Goal: Task Accomplishment & Management: Complete application form

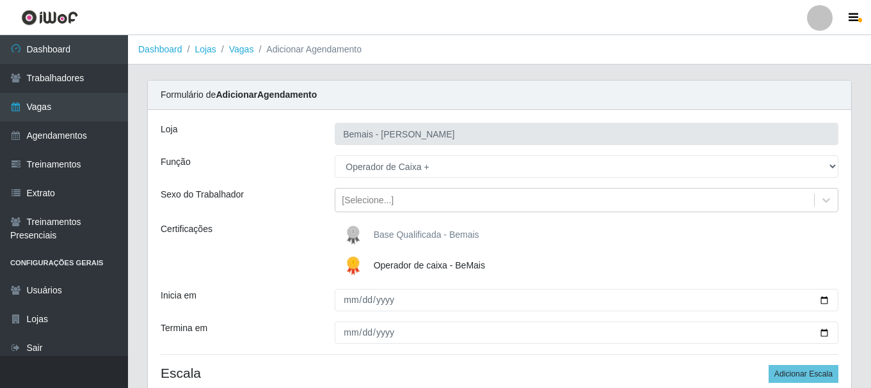
select select "72"
select select "0"
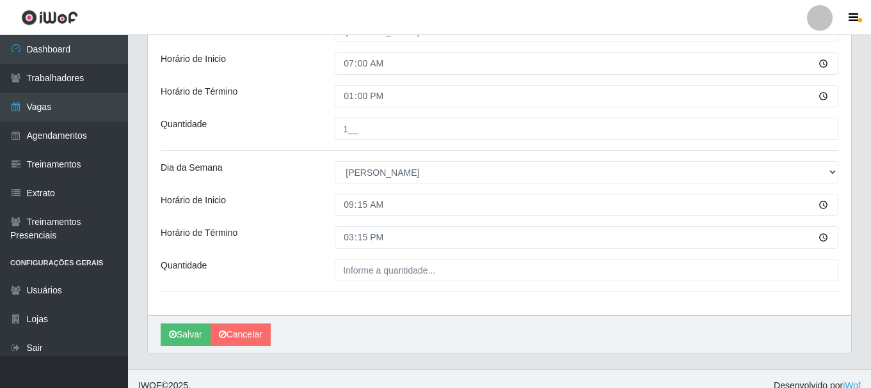
scroll to position [384, 0]
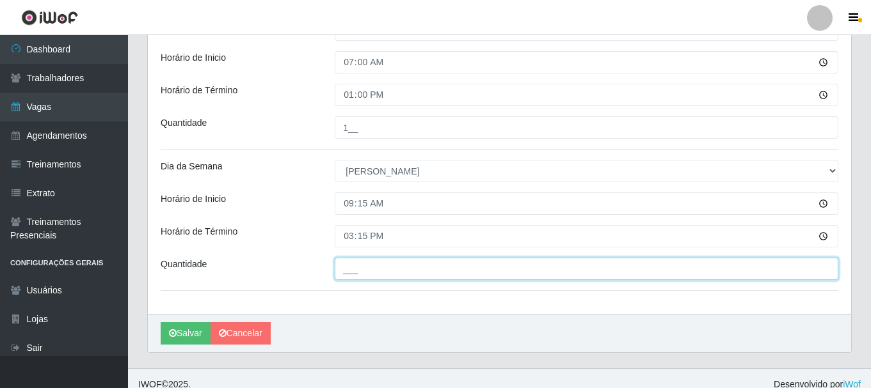
click at [363, 267] on input "___" at bounding box center [587, 269] width 504 height 22
type input "4__"
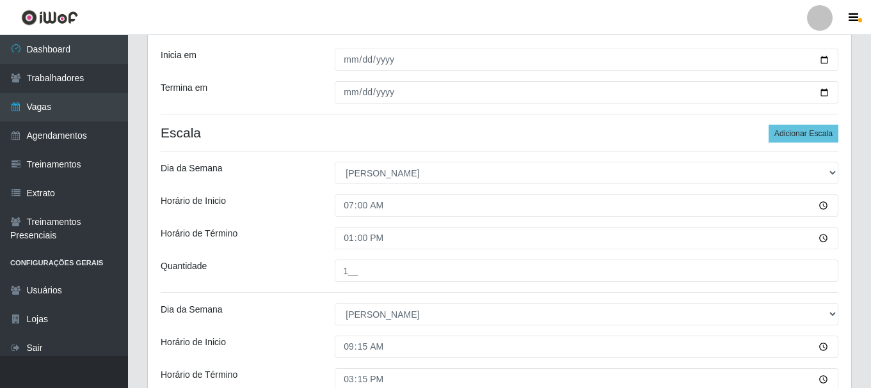
scroll to position [64, 0]
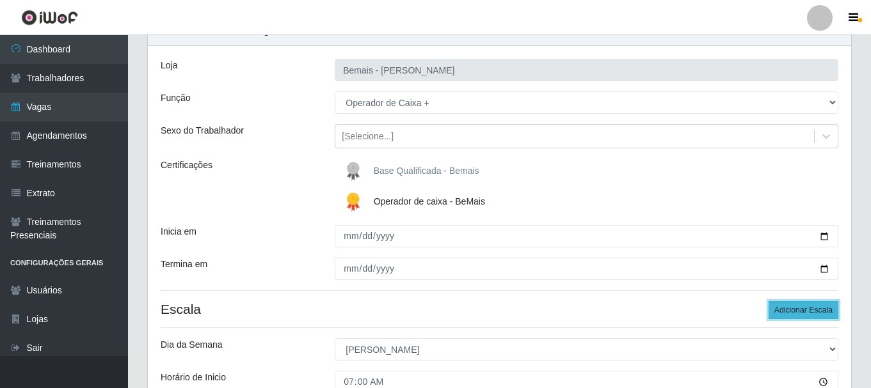
click at [804, 310] on button "Adicionar Escala" at bounding box center [804, 310] width 70 height 18
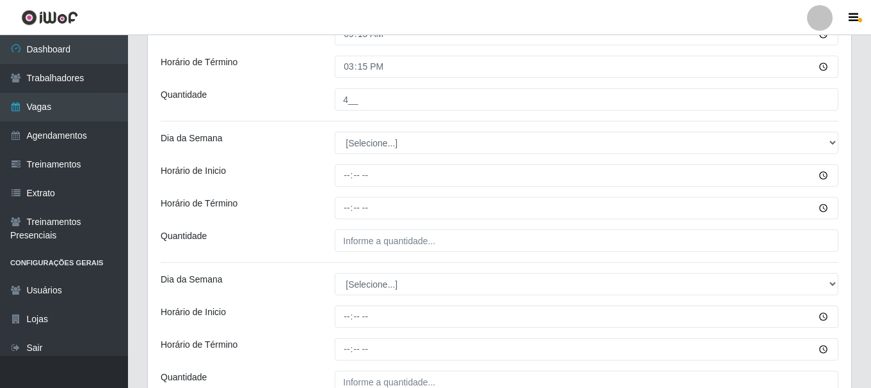
scroll to position [576, 0]
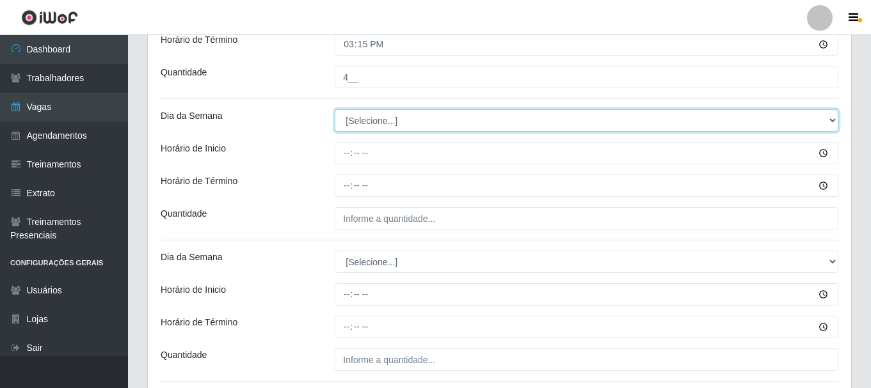
click at [368, 115] on select "[Selecione...] Segunda Terça Quarta Quinta Sexta Sábado Domingo" at bounding box center [587, 120] width 504 height 22
select select "0"
click at [335, 109] on select "[Selecione...] Segunda Terça Quarta Quinta Sexta Sábado Domingo" at bounding box center [587, 120] width 504 height 22
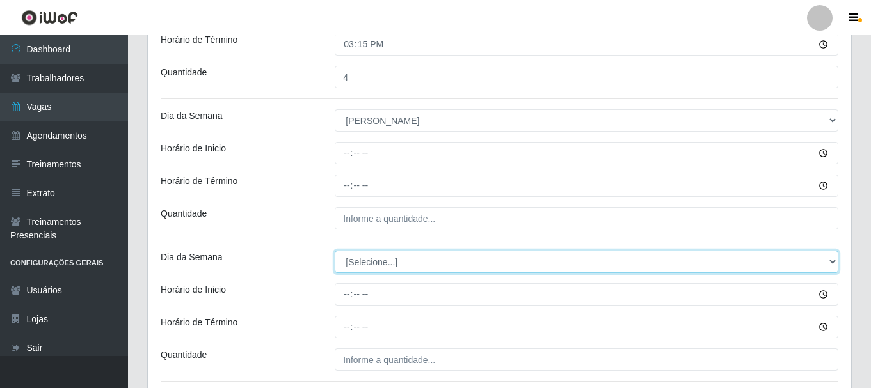
click at [379, 264] on select "[Selecione...] Segunda Terça Quarta Quinta Sexta Sábado Domingo" at bounding box center [587, 262] width 504 height 22
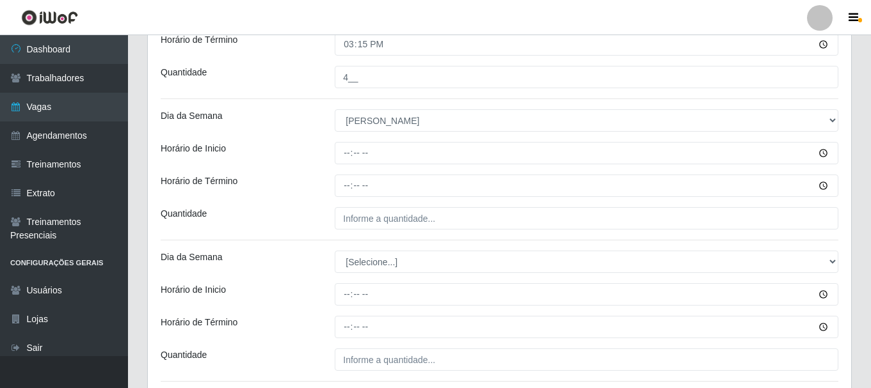
click at [260, 221] on div "Quantidade" at bounding box center [238, 218] width 174 height 22
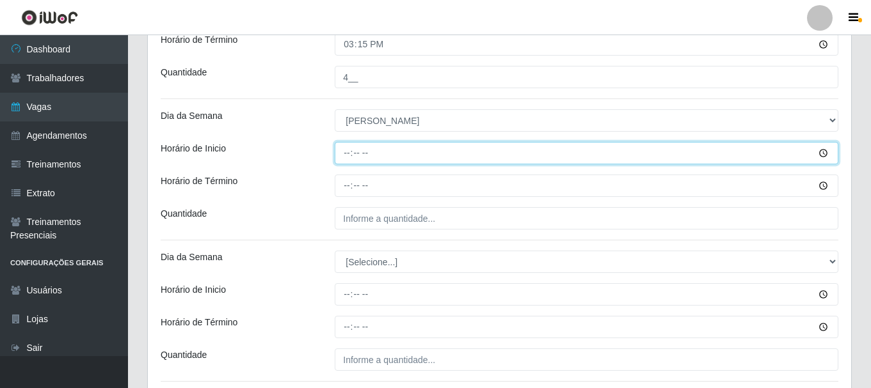
click at [345, 154] on input "Horário de Inicio" at bounding box center [587, 153] width 504 height 22
type input "15:15"
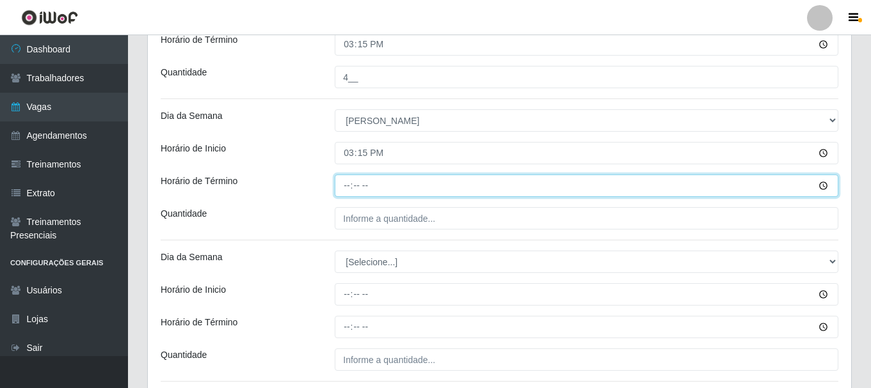
click at [349, 186] on input "Horário de Término" at bounding box center [587, 186] width 504 height 22
type input "21:15"
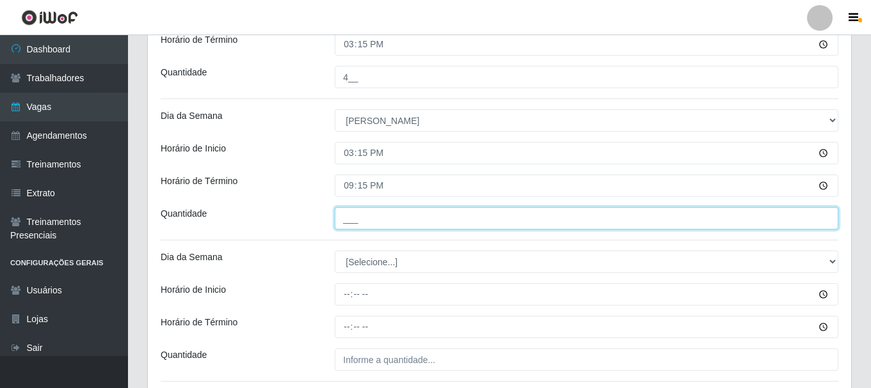
click at [371, 218] on input "___" at bounding box center [587, 218] width 504 height 22
type input "4__"
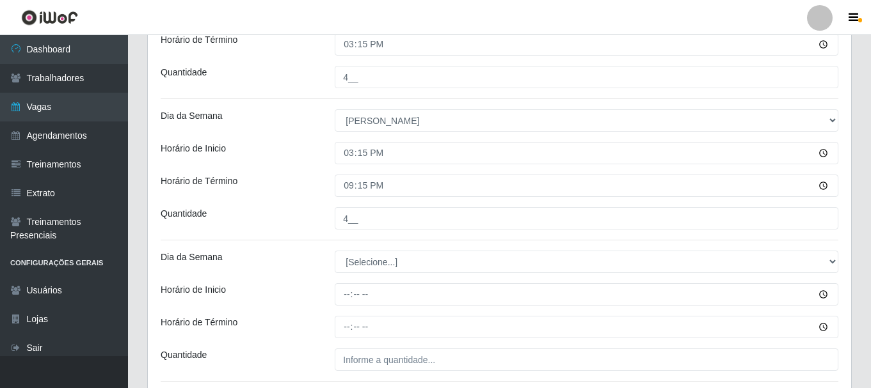
drag, startPoint x: 296, startPoint y: 198, endPoint x: 294, endPoint y: 184, distance: 14.3
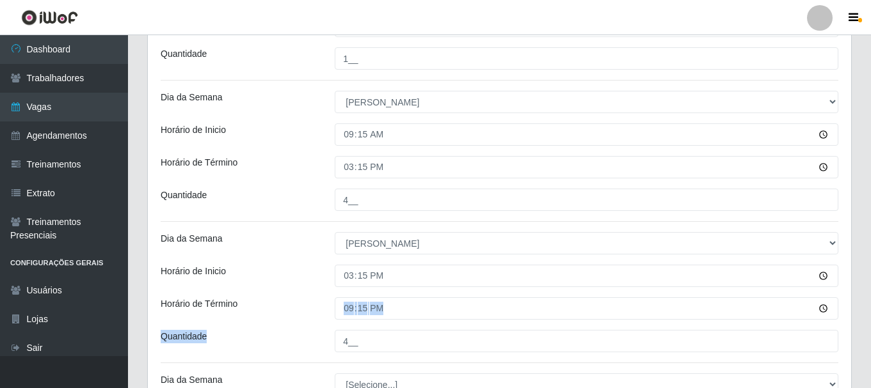
scroll to position [448, 0]
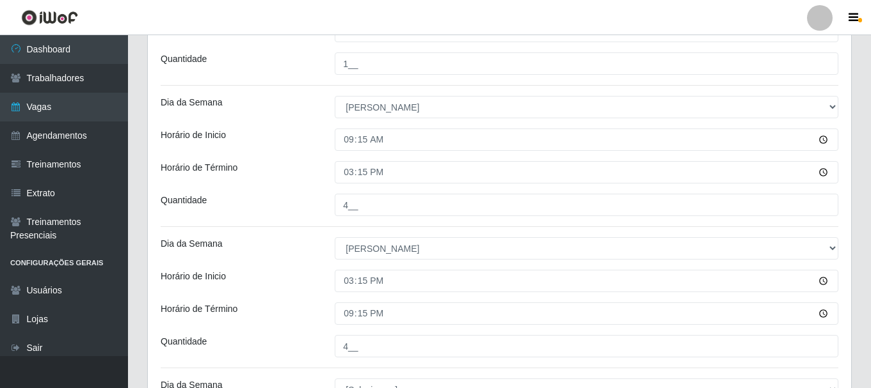
click at [277, 173] on div "Horário de Término" at bounding box center [238, 172] width 174 height 22
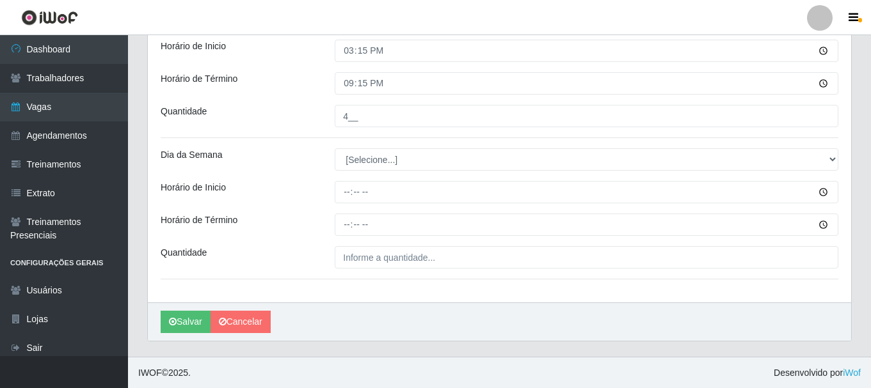
scroll to position [679, 0]
click at [195, 318] on button "Salvar" at bounding box center [186, 321] width 50 height 22
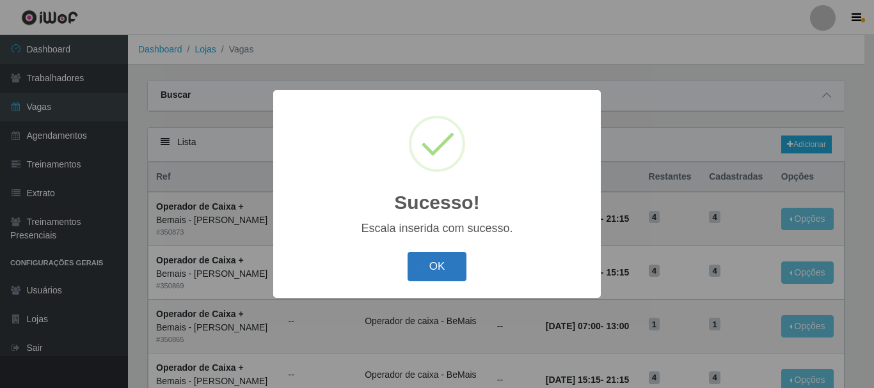
click at [452, 262] on button "OK" at bounding box center [438, 267] width 60 height 30
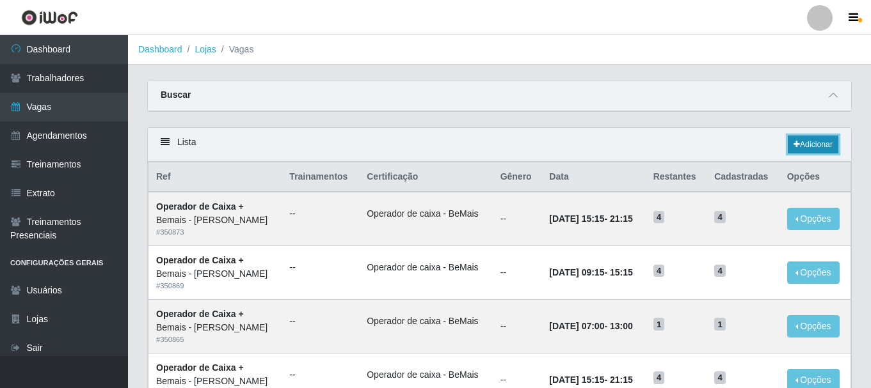
click at [808, 148] on link "Adicionar" at bounding box center [813, 145] width 51 height 18
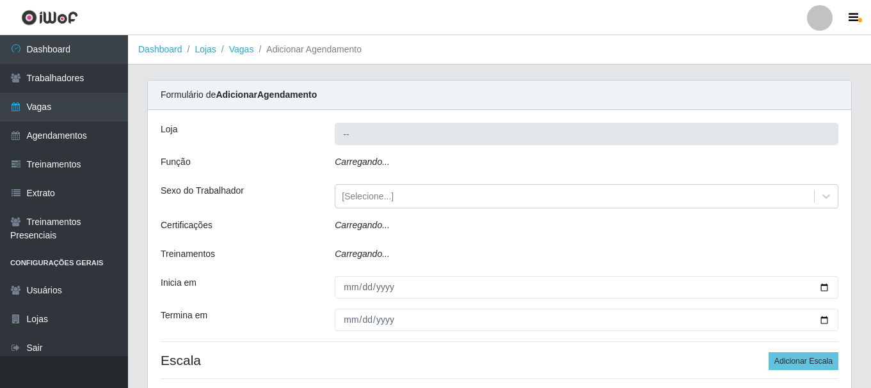
type input "Bemais - [PERSON_NAME]"
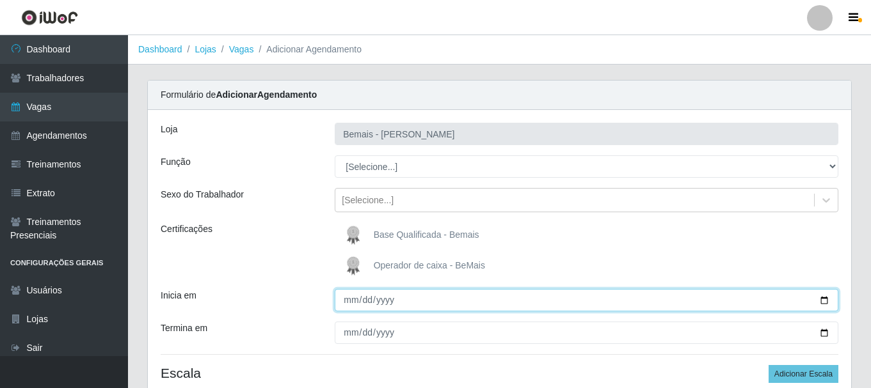
click at [828, 298] on input "Inicia em" at bounding box center [587, 300] width 504 height 22
type input "[DATE]"
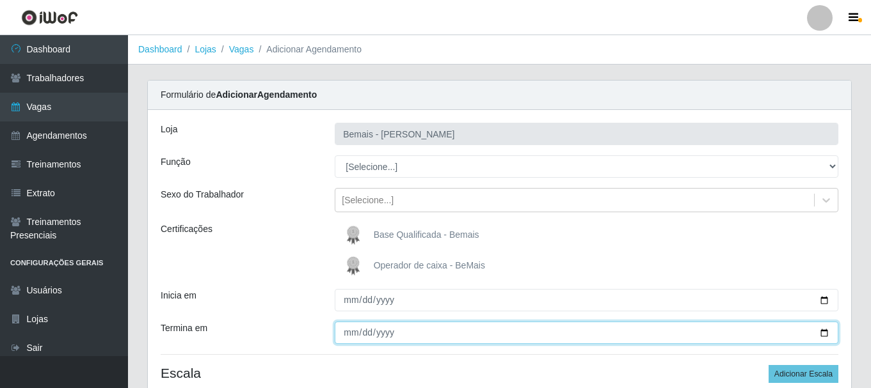
click at [825, 332] on input "Termina em" at bounding box center [587, 333] width 504 height 22
type input "[DATE]"
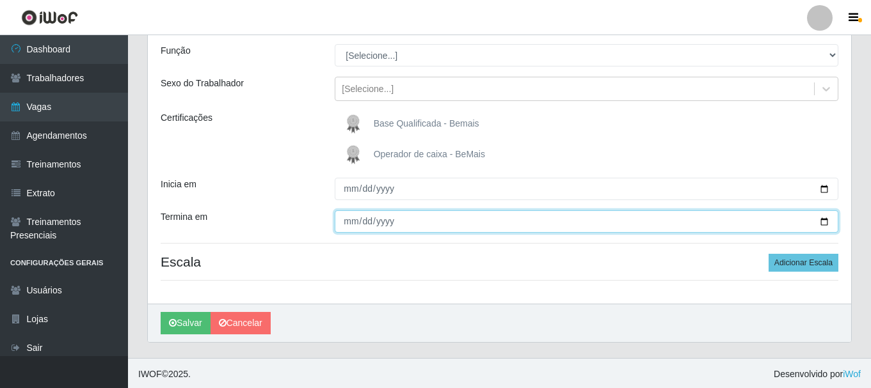
scroll to position [113, 0]
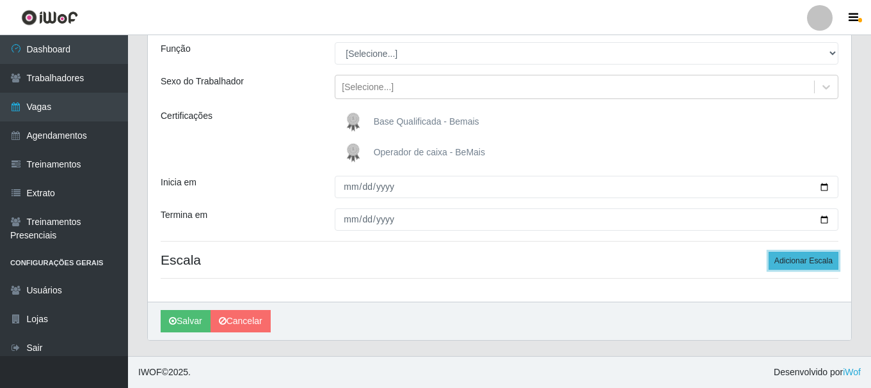
click at [789, 260] on button "Adicionar Escala" at bounding box center [804, 261] width 70 height 18
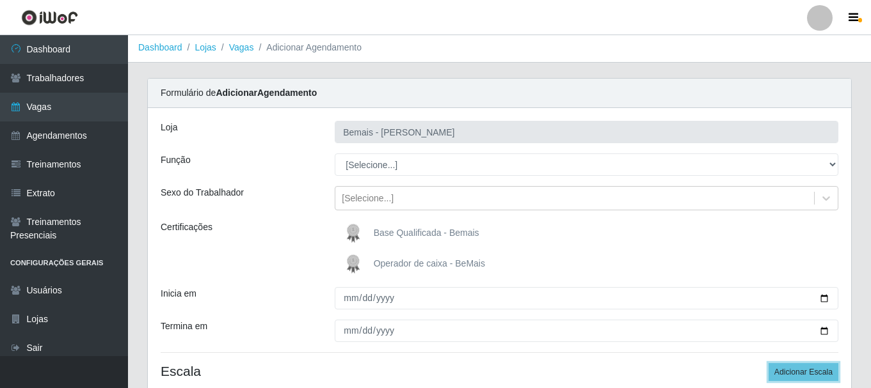
scroll to position [0, 0]
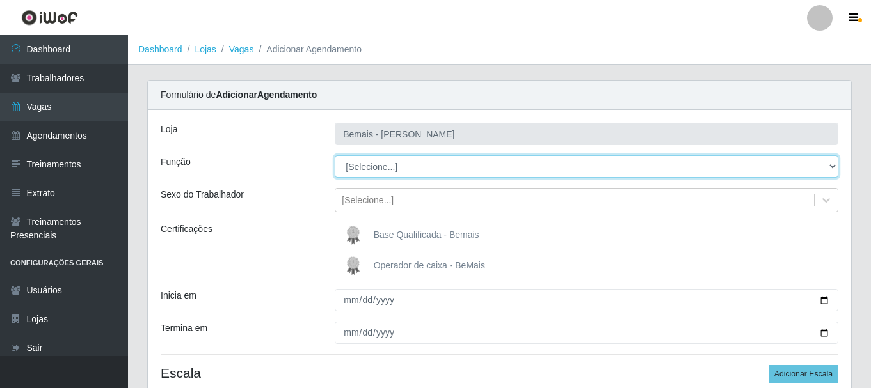
click at [378, 168] on select "[Selecione...] ASG ASG + ASG ++ Auxiliar de Depósito Auxiliar de Depósito + Aux…" at bounding box center [587, 167] width 504 height 22
select select "107"
click at [335, 156] on select "[Selecione...] ASG ASG + ASG ++ Auxiliar de Depósito Auxiliar de Depósito + Aux…" at bounding box center [587, 167] width 504 height 22
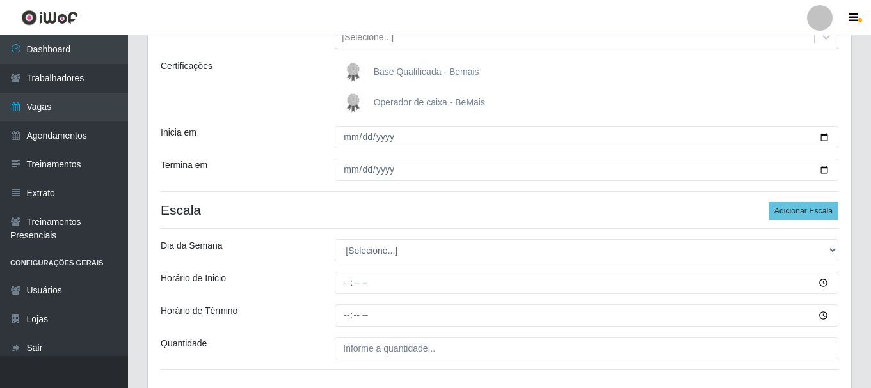
scroll to position [192, 0]
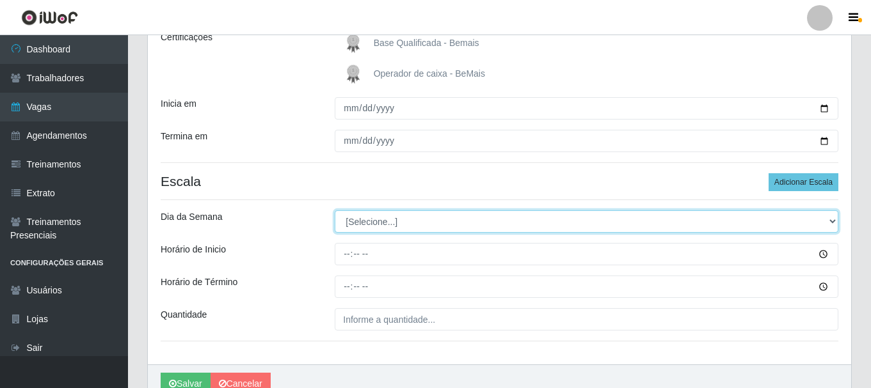
click at [359, 228] on select "[Selecione...] Segunda Terça Quarta Quinta Sexta Sábado Domingo" at bounding box center [587, 222] width 504 height 22
select select "1"
click at [335, 211] on select "[Selecione...] Segunda Terça Quarta Quinta Sexta Sábado Domingo" at bounding box center [587, 222] width 504 height 22
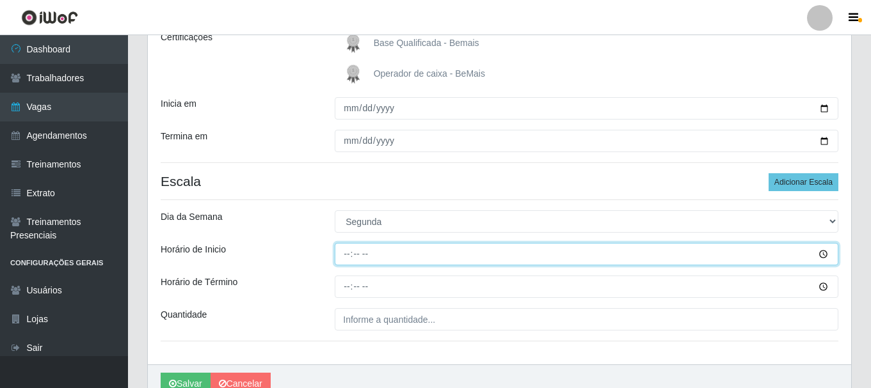
click at [344, 257] on input "Horário de Inicio" at bounding box center [587, 254] width 504 height 22
type input "09:00"
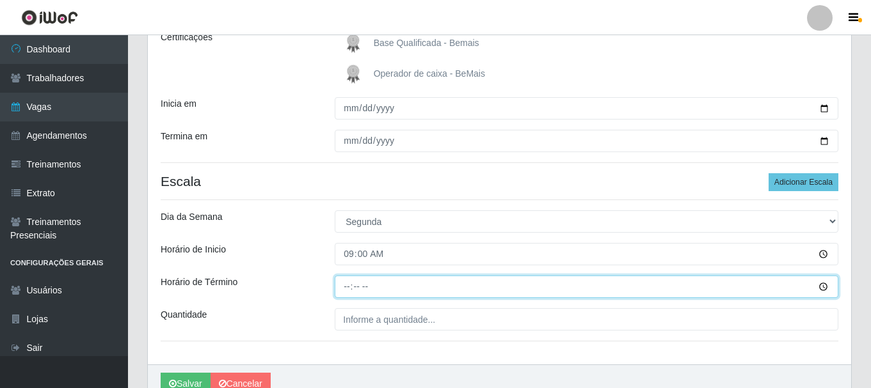
click at [351, 288] on input "Horário de Término" at bounding box center [587, 287] width 504 height 22
type input "15:00"
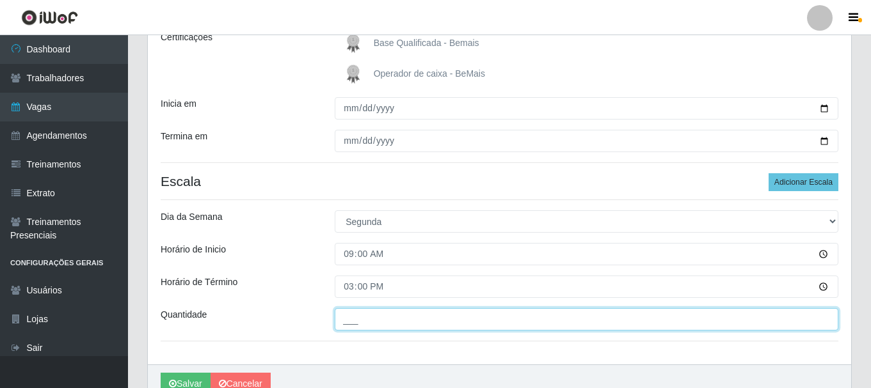
click at [351, 314] on input "___" at bounding box center [587, 319] width 504 height 22
type input "1__"
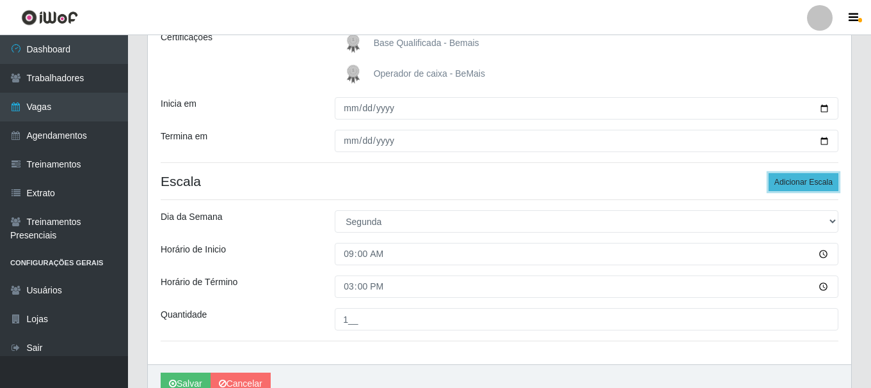
click at [803, 186] on button "Adicionar Escala" at bounding box center [804, 182] width 70 height 18
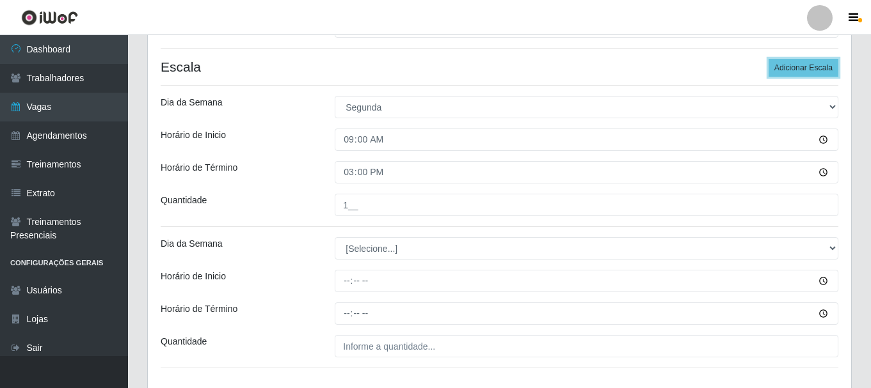
scroll to position [384, 0]
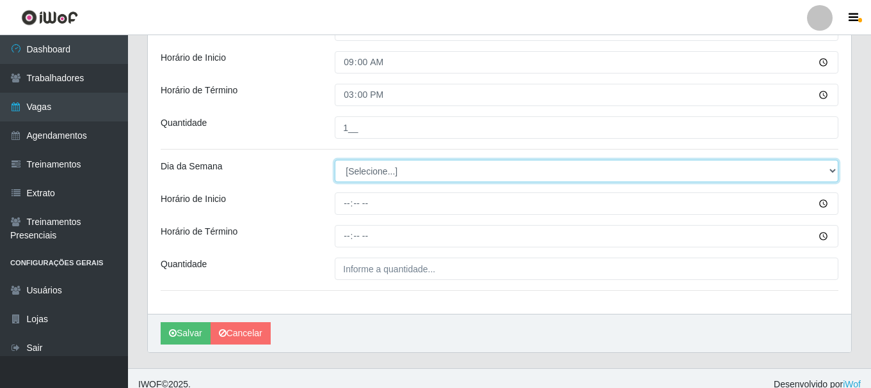
click at [367, 174] on select "[Selecione...] Segunda Terça Quarta Quinta Sexta Sábado Domingo" at bounding box center [587, 171] width 504 height 22
select select "1"
click at [335, 160] on select "[Selecione...] Segunda Terça Quarta Quinta Sexta Sábado Domingo" at bounding box center [587, 171] width 504 height 22
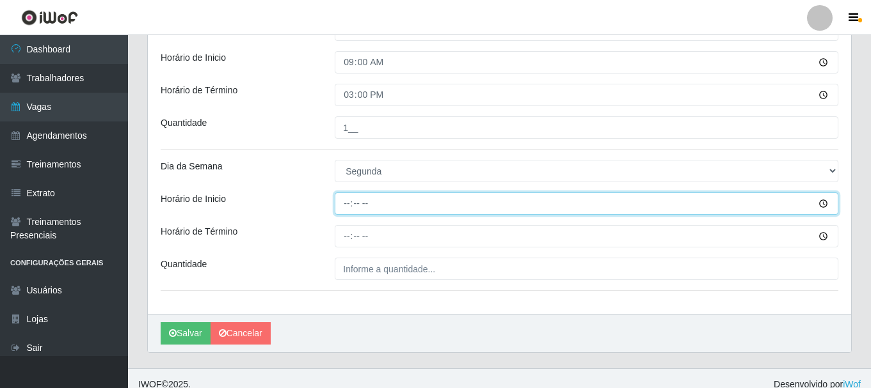
click at [350, 209] on input "Horário de Inicio" at bounding box center [587, 204] width 504 height 22
click at [345, 202] on input "13:00" at bounding box center [587, 204] width 504 height 22
type input "15:00"
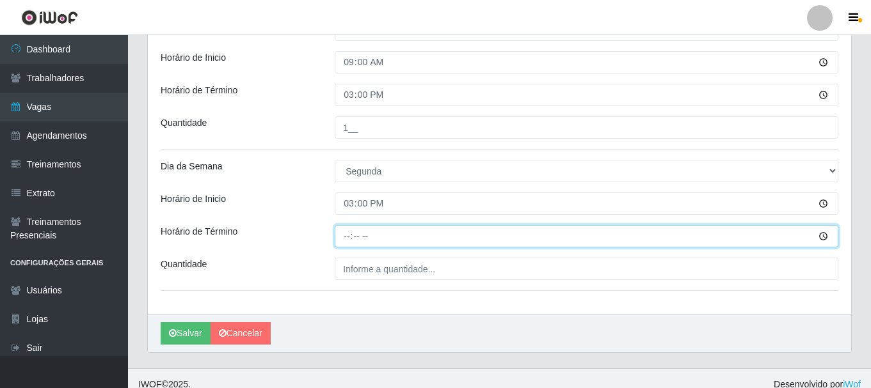
click at [347, 237] on input "Horário de Término" at bounding box center [587, 236] width 504 height 22
type input "21:00"
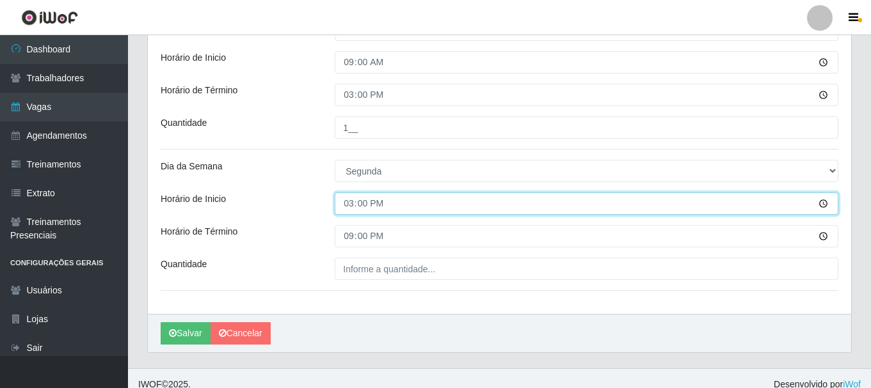
click at [347, 200] on input "15:00" at bounding box center [587, 204] width 504 height 22
type input "16:00"
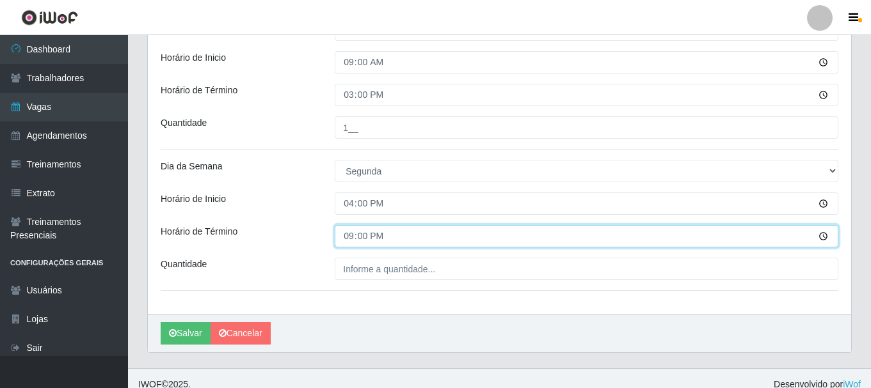
click at [352, 235] on input "21:00" at bounding box center [587, 236] width 504 height 22
type input "22:00"
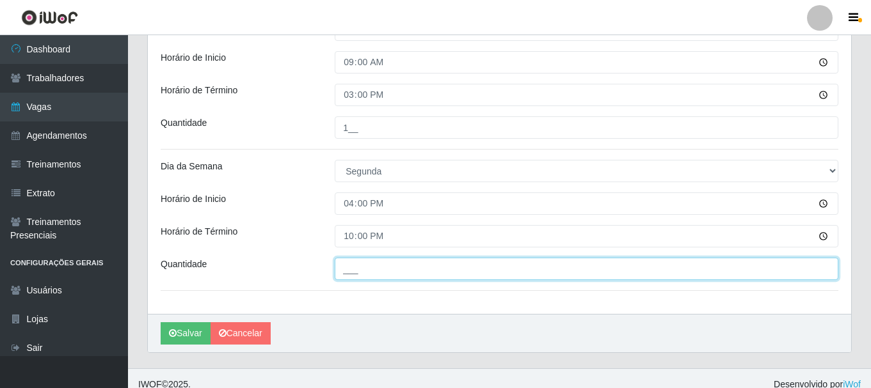
click at [351, 260] on input "___" at bounding box center [587, 269] width 504 height 22
type input "2__"
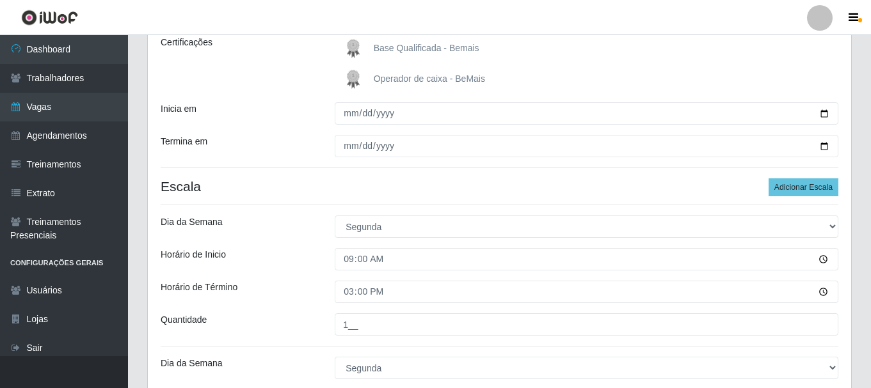
scroll to position [128, 0]
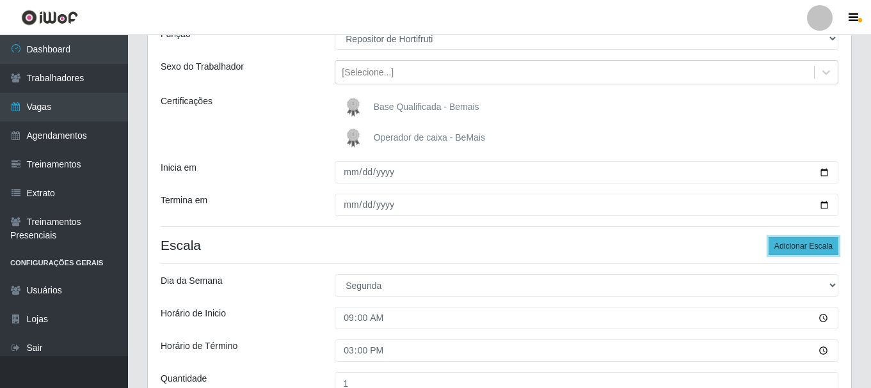
click at [785, 247] on button "Adicionar Escala" at bounding box center [804, 246] width 70 height 18
click at [783, 246] on button "Adicionar Escala" at bounding box center [804, 246] width 70 height 18
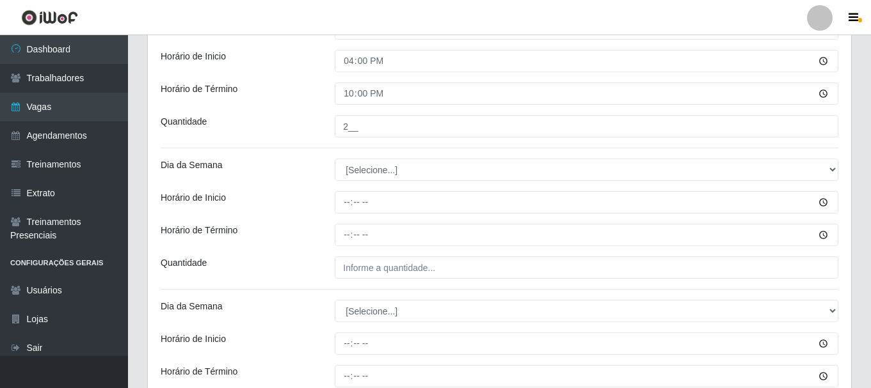
scroll to position [640, 0]
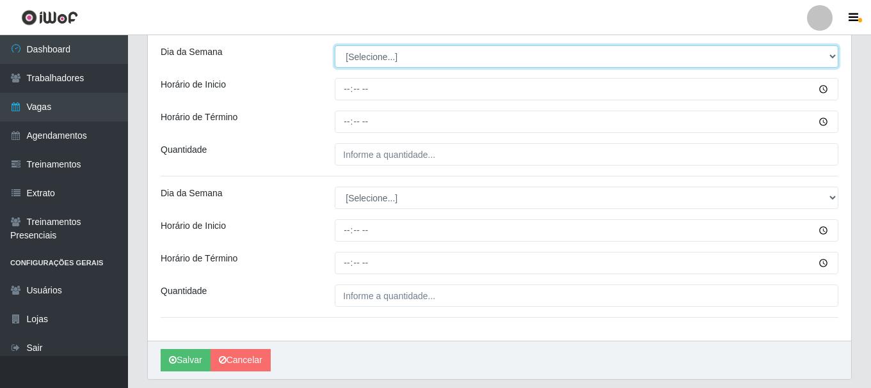
click at [374, 58] on select "[Selecione...] Segunda Terça Quarta Quinta Sexta Sábado Domingo" at bounding box center [587, 56] width 504 height 22
select select "2"
click at [335, 45] on select "[Selecione...] Segunda Terça Quarta Quinta Sexta Sábado Domingo" at bounding box center [587, 56] width 504 height 22
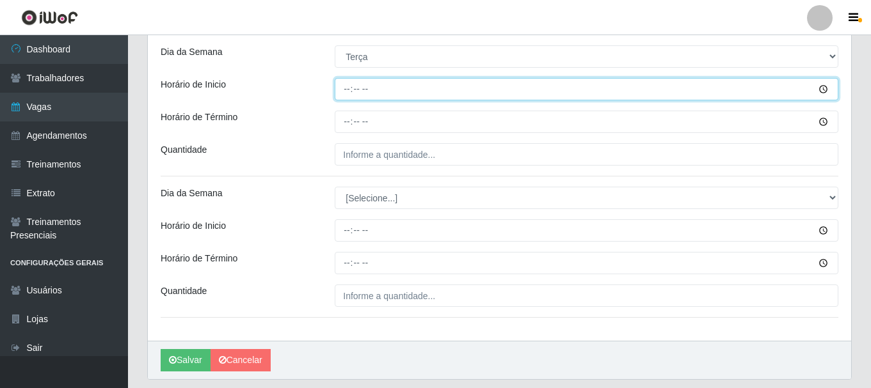
click at [341, 89] on input "Horário de Inicio" at bounding box center [587, 89] width 504 height 22
type input "09:00"
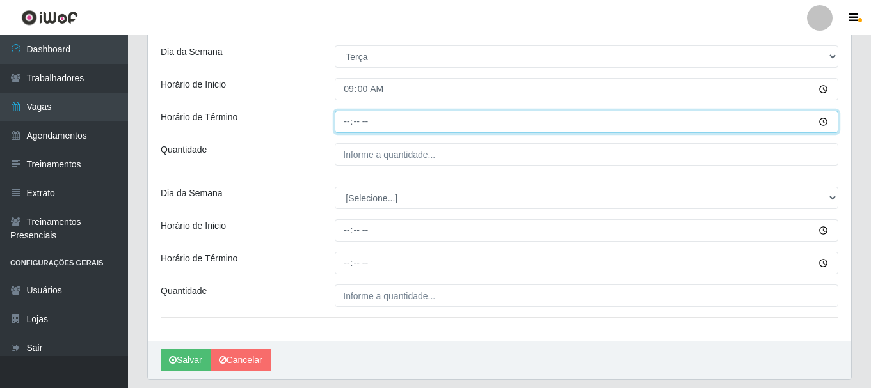
click at [340, 122] on input "Horário de Término" at bounding box center [587, 122] width 504 height 22
type input "15:00"
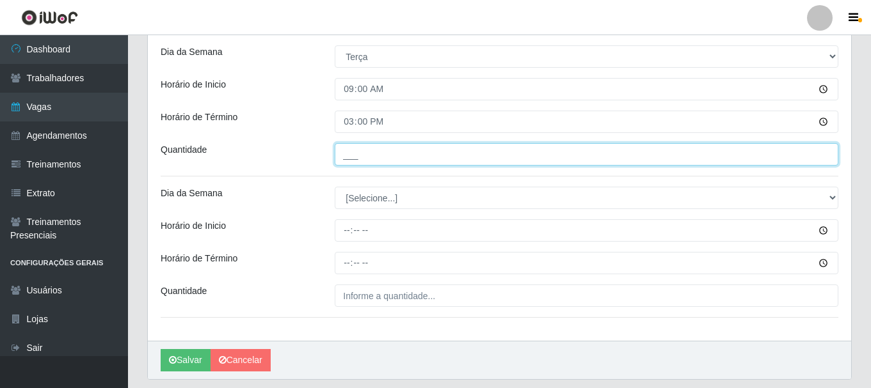
click at [356, 157] on input "___" at bounding box center [587, 154] width 504 height 22
type input "1__"
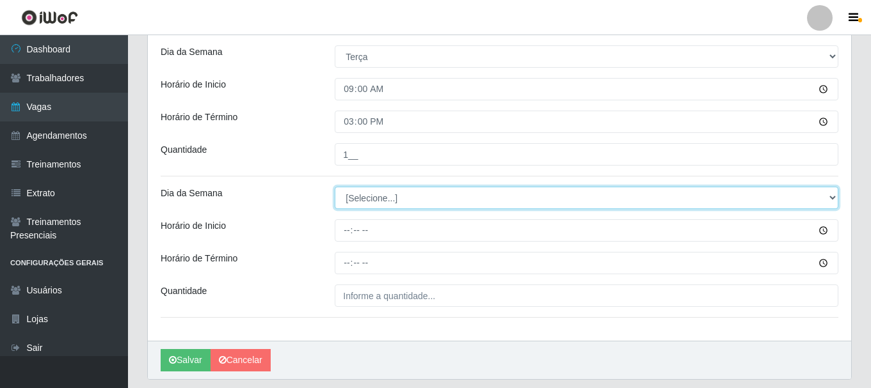
click at [367, 191] on select "[Selecione...] Segunda Terça Quarta Quinta Sexta Sábado Domingo" at bounding box center [587, 198] width 504 height 22
select select "2"
click at [335, 187] on select "[Selecione...] Segunda Terça Quarta Quinta Sexta Sábado Domingo" at bounding box center [587, 198] width 504 height 22
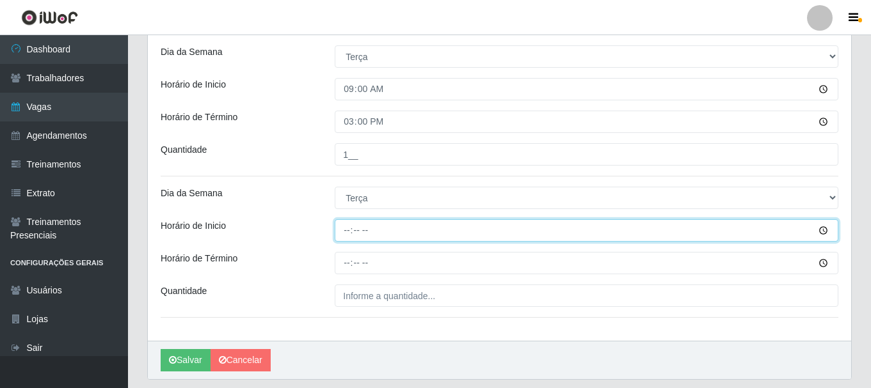
click at [345, 229] on input "Horário de Inicio" at bounding box center [587, 230] width 504 height 22
type input "16:00"
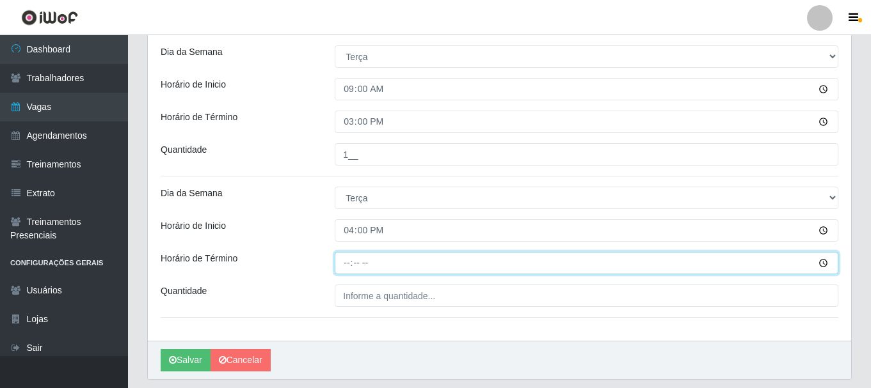
click at [344, 262] on input "Horário de Término" at bounding box center [587, 263] width 504 height 22
type input "22:00"
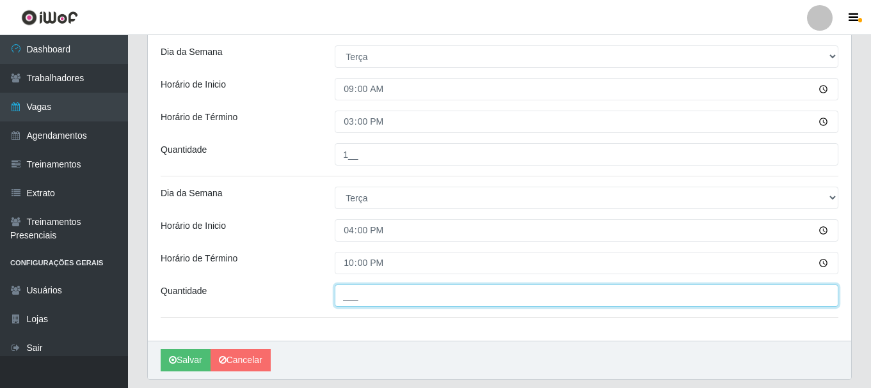
click at [352, 301] on input "___" at bounding box center [587, 296] width 504 height 22
type input "2__"
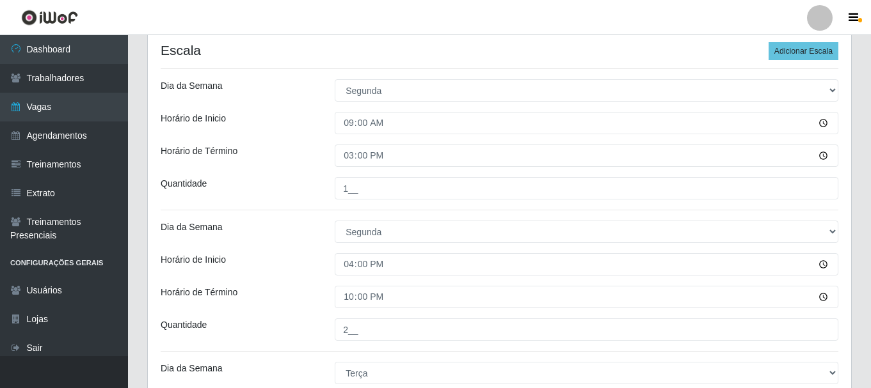
scroll to position [256, 0]
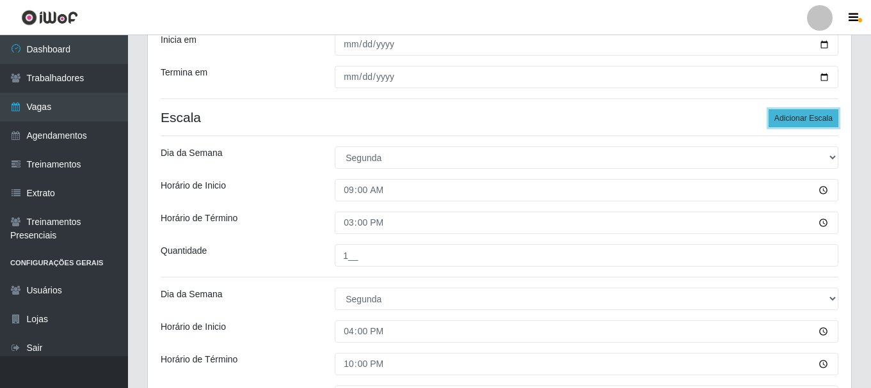
click at [798, 116] on button "Adicionar Escala" at bounding box center [804, 118] width 70 height 18
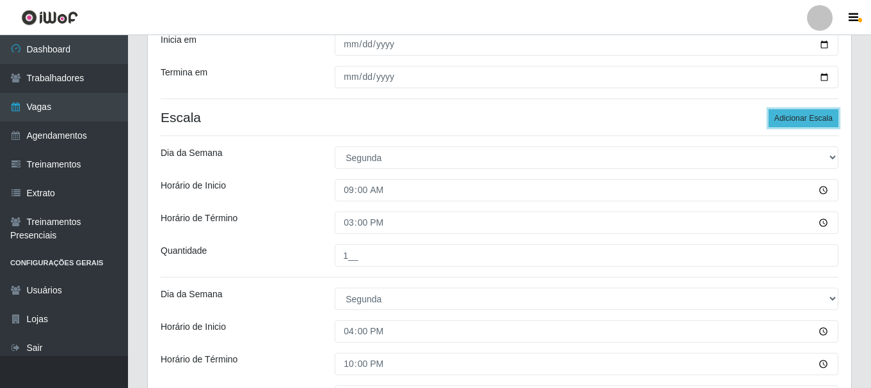
click at [795, 116] on button "Adicionar Escala" at bounding box center [804, 118] width 70 height 18
click at [794, 116] on button "Adicionar Escala" at bounding box center [804, 118] width 70 height 18
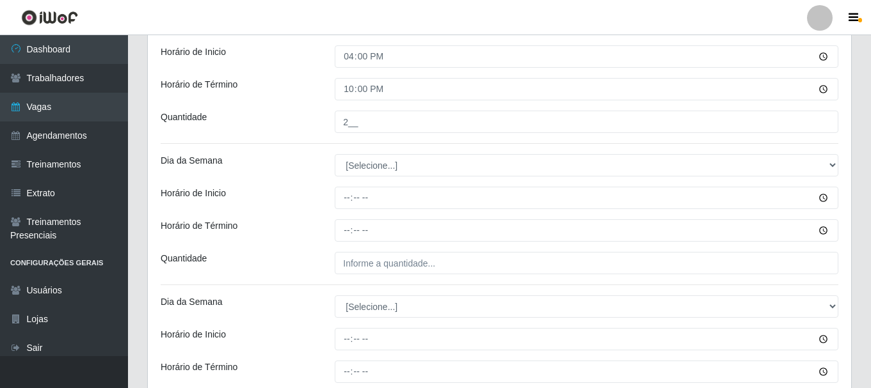
scroll to position [832, 0]
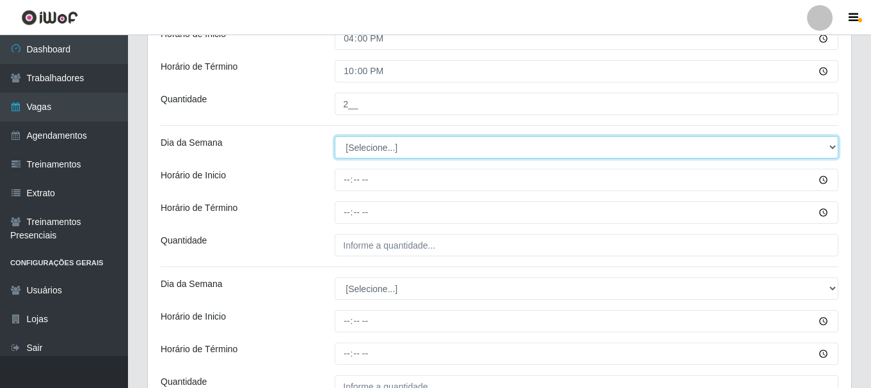
click at [372, 152] on select "[Selecione...] Segunda Terça Quarta Quinta Sexta Sábado Domingo" at bounding box center [587, 147] width 504 height 22
select select "3"
click at [335, 136] on select "[Selecione...] Segunda Terça Quarta Quinta Sexta Sábado Domingo" at bounding box center [587, 147] width 504 height 22
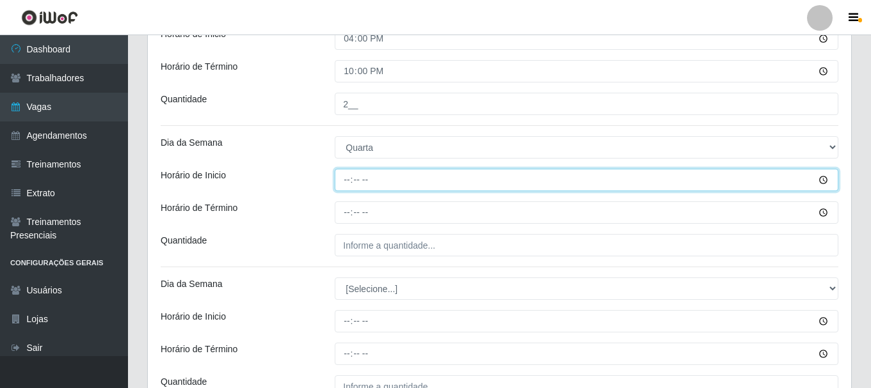
click at [343, 173] on input "Horário de Inicio" at bounding box center [587, 180] width 504 height 22
type input "09:00"
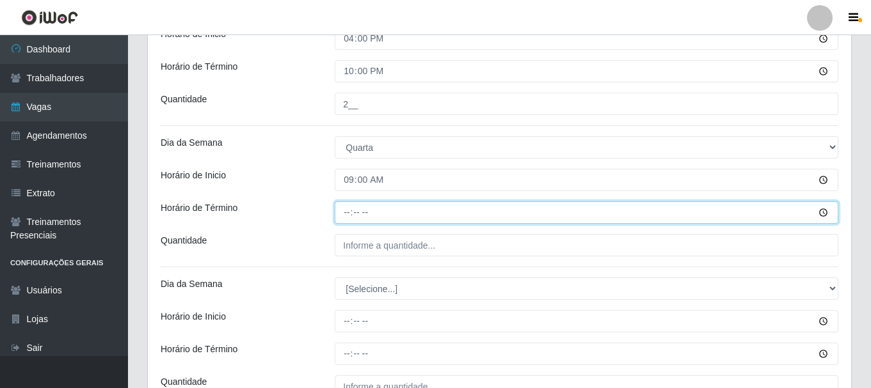
click at [348, 212] on input "Horário de Término" at bounding box center [587, 213] width 504 height 22
type input "15:00"
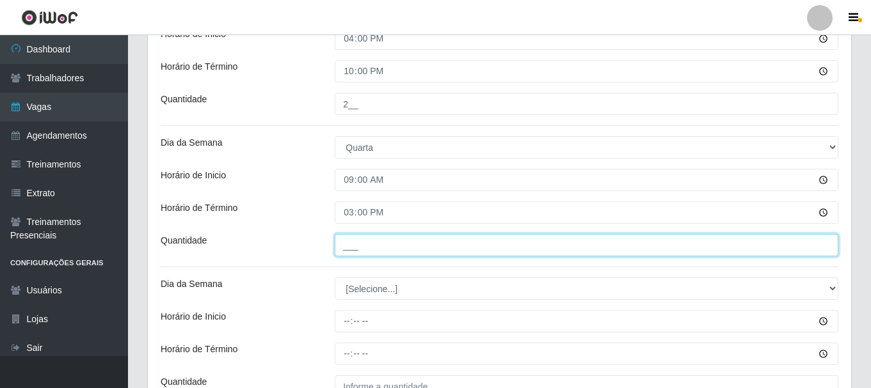
click at [346, 241] on input "___" at bounding box center [587, 245] width 504 height 22
type input "1__"
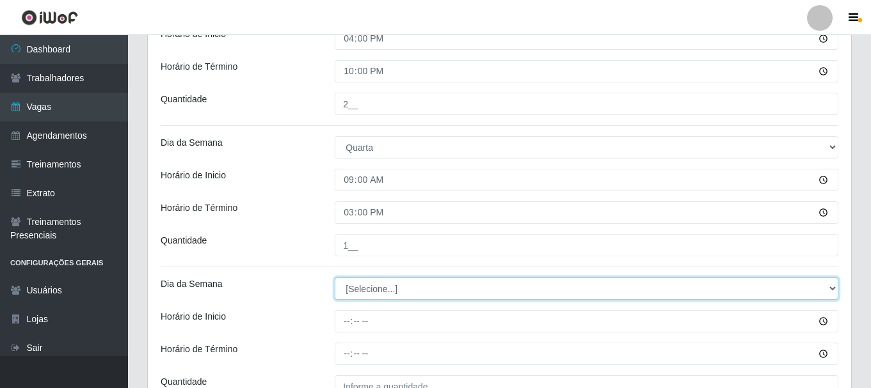
click at [374, 291] on select "[Selecione...] Segunda Terça Quarta Quinta Sexta Sábado Domingo" at bounding box center [587, 289] width 504 height 22
click at [370, 294] on select "[Selecione...] Segunda Terça Quarta Quinta Sexta Sábado Domingo" at bounding box center [587, 289] width 504 height 22
click at [370, 295] on select "[Selecione...] Segunda Terça Quarta Quinta Sexta Sábado Domingo" at bounding box center [587, 289] width 504 height 22
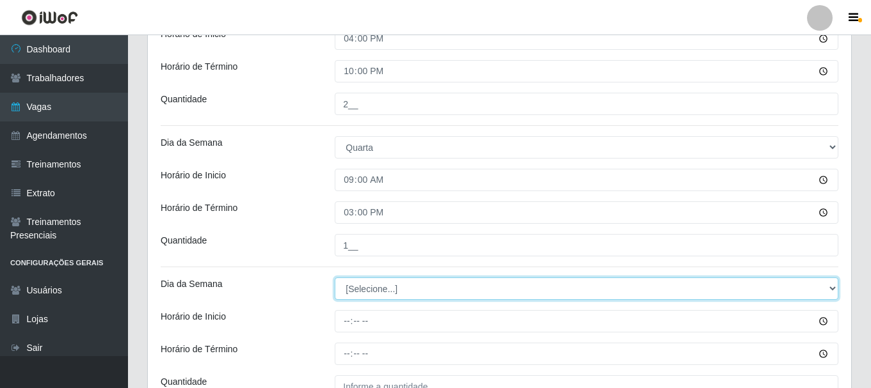
select select "3"
click at [335, 278] on select "[Selecione...] Segunda Terça Quarta Quinta Sexta Sábado Domingo" at bounding box center [587, 289] width 504 height 22
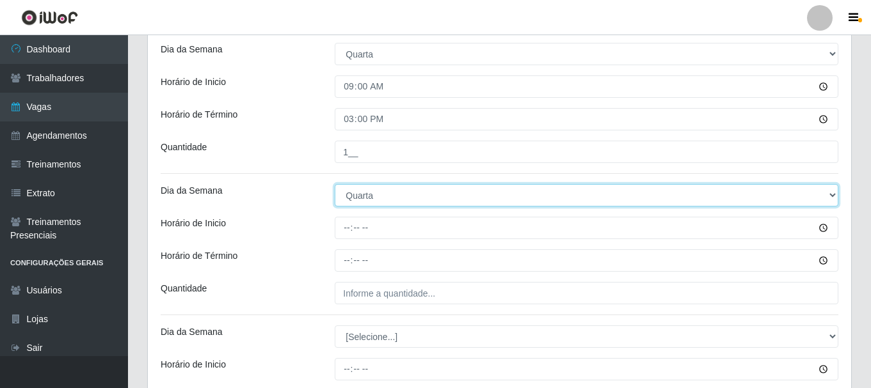
scroll to position [960, 0]
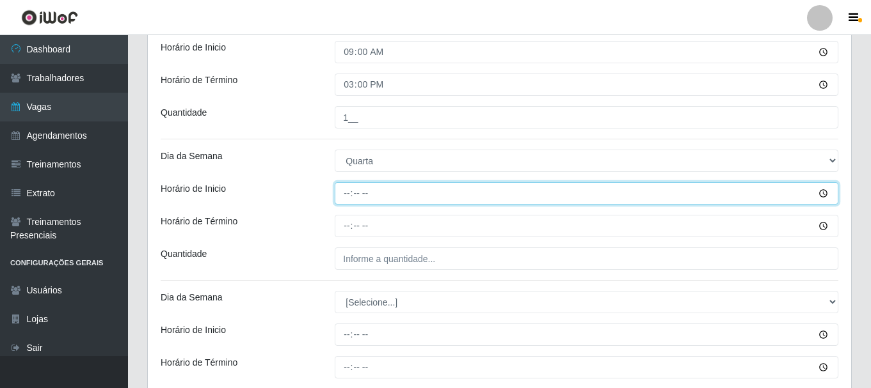
click at [346, 195] on input "Horário de Inicio" at bounding box center [587, 193] width 504 height 22
type input "16:00"
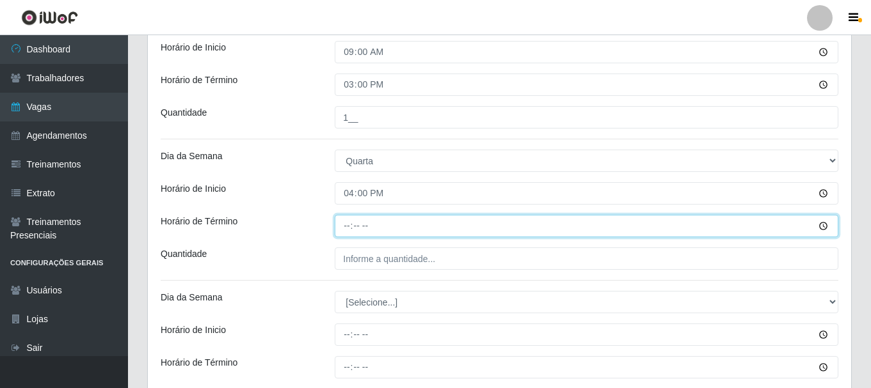
click at [347, 225] on input "Horário de Término" at bounding box center [587, 226] width 504 height 22
type input "22:00"
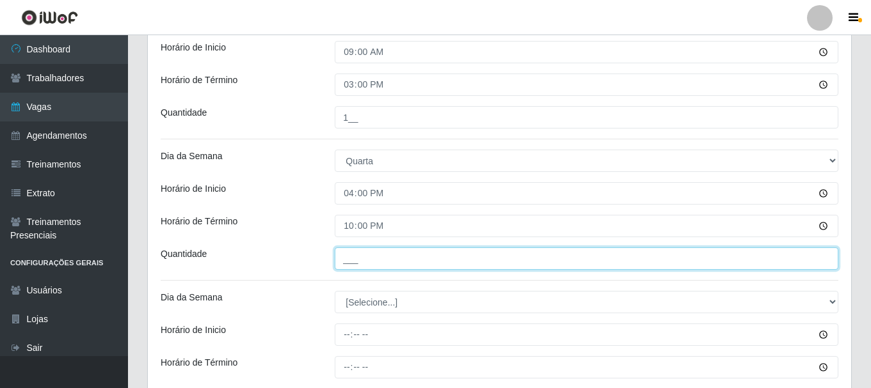
click at [383, 267] on input "___" at bounding box center [587, 259] width 504 height 22
type input "2__"
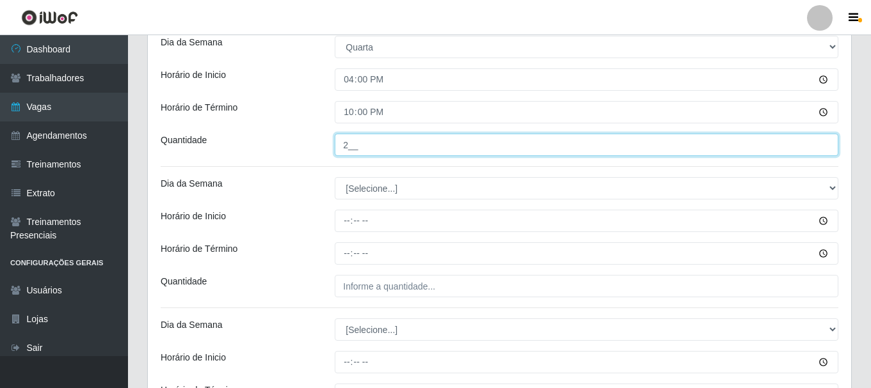
scroll to position [1088, 0]
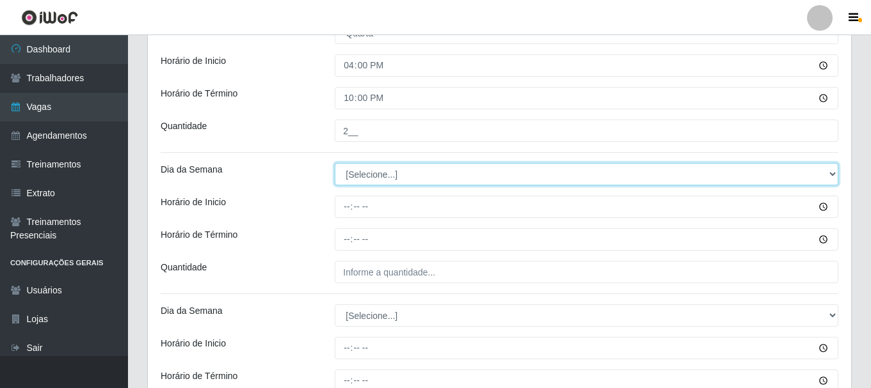
click at [368, 177] on select "[Selecione...] Segunda Terça Quarta Quinta Sexta Sábado Domingo" at bounding box center [587, 174] width 504 height 22
select select "4"
click at [335, 163] on select "[Selecione...] Segunda Terça Quarta Quinta Sexta Sábado Domingo" at bounding box center [587, 174] width 504 height 22
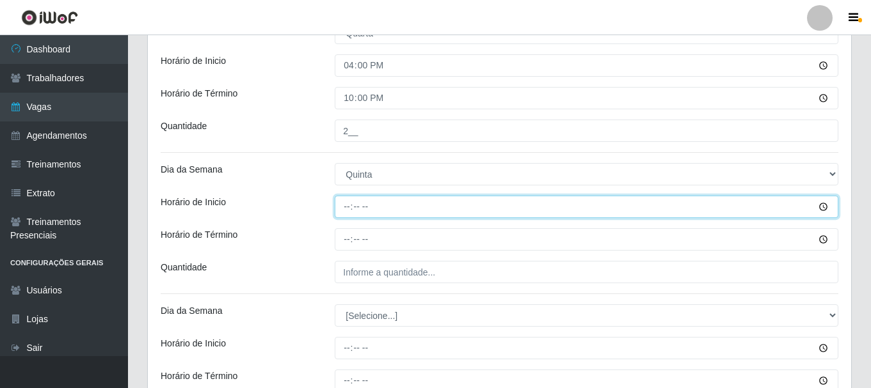
click at [346, 213] on input "Horário de Inicio" at bounding box center [587, 207] width 504 height 22
type input "09:00"
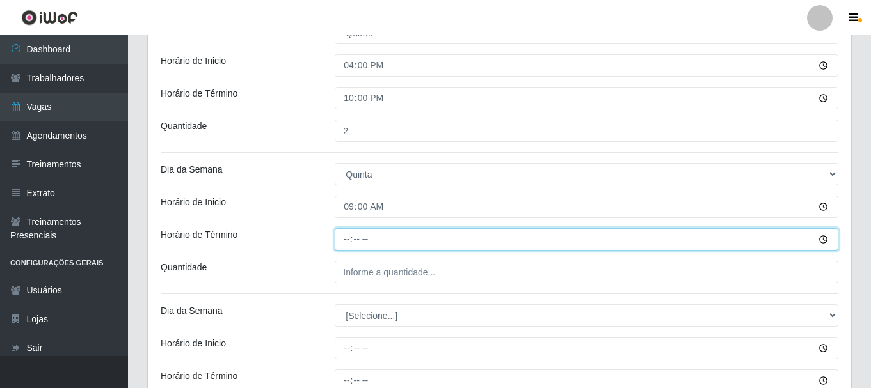
click at [347, 241] on input "Horário de Término" at bounding box center [587, 239] width 504 height 22
type input "15:00"
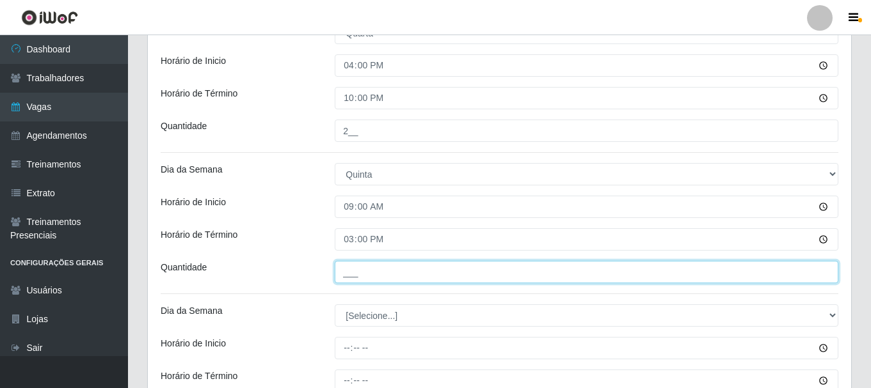
click at [374, 271] on input "___" at bounding box center [587, 272] width 504 height 22
type input "1__"
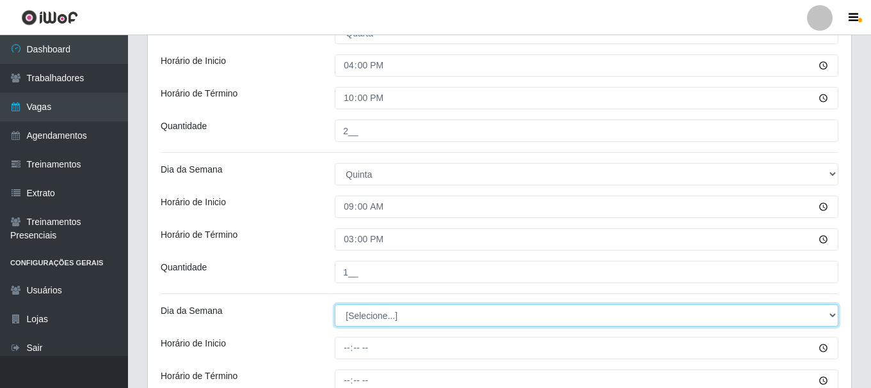
click at [357, 312] on select "[Selecione...] Segunda Terça Quarta Quinta Sexta Sábado Domingo" at bounding box center [587, 316] width 504 height 22
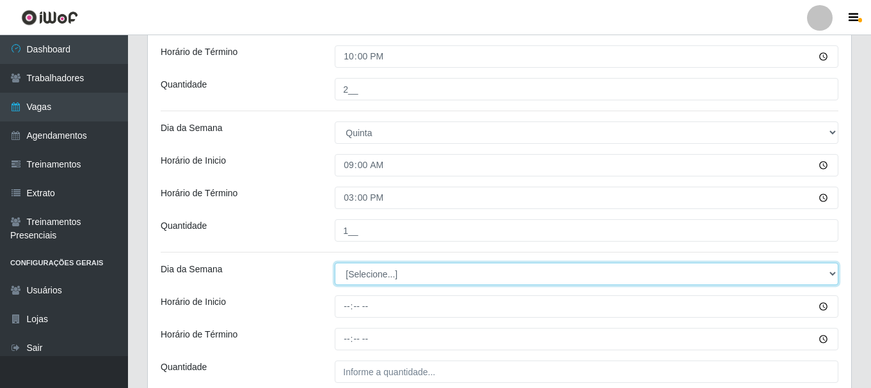
scroll to position [1152, 0]
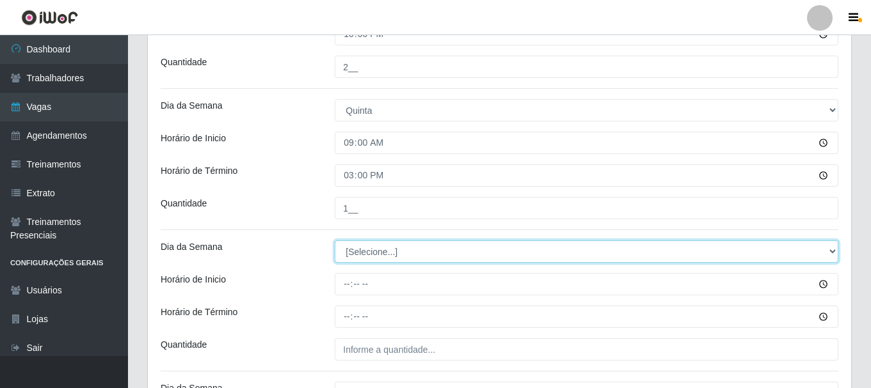
click at [381, 254] on select "[Selecione...] Segunda Terça Quarta Quinta Sexta Sábado Domingo" at bounding box center [587, 252] width 504 height 22
select select "4"
click at [335, 241] on select "[Selecione...] Segunda Terça Quarta Quinta Sexta Sábado Domingo" at bounding box center [587, 252] width 504 height 22
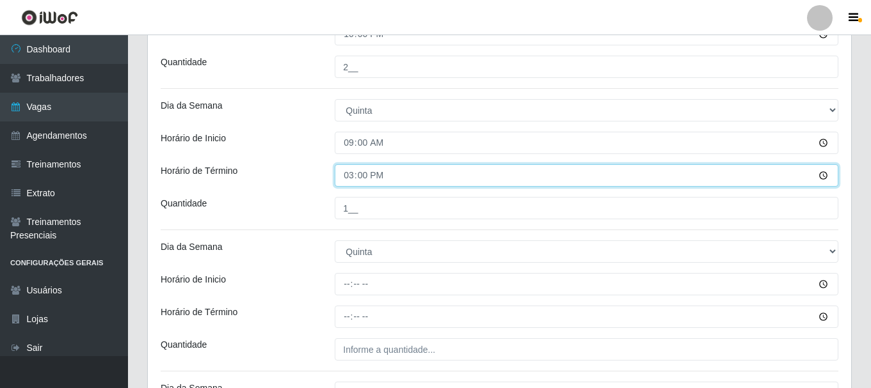
click at [358, 182] on input "15:00" at bounding box center [587, 175] width 504 height 22
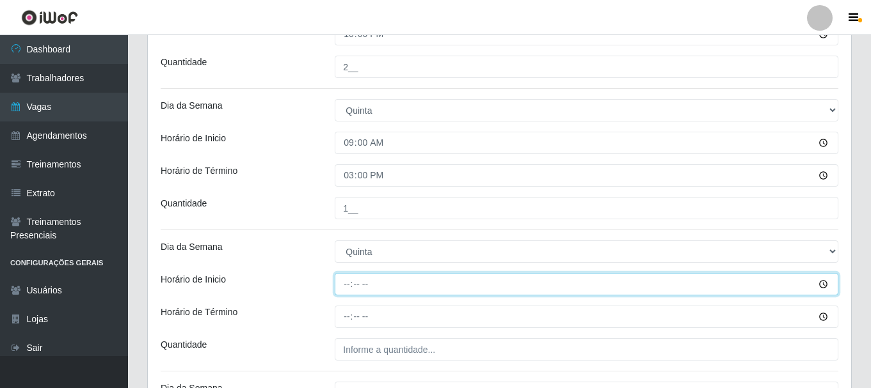
click at [343, 285] on input "Horário de Inicio" at bounding box center [587, 284] width 504 height 22
drag, startPoint x: 343, startPoint y: 285, endPoint x: 379, endPoint y: 205, distance: 87.7
click at [343, 285] on input "Horário de Inicio" at bounding box center [587, 284] width 504 height 22
type input "16:00"
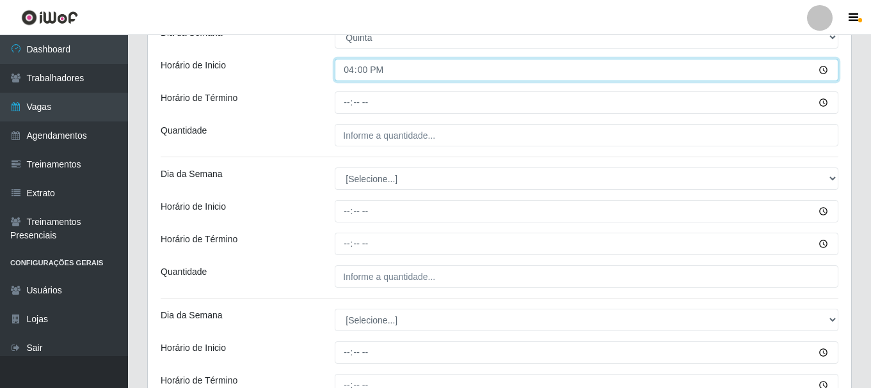
scroll to position [1344, 0]
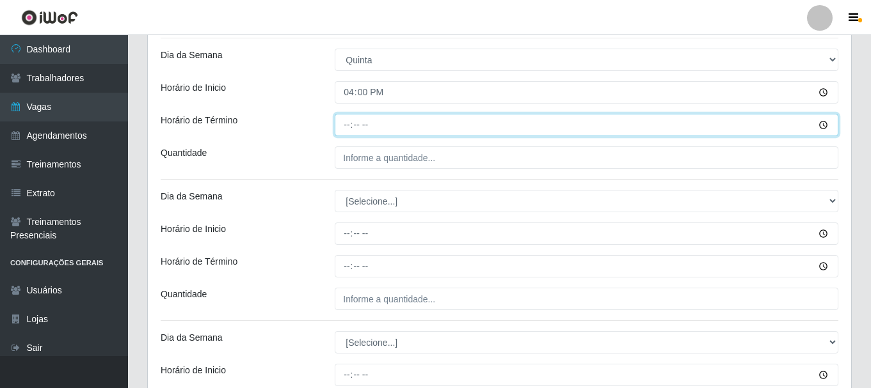
click at [348, 127] on input "Horário de Término" at bounding box center [587, 125] width 504 height 22
type input "22:00"
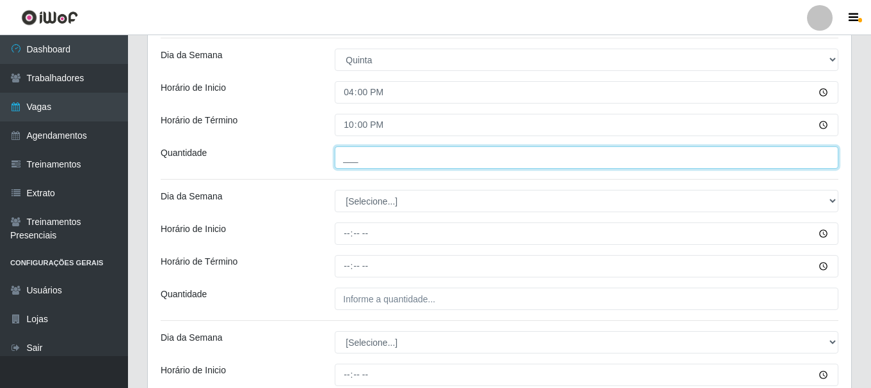
click at [349, 163] on input "___" at bounding box center [587, 158] width 504 height 22
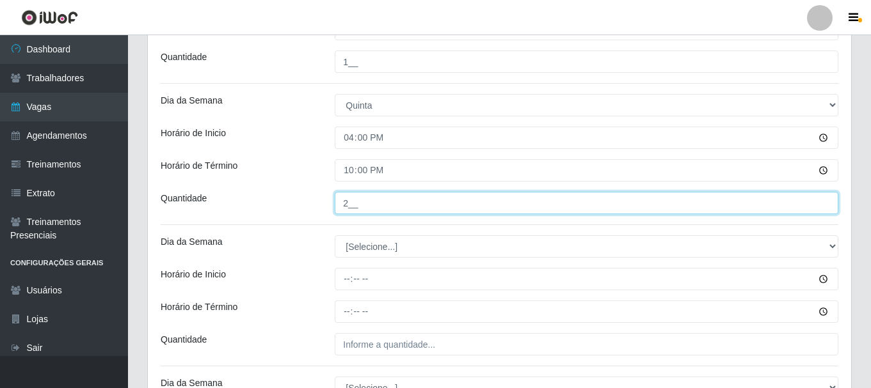
scroll to position [1280, 0]
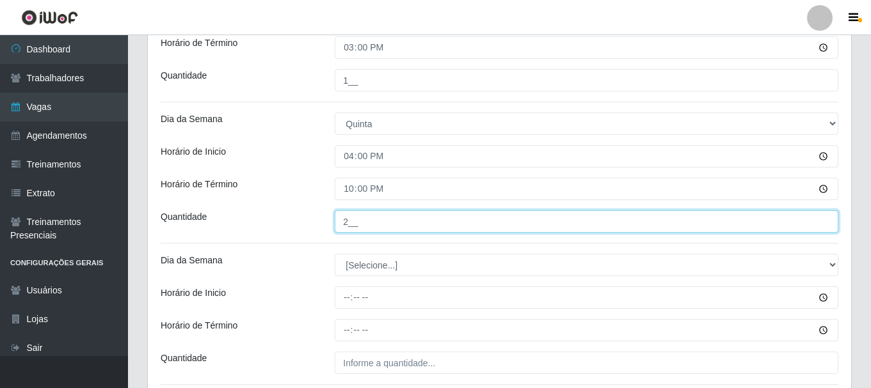
type input "2__"
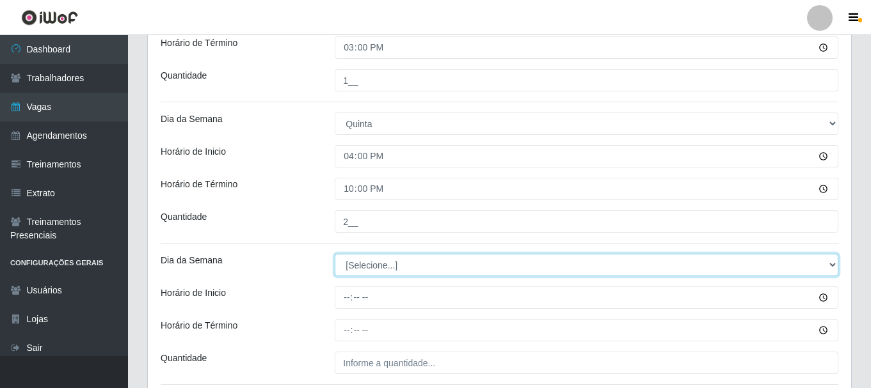
click at [383, 261] on select "[Selecione...] Segunda Terça Quarta Quinta Sexta Sábado Domingo" at bounding box center [587, 265] width 504 height 22
select select "5"
click at [335, 254] on select "[Selecione...] Segunda Terça Quarta Quinta Sexta Sábado Domingo" at bounding box center [587, 265] width 504 height 22
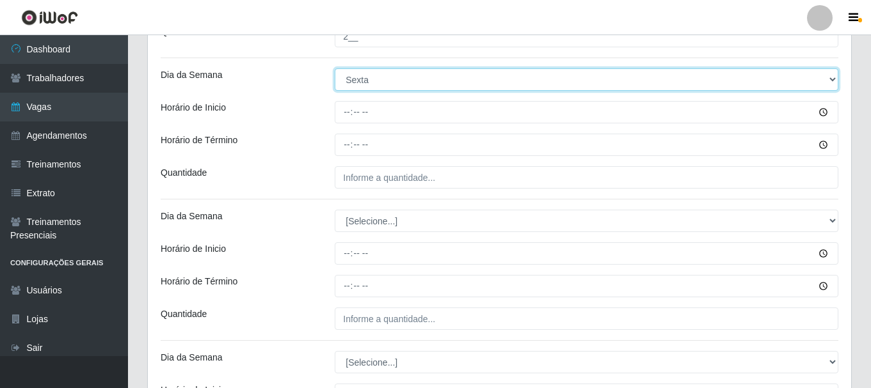
scroll to position [1472, 0]
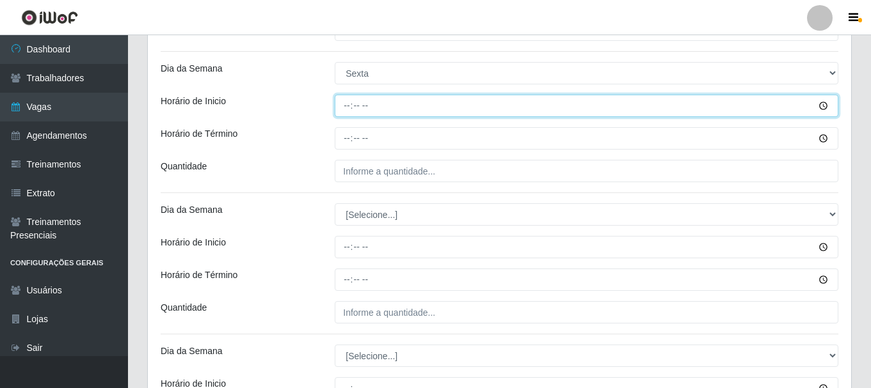
click at [351, 109] on input "Horário de Inicio" at bounding box center [587, 106] width 504 height 22
type input "09:00"
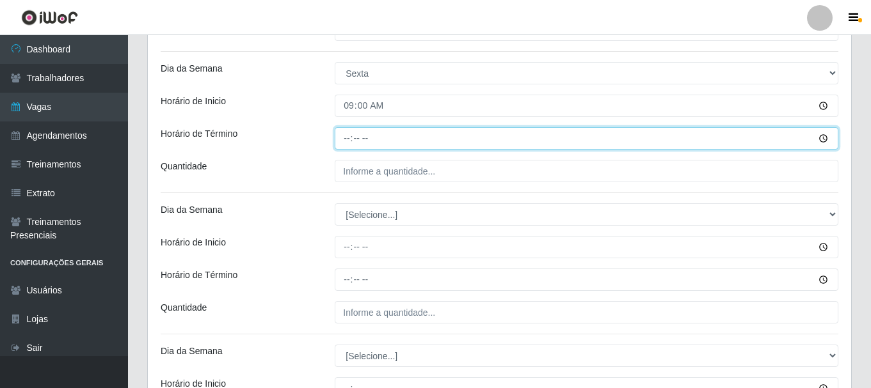
click at [346, 140] on input "Horário de Término" at bounding box center [587, 138] width 504 height 22
type input "15:00"
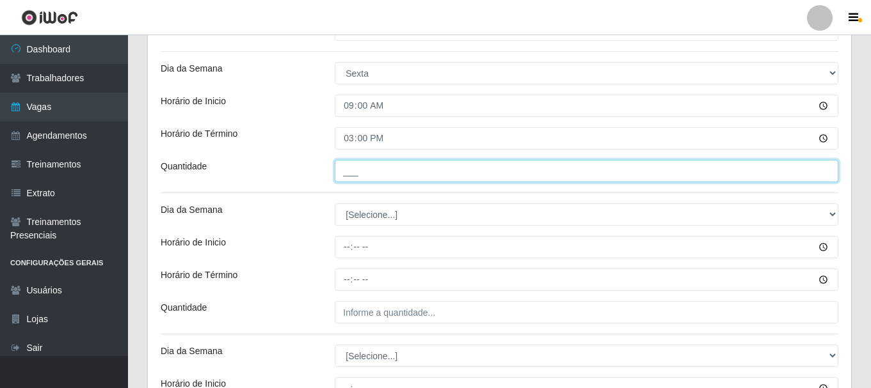
click at [358, 175] on input "___" at bounding box center [587, 171] width 504 height 22
type input "1__"
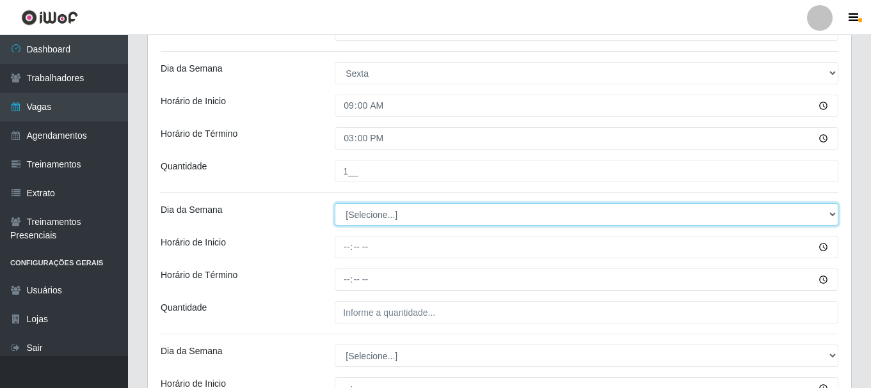
click at [360, 218] on select "[Selecione...] Segunda Terça Quarta Quinta Sexta Sábado Domingo" at bounding box center [587, 214] width 504 height 22
select select "5"
click at [335, 203] on select "[Selecione...] Segunda Terça Quarta Quinta Sexta Sábado Domingo" at bounding box center [587, 214] width 504 height 22
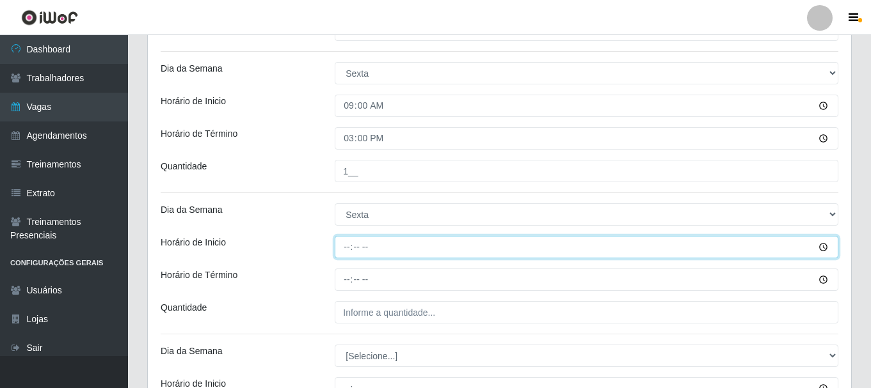
click at [348, 245] on input "Horário de Inicio" at bounding box center [587, 247] width 504 height 22
type input "16:00"
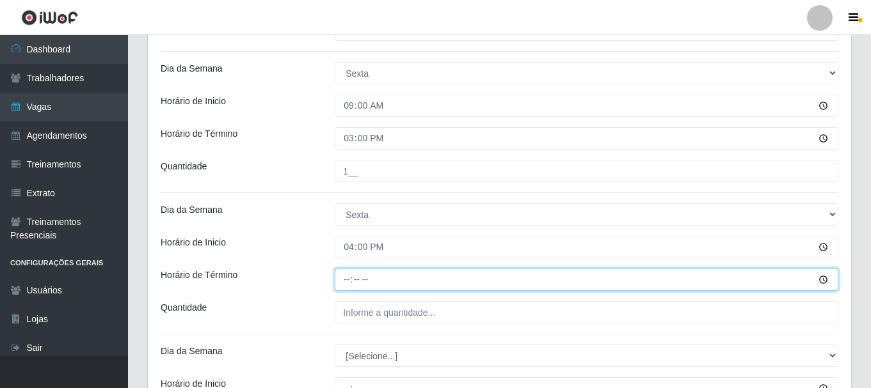
click at [348, 286] on input "Horário de Término" at bounding box center [587, 280] width 504 height 22
type input "22:00"
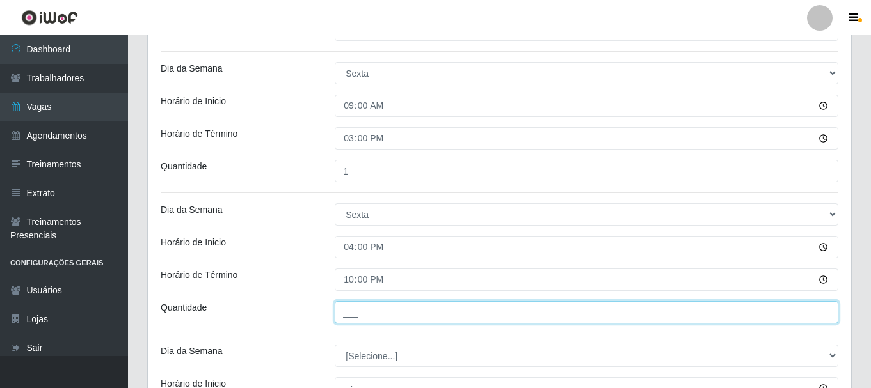
click at [367, 318] on input "___" at bounding box center [587, 312] width 504 height 22
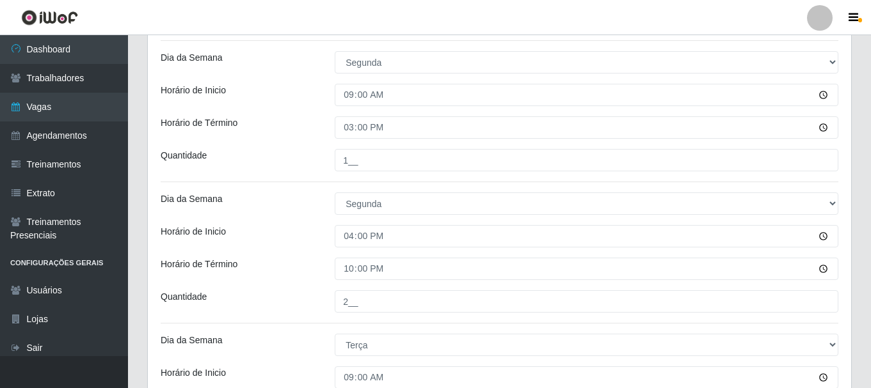
scroll to position [128, 0]
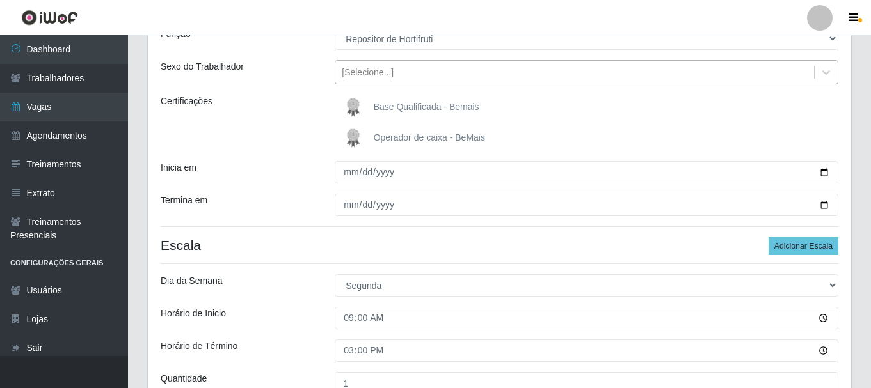
type input "2__"
click at [381, 67] on div "[Selecione...]" at bounding box center [368, 72] width 52 height 13
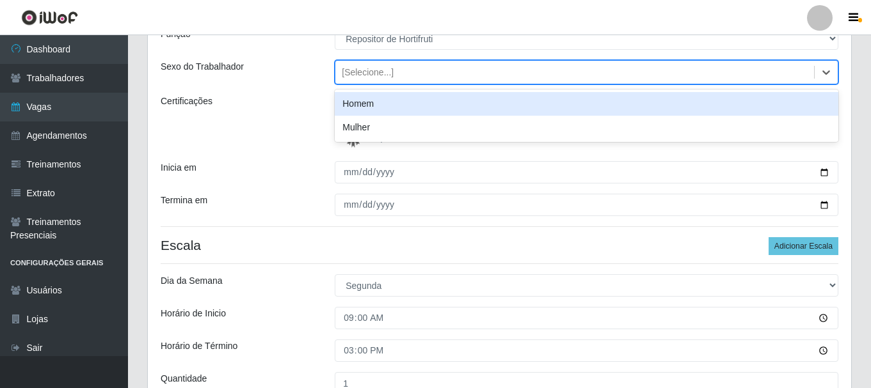
click at [392, 102] on div "Homem" at bounding box center [587, 104] width 504 height 24
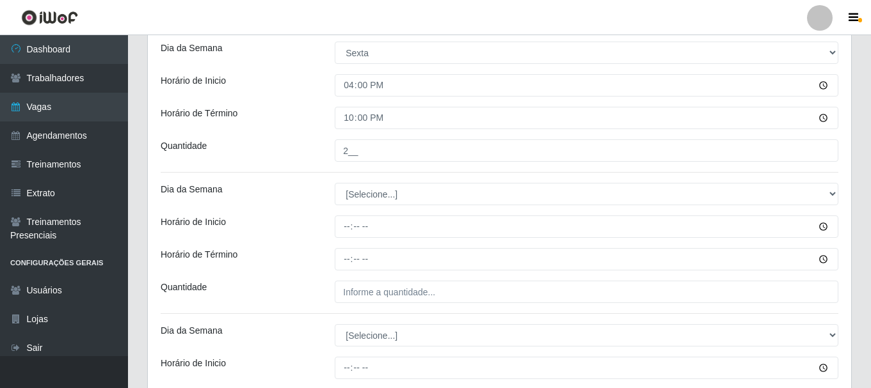
scroll to position [1792, 0]
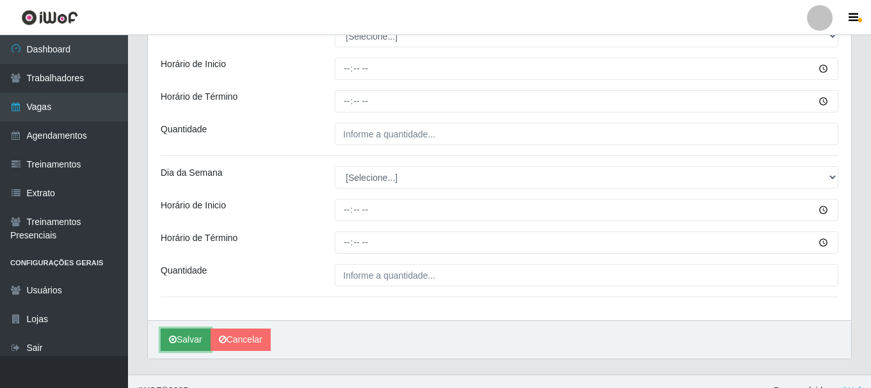
click at [189, 337] on button "Salvar" at bounding box center [186, 340] width 50 height 22
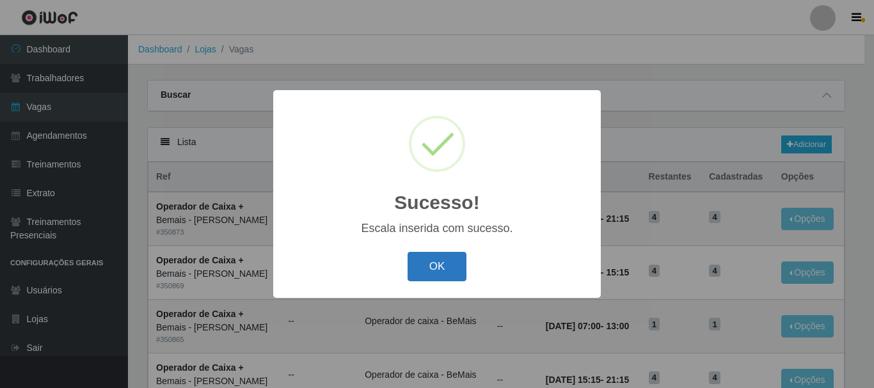
click at [439, 257] on button "OK" at bounding box center [438, 267] width 60 height 30
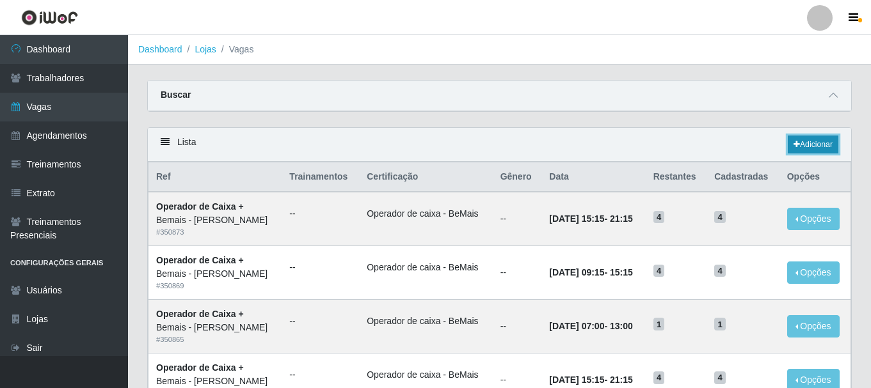
click at [818, 140] on link "Adicionar" at bounding box center [813, 145] width 51 height 18
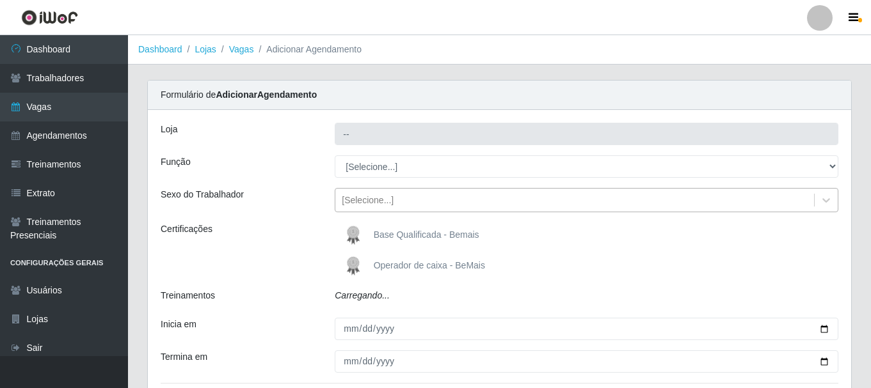
type input "Bemais - [PERSON_NAME]"
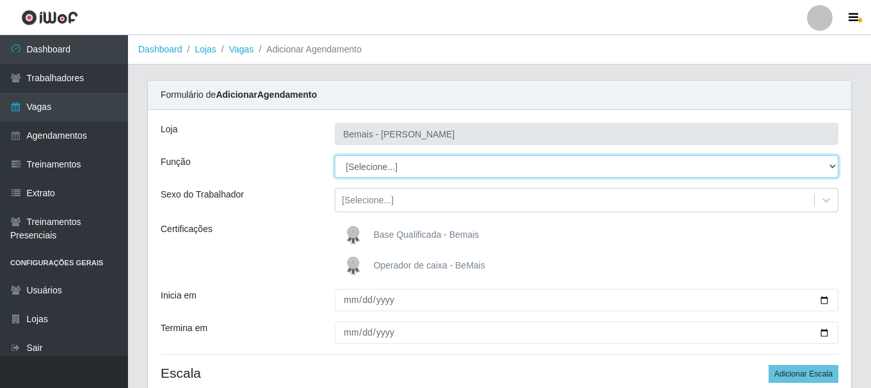
click at [392, 166] on select "[Selecione...] ASG ASG + ASG ++ Auxiliar de Depósito Auxiliar de Depósito + Aux…" at bounding box center [587, 167] width 504 height 22
select select "108"
click at [335, 156] on select "[Selecione...] ASG ASG + ASG ++ Auxiliar de Depósito Auxiliar de Depósito + Aux…" at bounding box center [587, 167] width 504 height 22
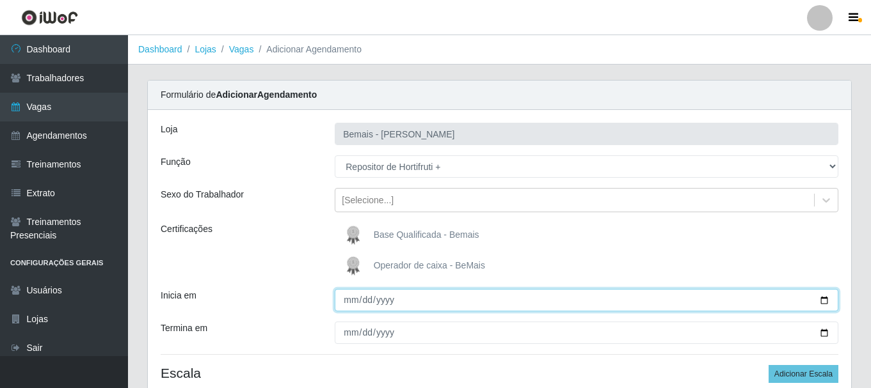
click at [825, 300] on input "Inicia em" at bounding box center [587, 300] width 504 height 22
type input "[DATE]"
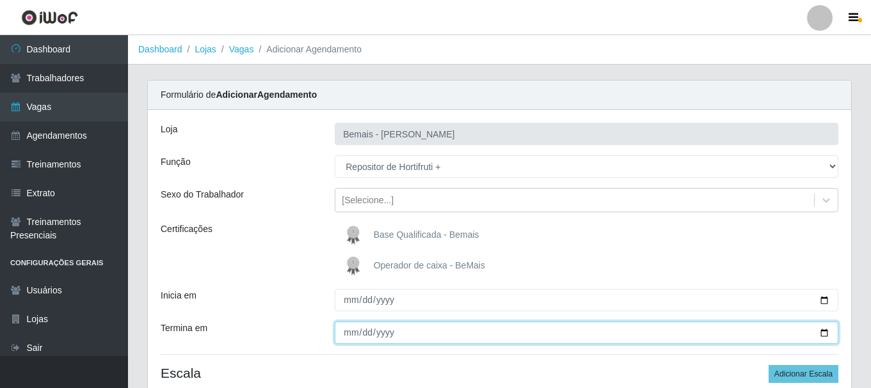
click at [823, 335] on input "Termina em" at bounding box center [587, 333] width 504 height 22
type input "[DATE]"
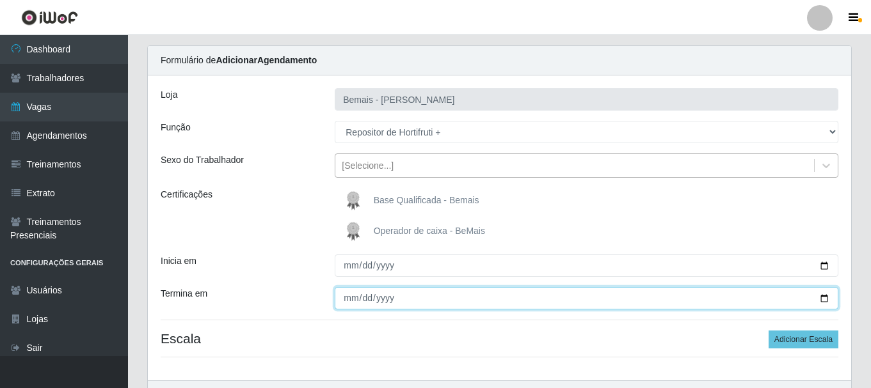
scroll to position [113, 0]
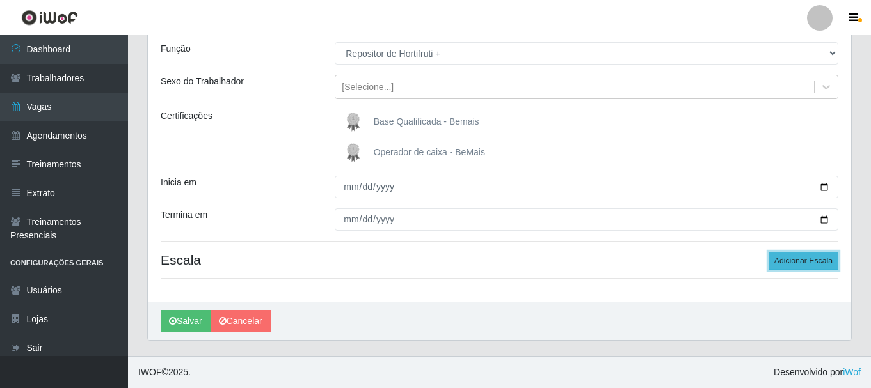
click at [792, 266] on button "Adicionar Escala" at bounding box center [804, 261] width 70 height 18
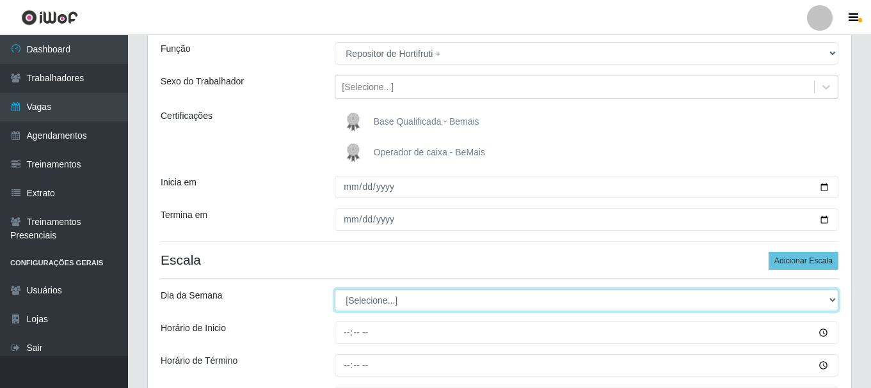
click at [374, 301] on select "[Selecione...] Segunda Terça Quarta Quinta Sexta Sábado Domingo" at bounding box center [587, 300] width 504 height 22
select select "6"
click at [335, 289] on select "[Selecione...] Segunda Terça Quarta Quinta Sexta Sábado Domingo" at bounding box center [587, 300] width 504 height 22
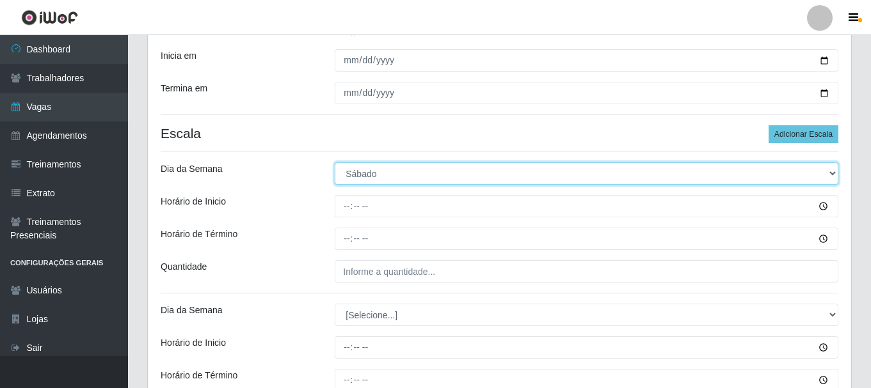
scroll to position [241, 0]
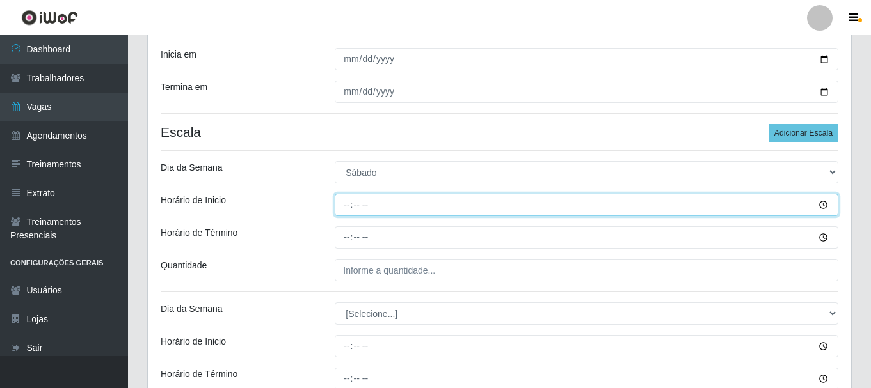
click at [345, 208] on input "Horário de Inicio" at bounding box center [587, 205] width 504 height 22
click at [352, 205] on input "00:59" at bounding box center [587, 205] width 504 height 22
type input "09:00"
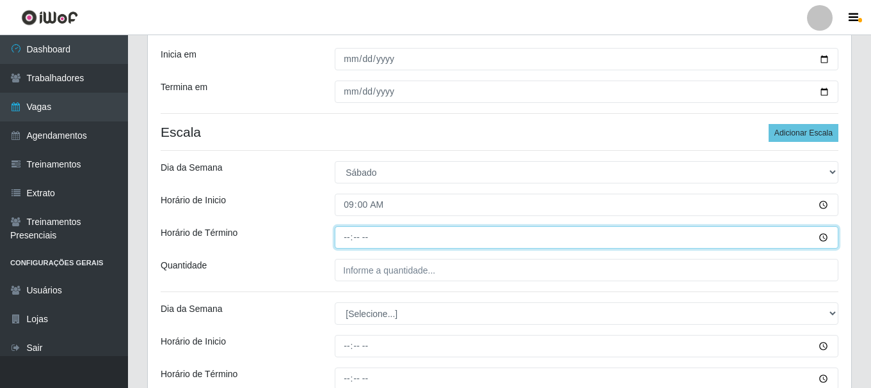
click at [349, 238] on input "Horário de Término" at bounding box center [587, 238] width 504 height 22
type input "15:00"
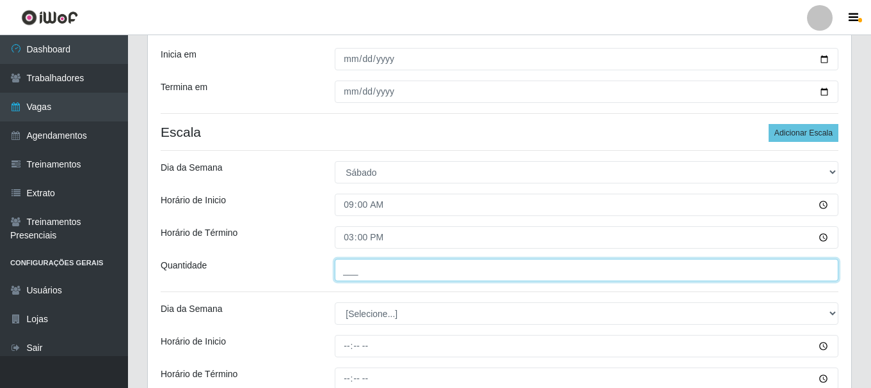
click at [365, 279] on input "___" at bounding box center [587, 270] width 504 height 22
type input "1__"
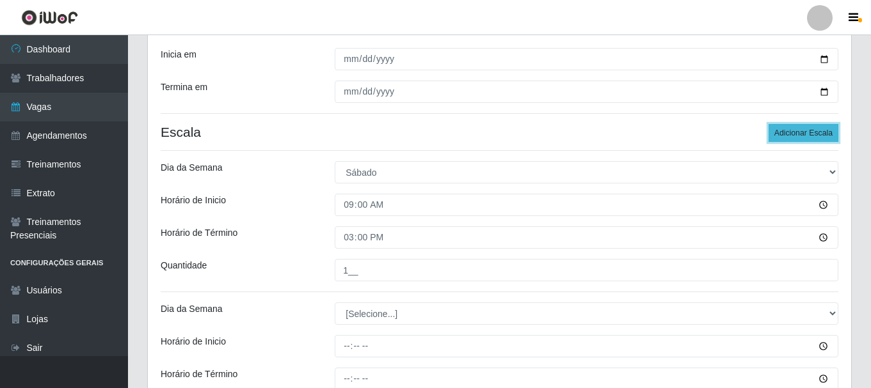
click at [795, 129] on button "Adicionar Escala" at bounding box center [804, 133] width 70 height 18
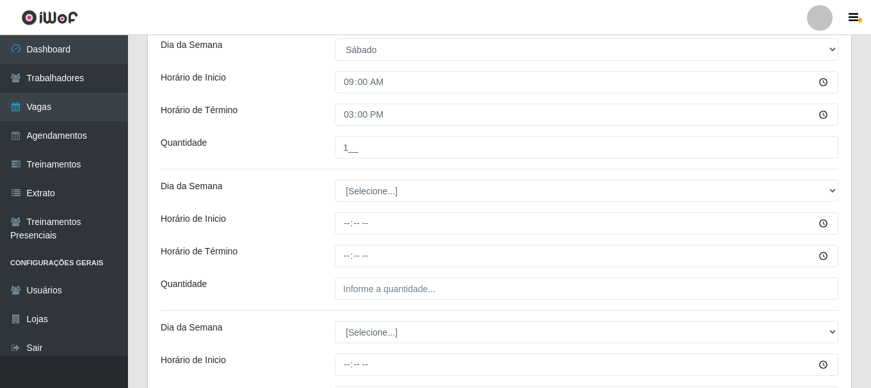
scroll to position [369, 0]
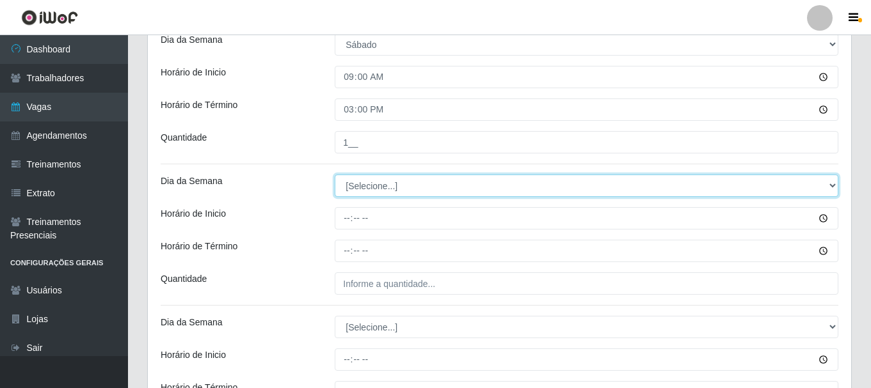
click at [368, 189] on select "[Selecione...] Segunda Terça Quarta Quinta Sexta Sábado Domingo" at bounding box center [587, 186] width 504 height 22
select select "6"
click at [335, 175] on select "[Selecione...] Segunda Terça Quarta Quinta Sexta Sábado Domingo" at bounding box center [587, 186] width 504 height 22
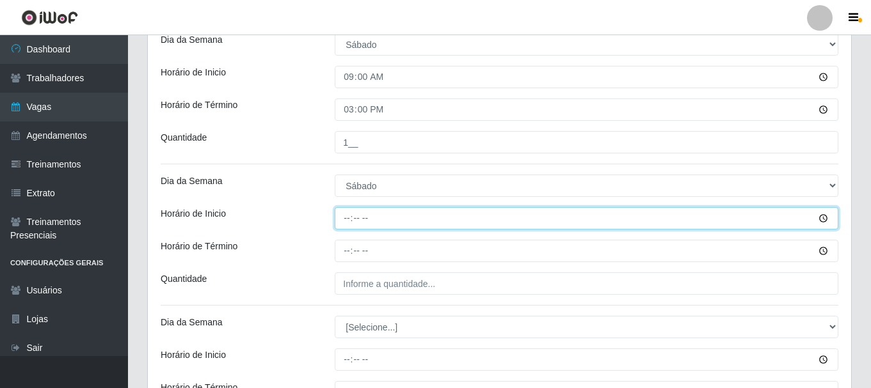
click at [341, 217] on input "Horário de Inicio" at bounding box center [587, 218] width 504 height 22
type input "16:00"
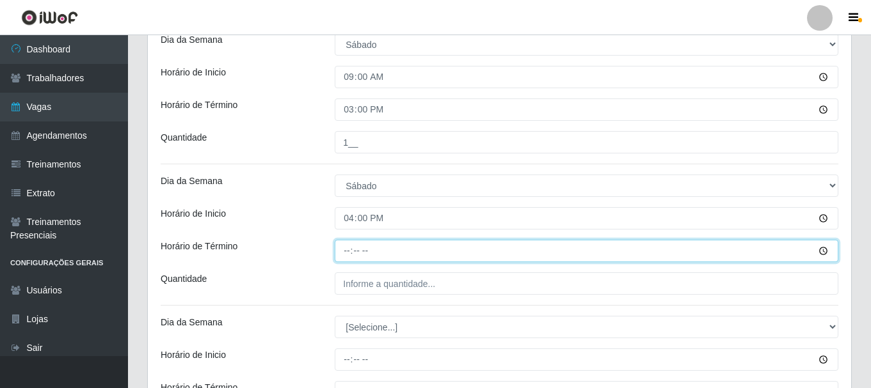
click at [347, 250] on input "Horário de Término" at bounding box center [587, 251] width 504 height 22
type input "22:00"
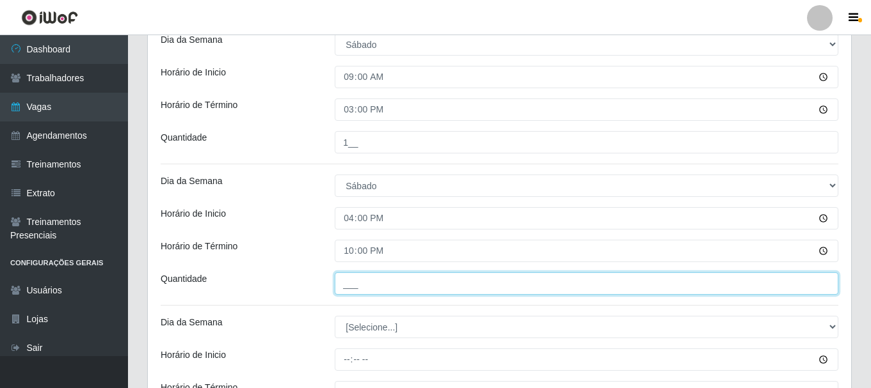
click at [362, 289] on input "___" at bounding box center [587, 284] width 504 height 22
type input "2__"
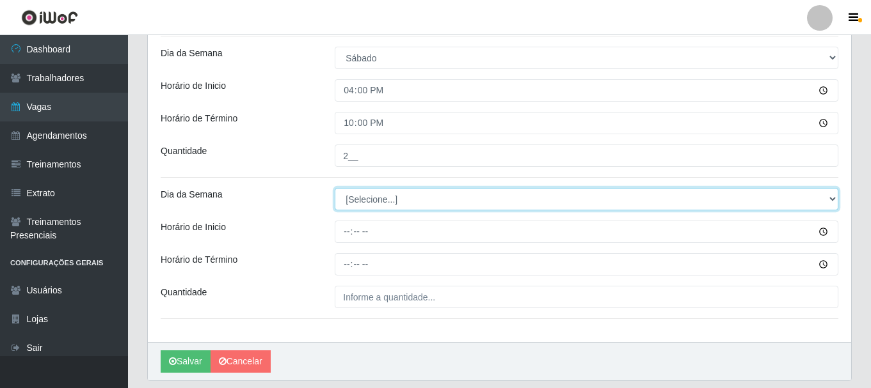
click at [379, 205] on select "[Selecione...] Segunda Terça Quarta Quinta Sexta Sábado Domingo" at bounding box center [587, 199] width 504 height 22
select select "0"
click at [335, 188] on select "[Selecione...] Segunda Terça Quarta Quinta Sexta Sábado Domingo" at bounding box center [587, 199] width 504 height 22
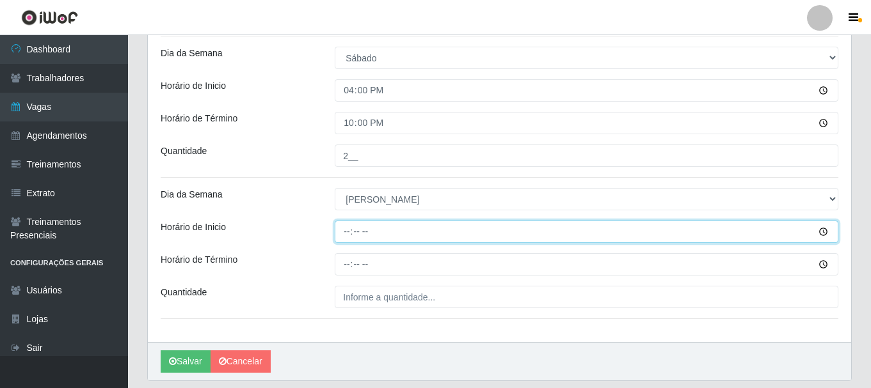
click at [345, 237] on input "Horário de Inicio" at bounding box center [587, 232] width 504 height 22
click at [351, 232] on input "Horário de Inicio" at bounding box center [587, 232] width 504 height 22
type input "09:00"
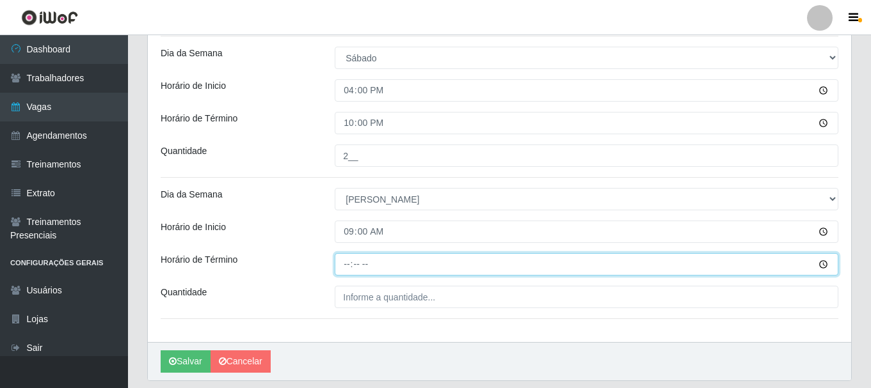
click at [351, 267] on input "Horário de Término" at bounding box center [587, 264] width 504 height 22
type input "15:00"
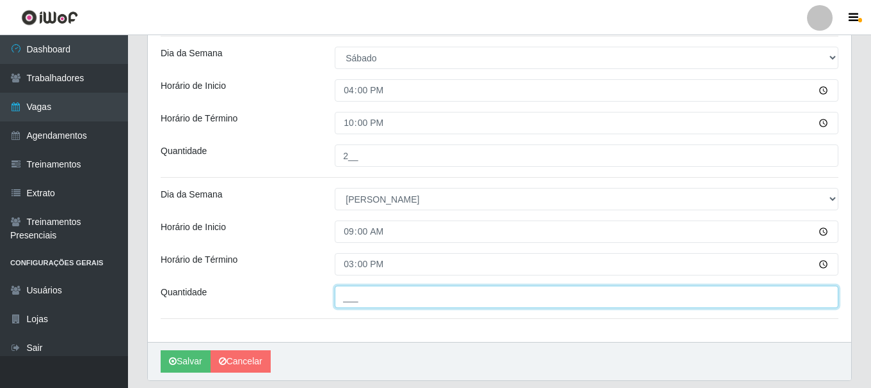
click at [399, 299] on input "___" at bounding box center [587, 297] width 504 height 22
type input "1__"
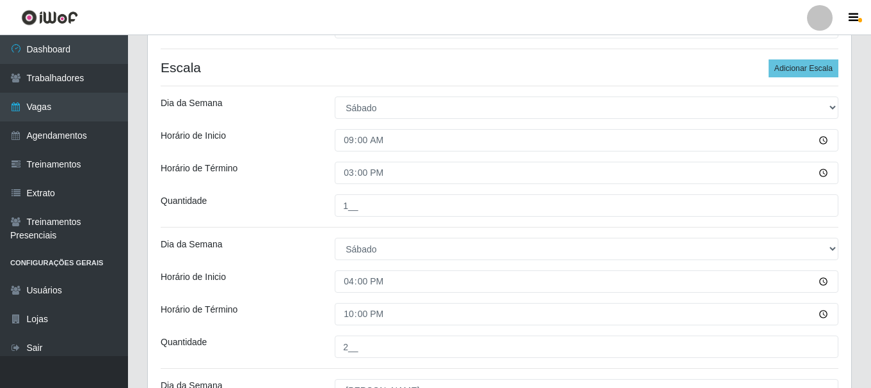
scroll to position [305, 0]
click at [790, 61] on button "Adicionar Escala" at bounding box center [804, 69] width 70 height 18
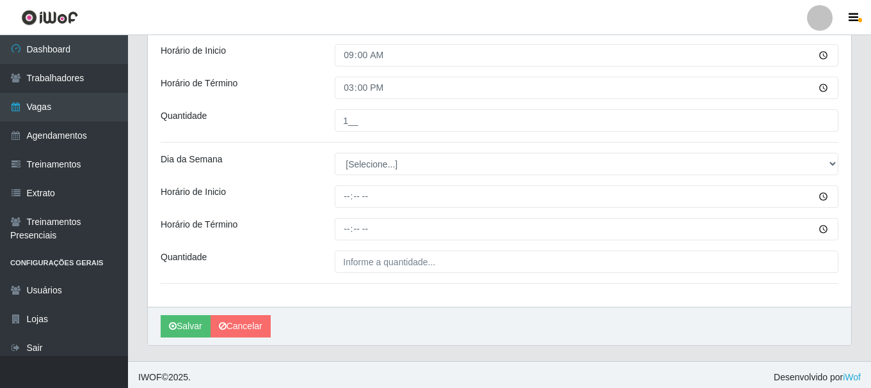
scroll to position [679, 0]
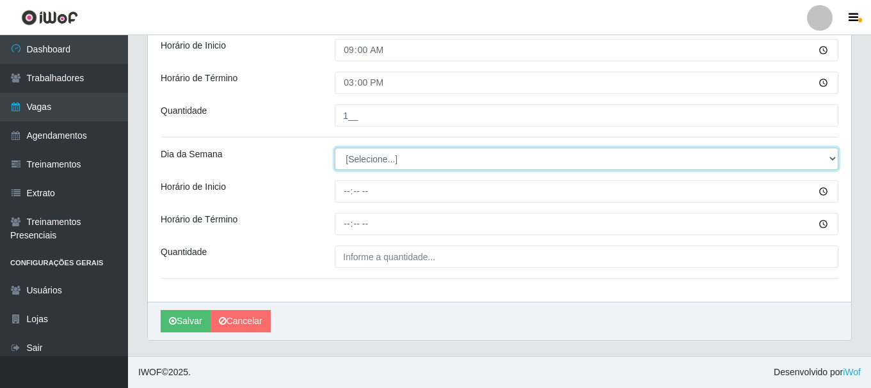
click at [375, 157] on select "[Selecione...] Segunda Terça Quarta Quinta Sexta Sábado Domingo" at bounding box center [587, 159] width 504 height 22
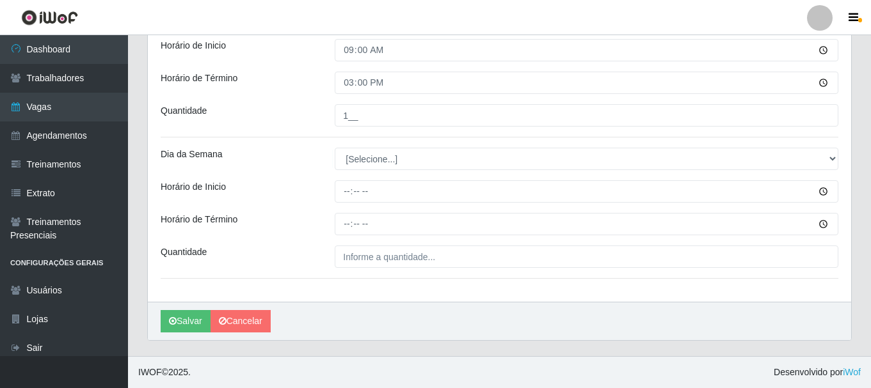
click at [289, 193] on div "Horário de Inicio" at bounding box center [238, 191] width 174 height 22
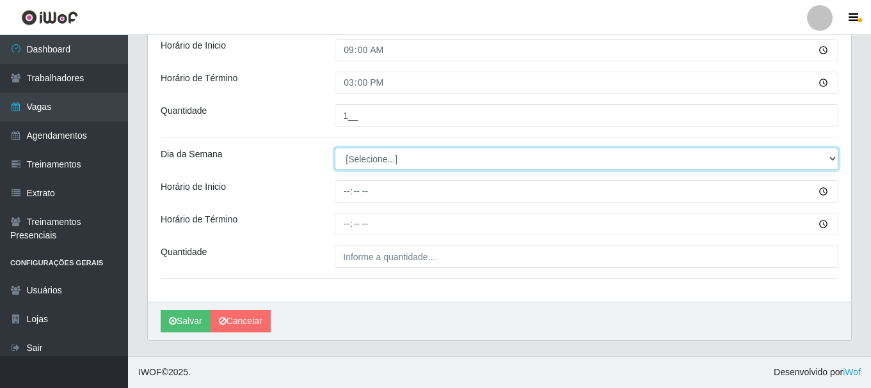
click at [352, 160] on select "[Selecione...] Segunda Terça Quarta Quinta Sexta Sábado Domingo" at bounding box center [587, 159] width 504 height 22
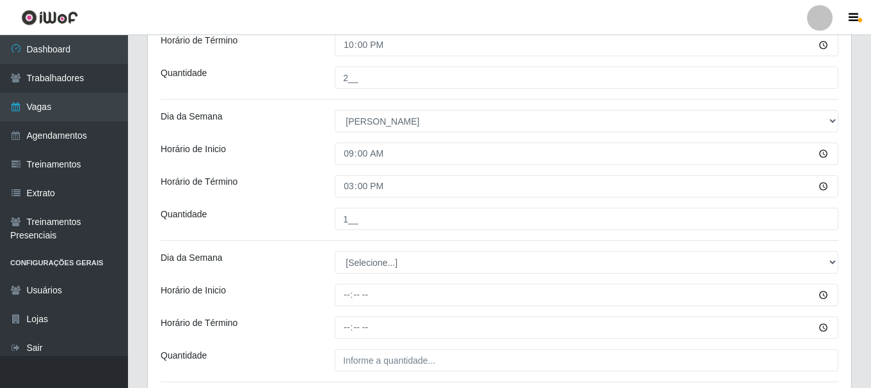
scroll to position [551, 0]
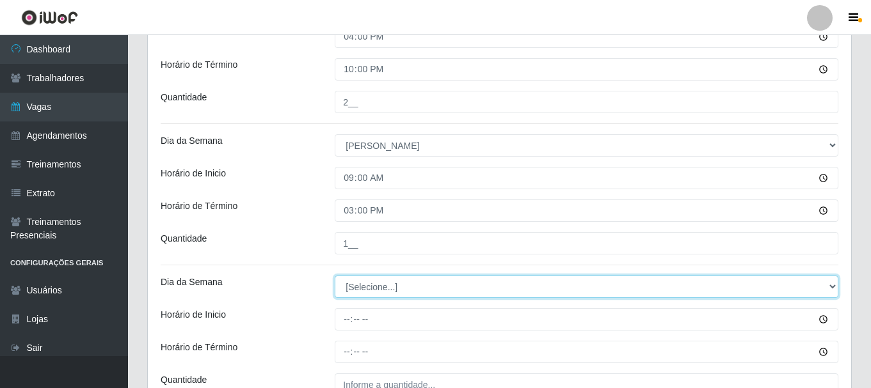
click at [380, 283] on select "[Selecione...] Segunda Terça Quarta Quinta Sexta Sábado Domingo" at bounding box center [587, 287] width 504 height 22
select select "0"
click at [335, 276] on select "[Selecione...] Segunda Terça Quarta Quinta Sexta Sábado Domingo" at bounding box center [587, 287] width 504 height 22
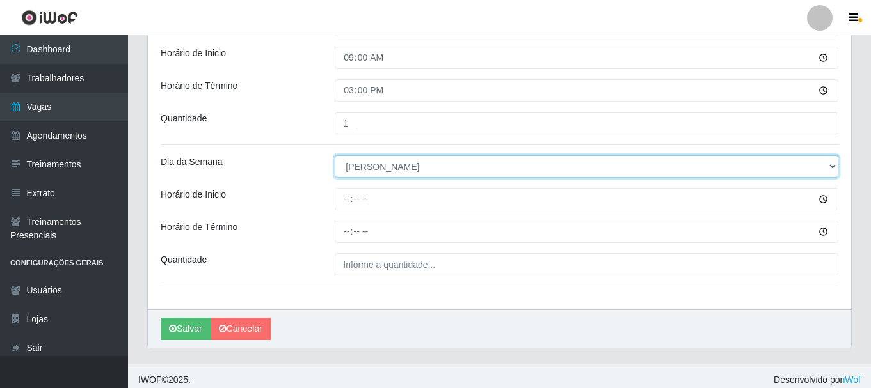
scroll to position [679, 0]
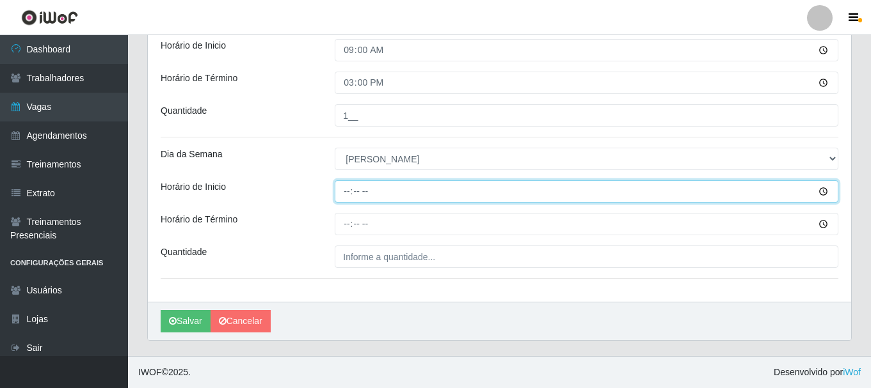
click at [349, 191] on input "Horário de Inicio" at bounding box center [587, 191] width 504 height 22
type input "13:00"
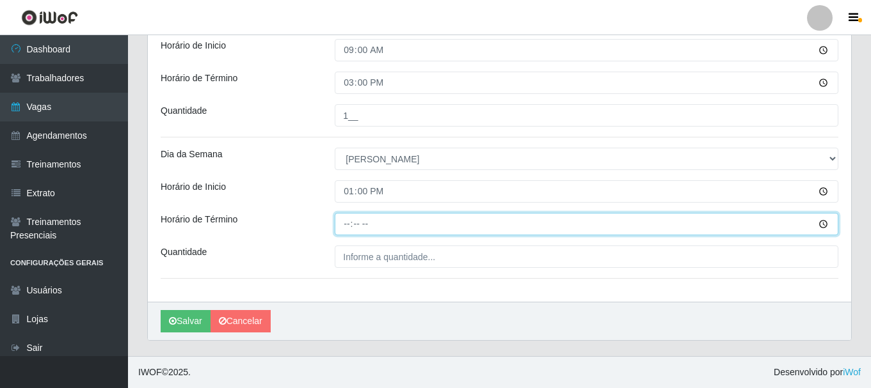
click at [346, 227] on input "Horário de Término" at bounding box center [587, 224] width 504 height 22
type input "19:00"
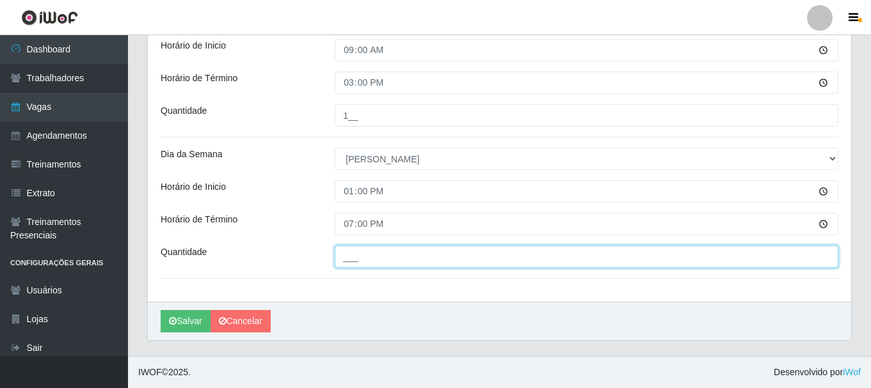
click at [351, 259] on input "___" at bounding box center [587, 257] width 504 height 22
type input "1__"
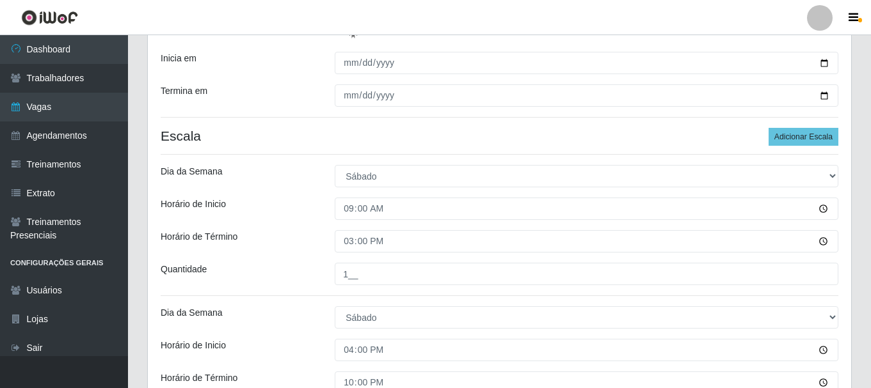
scroll to position [231, 0]
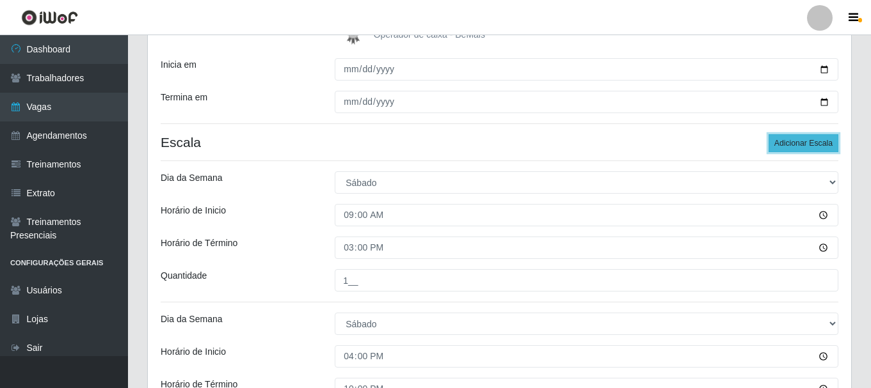
click at [797, 143] on button "Adicionar Escala" at bounding box center [804, 143] width 70 height 18
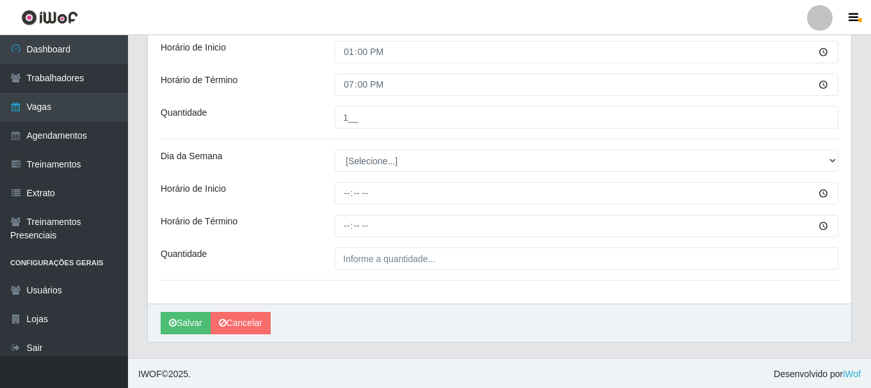
scroll to position [820, 0]
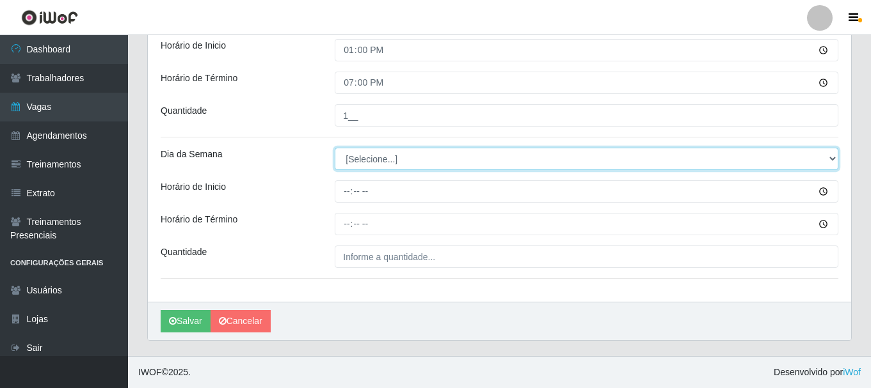
click at [351, 163] on select "[Selecione...] Segunda Terça Quarta Quinta Sexta Sábado Domingo" at bounding box center [587, 159] width 504 height 22
select select "0"
click at [335, 148] on select "[Selecione...] Segunda Terça Quarta Quinta Sexta Sábado Domingo" at bounding box center [587, 159] width 504 height 22
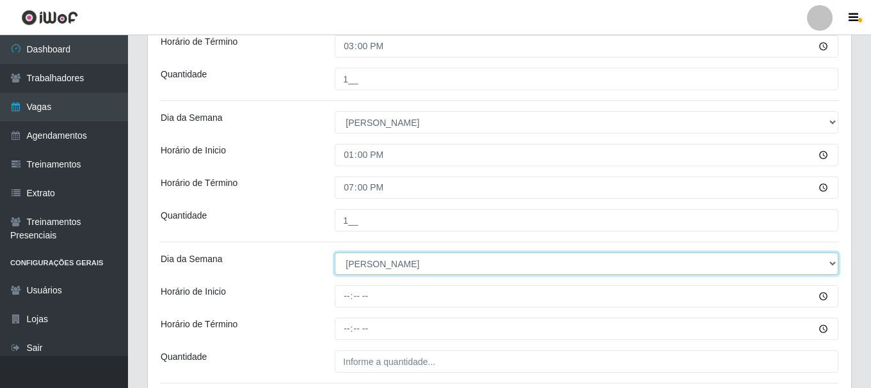
scroll to position [692, 0]
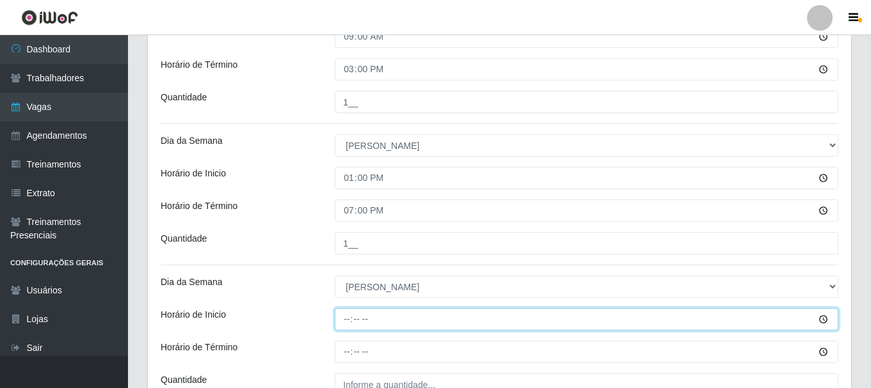
click at [342, 320] on input "Horário de Inicio" at bounding box center [587, 319] width 504 height 22
type input "15:00"
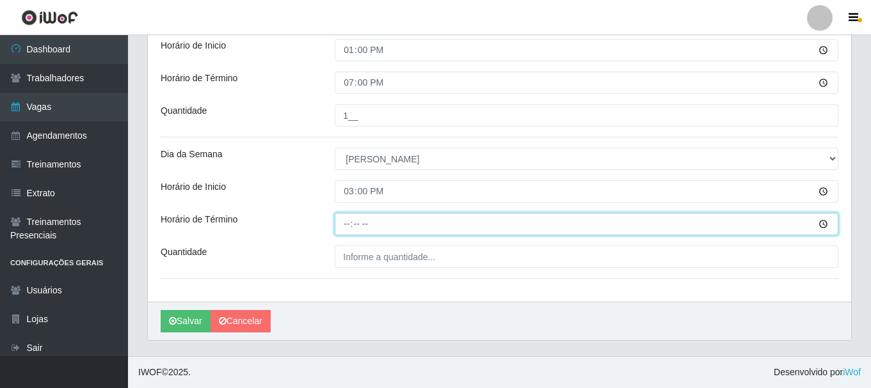
click at [343, 221] on input "Horário de Término" at bounding box center [587, 224] width 504 height 22
type input "21:00"
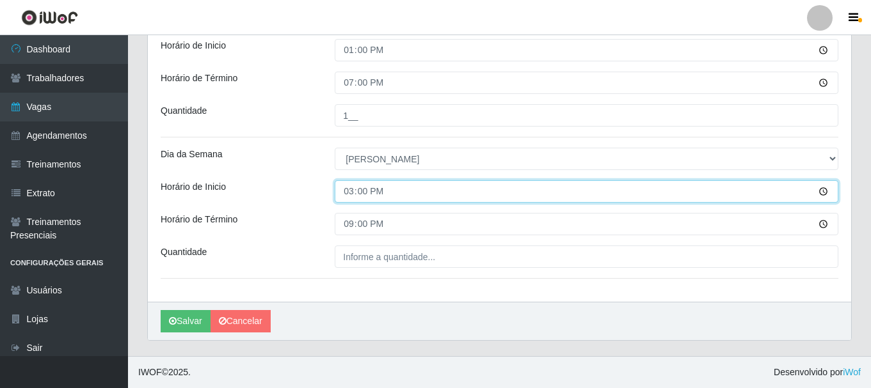
click at [523, 184] on input "15:00" at bounding box center [587, 191] width 504 height 22
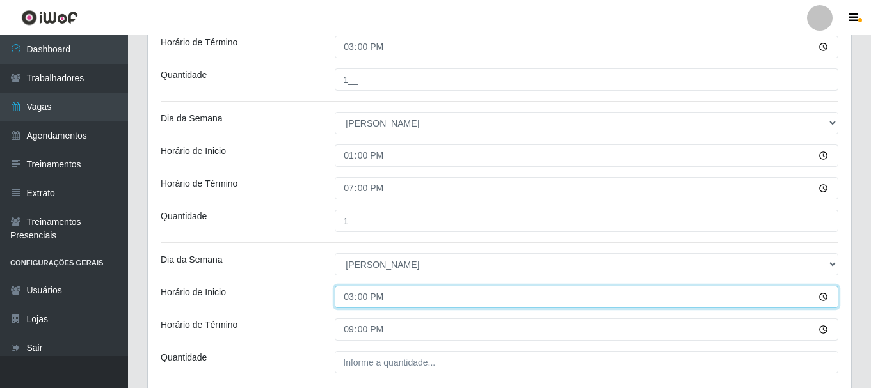
scroll to position [692, 0]
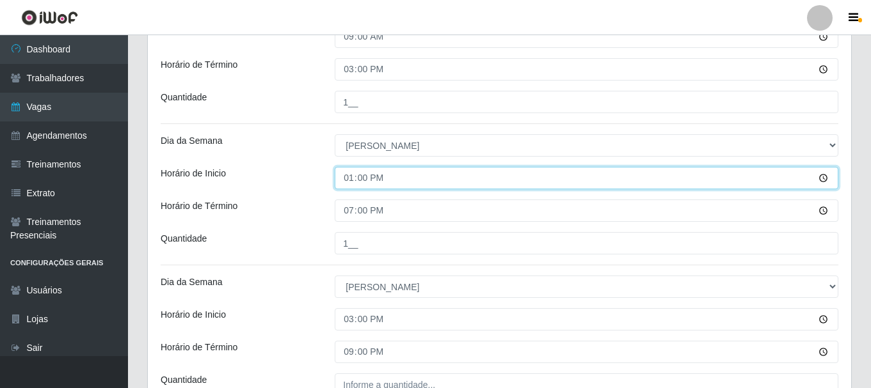
click at [350, 179] on input "13:00" at bounding box center [587, 178] width 504 height 22
type input "12:00"
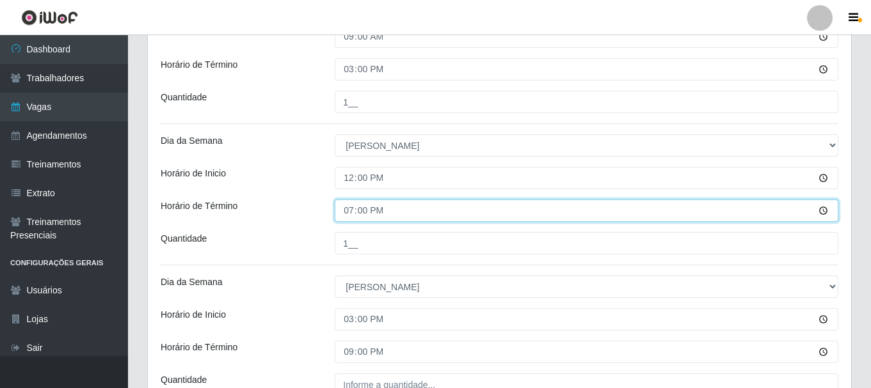
click at [350, 209] on input "19:00" at bounding box center [587, 211] width 504 height 22
type input "18:00"
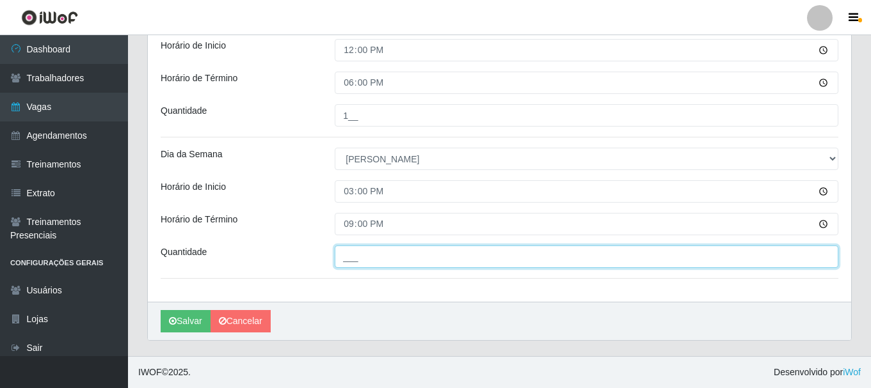
click at [358, 258] on input "___" at bounding box center [587, 257] width 504 height 22
type input "1__"
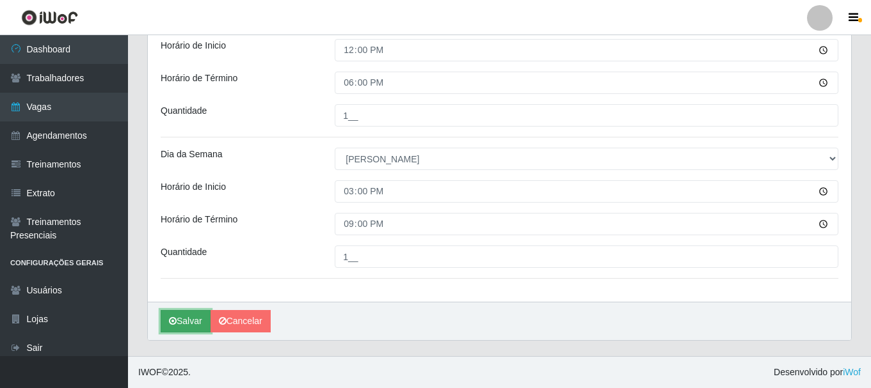
click at [186, 323] on button "Salvar" at bounding box center [186, 321] width 50 height 22
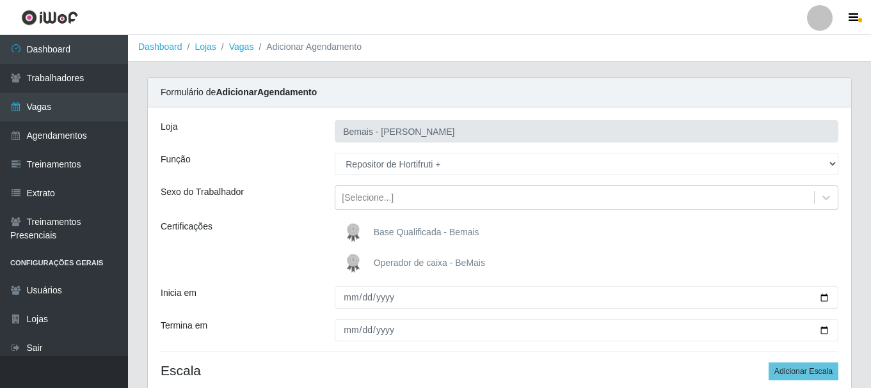
scroll to position [0, 0]
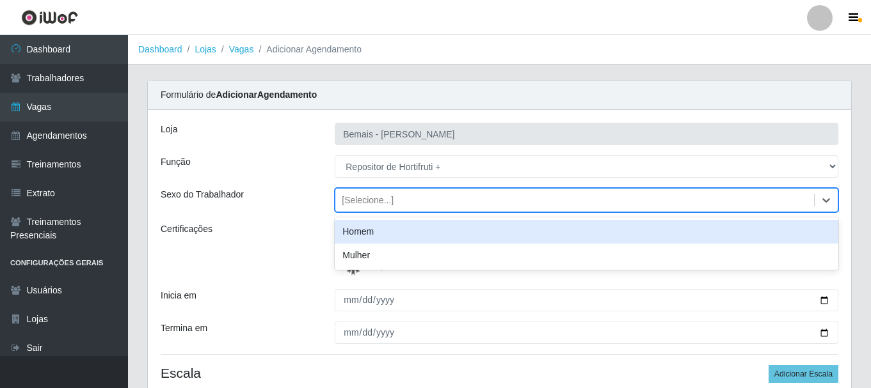
click at [364, 197] on div "[Selecione...]" at bounding box center [368, 200] width 52 height 13
click at [367, 239] on div "Homem" at bounding box center [587, 232] width 504 height 24
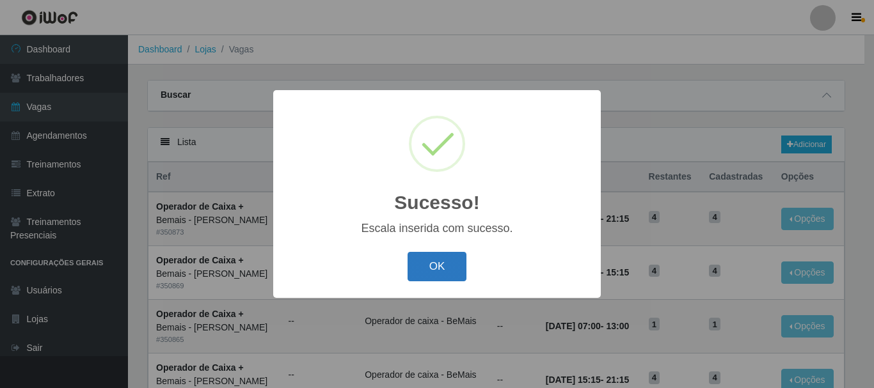
click at [442, 276] on button "OK" at bounding box center [438, 267] width 60 height 30
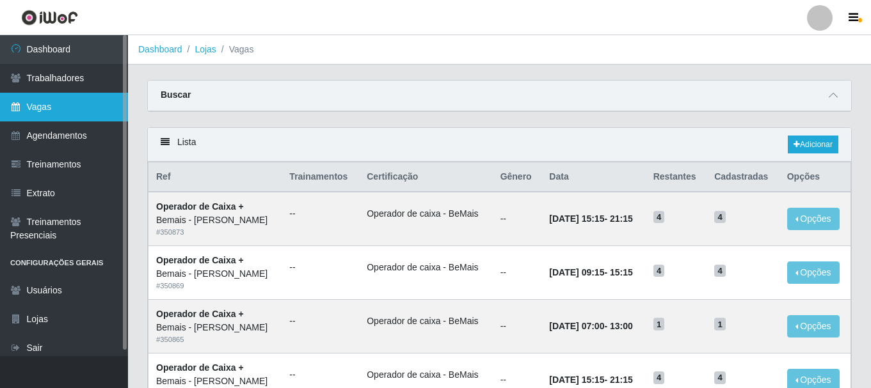
click at [96, 107] on link "Vagas" at bounding box center [64, 107] width 128 height 29
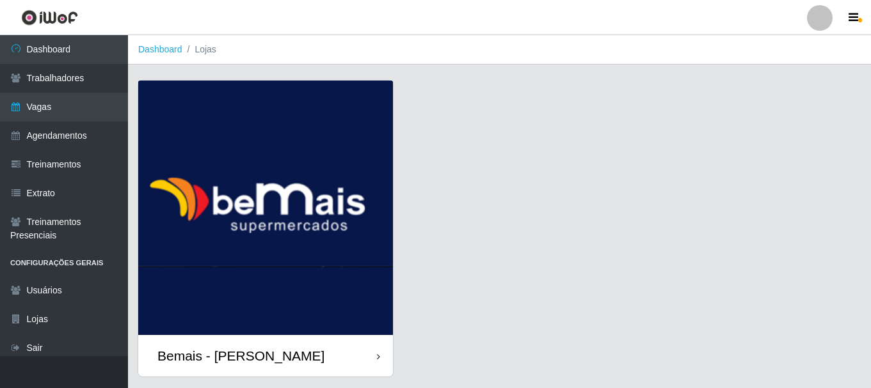
click at [212, 349] on div "Bemais - [PERSON_NAME]" at bounding box center [240, 356] width 167 height 16
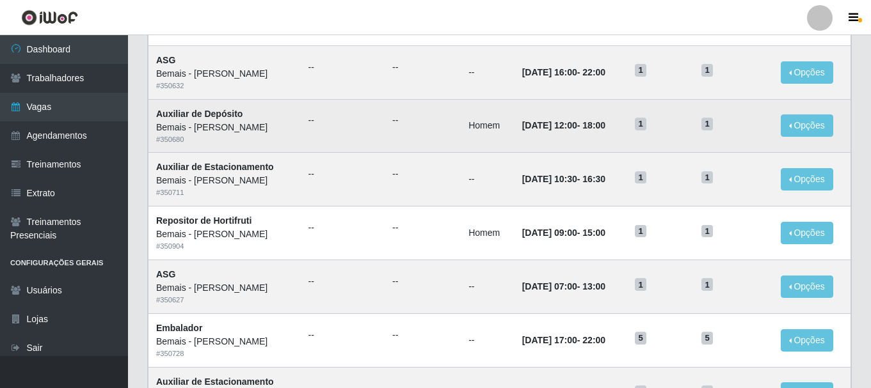
scroll to position [512, 0]
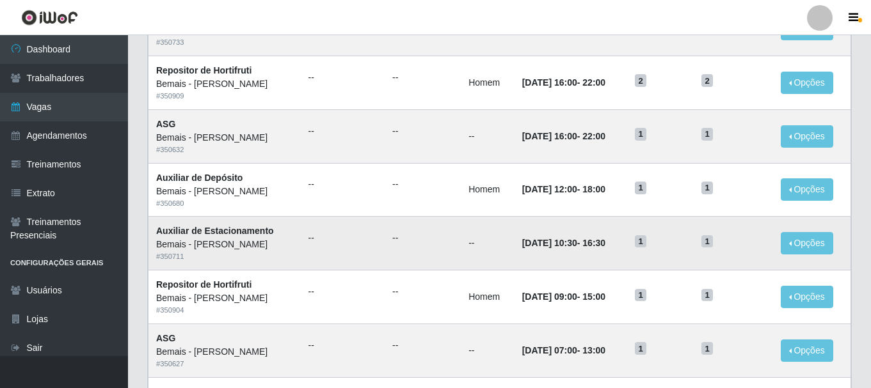
click at [472, 246] on td "--" at bounding box center [488, 244] width 54 height 54
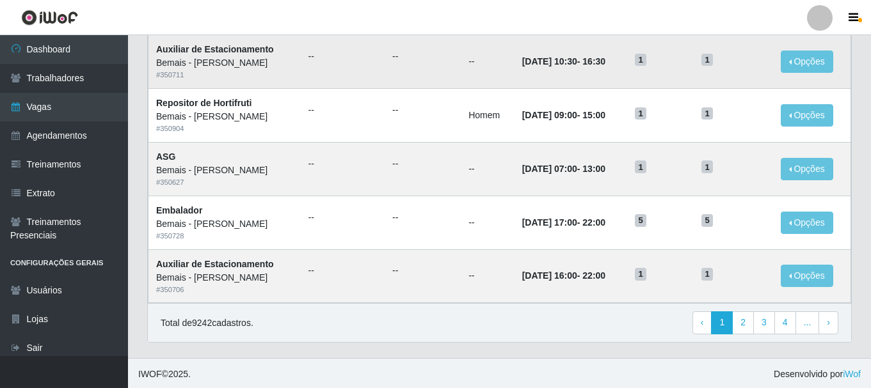
scroll to position [696, 0]
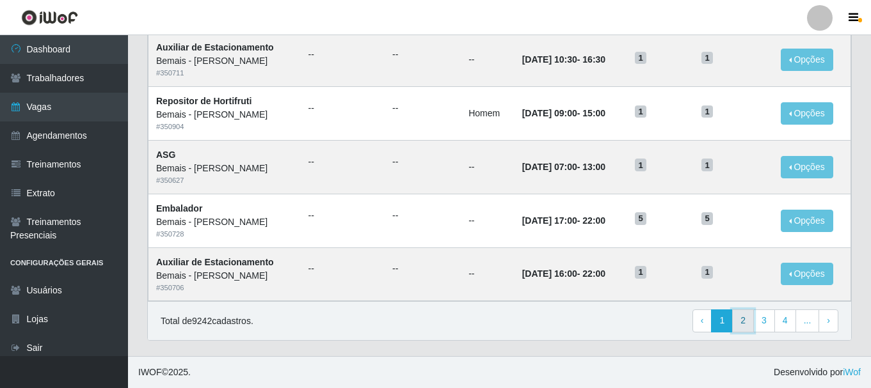
click at [742, 319] on link "2" at bounding box center [743, 321] width 22 height 23
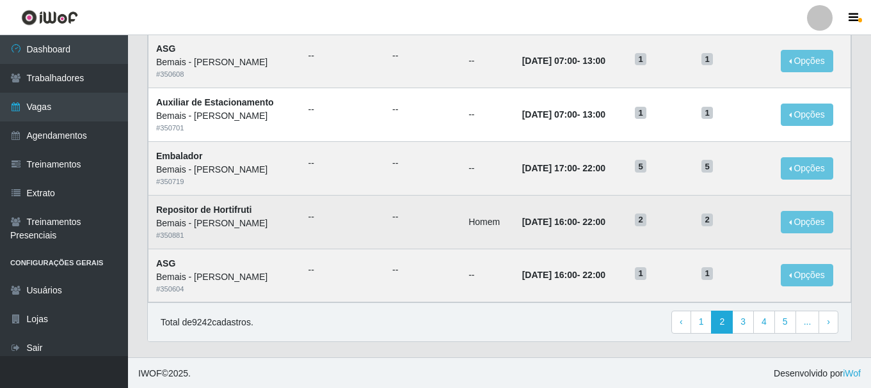
scroll to position [696, 0]
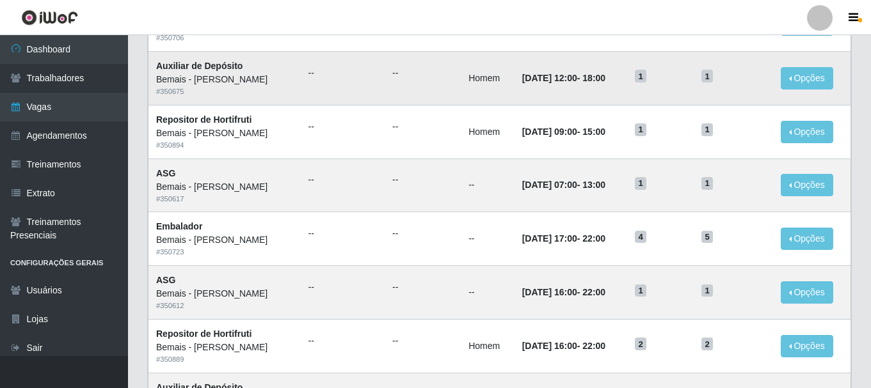
drag, startPoint x: 493, startPoint y: 102, endPoint x: 506, endPoint y: 102, distance: 13.5
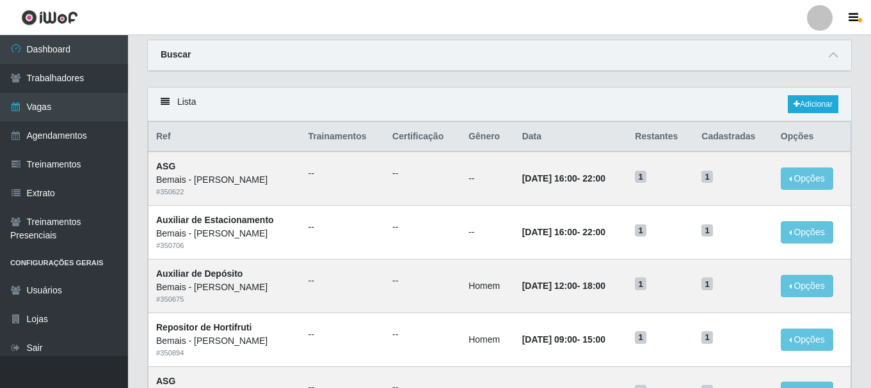
scroll to position [0, 0]
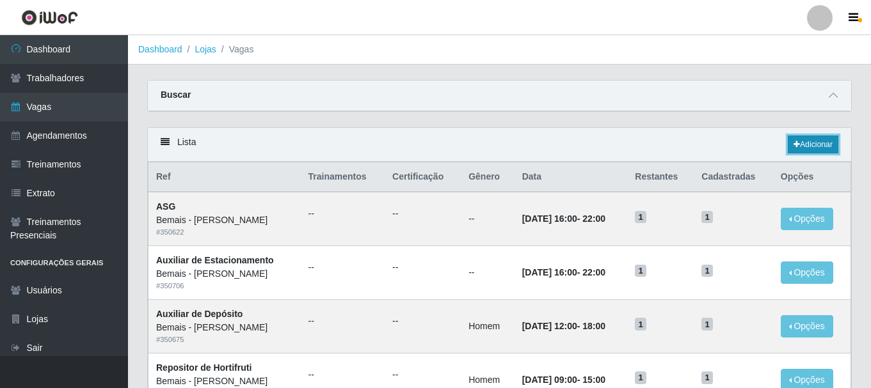
click at [811, 149] on link "Adicionar" at bounding box center [813, 145] width 51 height 18
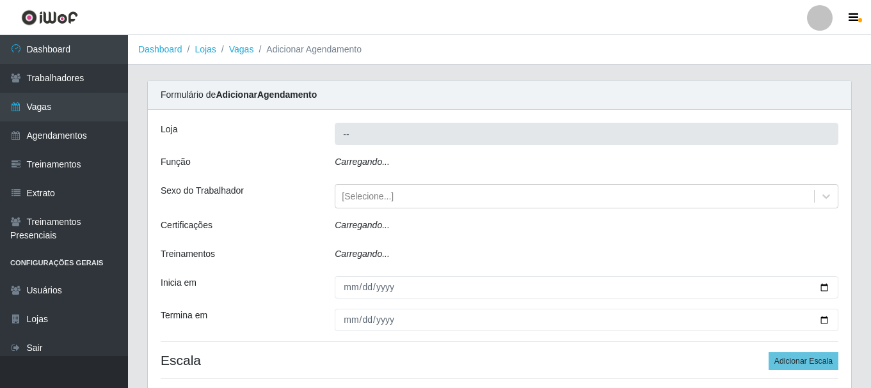
type input "Bemais - [PERSON_NAME]"
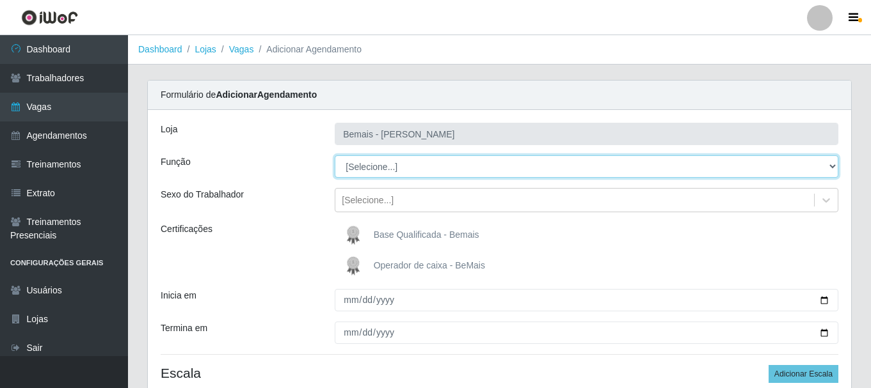
click at [452, 168] on select "[Selecione...] ASG ASG + ASG ++ Auxiliar de Depósito Auxiliar de Depósito + Aux…" at bounding box center [587, 167] width 504 height 22
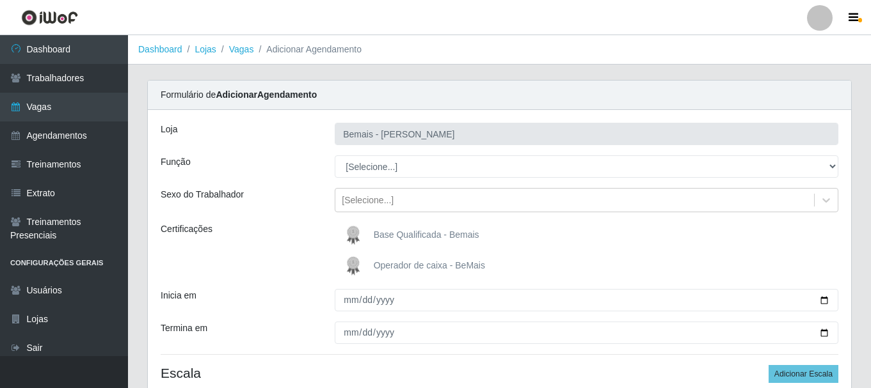
drag, startPoint x: 599, startPoint y: 267, endPoint x: 626, endPoint y: 268, distance: 26.9
click at [618, 269] on div "Operador de caixa - BeMais" at bounding box center [587, 266] width 504 height 26
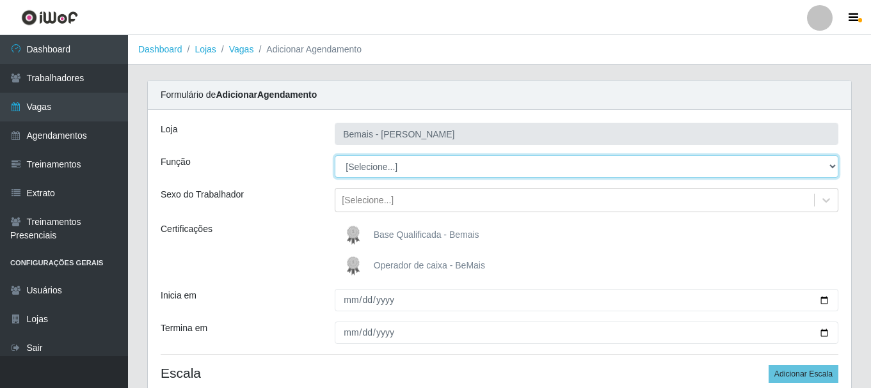
click at [449, 164] on select "[Selecione...] ASG ASG + ASG ++ Auxiliar de Depósito Auxiliar de Depósito + Aux…" at bounding box center [587, 167] width 504 height 22
select select "24"
click at [335, 156] on select "[Selecione...] ASG ASG + ASG ++ Auxiliar de Depósito Auxiliar de Depósito + Aux…" at bounding box center [587, 167] width 504 height 22
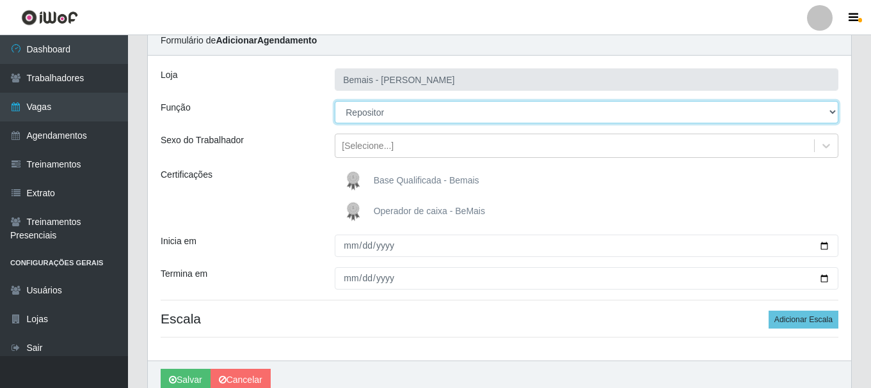
scroll to position [113, 0]
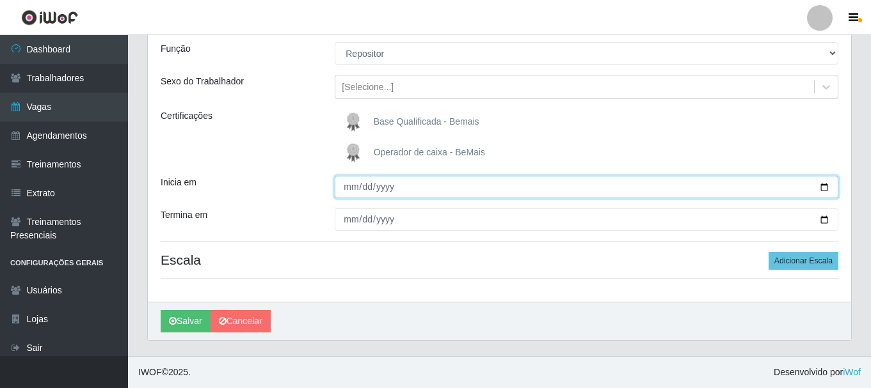
click at [827, 184] on input "Inicia em" at bounding box center [587, 187] width 504 height 22
type input "[DATE]"
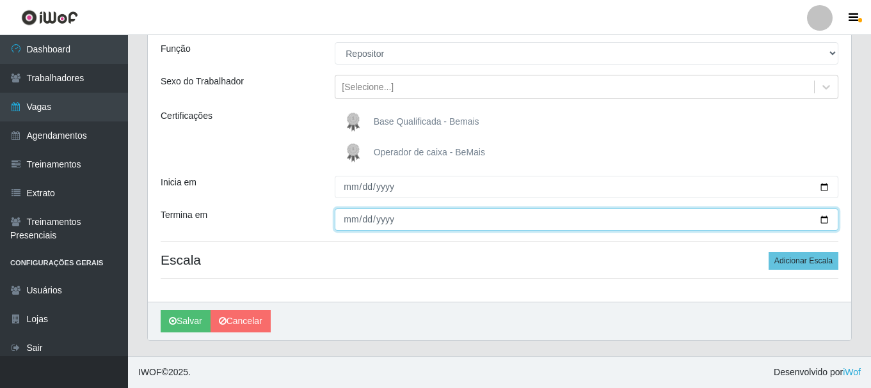
click at [823, 219] on input "Termina em" at bounding box center [587, 220] width 504 height 22
type input "[DATE]"
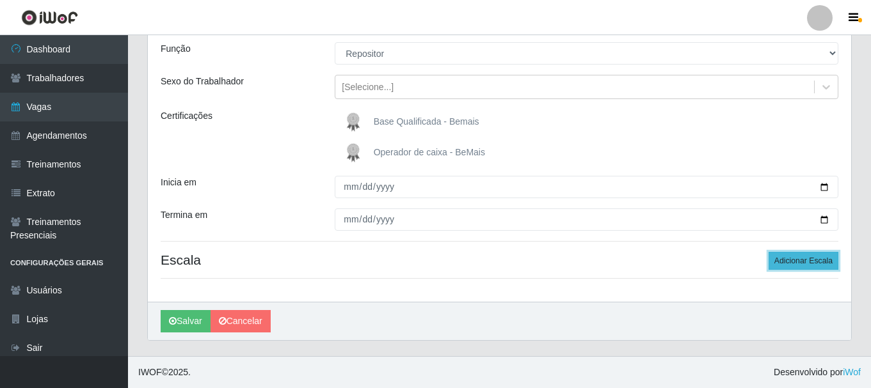
click at [808, 255] on button "Adicionar Escala" at bounding box center [804, 261] width 70 height 18
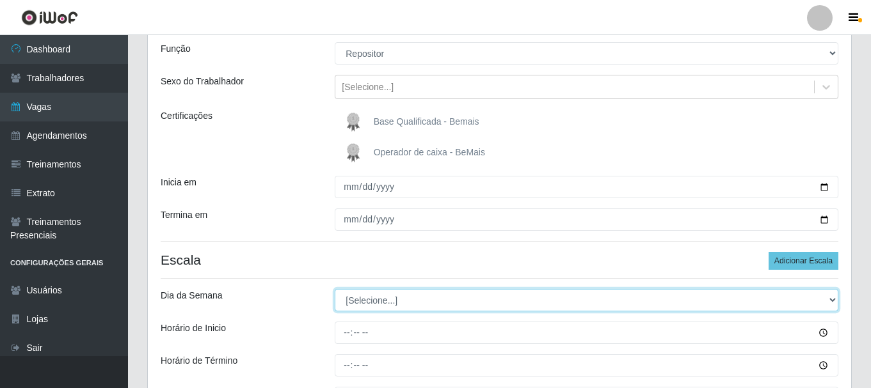
click at [365, 302] on select "[Selecione...] Segunda Terça Quarta Quinta Sexta Sábado Domingo" at bounding box center [587, 300] width 504 height 22
select select "1"
click at [335, 289] on select "[Selecione...] Segunda Terça Quarta Quinta Sexta Sábado Domingo" at bounding box center [587, 300] width 504 height 22
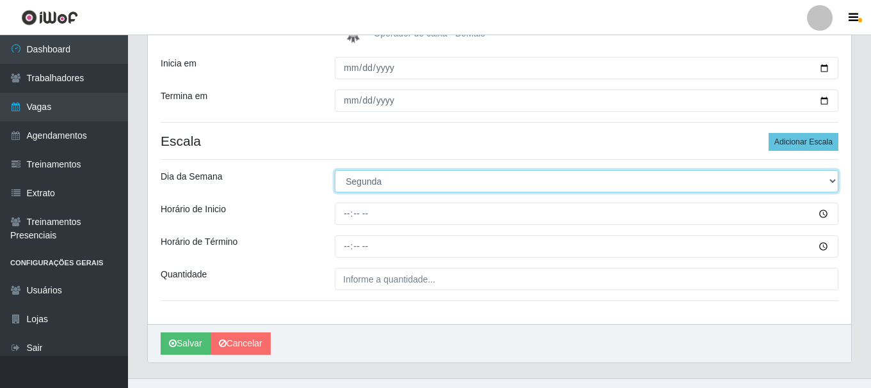
scroll to position [241, 0]
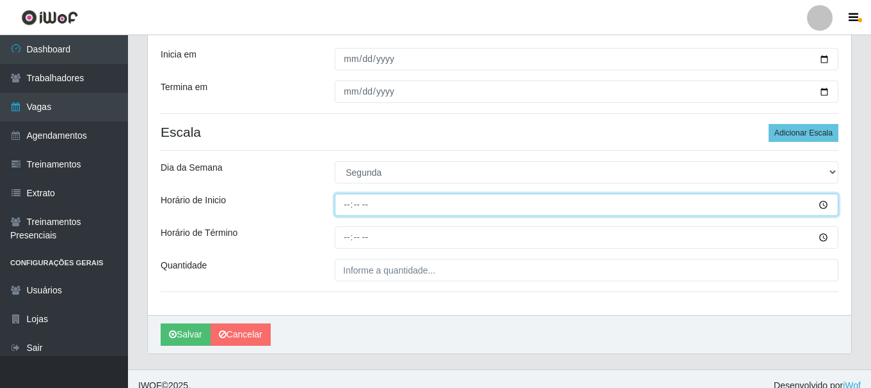
click at [351, 210] on input "Horário de Inicio" at bounding box center [587, 205] width 504 height 22
type input "09:00"
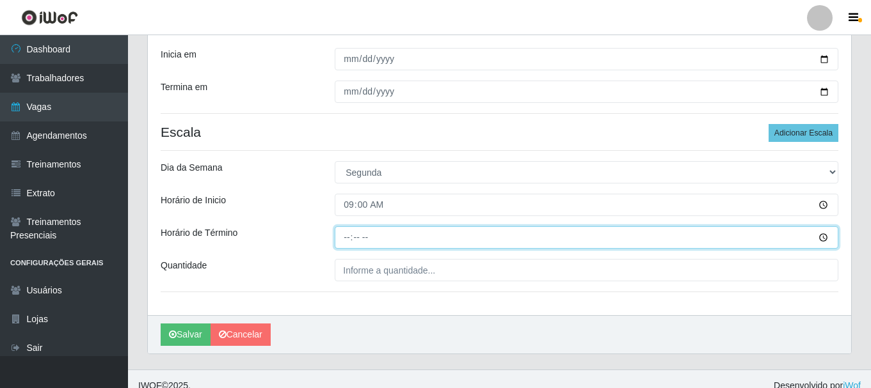
click at [342, 236] on input "Horário de Término" at bounding box center [587, 238] width 504 height 22
type input "15:00"
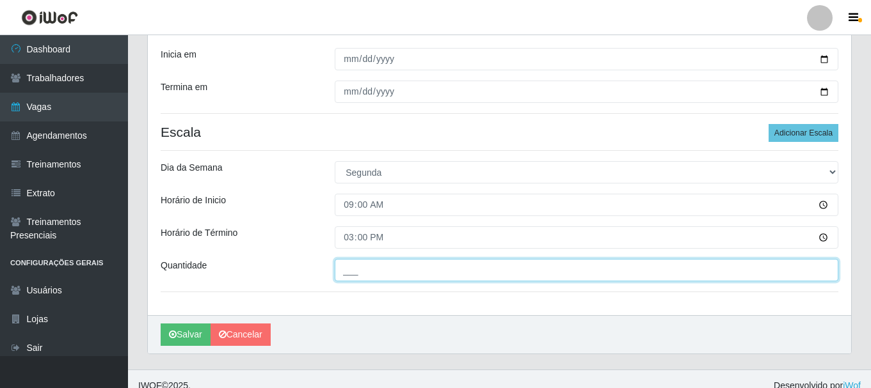
click at [369, 271] on input "___" at bounding box center [587, 270] width 504 height 22
type input "1__"
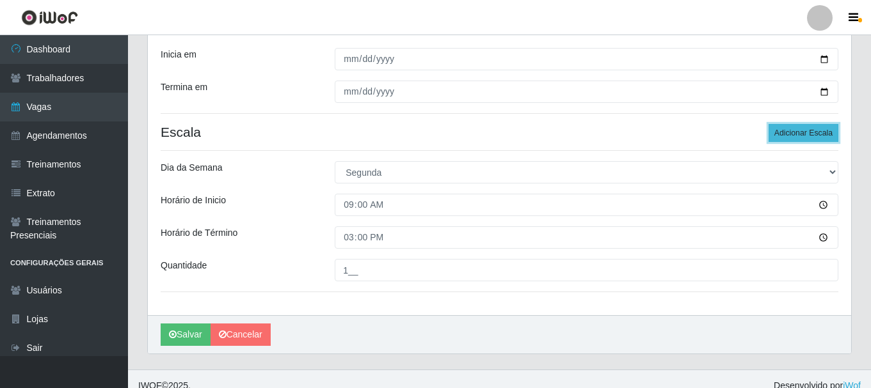
click at [813, 141] on button "Adicionar Escala" at bounding box center [804, 133] width 70 height 18
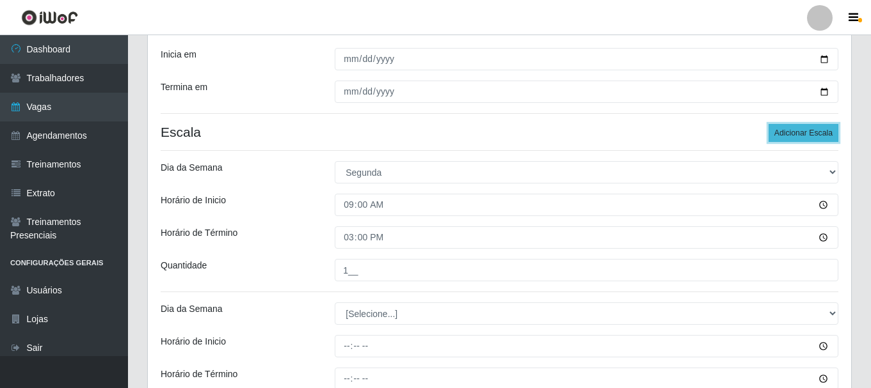
click at [813, 139] on button "Adicionar Escala" at bounding box center [804, 133] width 70 height 18
click at [813, 138] on button "Adicionar Escala" at bounding box center [804, 133] width 70 height 18
click at [813, 137] on button "Adicionar Escala" at bounding box center [804, 133] width 70 height 18
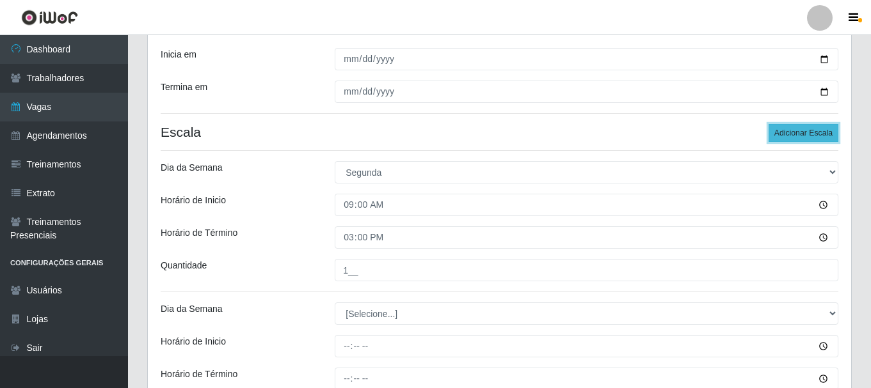
click at [810, 134] on button "Adicionar Escala" at bounding box center [804, 133] width 70 height 18
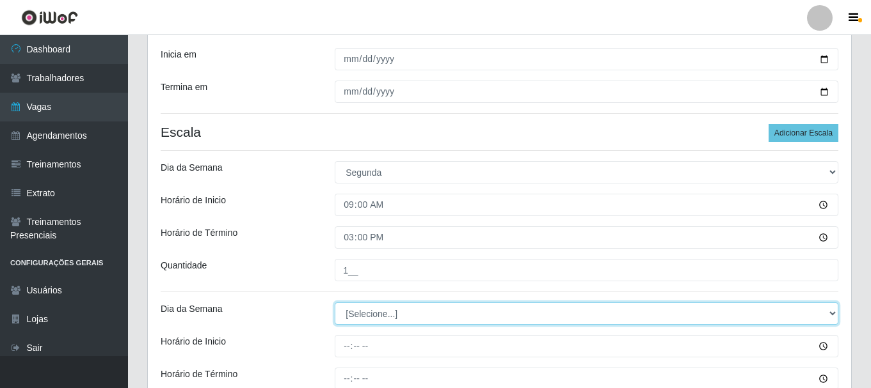
click at [362, 317] on select "[Selecione...] Segunda Terça Quarta Quinta Sexta Sábado Domingo" at bounding box center [587, 314] width 504 height 22
select select "1"
click at [335, 303] on select "[Selecione...] Segunda Terça Quarta Quinta Sexta Sábado Domingo" at bounding box center [587, 314] width 504 height 22
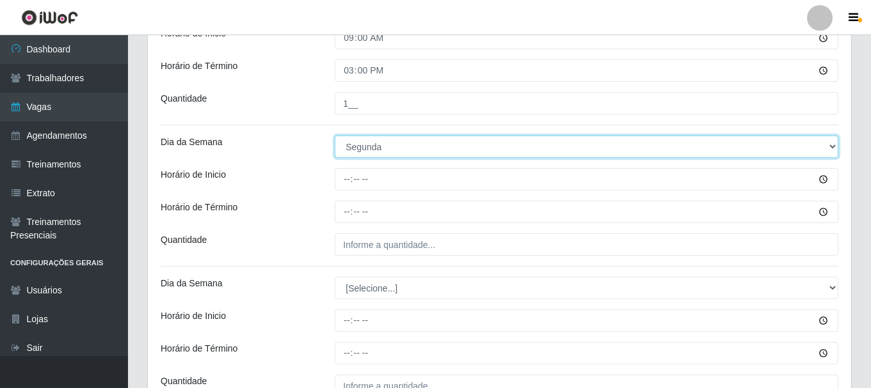
scroll to position [433, 0]
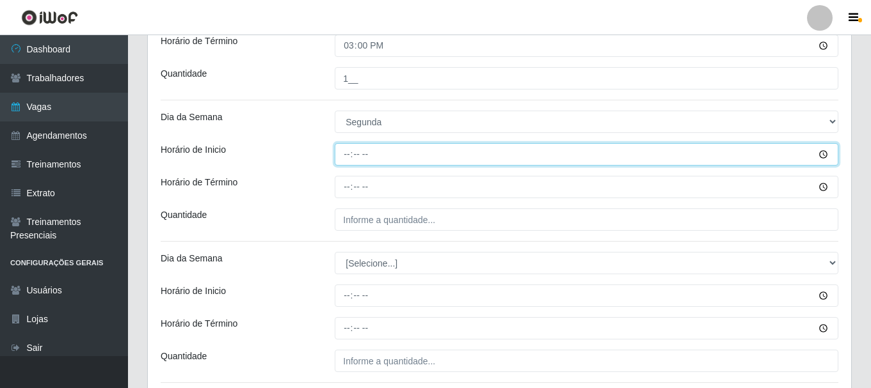
click at [345, 157] on input "Horário de Inicio" at bounding box center [587, 154] width 504 height 22
type input "16:00"
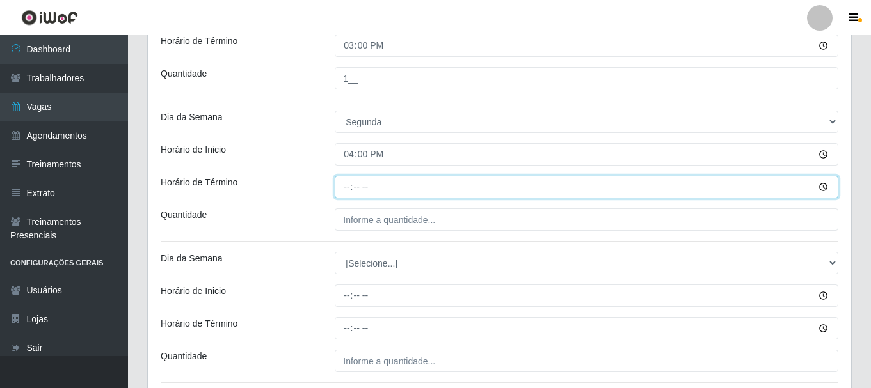
click at [344, 187] on input "Horário de Término" at bounding box center [587, 187] width 504 height 22
type input "22:00"
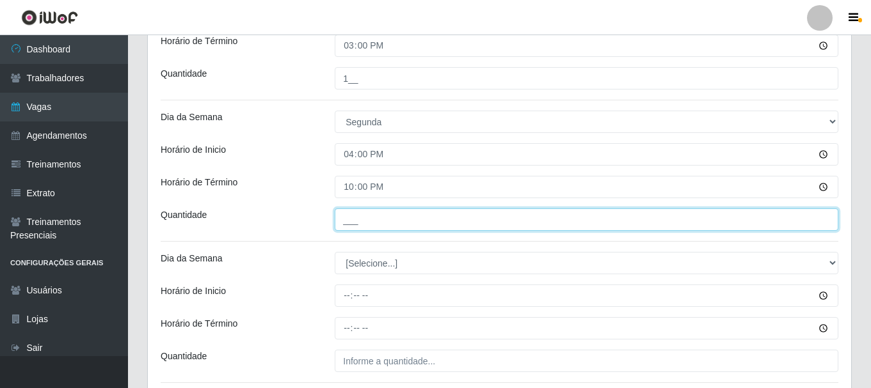
click at [369, 212] on input "___" at bounding box center [587, 220] width 504 height 22
type input "3__"
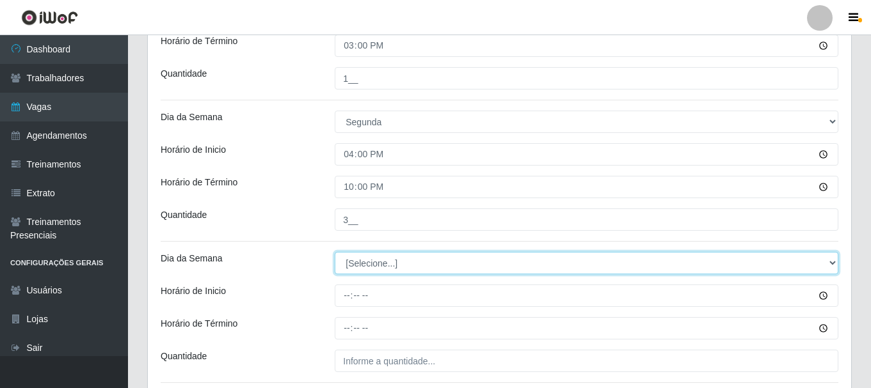
click at [356, 260] on select "[Selecione...] Segunda Terça Quarta Quinta Sexta Sábado Domingo" at bounding box center [587, 263] width 504 height 22
select select "2"
click at [335, 252] on select "[Selecione...] Segunda Terça Quarta Quinta Sexta Sábado Domingo" at bounding box center [587, 263] width 504 height 22
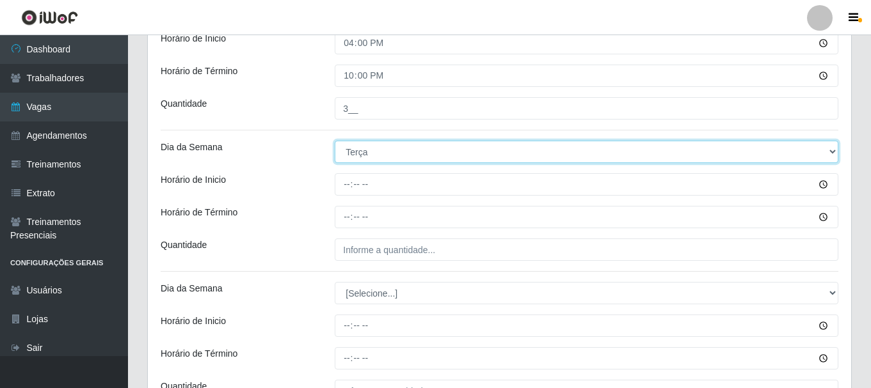
scroll to position [561, 0]
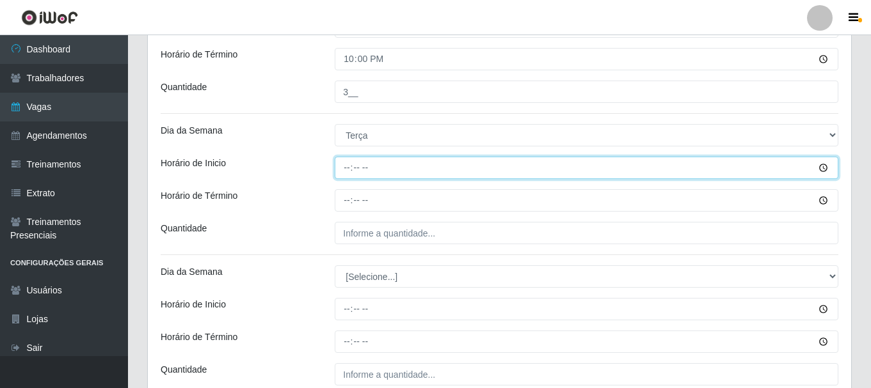
click at [347, 170] on input "Horário de Inicio" at bounding box center [587, 168] width 504 height 22
type input "09:00"
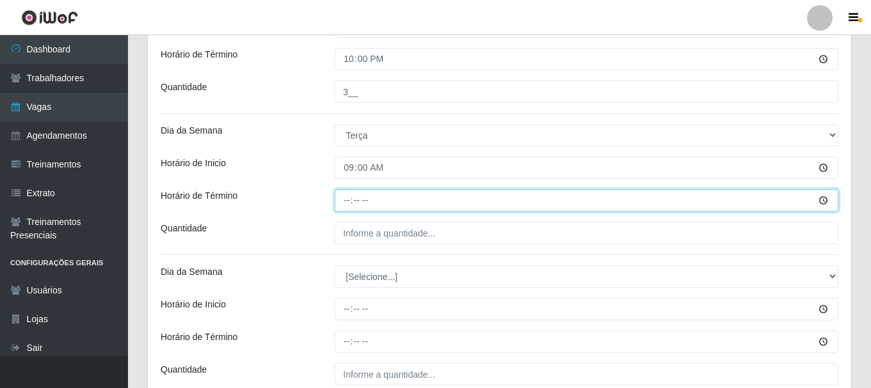
click at [345, 197] on input "Horário de Término" at bounding box center [587, 200] width 504 height 22
type input "15:00"
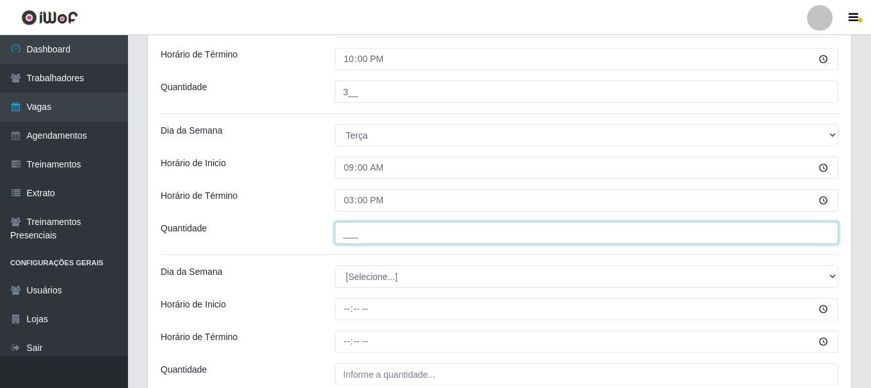
click at [380, 241] on input "___" at bounding box center [587, 233] width 504 height 22
type input "1__"
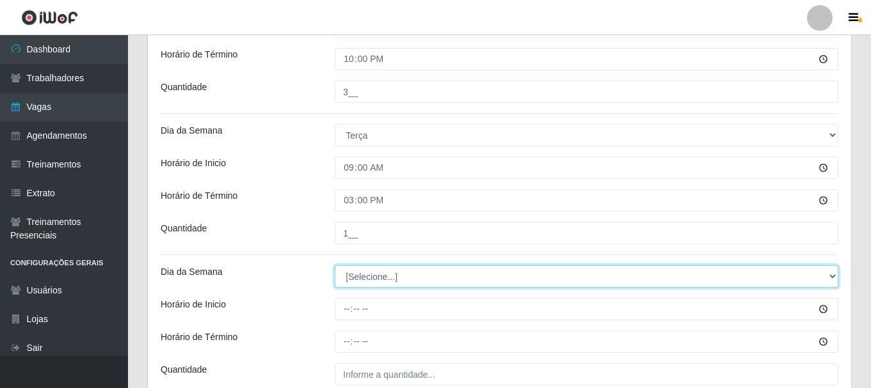
click at [399, 273] on select "[Selecione...] Segunda Terça Quarta Quinta Sexta Sábado Domingo" at bounding box center [587, 277] width 504 height 22
select select "2"
click at [335, 266] on select "[Selecione...] Segunda Terça Quarta Quinta Sexta Sábado Domingo" at bounding box center [587, 277] width 504 height 22
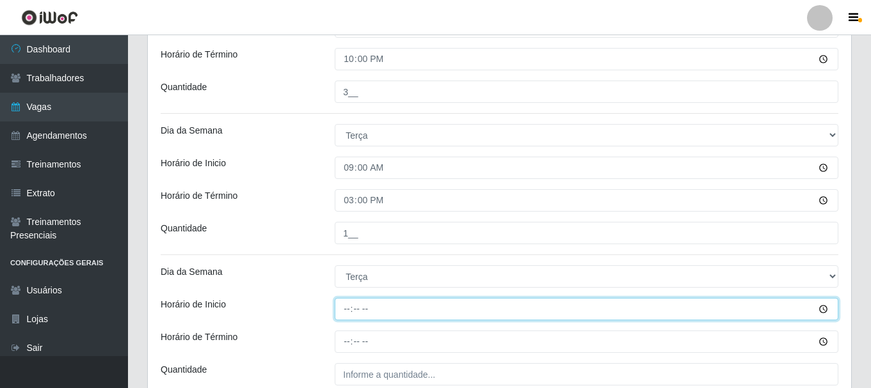
click at [346, 308] on input "Horário de Inicio" at bounding box center [587, 309] width 504 height 22
type input "16:00"
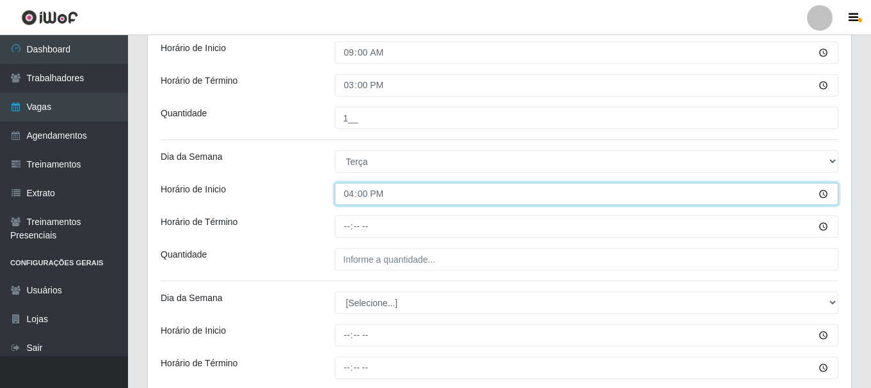
scroll to position [689, 0]
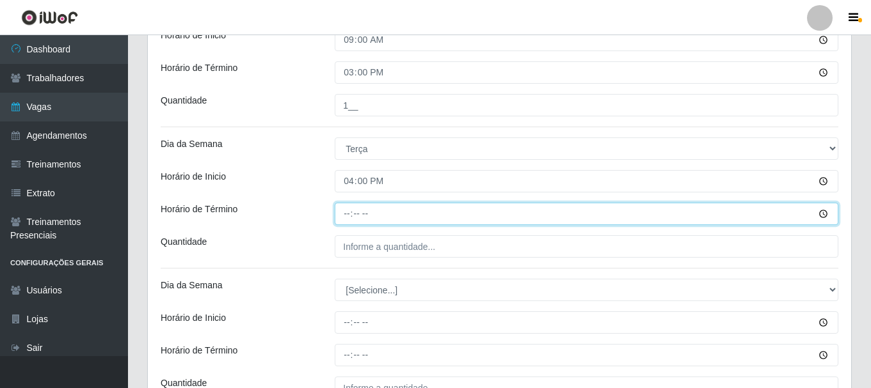
click at [346, 212] on input "Horário de Término" at bounding box center [587, 214] width 504 height 22
type input "22:00"
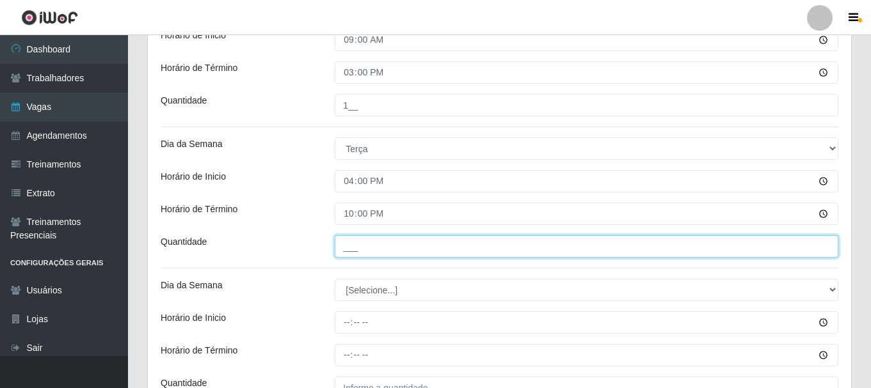
click at [362, 251] on input "___" at bounding box center [587, 246] width 504 height 22
type input "3__"
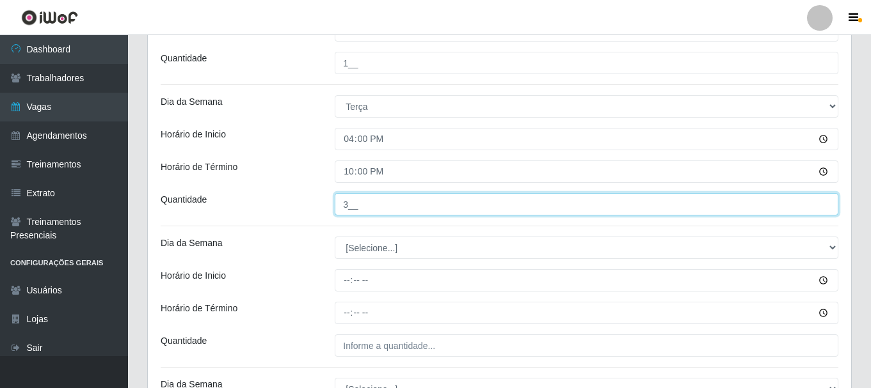
scroll to position [753, 0]
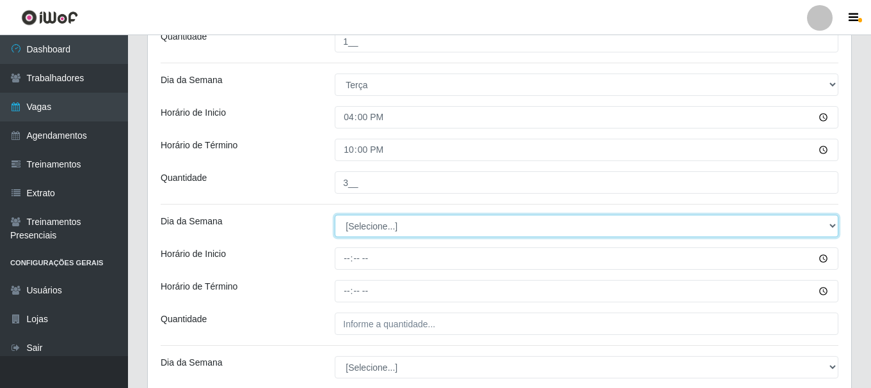
click at [372, 232] on select "[Selecione...] Segunda Terça Quarta Quinta Sexta Sábado Domingo" at bounding box center [587, 226] width 504 height 22
select select "3"
click at [335, 215] on select "[Selecione...] Segunda Terça Quarta Quinta Sexta Sábado Domingo" at bounding box center [587, 226] width 504 height 22
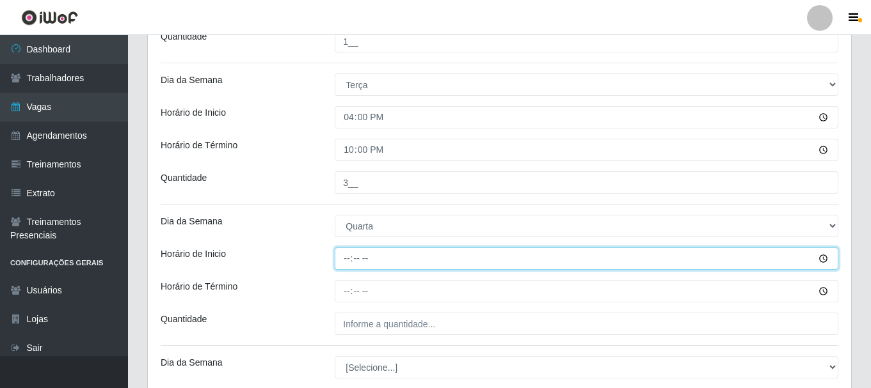
click at [349, 259] on input "Horário de Inicio" at bounding box center [587, 259] width 504 height 22
type input "09:00"
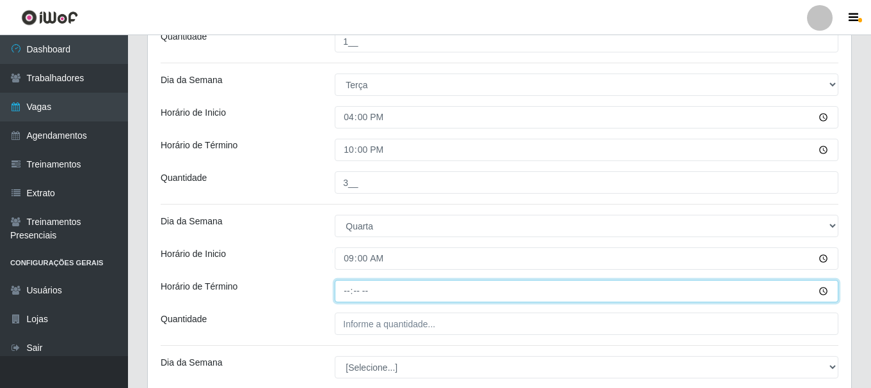
click at [347, 292] on input "Horário de Término" at bounding box center [587, 291] width 504 height 22
type input "15:00"
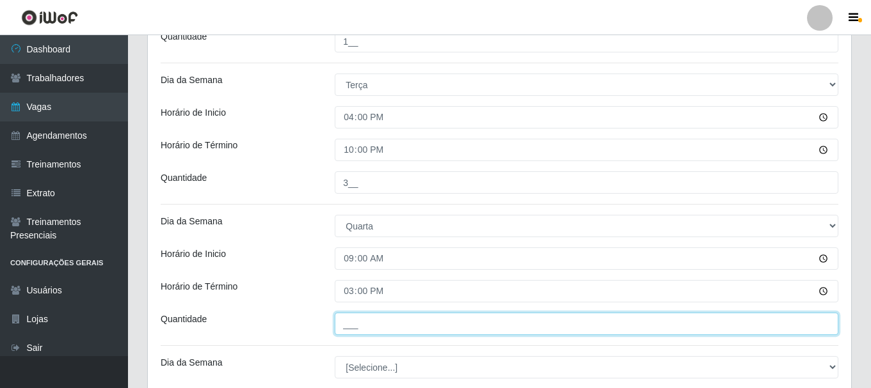
click at [353, 323] on input "___" at bounding box center [587, 324] width 504 height 22
type input "1__"
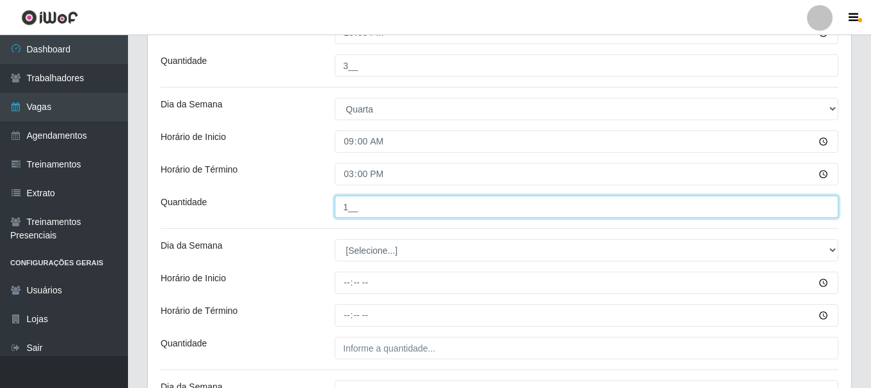
scroll to position [881, 0]
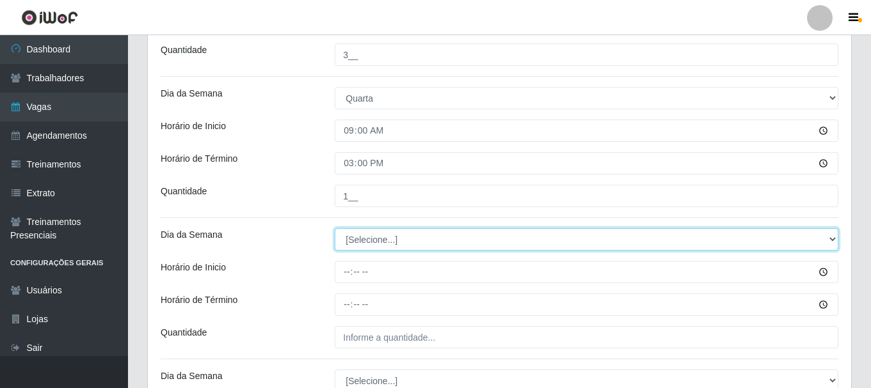
click at [367, 236] on select "[Selecione...] Segunda Terça Quarta Quinta Sexta Sábado Domingo" at bounding box center [587, 239] width 504 height 22
select select "3"
click at [335, 228] on select "[Selecione...] Segunda Terça Quarta Quinta Sexta Sábado Domingo" at bounding box center [587, 239] width 504 height 22
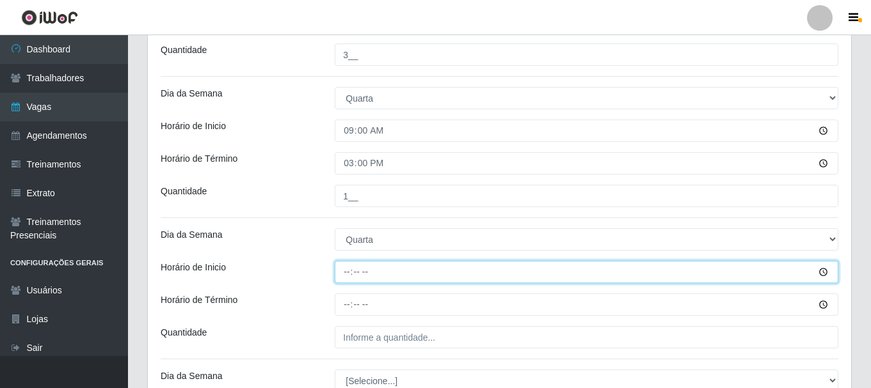
click at [349, 274] on input "Horário de Inicio" at bounding box center [587, 272] width 504 height 22
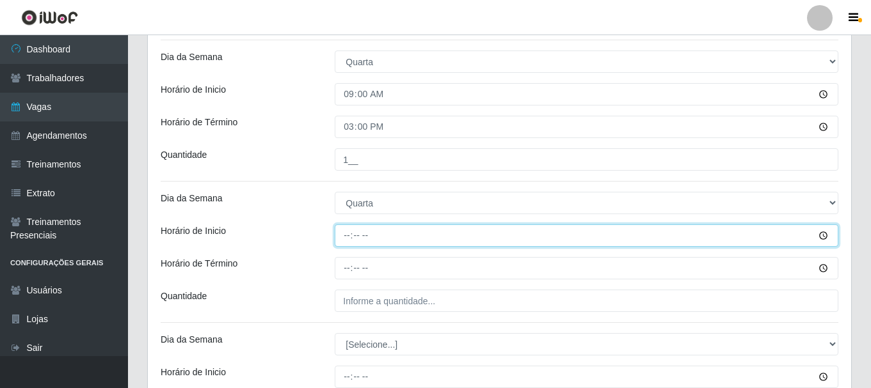
scroll to position [945, 0]
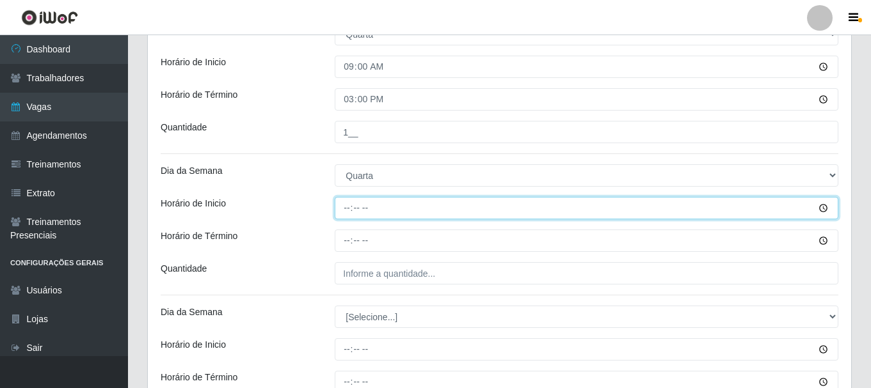
type input "16:00"
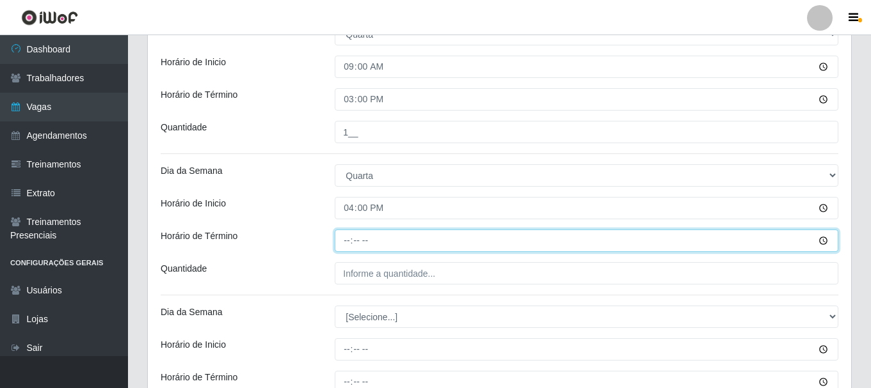
click at [345, 241] on input "Horário de Término" at bounding box center [587, 241] width 504 height 22
type input "22:00"
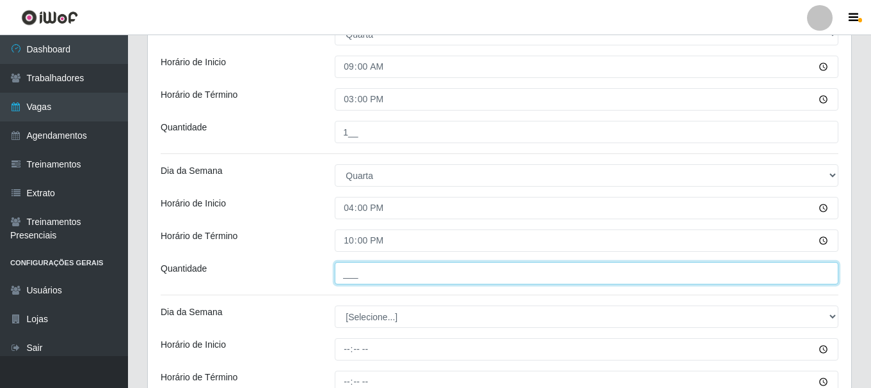
click at [380, 278] on input "___" at bounding box center [587, 273] width 504 height 22
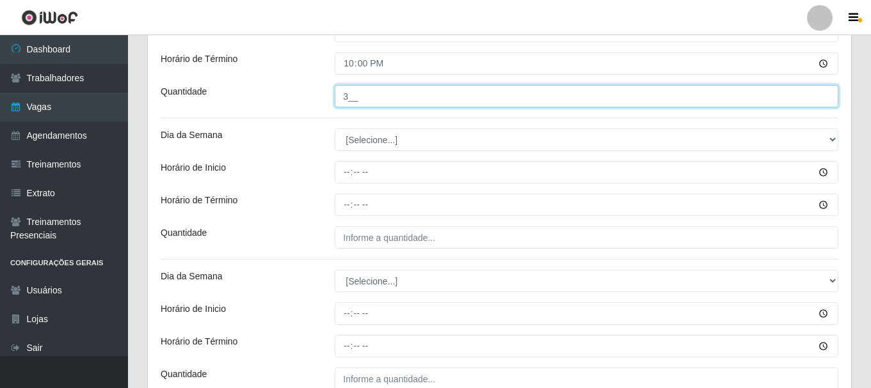
scroll to position [1137, 0]
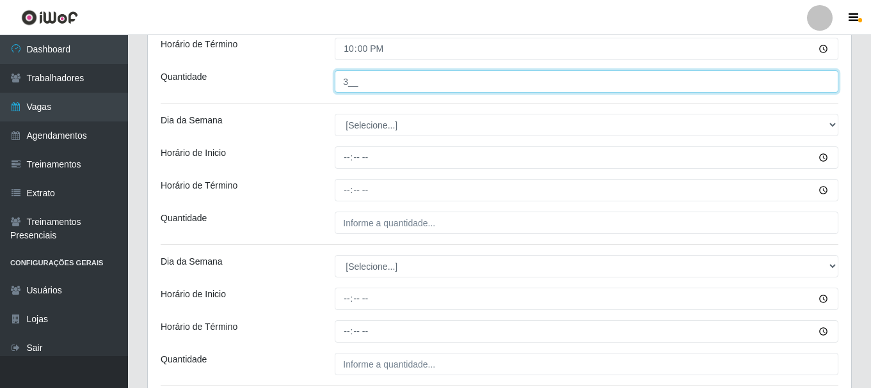
type input "3__"
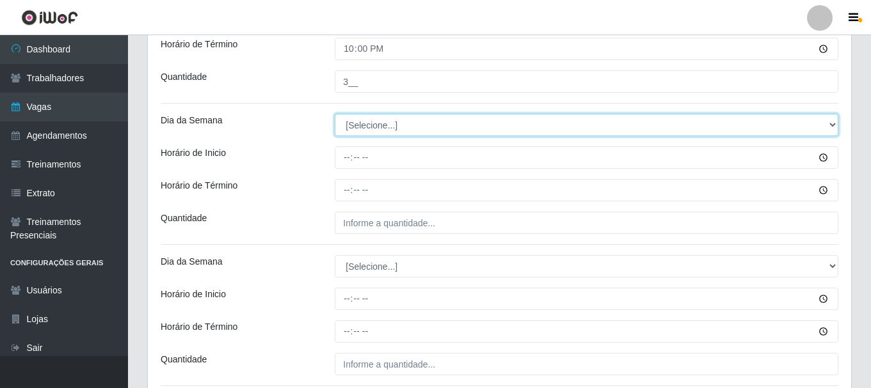
click at [395, 130] on select "[Selecione...] Segunda Terça Quarta Quinta Sexta Sábado Domingo" at bounding box center [587, 125] width 504 height 22
select select "4"
click at [335, 114] on select "[Selecione...] Segunda Terça Quarta Quinta Sexta Sábado Domingo" at bounding box center [587, 125] width 504 height 22
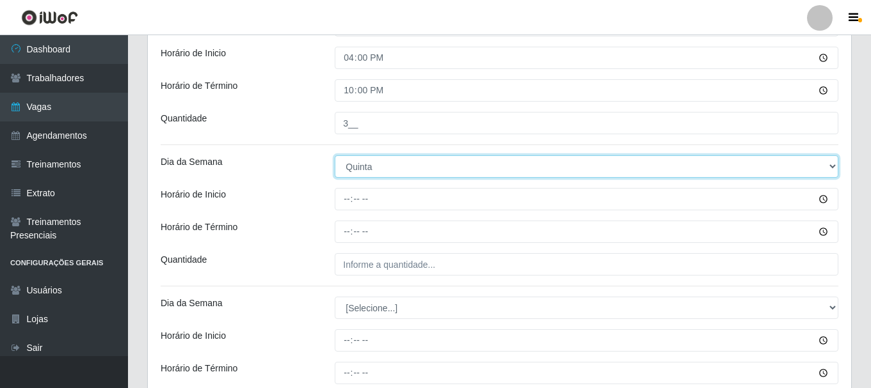
scroll to position [1073, 0]
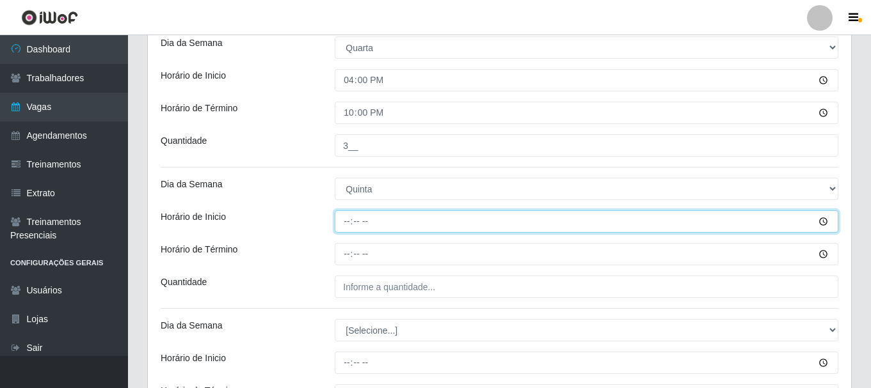
click at [347, 219] on input "Horário de Inicio" at bounding box center [587, 222] width 504 height 22
type input "09:00"
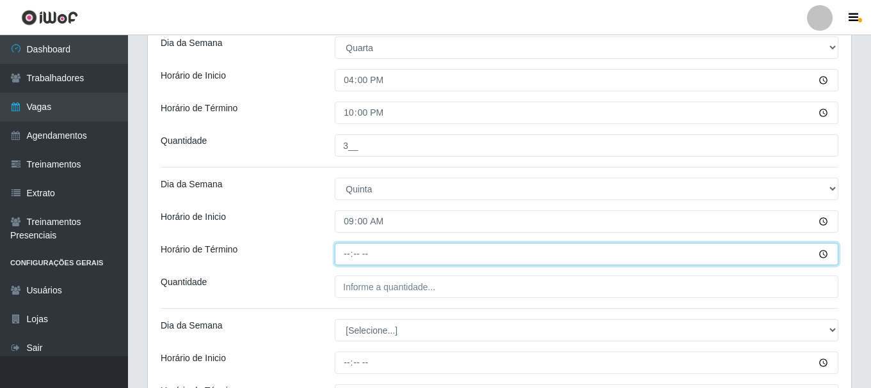
click at [342, 255] on input "Horário de Término" at bounding box center [587, 254] width 504 height 22
type input "15:00"
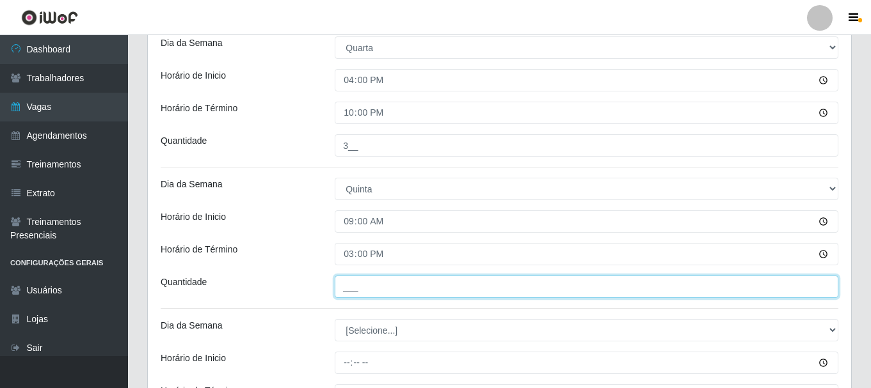
click at [371, 287] on input "___" at bounding box center [587, 287] width 504 height 22
type input "1__"
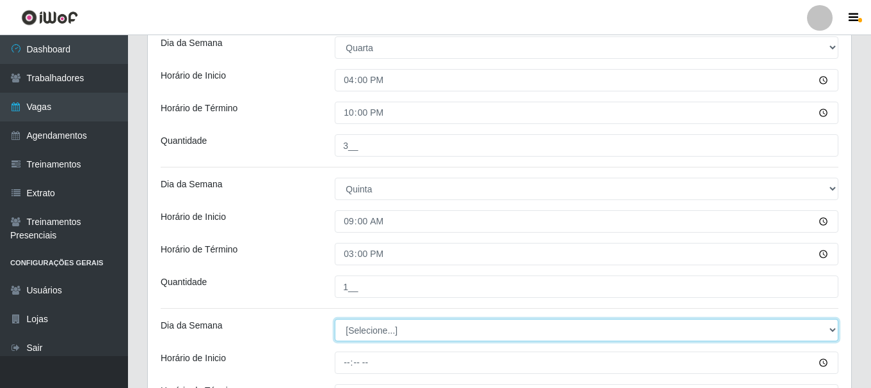
drag, startPoint x: 394, startPoint y: 329, endPoint x: 395, endPoint y: 319, distance: 9.6
click at [394, 328] on select "[Selecione...] Segunda Terça Quarta Quinta Sexta Sábado Domingo" at bounding box center [587, 330] width 504 height 22
click at [335, 319] on select "[Selecione...] Segunda Terça Quarta Quinta Sexta Sábado Domingo" at bounding box center [587, 330] width 504 height 22
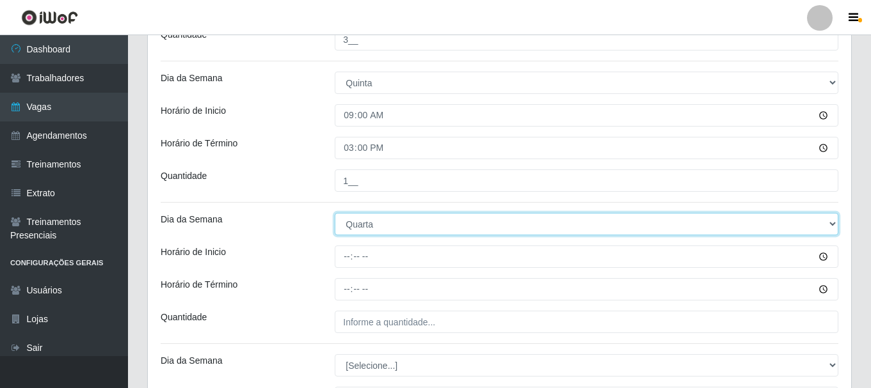
scroll to position [1201, 0]
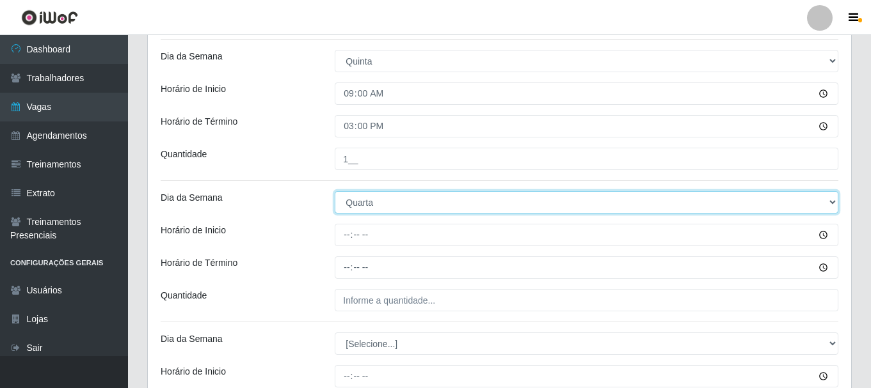
click at [382, 207] on select "[Selecione...] Segunda Terça Quarta Quinta Sexta Sábado Domingo" at bounding box center [587, 202] width 504 height 22
select select "4"
click at [335, 191] on select "[Selecione...] Segunda Terça Quarta Quinta Sexta Sábado Domingo" at bounding box center [587, 202] width 504 height 22
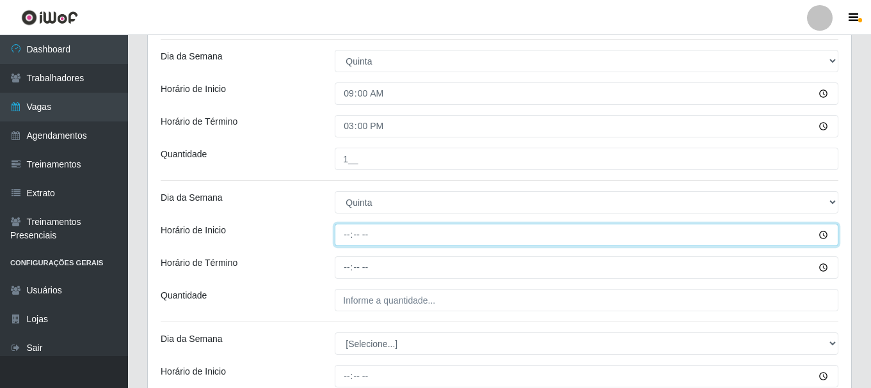
click at [346, 237] on input "Horário de Inicio" at bounding box center [587, 235] width 504 height 22
type input "16:00"
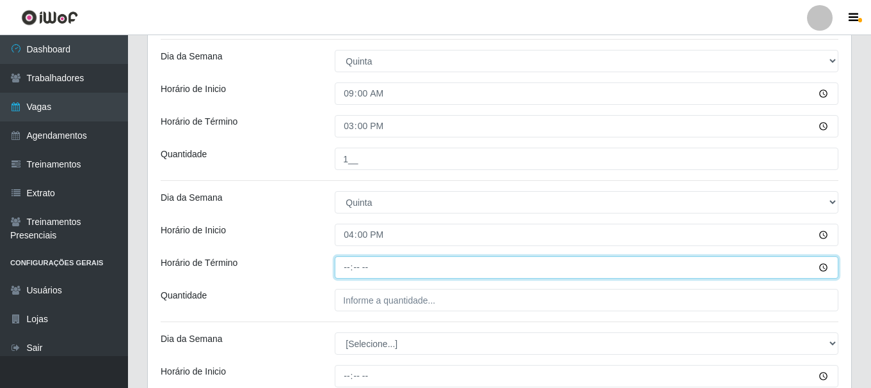
click at [348, 273] on input "Horário de Término" at bounding box center [587, 268] width 504 height 22
type input "22:00"
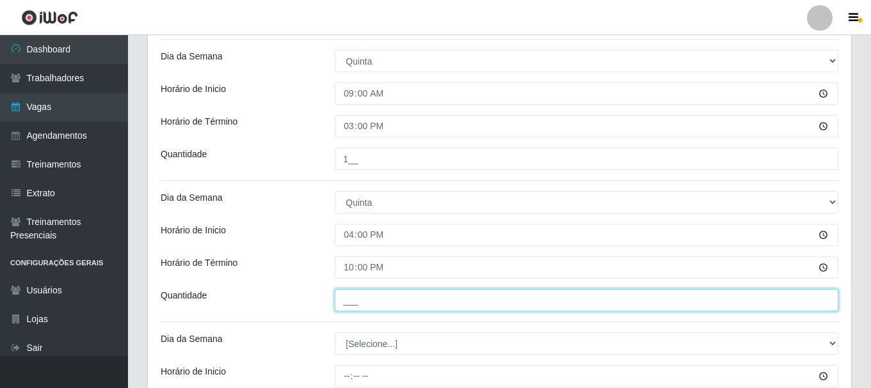
click at [353, 304] on input "___" at bounding box center [587, 300] width 504 height 22
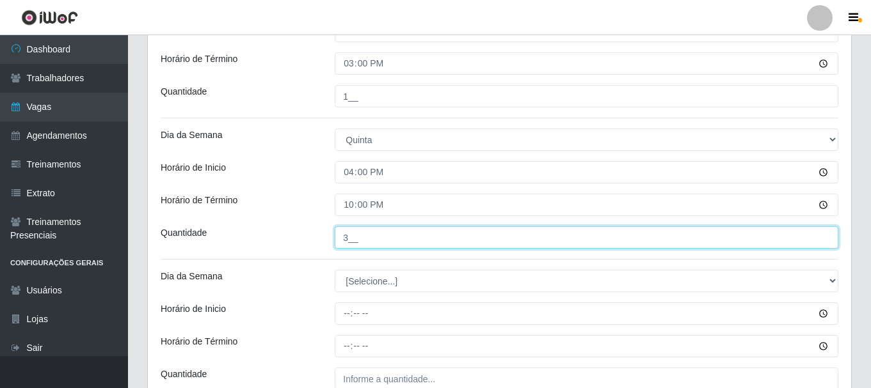
scroll to position [1265, 0]
type input "3__"
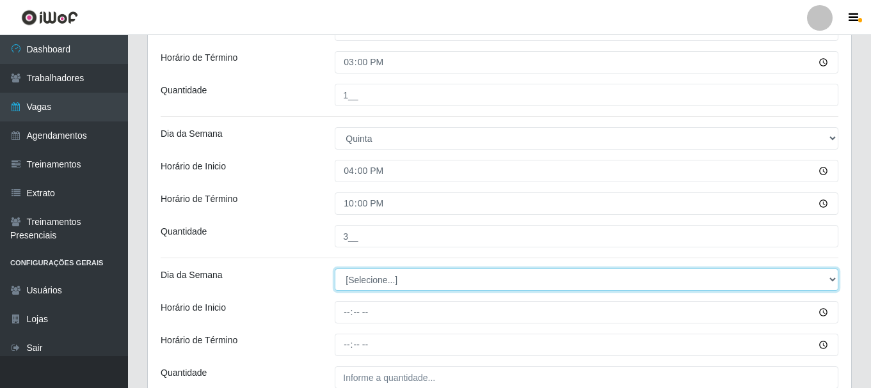
click at [410, 287] on select "[Selecione...] Segunda Terça Quarta Quinta Sexta Sábado Domingo" at bounding box center [587, 280] width 504 height 22
select select "5"
click at [335, 269] on select "[Selecione...] Segunda Terça Quarta Quinta Sexta Sábado Domingo" at bounding box center [587, 280] width 504 height 22
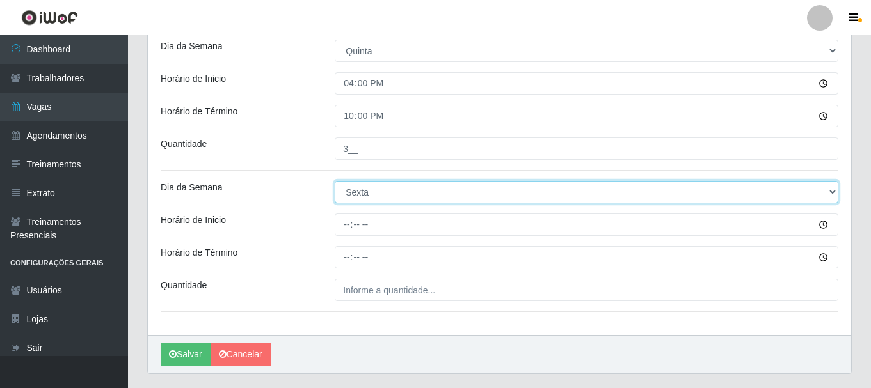
scroll to position [1386, 0]
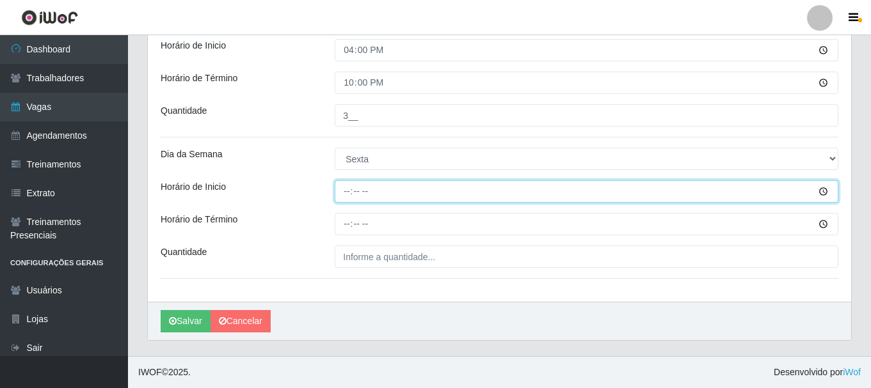
click at [344, 189] on input "Horário de Inicio" at bounding box center [587, 191] width 504 height 22
type input "09:00"
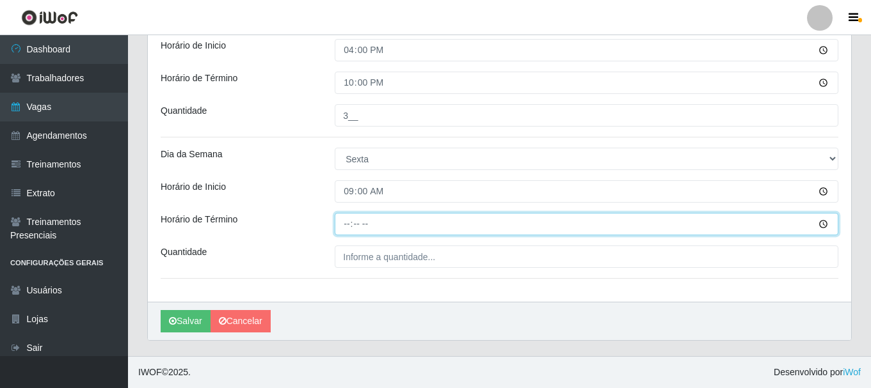
click at [349, 219] on input "Horário de Término" at bounding box center [587, 224] width 504 height 22
type input "15:00"
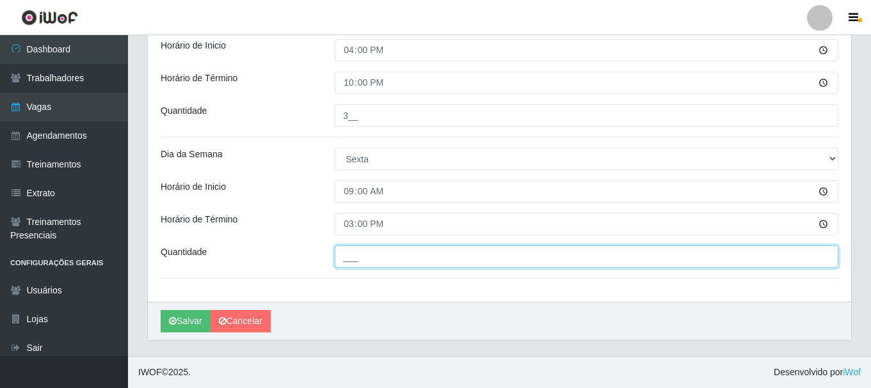
click at [371, 255] on input "___" at bounding box center [587, 257] width 504 height 22
type input "1__"
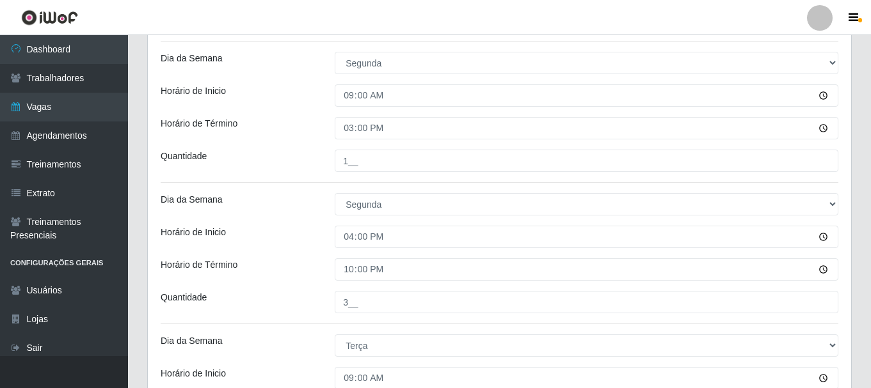
scroll to position [170, 0]
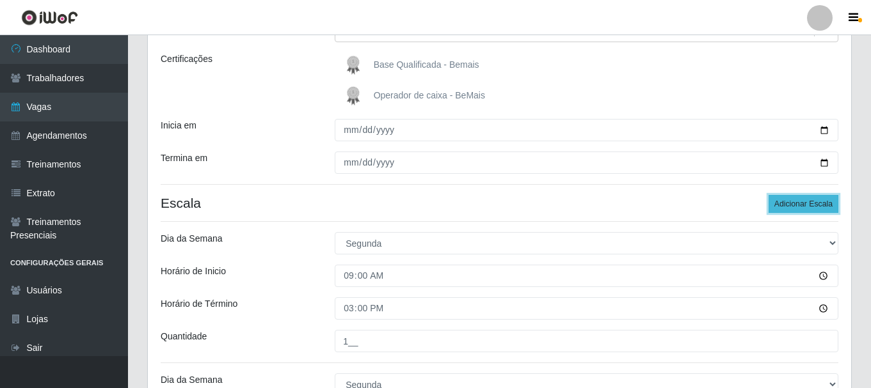
click at [802, 207] on button "Adicionar Escala" at bounding box center [804, 204] width 70 height 18
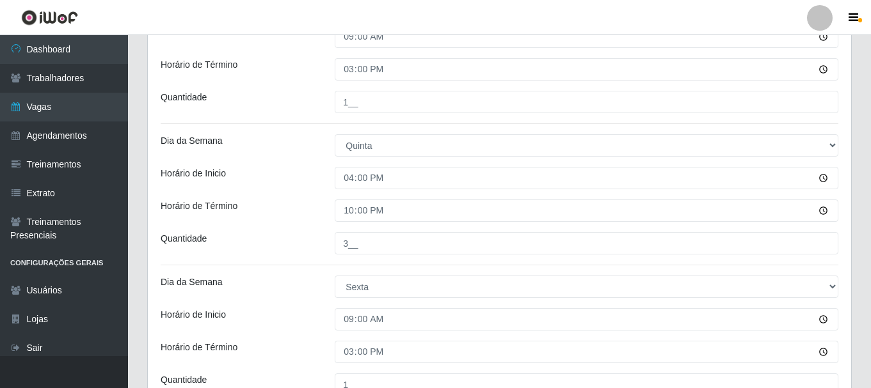
scroll to position [1514, 0]
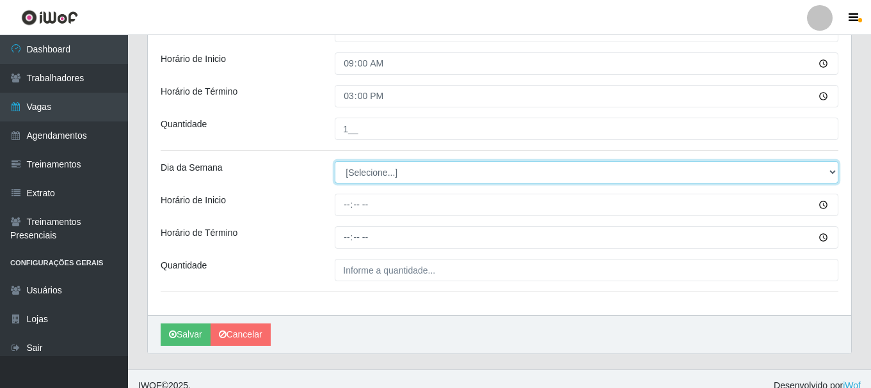
click at [358, 171] on select "[Selecione...] Segunda Terça Quarta Quinta Sexta Sábado Domingo" at bounding box center [587, 172] width 504 height 22
select select "5"
click at [335, 161] on select "[Selecione...] Segunda Terça Quarta Quinta Sexta Sábado Domingo" at bounding box center [587, 172] width 504 height 22
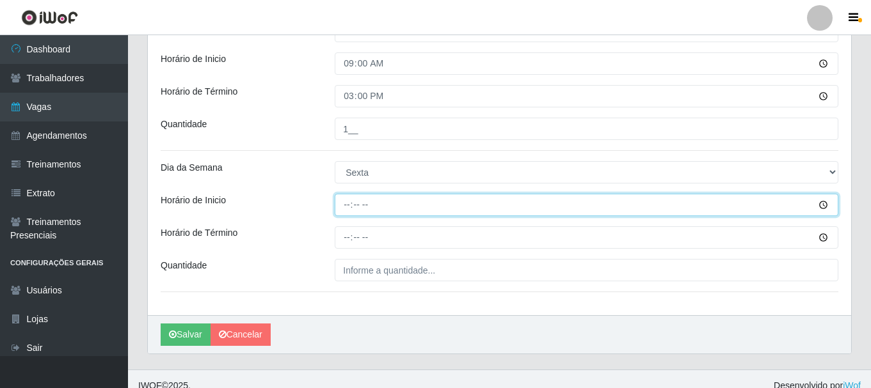
click at [342, 211] on input "Horário de Inicio" at bounding box center [587, 205] width 504 height 22
type input "16:00"
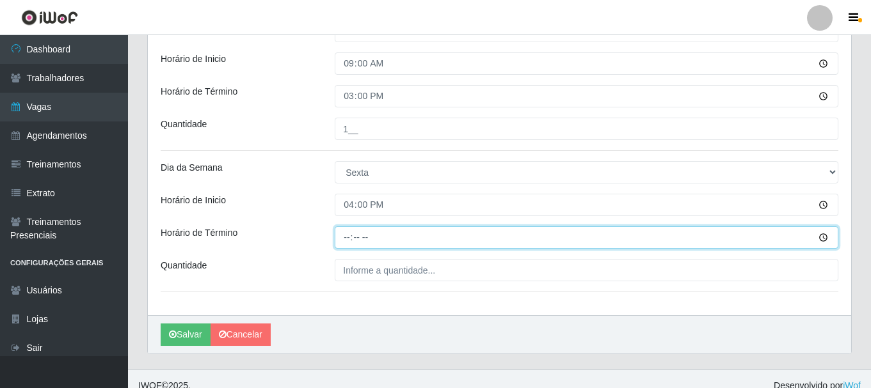
click at [347, 241] on input "Horário de Término" at bounding box center [587, 238] width 504 height 22
type input "22:00"
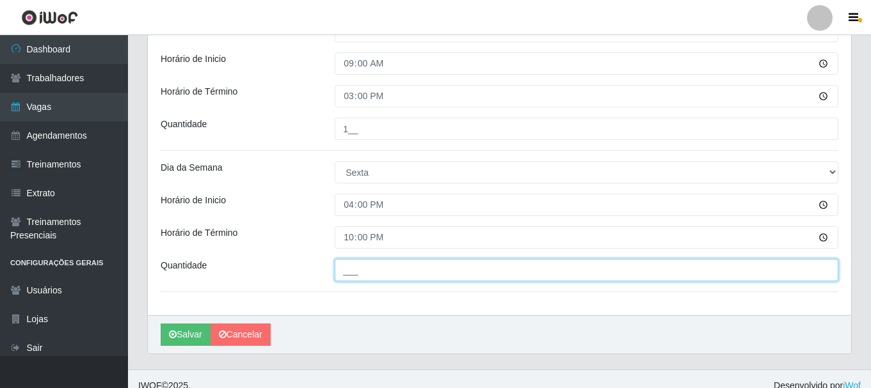
click at [369, 272] on input "___" at bounding box center [587, 270] width 504 height 22
type input "3__"
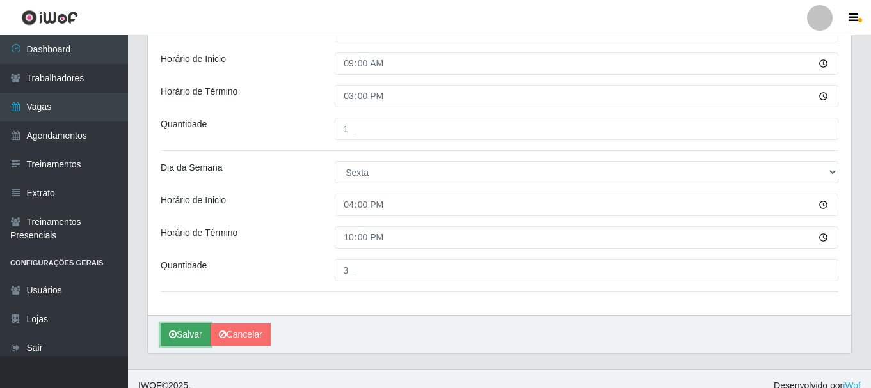
click at [186, 333] on button "Salvar" at bounding box center [186, 335] width 50 height 22
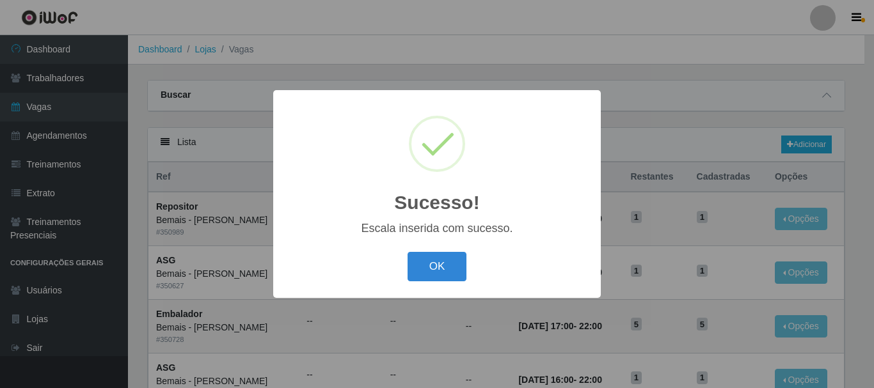
drag, startPoint x: 454, startPoint y: 269, endPoint x: 477, endPoint y: 260, distance: 24.7
click at [455, 270] on button "OK" at bounding box center [438, 267] width 60 height 30
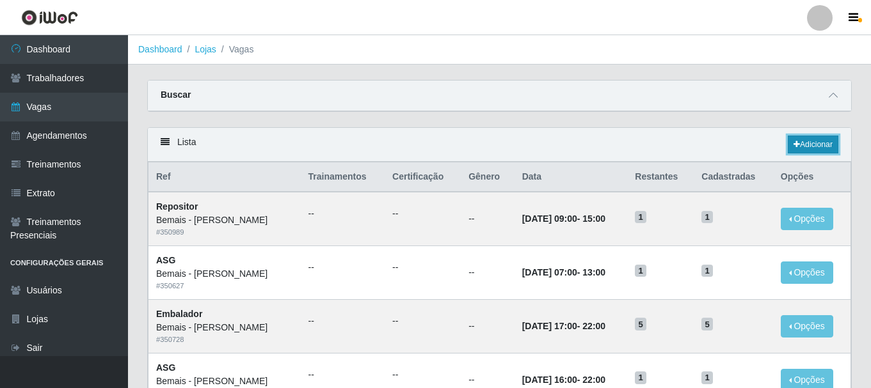
click at [817, 146] on link "Adicionar" at bounding box center [813, 145] width 51 height 18
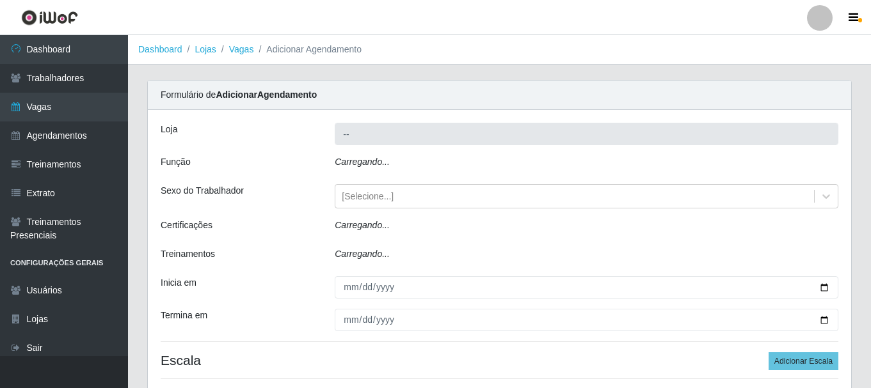
type input "Bemais - [PERSON_NAME]"
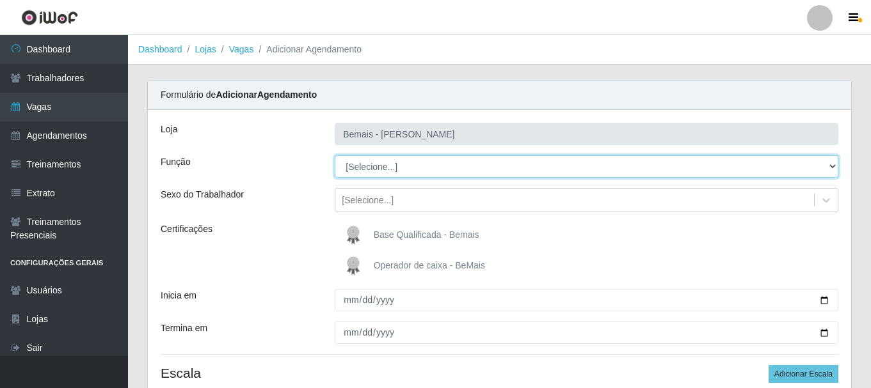
click at [416, 170] on select "[Selecione...] ASG ASG + ASG ++ Auxiliar de Depósito Auxiliar de Depósito + Aux…" at bounding box center [587, 167] width 504 height 22
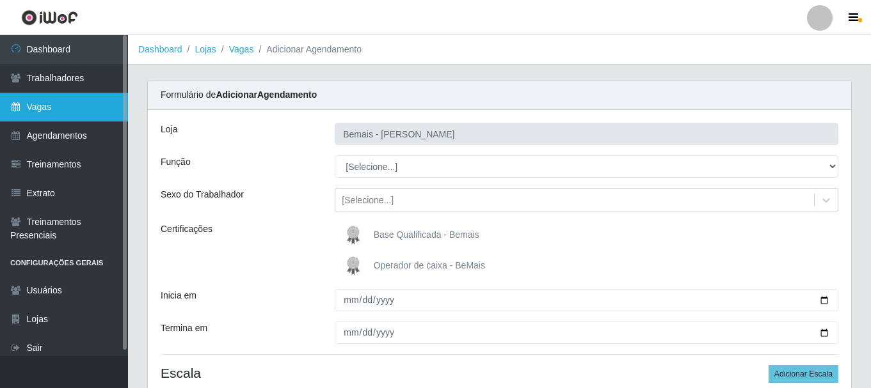
click at [76, 117] on link "Vagas" at bounding box center [64, 107] width 128 height 29
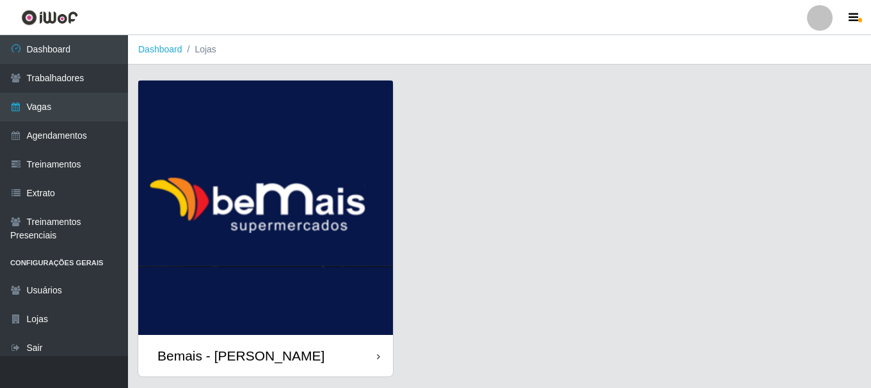
click at [319, 349] on div "Bemais - [PERSON_NAME]" at bounding box center [265, 356] width 255 height 42
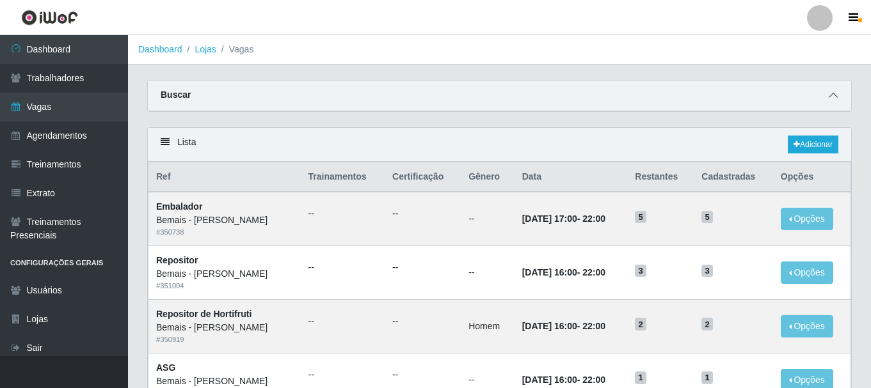
click at [833, 92] on icon at bounding box center [833, 95] width 9 height 9
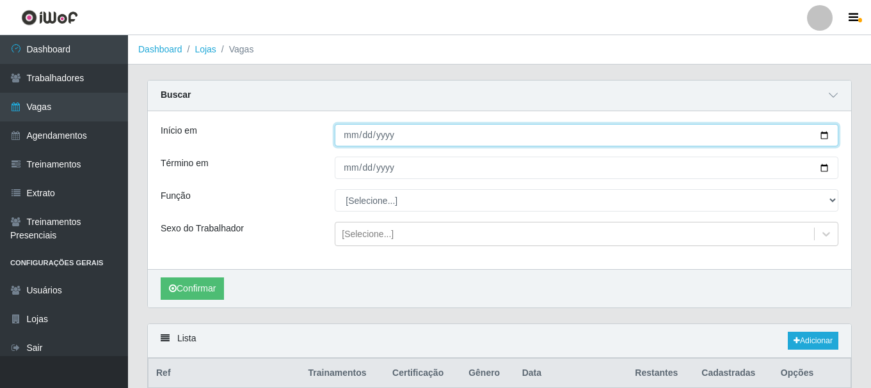
click at [819, 132] on input "Início em" at bounding box center [587, 135] width 504 height 22
type input "[DATE]"
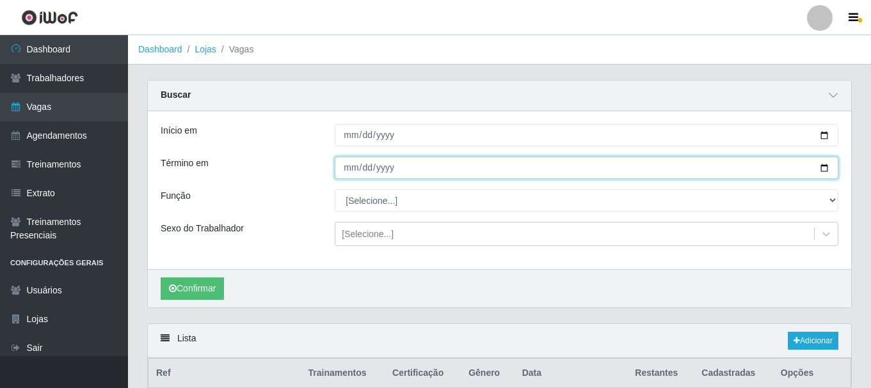
click at [824, 168] on input "Término em" at bounding box center [587, 168] width 504 height 22
type input "[DATE]"
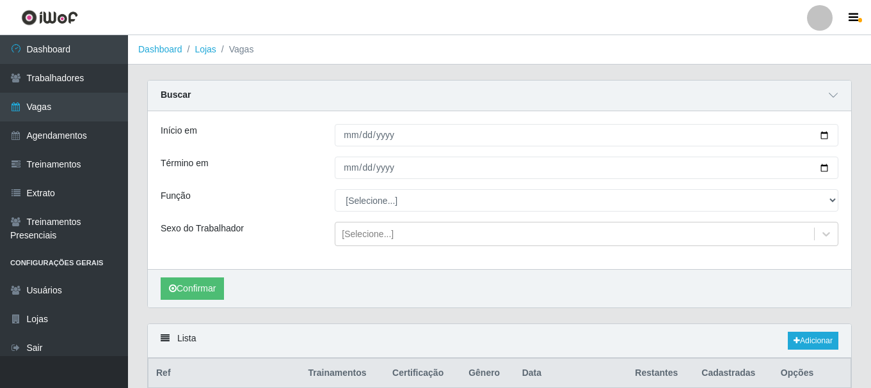
click at [461, 213] on div "Início em 2025-10-01 Término em 2025-10-31 Função [Selecione...] ASG ASG + ASG …" at bounding box center [499, 190] width 703 height 158
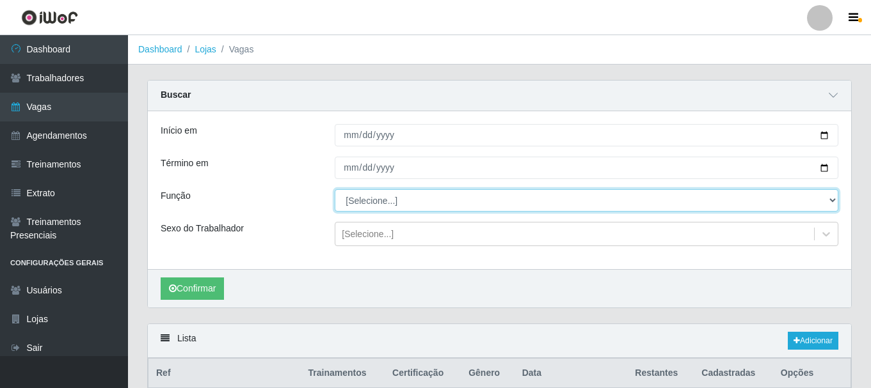
click at [459, 203] on select "[Selecione...] ASG ASG + ASG ++ Auxiliar de Depósito Auxiliar de Depósito + Aux…" at bounding box center [587, 200] width 504 height 22
select select "24"
click at [335, 190] on select "[Selecione...] ASG ASG + ASG ++ Auxiliar de Depósito Auxiliar de Depósito + Aux…" at bounding box center [587, 200] width 504 height 22
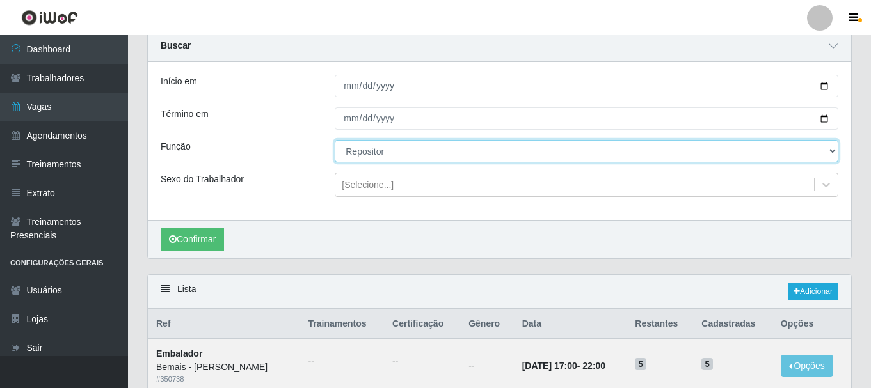
scroll to position [192, 0]
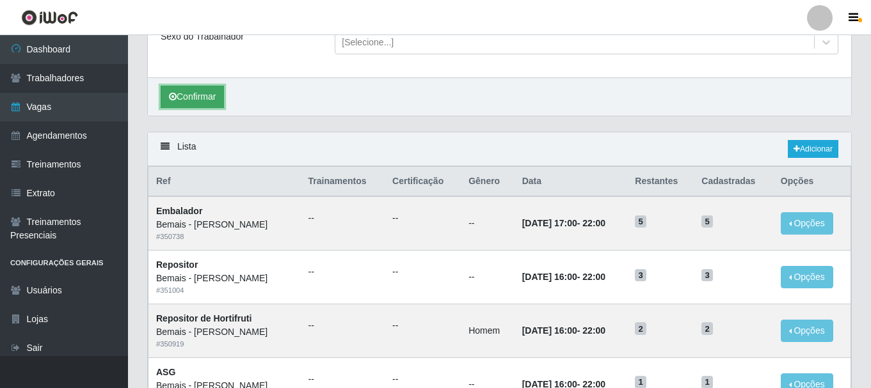
drag, startPoint x: 194, startPoint y: 97, endPoint x: 269, endPoint y: 92, distance: 75.1
click at [196, 97] on button "Confirmar" at bounding box center [192, 97] width 63 height 22
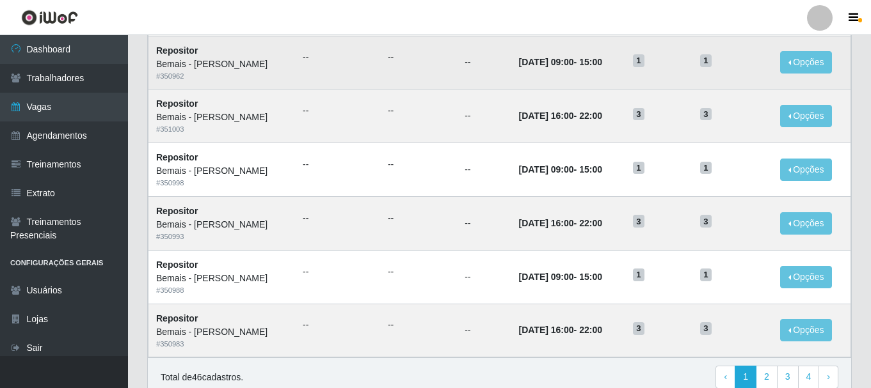
scroll to position [893, 0]
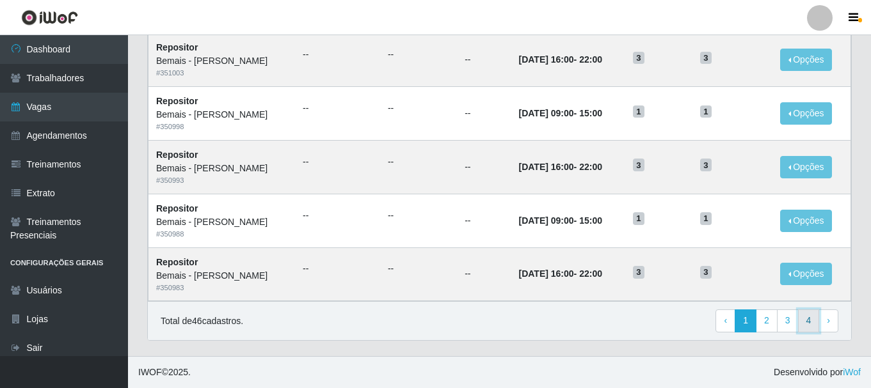
click at [805, 319] on link "4" at bounding box center [809, 321] width 22 height 23
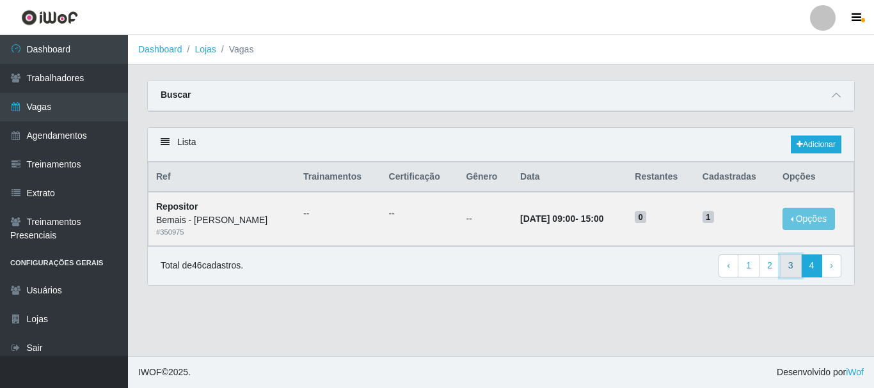
click at [792, 265] on link "3" at bounding box center [791, 266] width 22 height 23
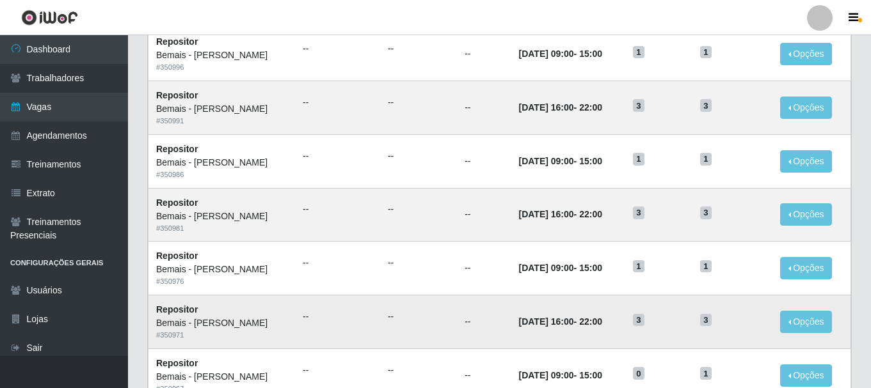
scroll to position [248, 0]
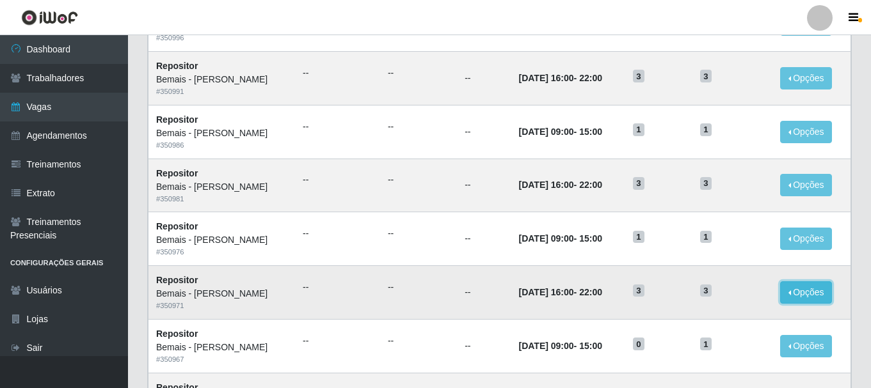
click at [798, 294] on button "Opções" at bounding box center [806, 293] width 52 height 22
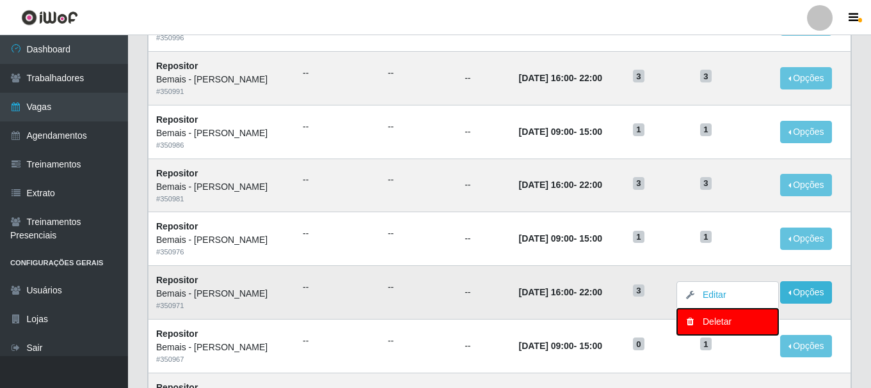
click at [733, 322] on div "Deletar" at bounding box center [728, 321] width 76 height 13
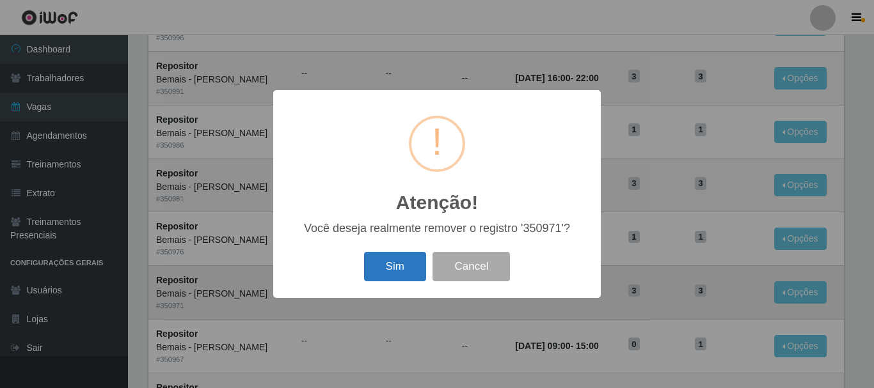
click at [384, 263] on button "Sim" at bounding box center [395, 267] width 62 height 30
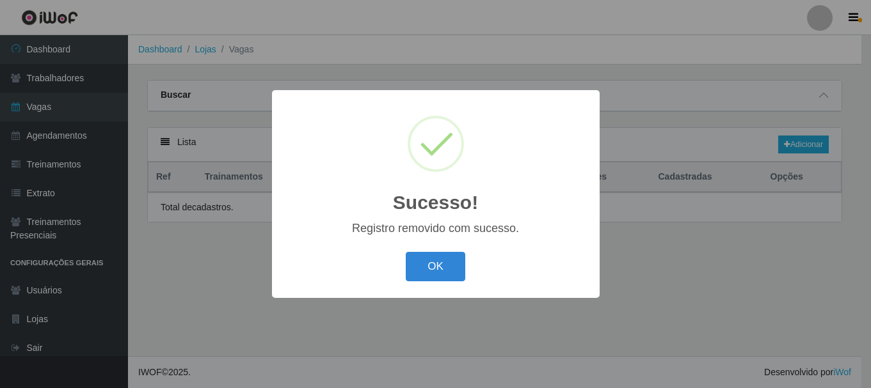
scroll to position [0, 0]
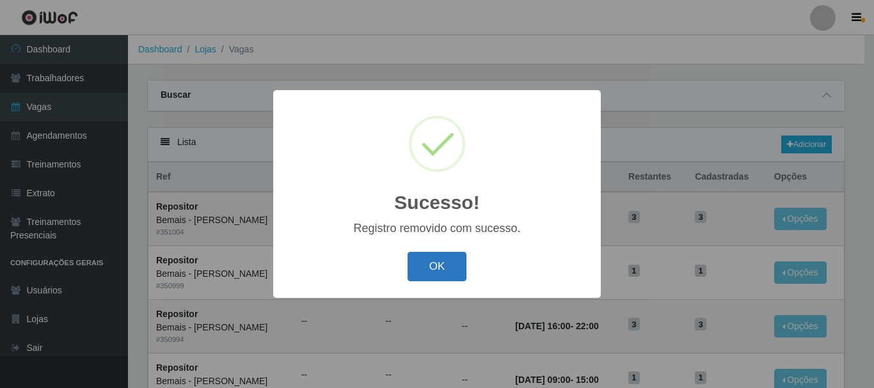
drag, startPoint x: 431, startPoint y: 274, endPoint x: 454, endPoint y: 266, distance: 23.7
click at [434, 272] on button "OK" at bounding box center [438, 267] width 60 height 30
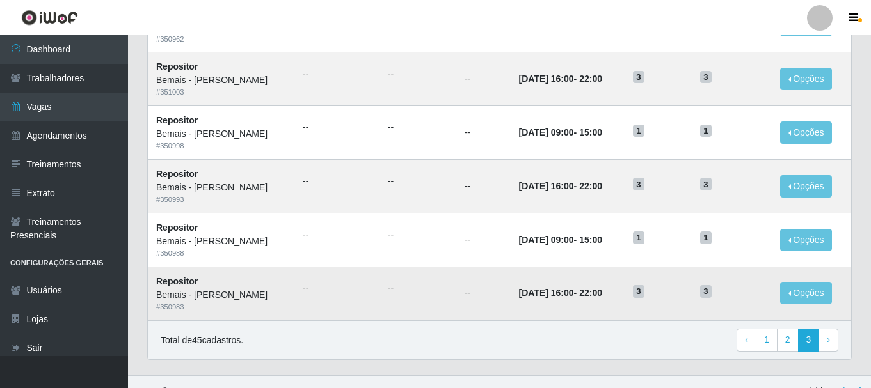
scroll to position [696, 0]
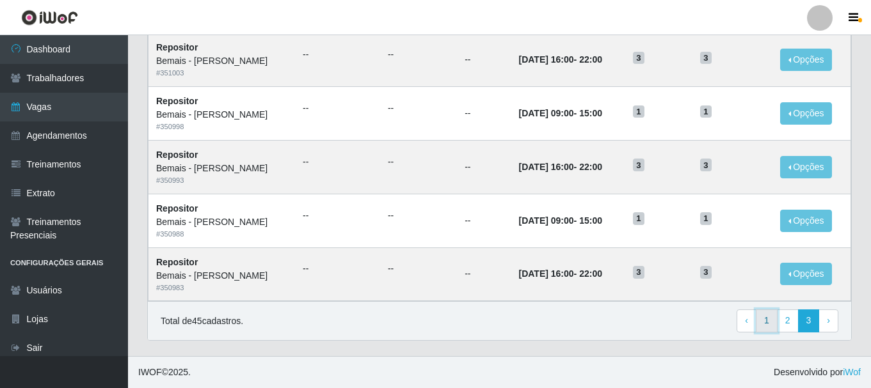
click at [767, 321] on link "1" at bounding box center [767, 321] width 22 height 23
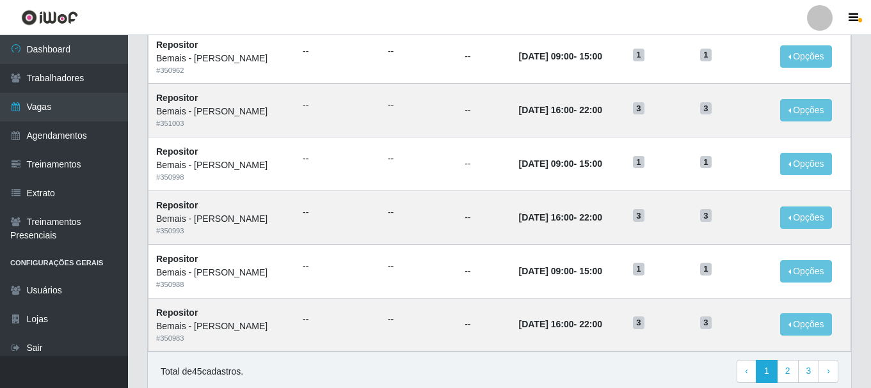
scroll to position [696, 0]
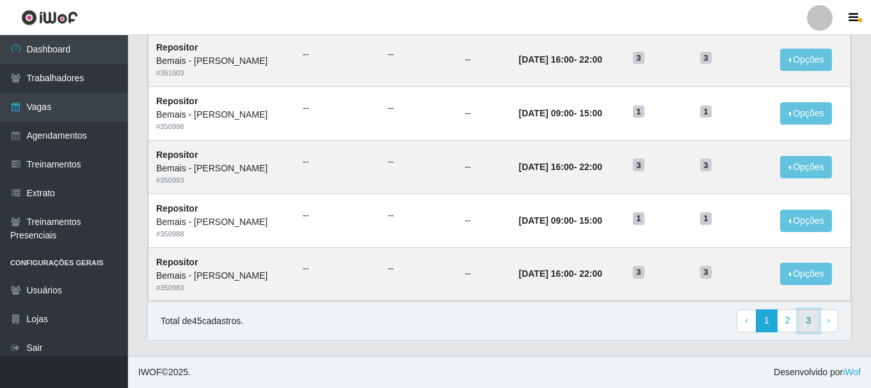
click at [808, 318] on link "3" at bounding box center [809, 321] width 22 height 23
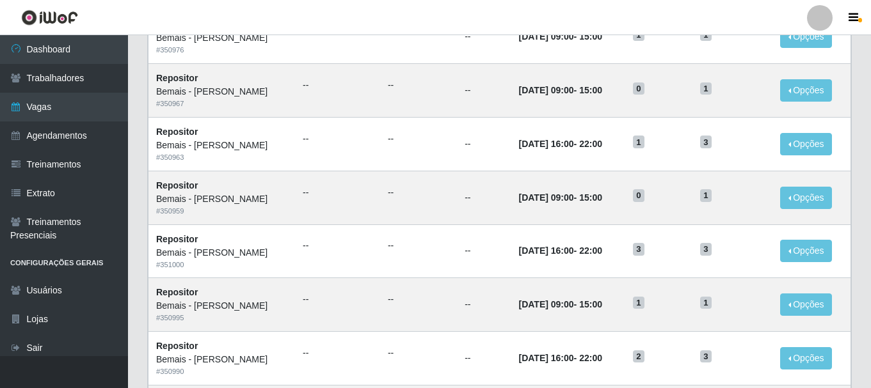
scroll to position [448, 0]
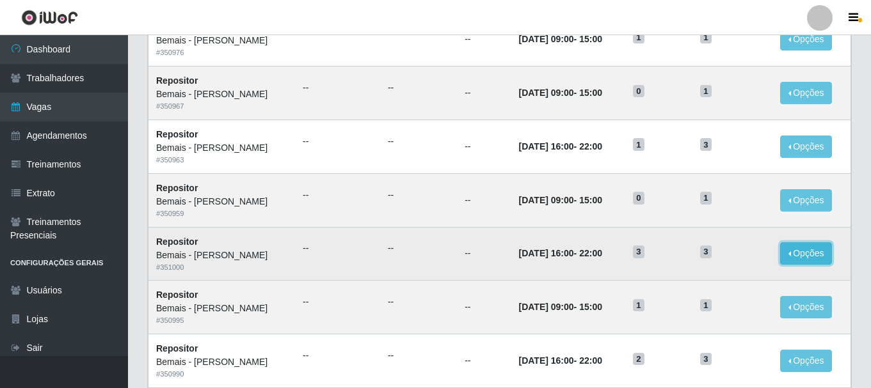
click at [804, 257] on button "Opções" at bounding box center [806, 254] width 52 height 22
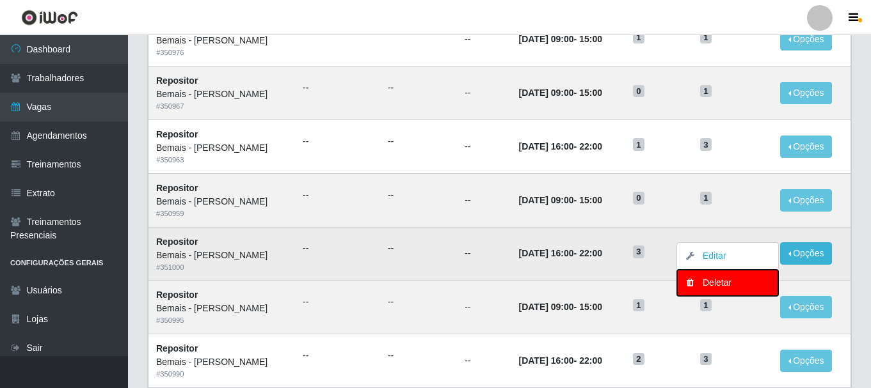
click at [717, 282] on div "Deletar" at bounding box center [728, 282] width 76 height 13
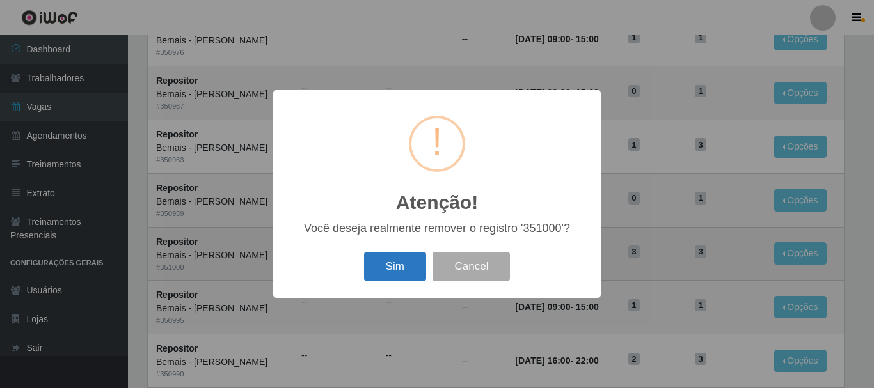
click at [409, 269] on button "Sim" at bounding box center [395, 267] width 62 height 30
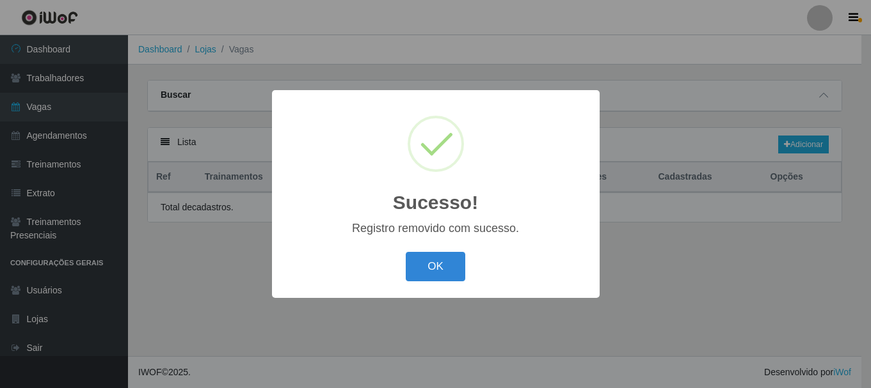
scroll to position [0, 0]
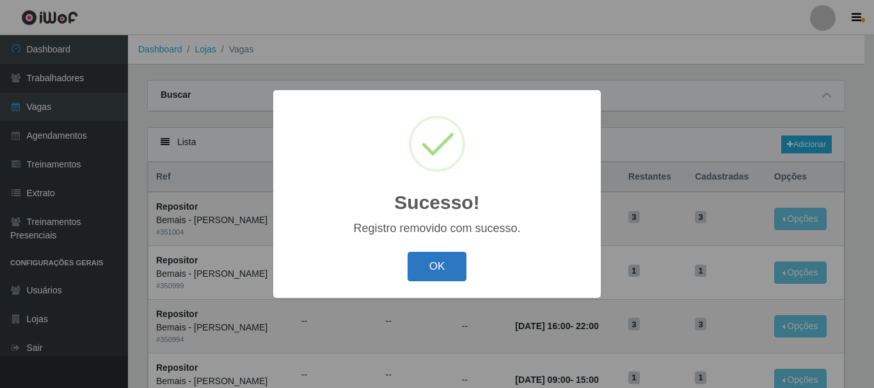
click at [440, 263] on button "OK" at bounding box center [438, 267] width 60 height 30
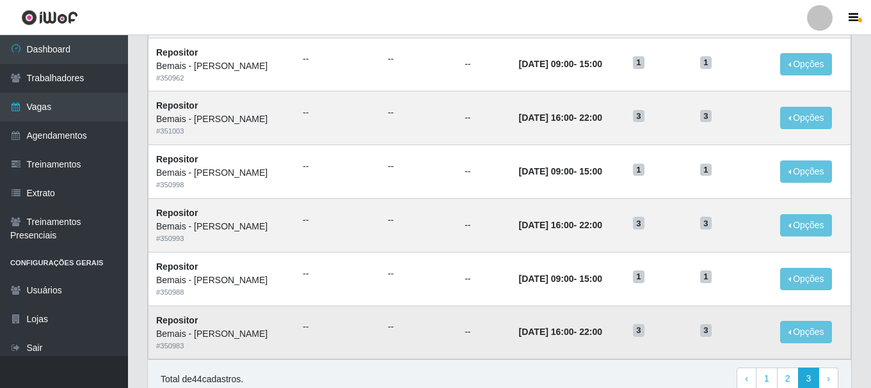
scroll to position [696, 0]
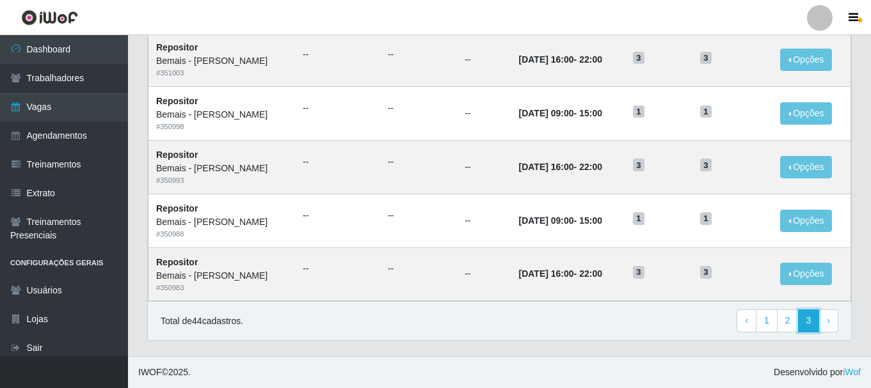
click at [806, 316] on link "3" at bounding box center [809, 321] width 22 height 23
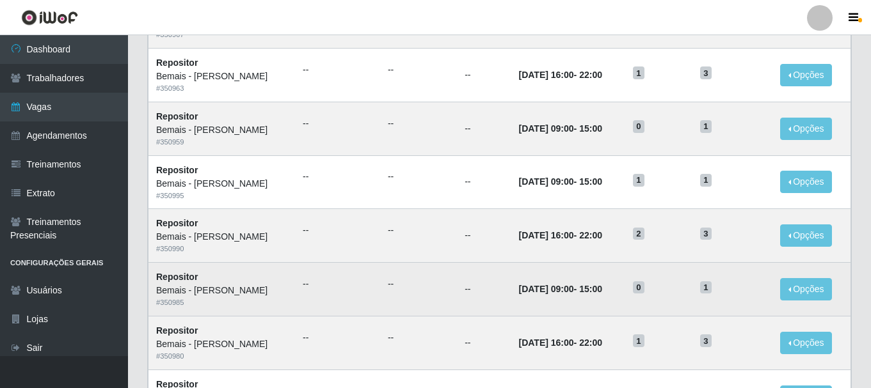
scroll to position [512, 0]
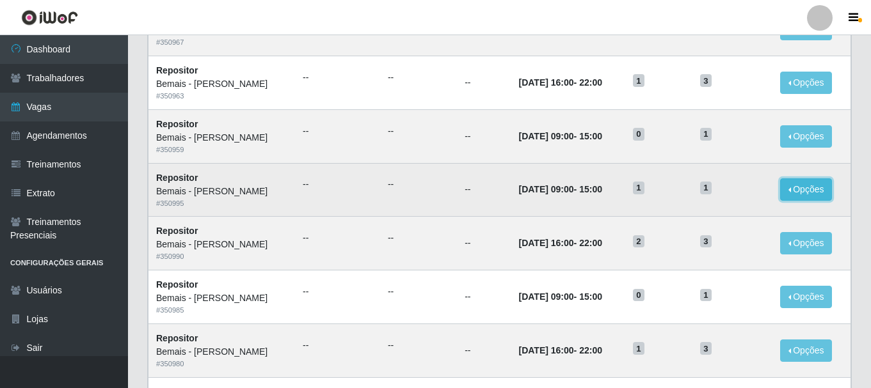
click at [804, 191] on button "Opções" at bounding box center [806, 190] width 52 height 22
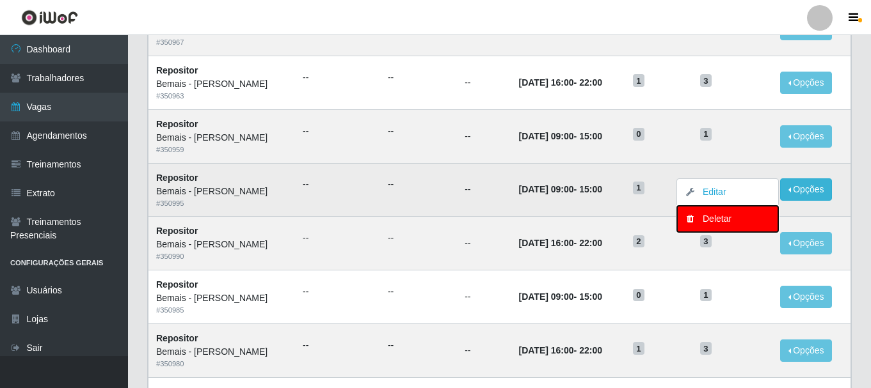
click at [740, 219] on div "Deletar" at bounding box center [728, 218] width 76 height 13
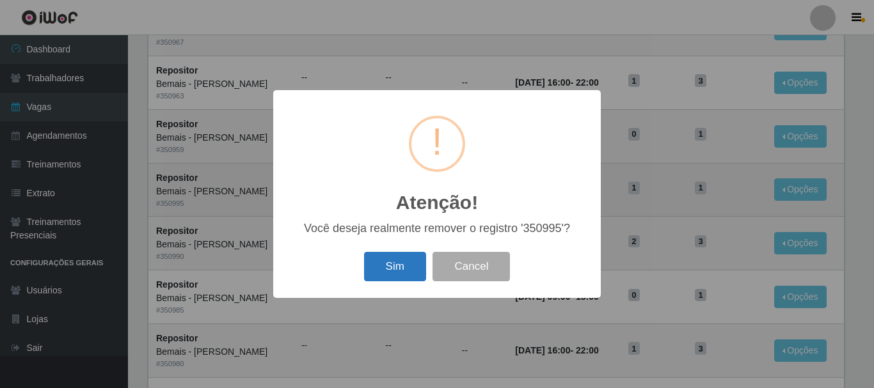
click at [378, 264] on button "Sim" at bounding box center [395, 267] width 62 height 30
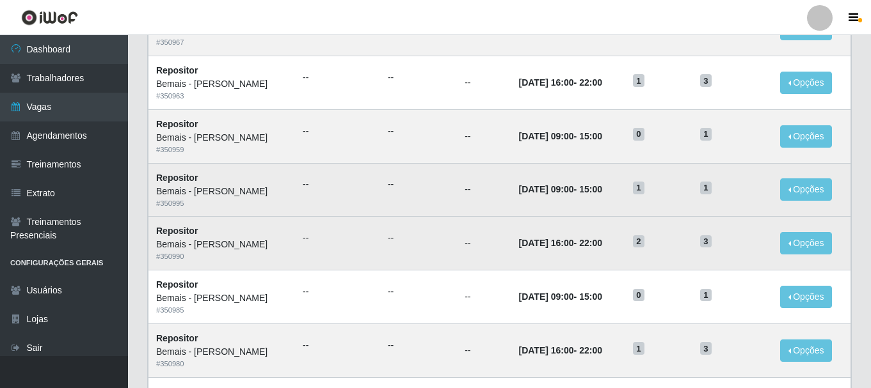
scroll to position [0, 0]
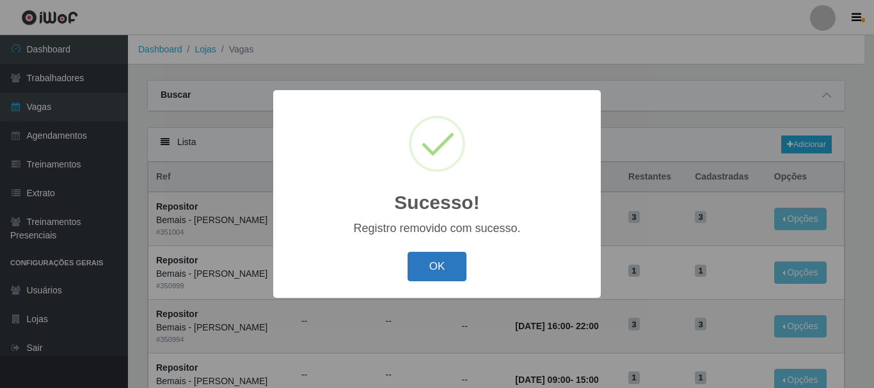
click at [444, 264] on button "OK" at bounding box center [438, 267] width 60 height 30
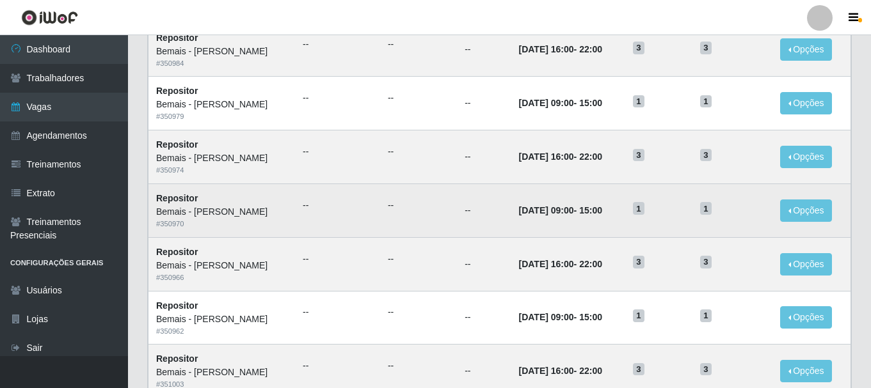
scroll to position [696, 0]
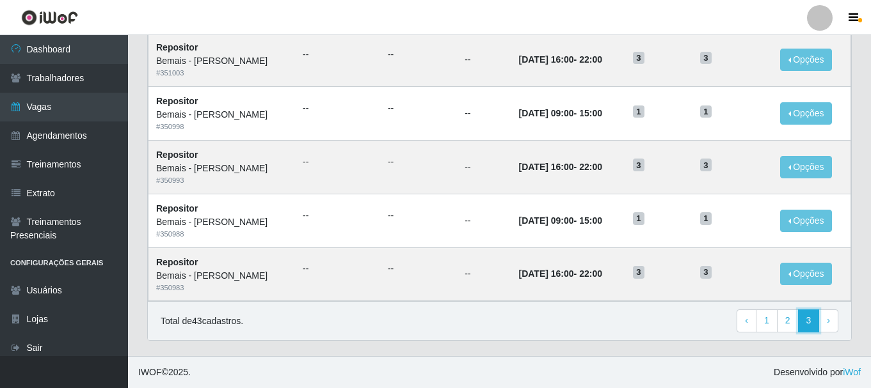
click at [811, 321] on link "3" at bounding box center [809, 321] width 22 height 23
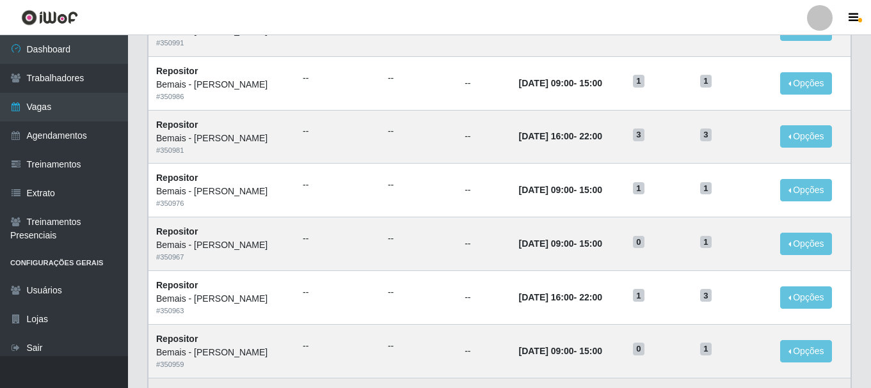
scroll to position [269, 0]
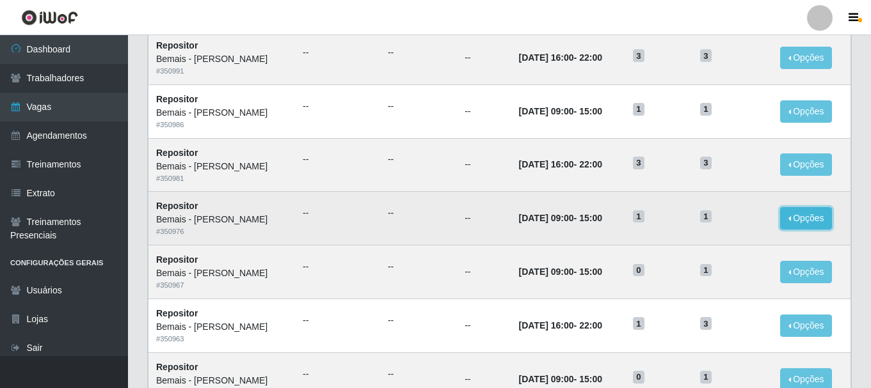
click at [814, 219] on button "Opções" at bounding box center [806, 218] width 52 height 22
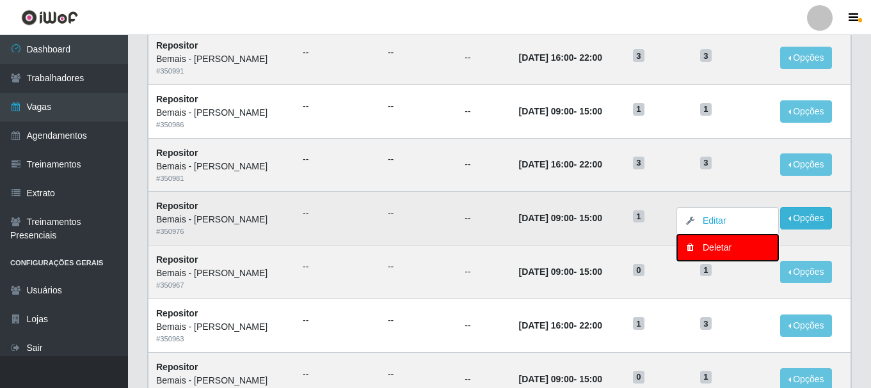
click at [721, 250] on div "Deletar" at bounding box center [728, 247] width 76 height 13
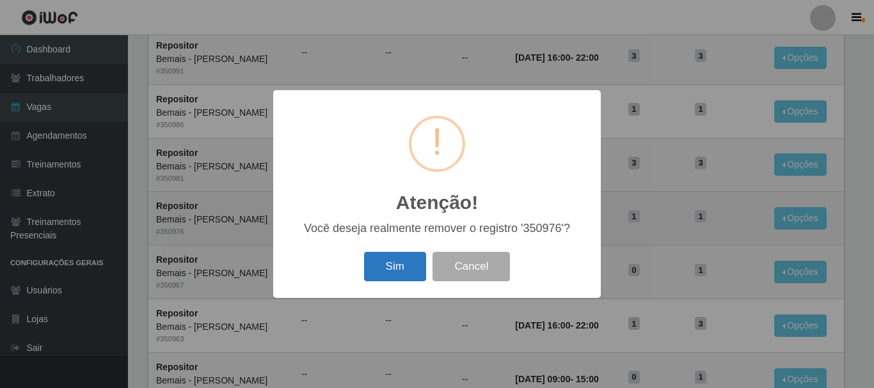
click at [392, 263] on button "Sim" at bounding box center [395, 267] width 62 height 30
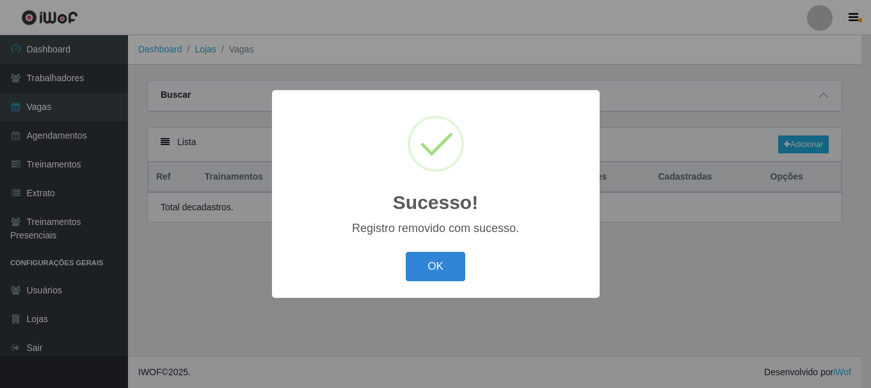
scroll to position [0, 0]
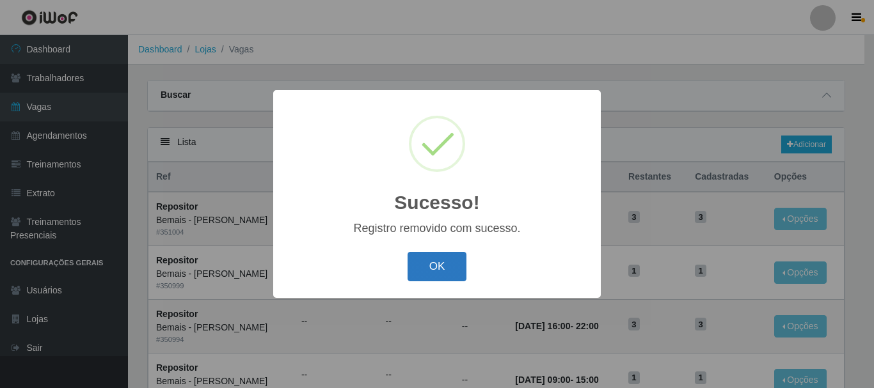
click at [435, 266] on button "OK" at bounding box center [438, 267] width 60 height 30
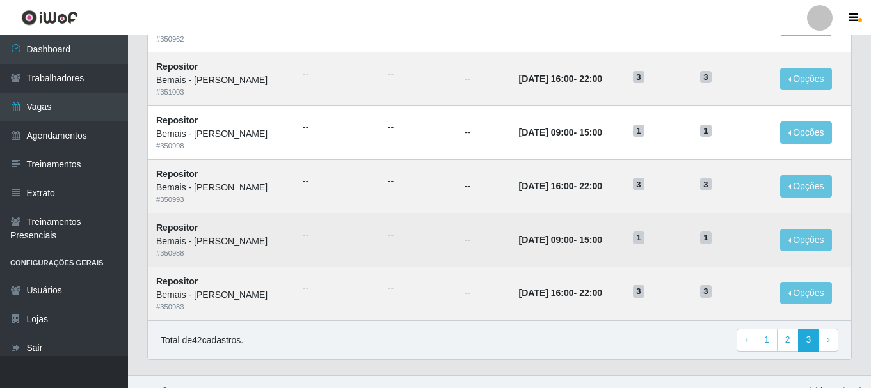
scroll to position [696, 0]
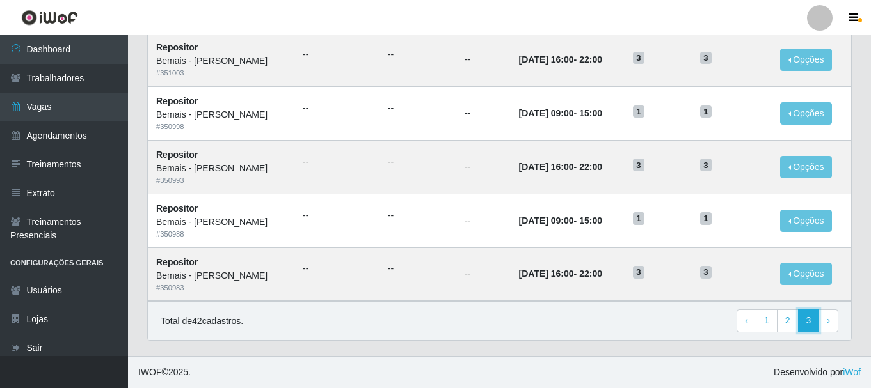
click at [813, 317] on link "3" at bounding box center [809, 321] width 22 height 23
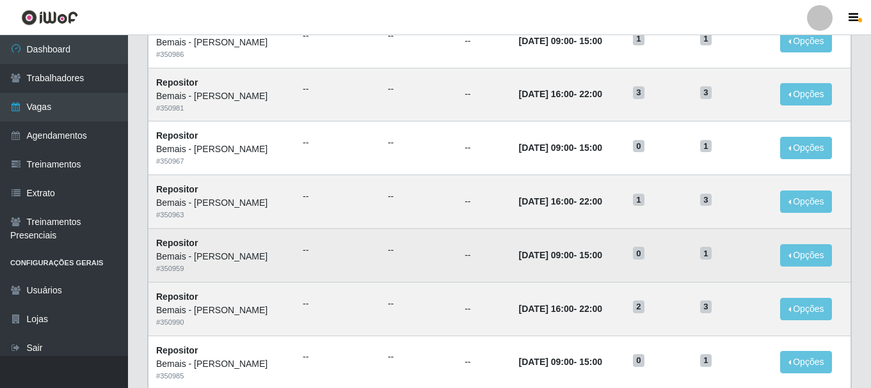
scroll to position [279, 0]
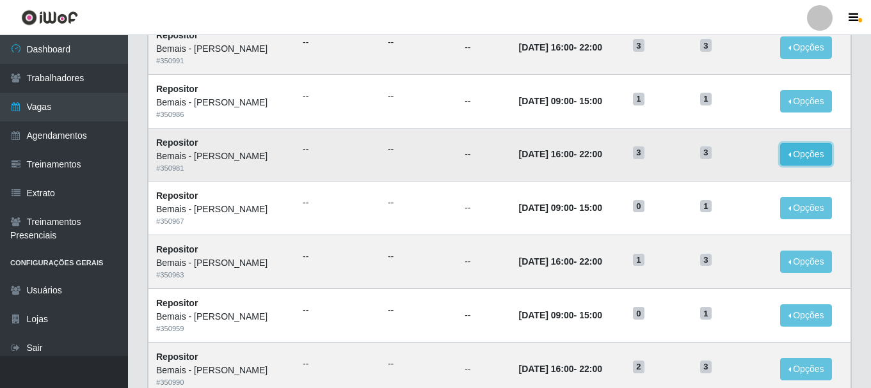
click at [801, 150] on button "Opções" at bounding box center [806, 154] width 52 height 22
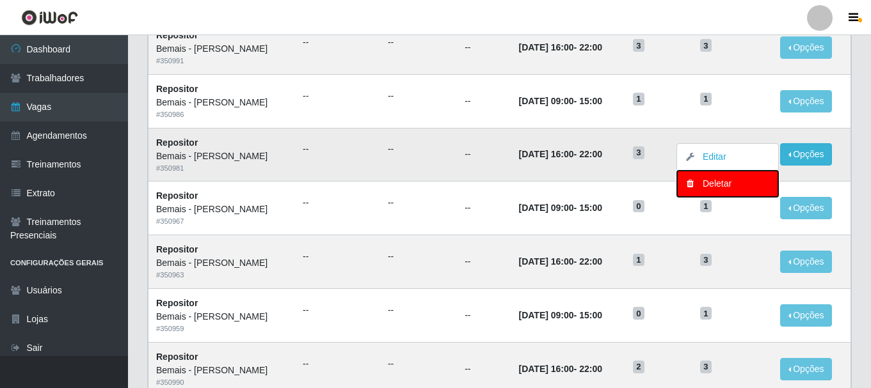
click at [728, 186] on div "Deletar" at bounding box center [728, 183] width 76 height 13
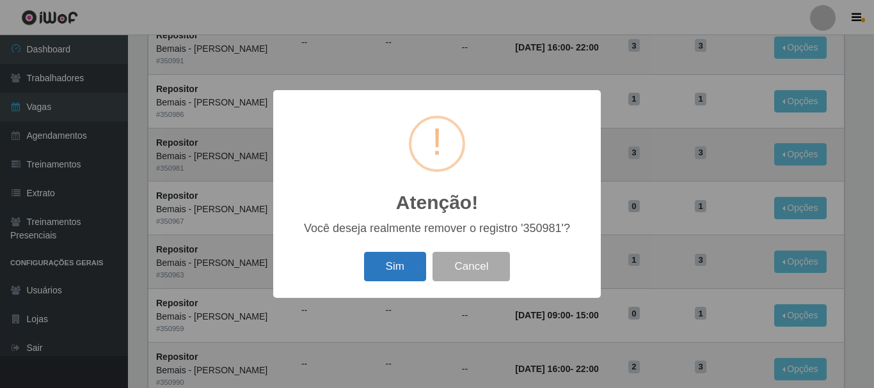
click at [395, 268] on button "Sim" at bounding box center [395, 267] width 62 height 30
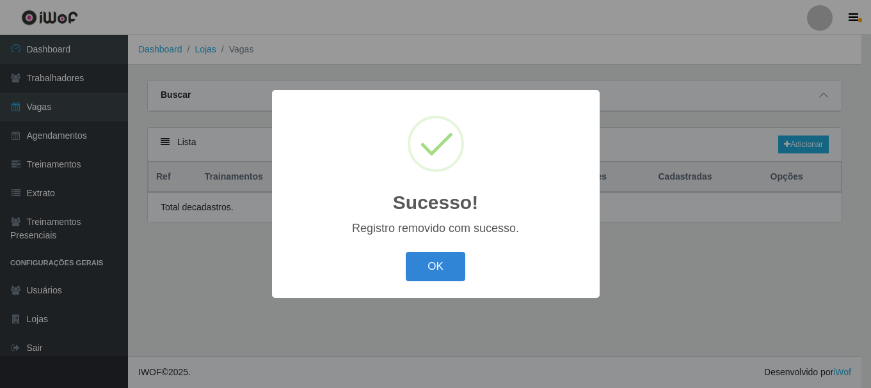
scroll to position [0, 0]
click at [423, 262] on button "OK" at bounding box center [438, 267] width 60 height 30
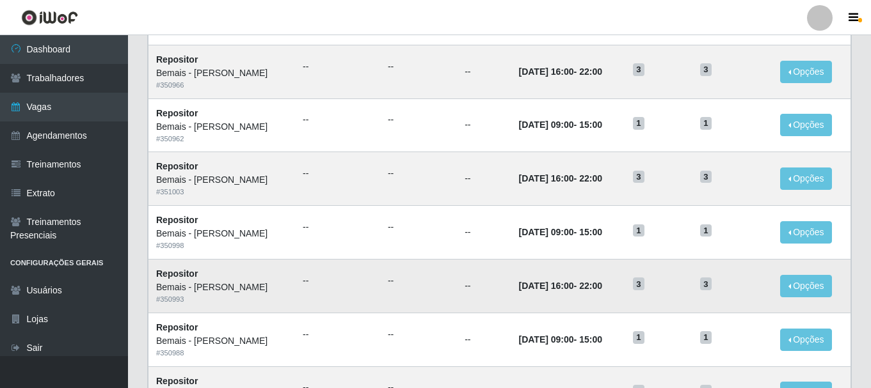
scroll to position [696, 0]
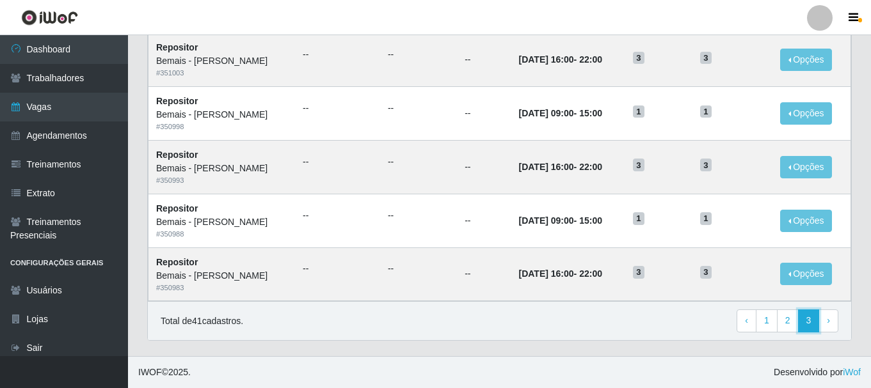
click at [810, 321] on link "3" at bounding box center [809, 321] width 22 height 23
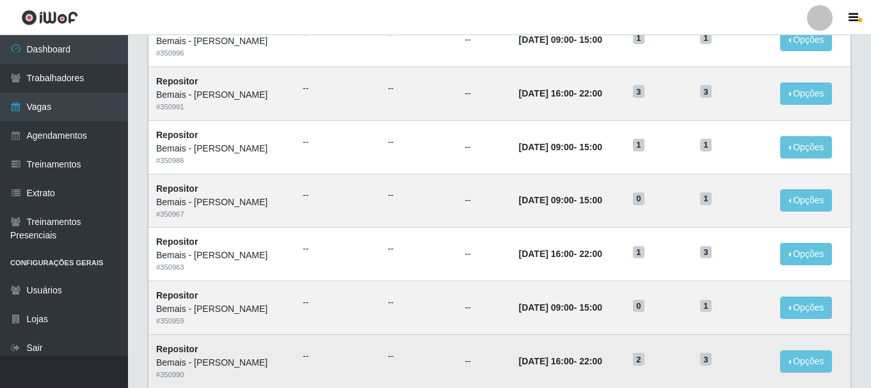
scroll to position [226, 0]
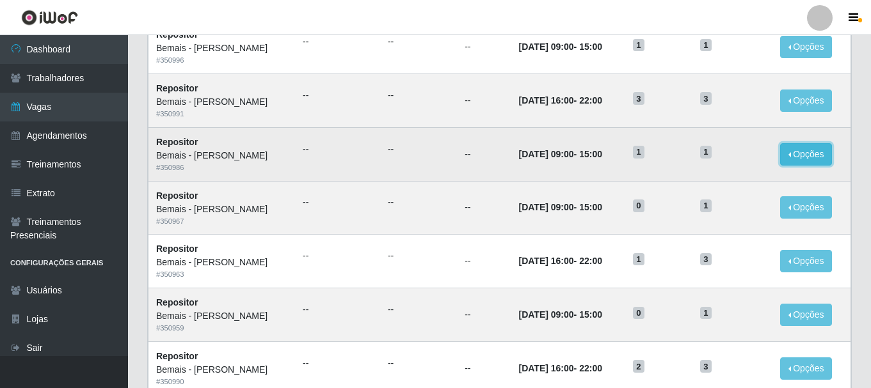
click at [802, 152] on button "Opções" at bounding box center [806, 154] width 52 height 22
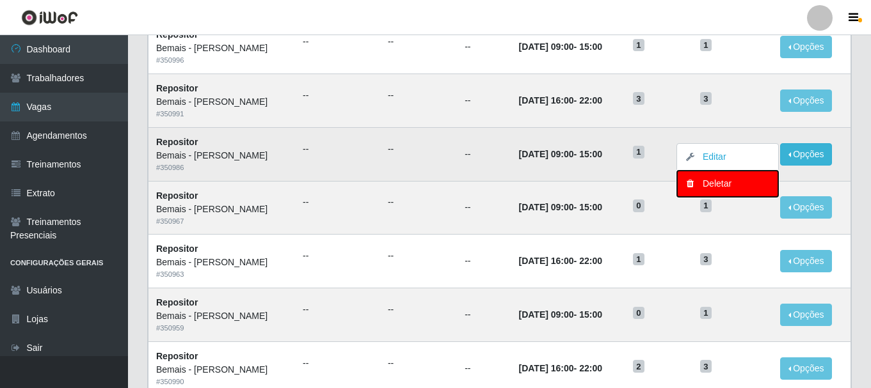
click at [715, 182] on div "Deletar" at bounding box center [728, 183] width 76 height 13
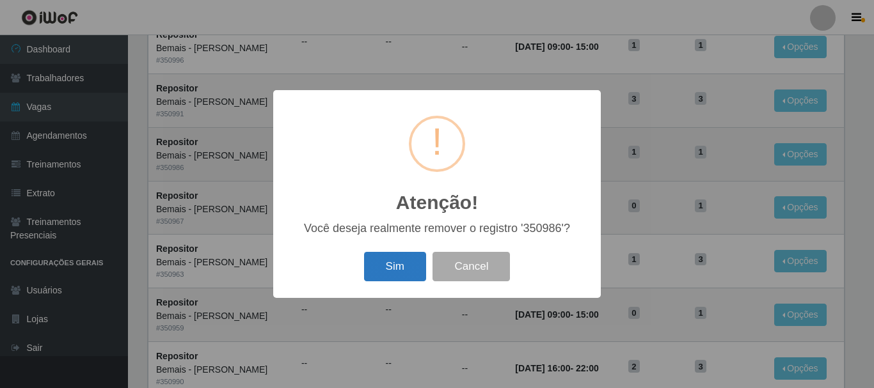
click at [409, 262] on button "Sim" at bounding box center [395, 267] width 62 height 30
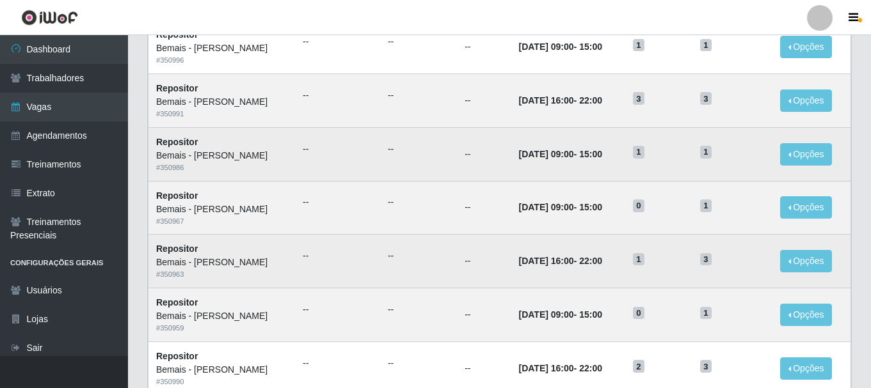
scroll to position [0, 0]
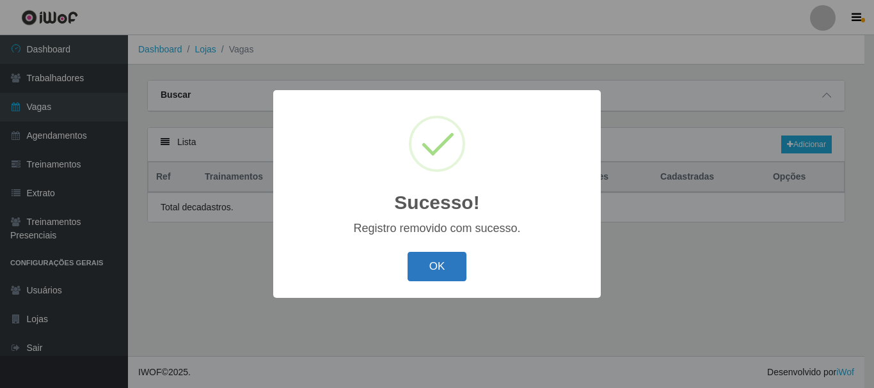
click at [447, 264] on button "OK" at bounding box center [438, 267] width 60 height 30
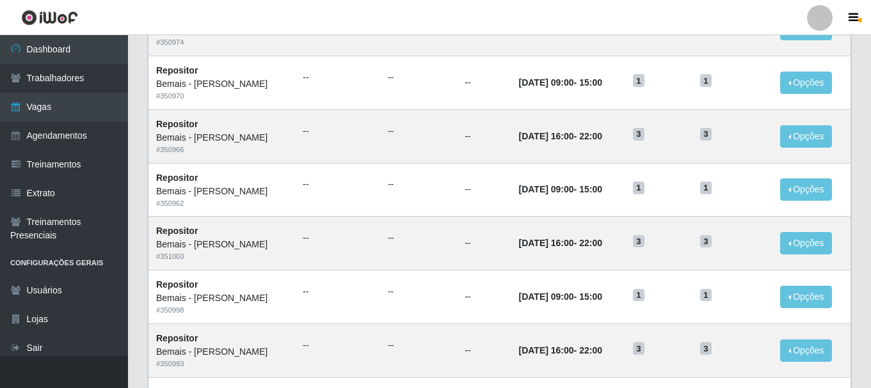
scroll to position [696, 0]
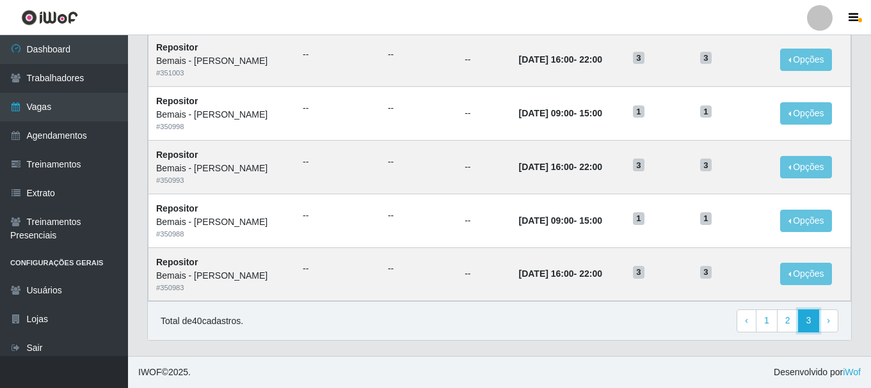
click at [808, 315] on link "3" at bounding box center [809, 321] width 22 height 23
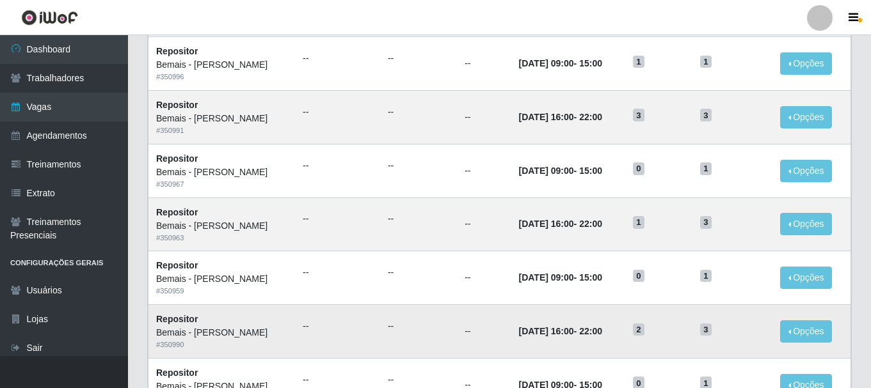
scroll to position [192, 0]
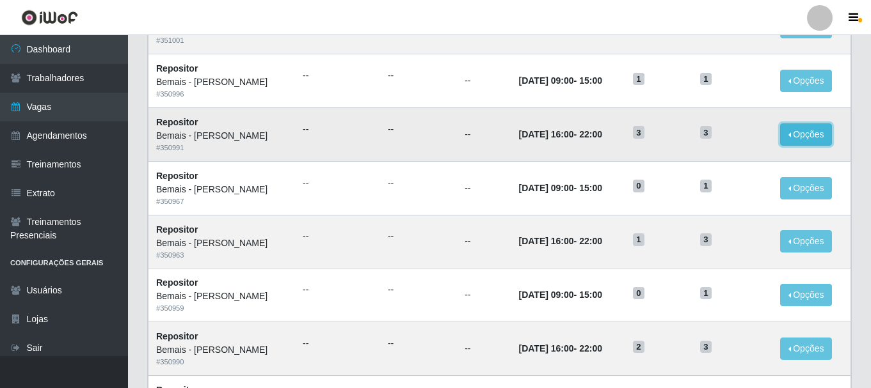
click at [796, 133] on button "Opções" at bounding box center [806, 135] width 52 height 22
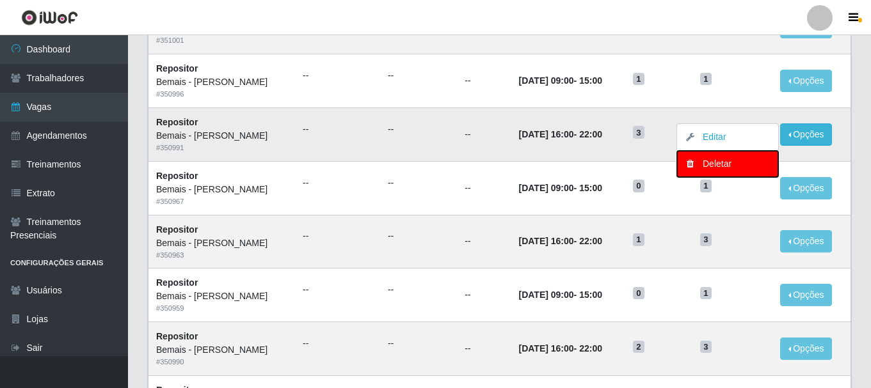
click at [740, 170] on div "Deletar" at bounding box center [728, 163] width 76 height 13
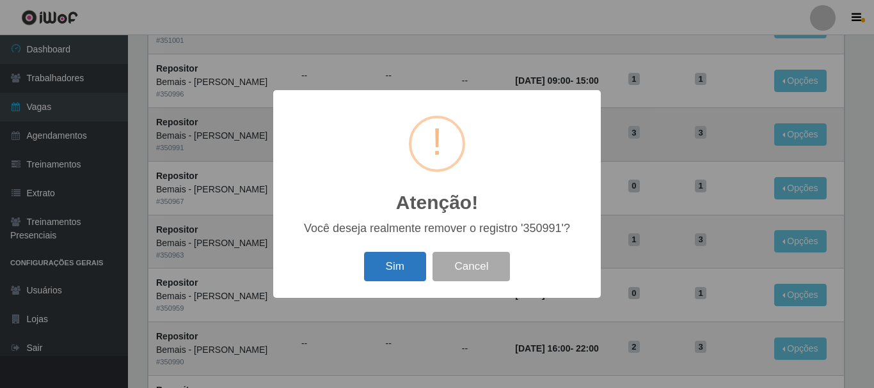
click at [395, 269] on button "Sim" at bounding box center [395, 267] width 62 height 30
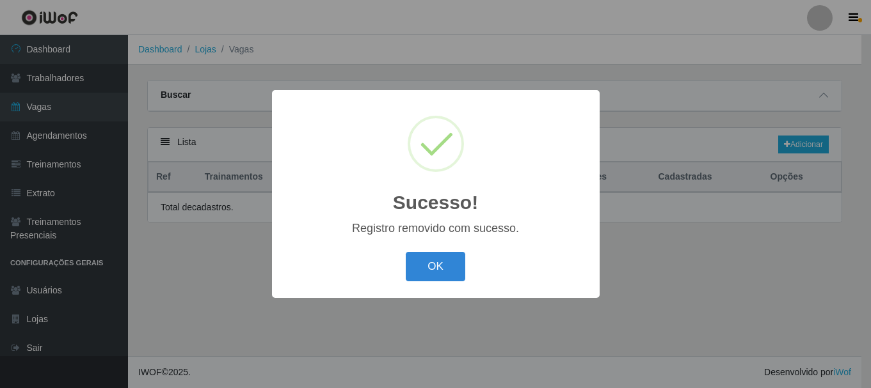
scroll to position [0, 0]
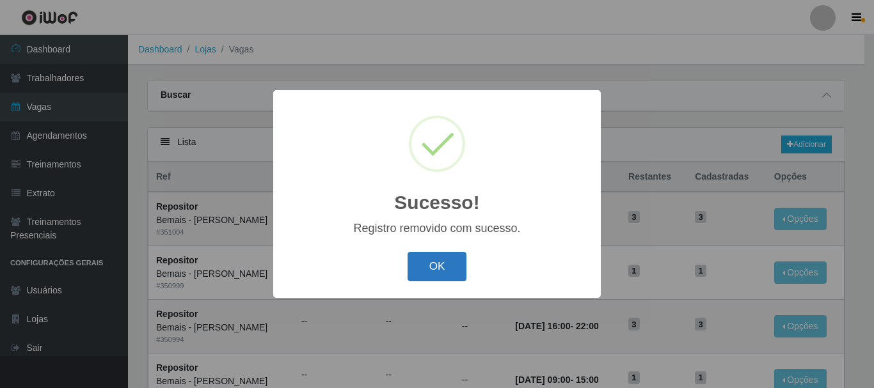
click at [440, 270] on button "OK" at bounding box center [438, 267] width 60 height 30
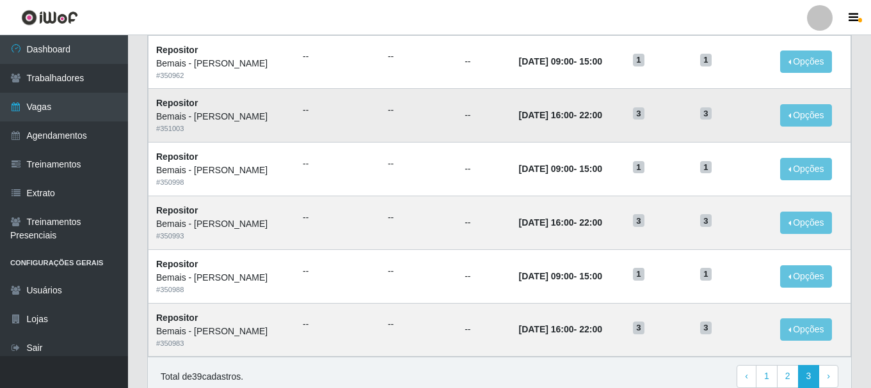
scroll to position [696, 0]
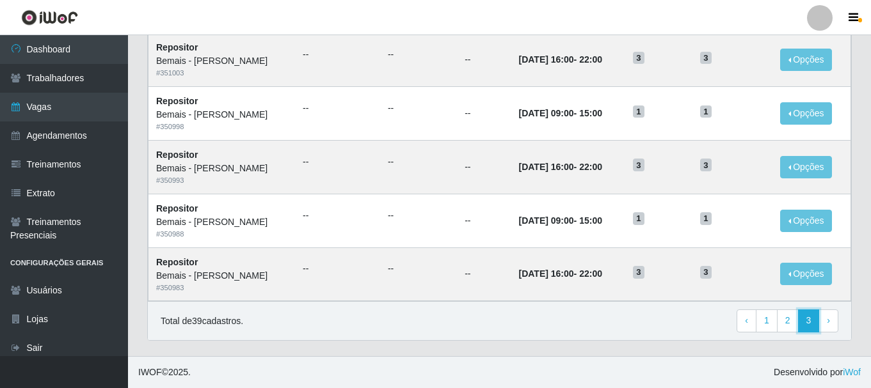
click at [813, 320] on link "3" at bounding box center [809, 321] width 22 height 23
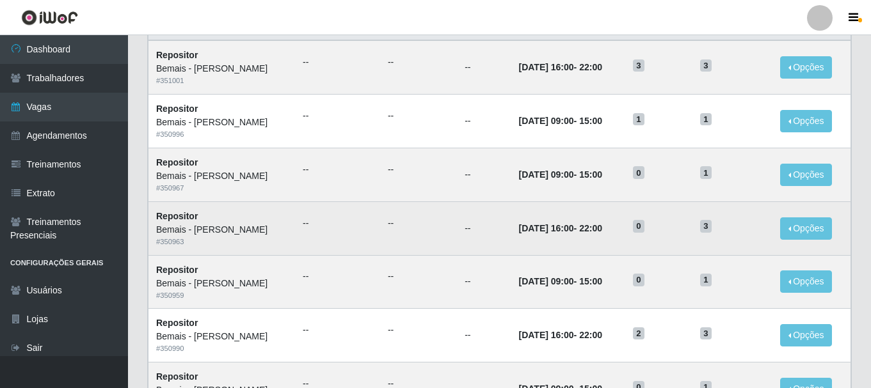
scroll to position [118, 0]
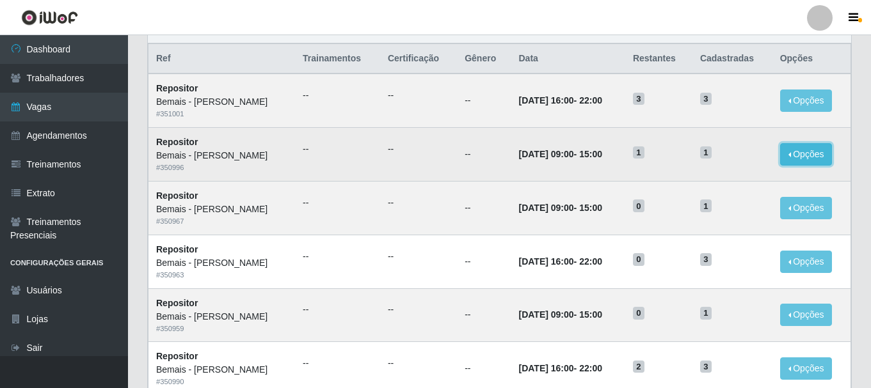
click at [790, 144] on button "Opções" at bounding box center [806, 154] width 52 height 22
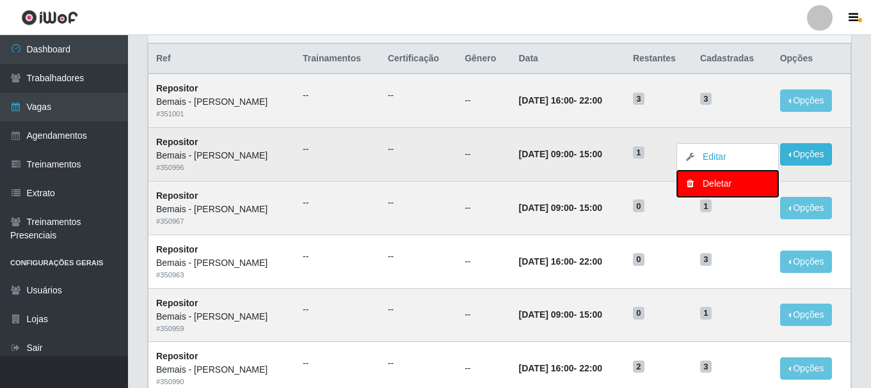
click at [716, 183] on div "Deletar" at bounding box center [728, 183] width 76 height 13
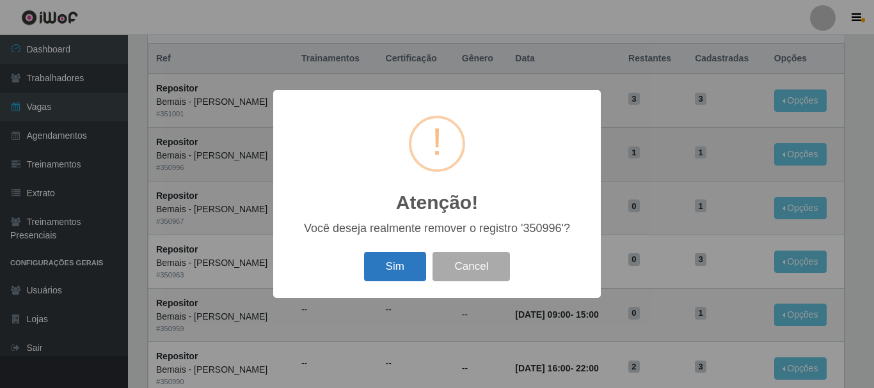
click at [390, 267] on button "Sim" at bounding box center [395, 267] width 62 height 30
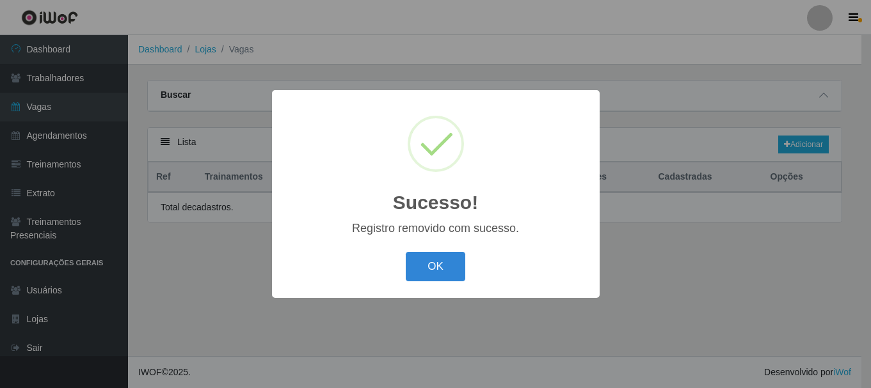
scroll to position [0, 0]
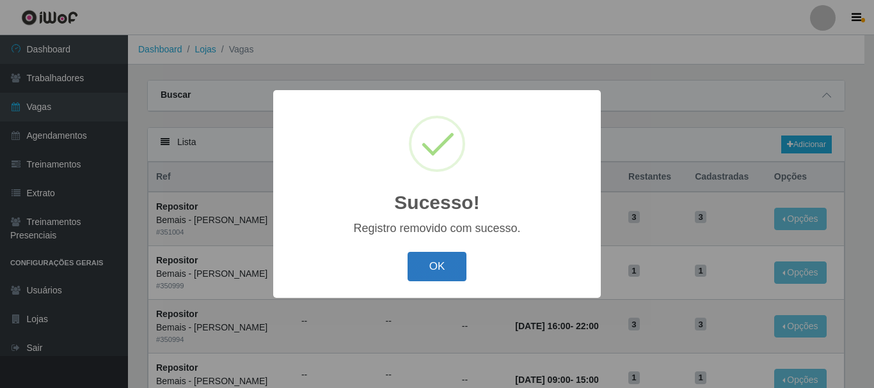
click at [444, 266] on button "OK" at bounding box center [438, 267] width 60 height 30
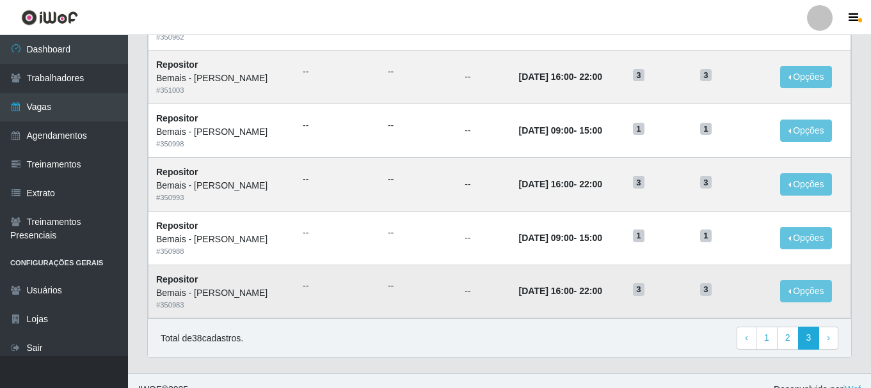
scroll to position [696, 0]
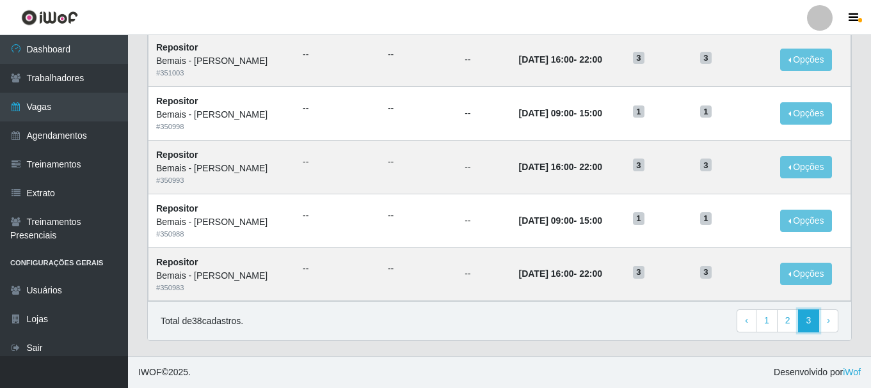
click at [806, 320] on link "3" at bounding box center [809, 321] width 22 height 23
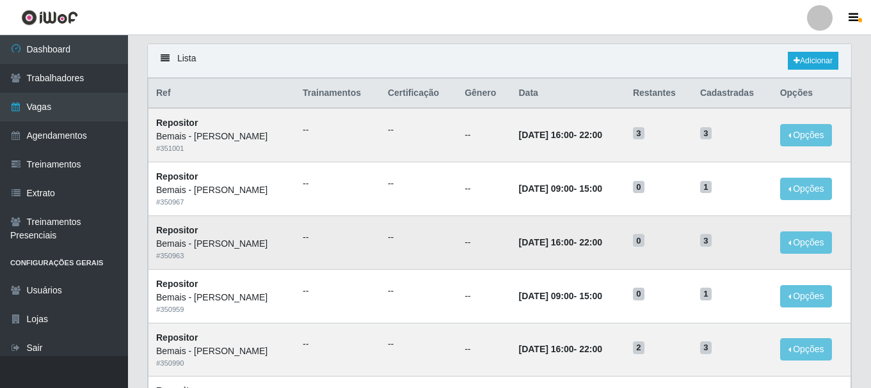
scroll to position [65, 0]
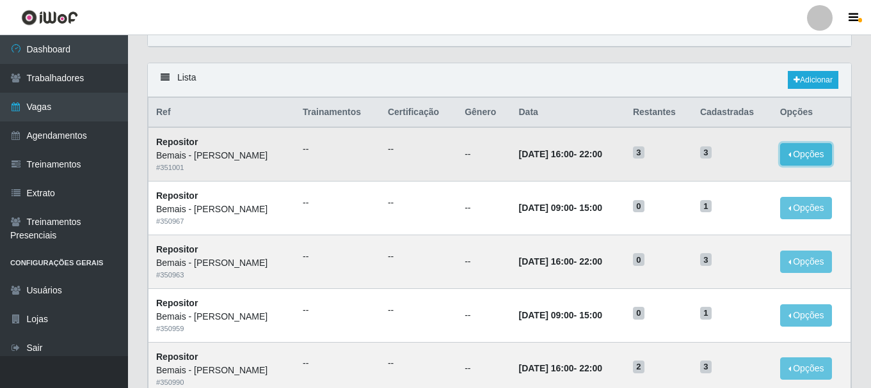
click at [804, 153] on button "Opções" at bounding box center [806, 154] width 52 height 22
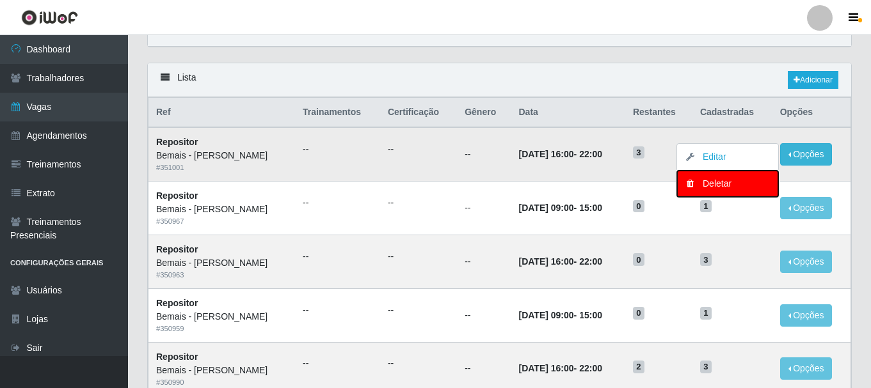
click at [731, 182] on div "Deletar" at bounding box center [728, 183] width 76 height 13
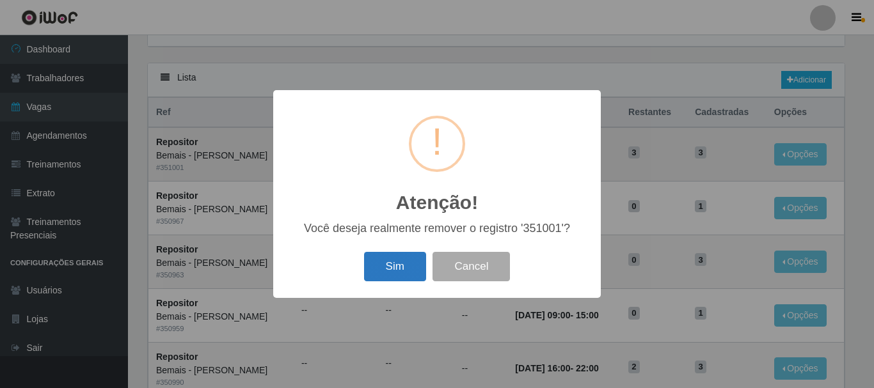
click at [406, 260] on button "Sim" at bounding box center [395, 267] width 62 height 30
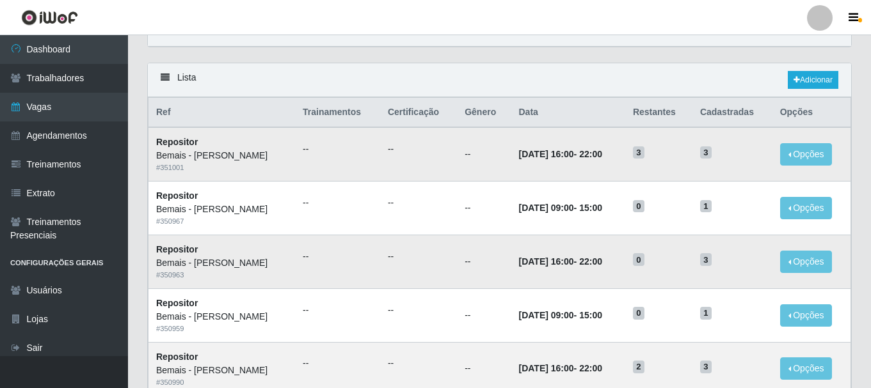
scroll to position [0, 0]
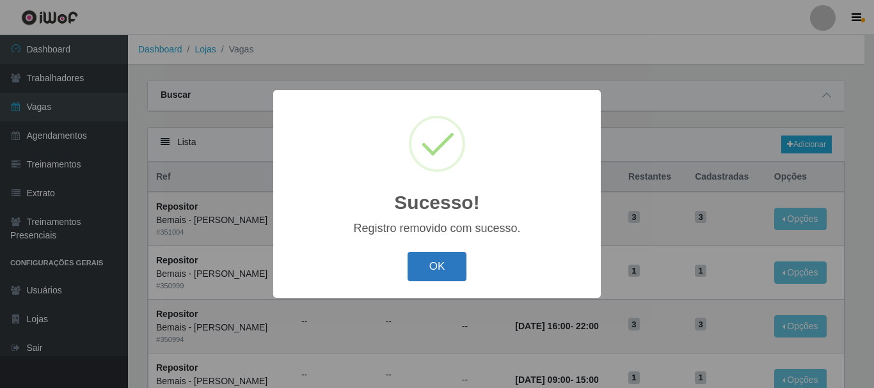
click at [427, 268] on button "OK" at bounding box center [438, 267] width 60 height 30
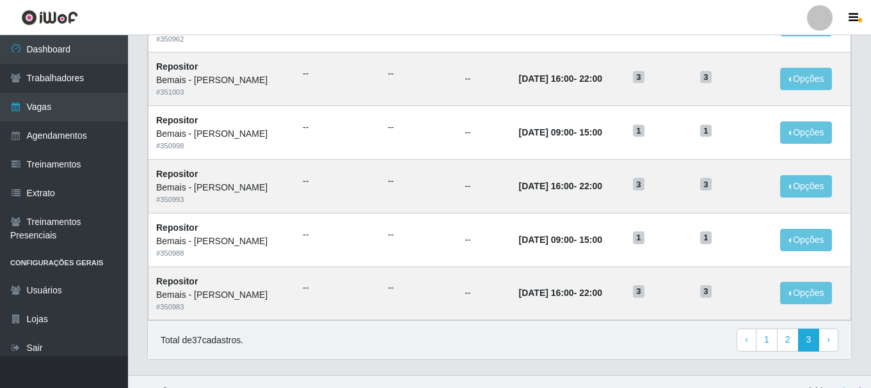
scroll to position [696, 0]
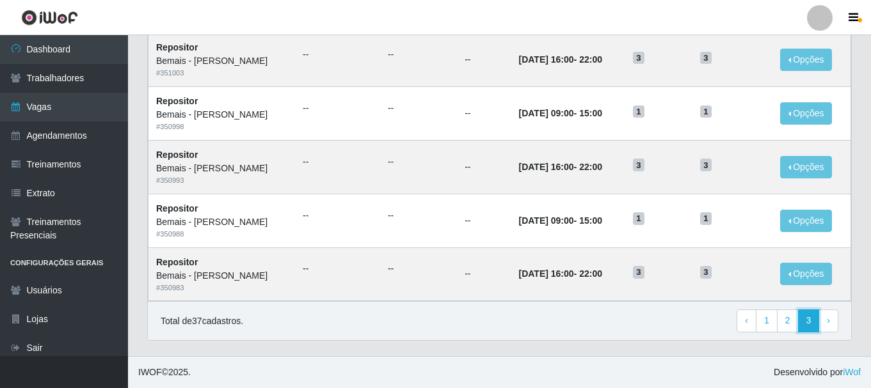
click at [808, 324] on link "3" at bounding box center [809, 321] width 22 height 23
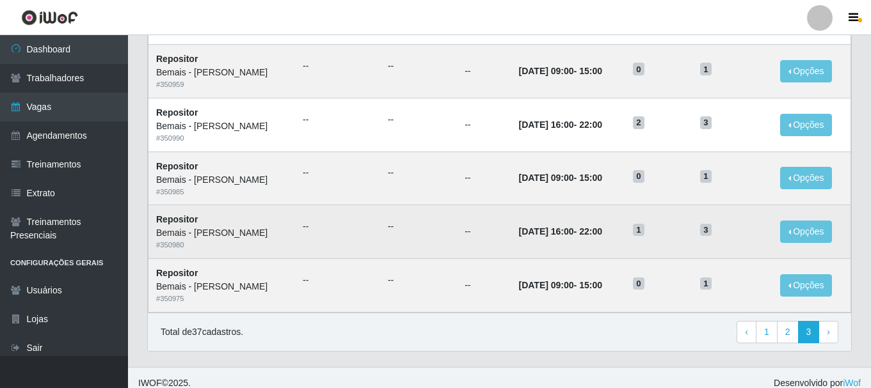
scroll to position [256, 0]
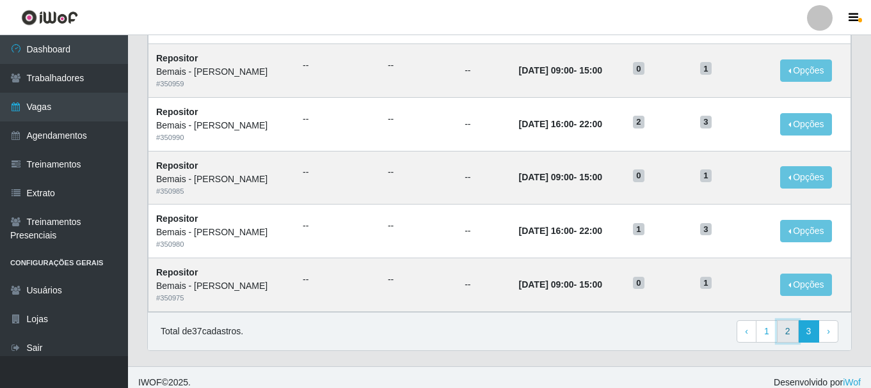
click at [787, 336] on link "2" at bounding box center [788, 332] width 22 height 23
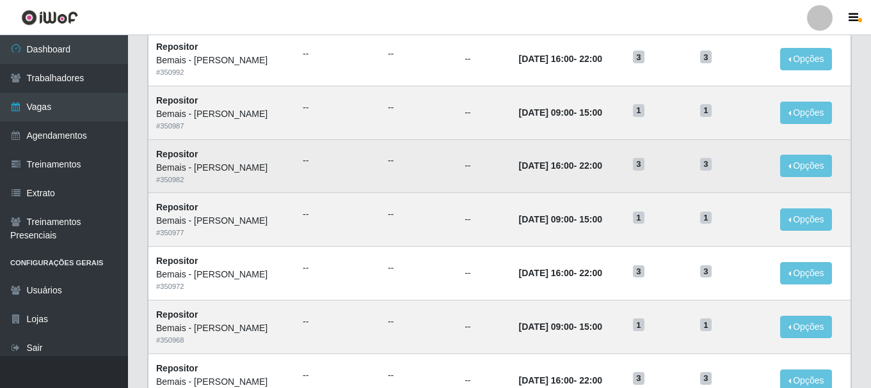
scroll to position [696, 0]
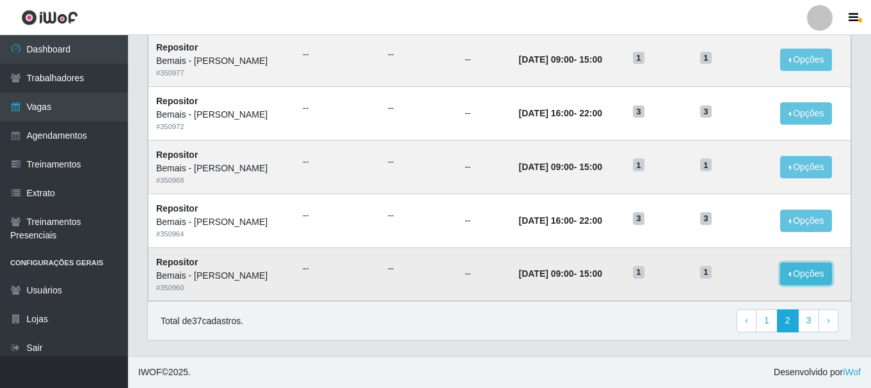
click at [813, 269] on button "Opções" at bounding box center [806, 274] width 52 height 22
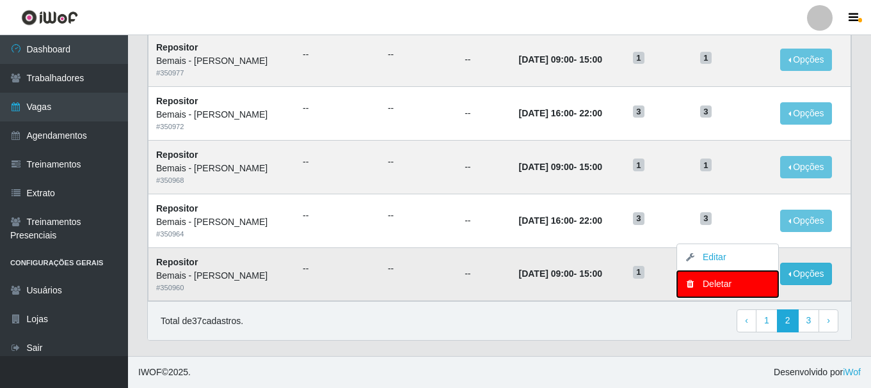
click at [736, 291] on button "Deletar" at bounding box center [727, 284] width 101 height 26
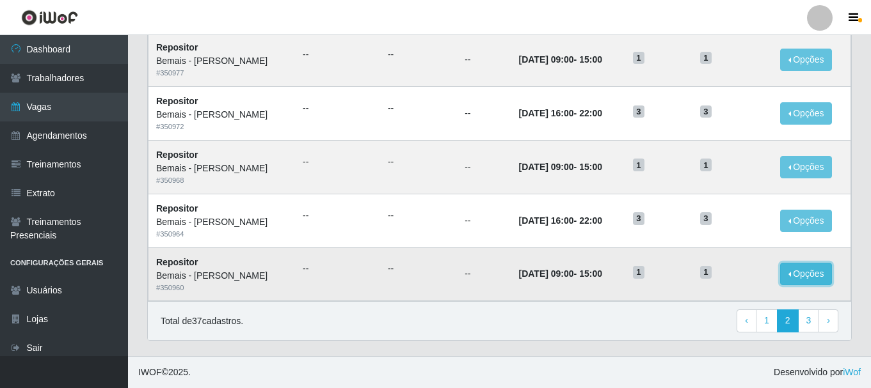
click at [802, 269] on button "Opções" at bounding box center [806, 274] width 52 height 22
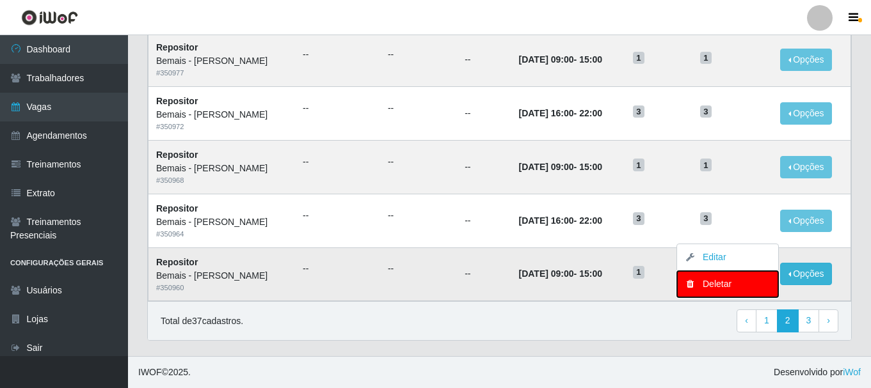
click at [712, 285] on div "Deletar" at bounding box center [728, 284] width 76 height 13
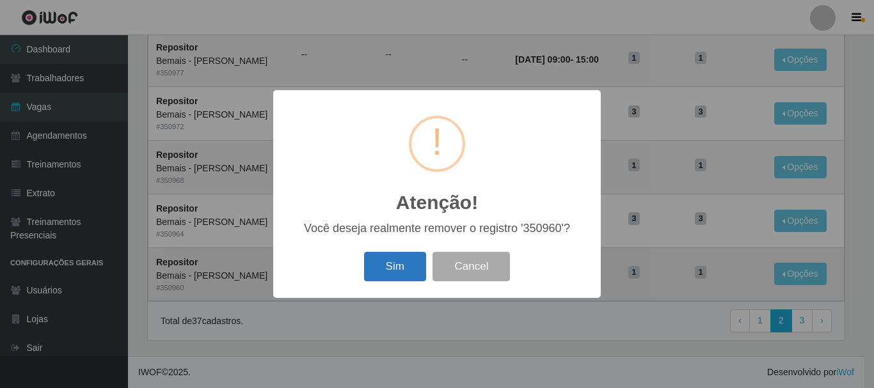
click at [378, 264] on button "Sim" at bounding box center [395, 267] width 62 height 30
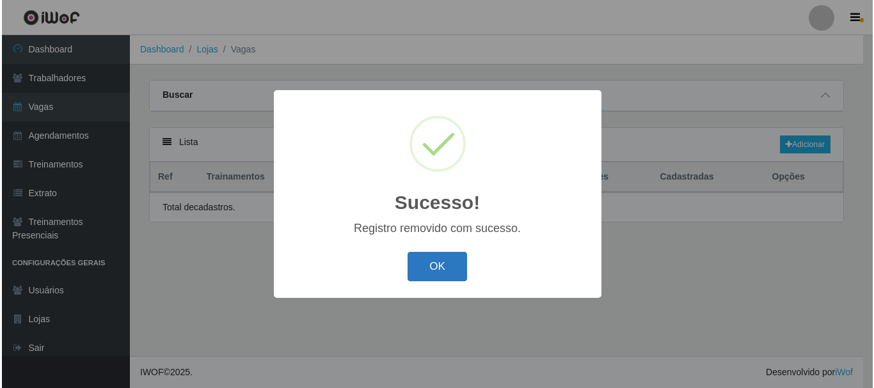
scroll to position [0, 0]
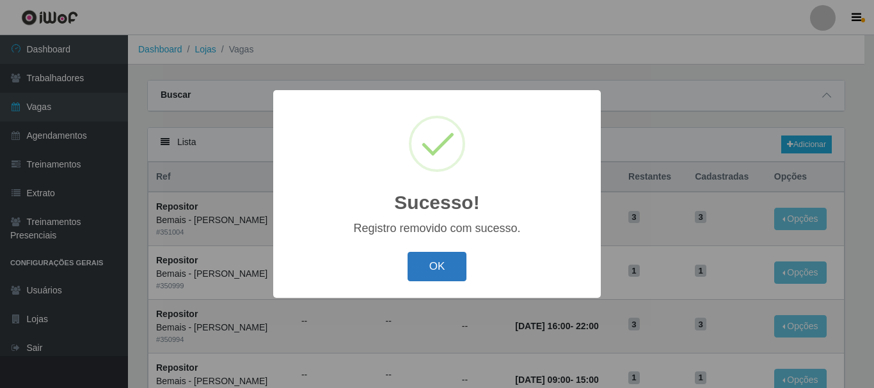
click at [451, 267] on button "OK" at bounding box center [438, 267] width 60 height 30
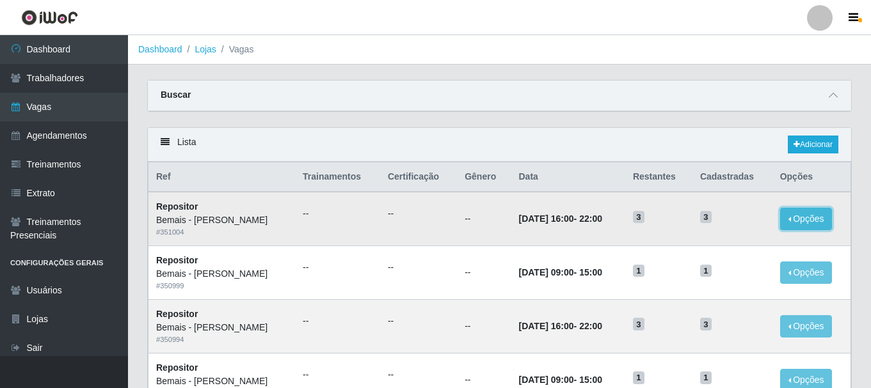
click at [810, 219] on button "Opções" at bounding box center [806, 219] width 52 height 22
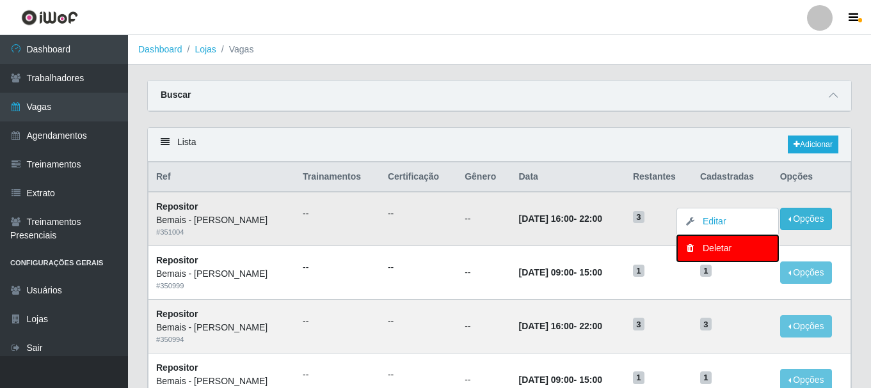
click at [747, 248] on div "Deletar" at bounding box center [728, 248] width 76 height 13
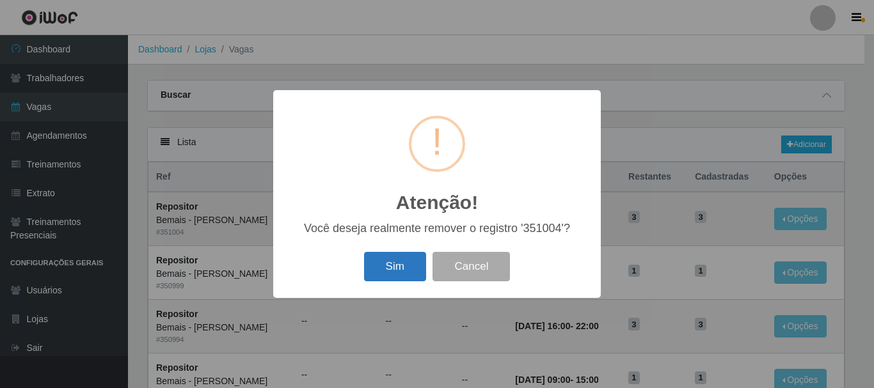
click at [408, 270] on button "Sim" at bounding box center [395, 267] width 62 height 30
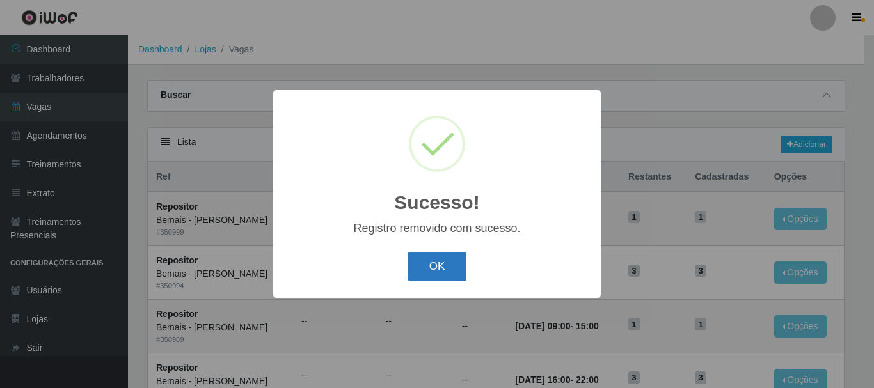
click at [442, 267] on button "OK" at bounding box center [438, 267] width 60 height 30
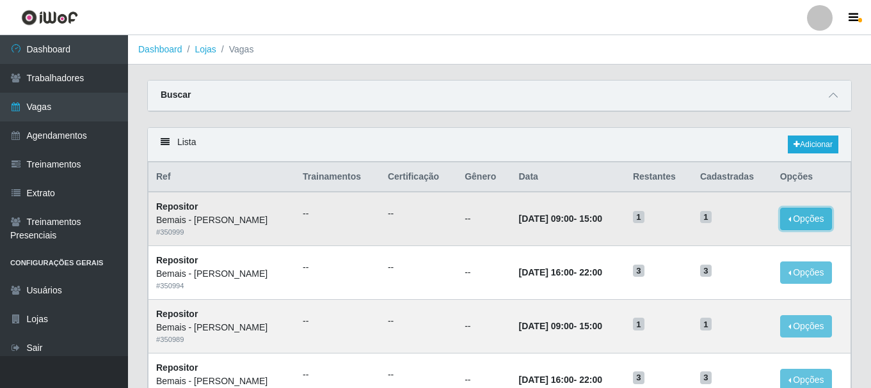
click at [803, 222] on button "Opções" at bounding box center [806, 219] width 52 height 22
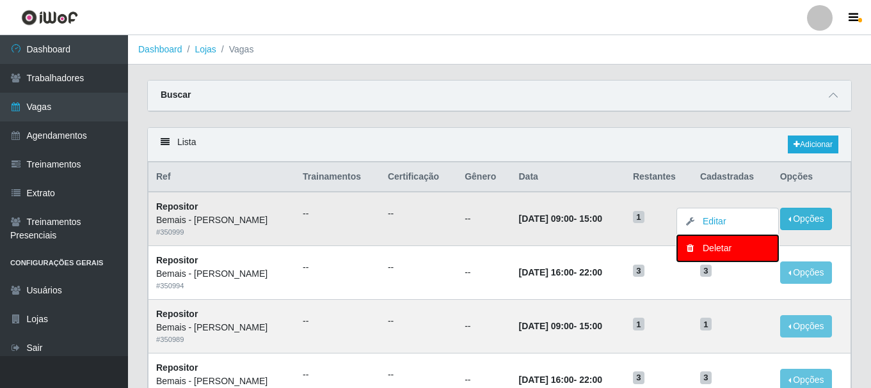
click at [722, 249] on div "Deletar" at bounding box center [728, 248] width 76 height 13
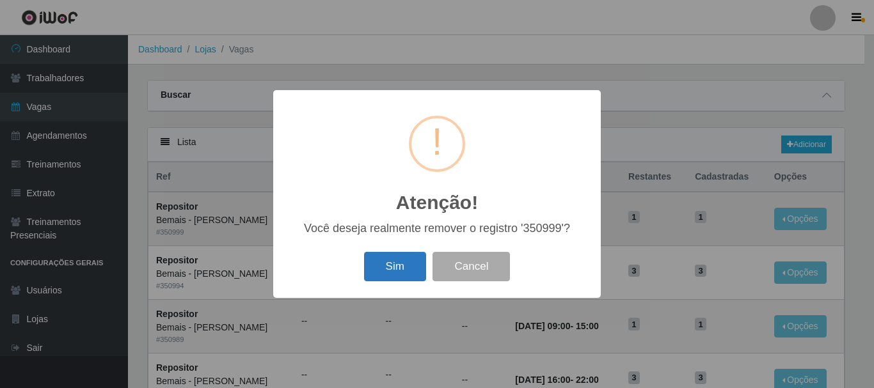
click at [384, 268] on button "Sim" at bounding box center [395, 267] width 62 height 30
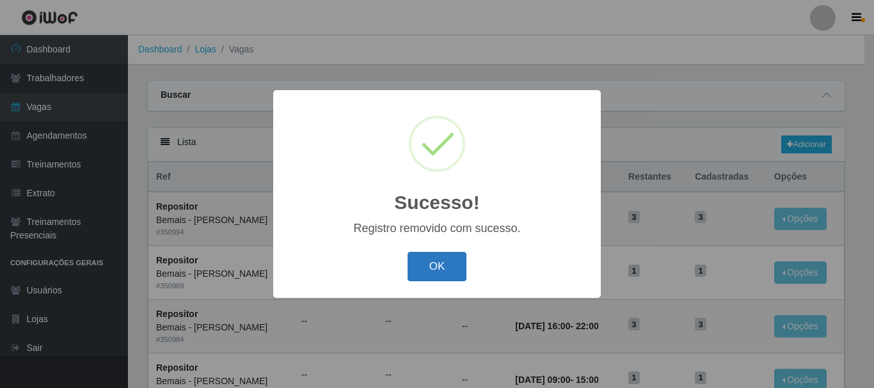
click at [438, 271] on button "OK" at bounding box center [438, 267] width 60 height 30
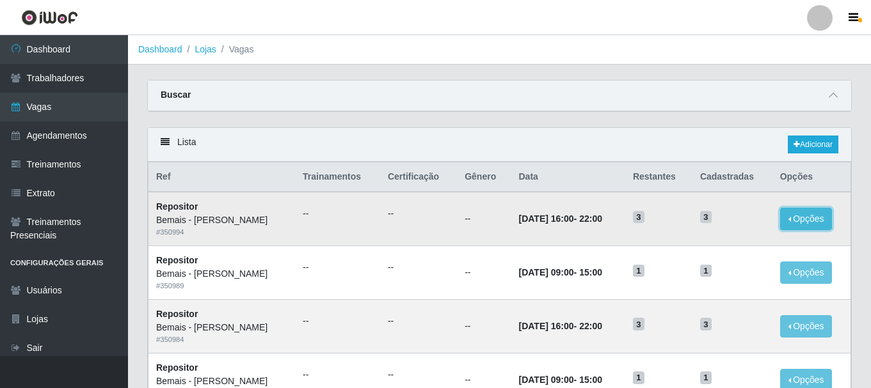
click at [808, 209] on button "Opções" at bounding box center [806, 219] width 52 height 22
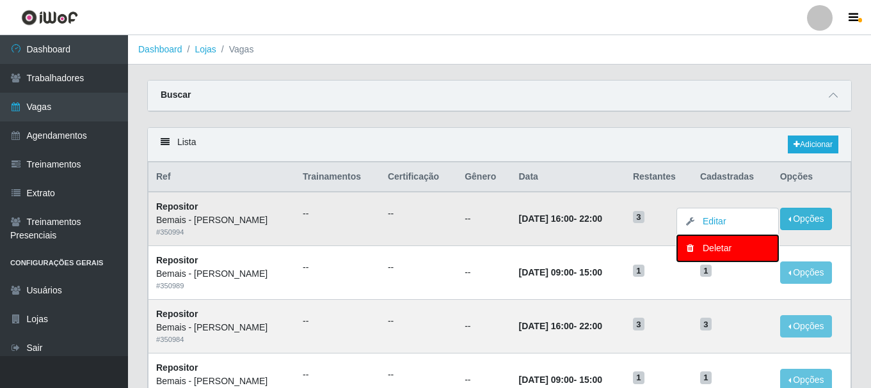
click at [719, 252] on div "Deletar" at bounding box center [728, 248] width 76 height 13
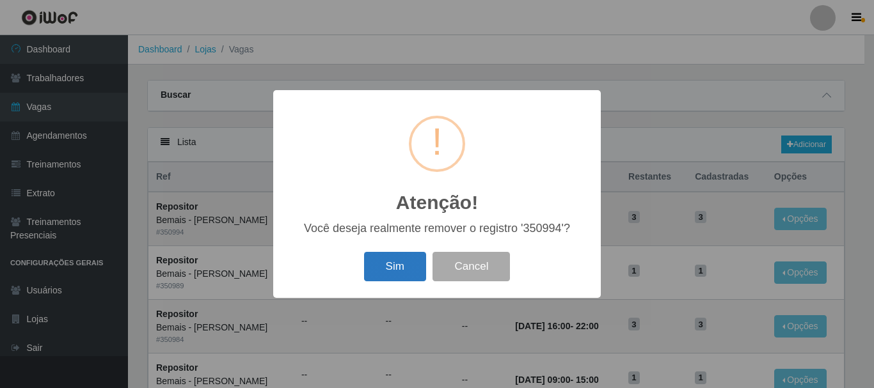
click at [400, 258] on button "Sim" at bounding box center [395, 267] width 62 height 30
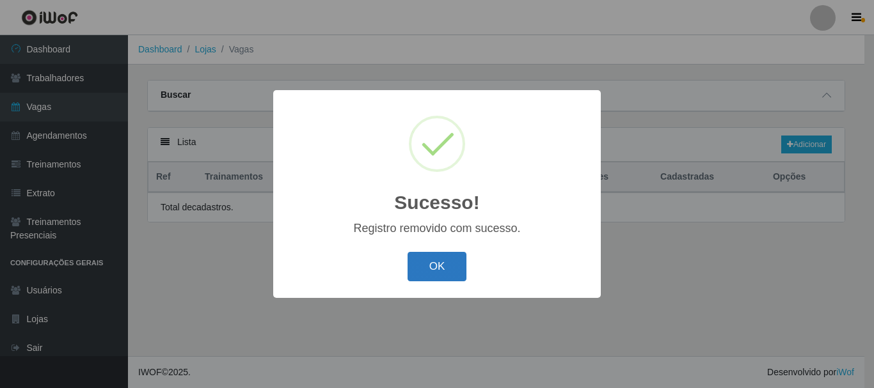
click at [438, 266] on button "OK" at bounding box center [438, 267] width 60 height 30
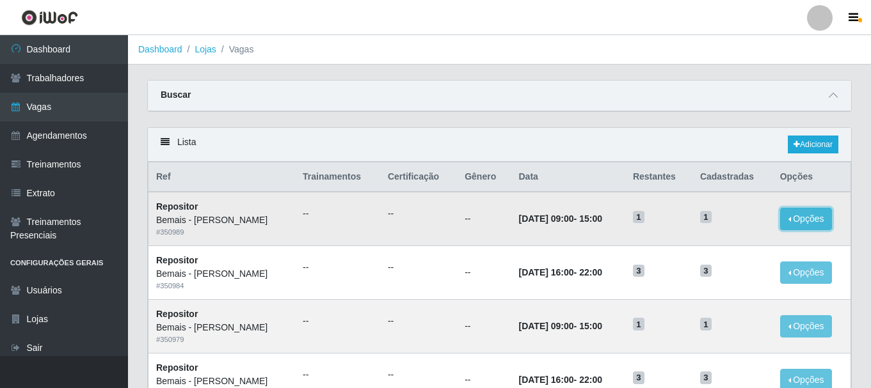
click at [806, 223] on button "Opções" at bounding box center [806, 219] width 52 height 22
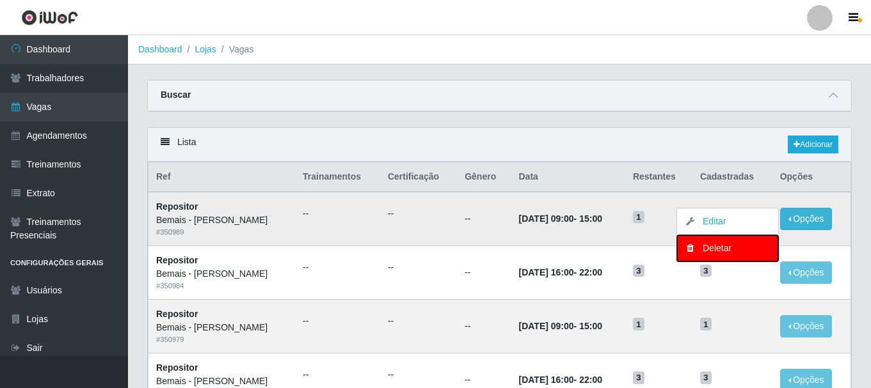
click at [705, 248] on div "Deletar" at bounding box center [728, 248] width 76 height 13
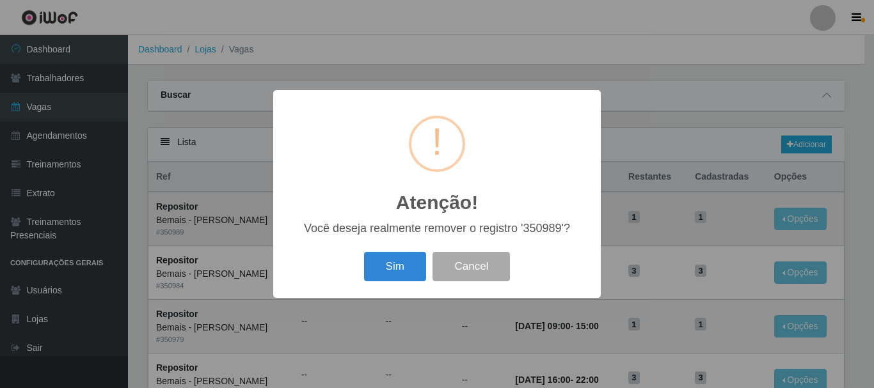
click at [385, 268] on button "Sim" at bounding box center [395, 267] width 62 height 30
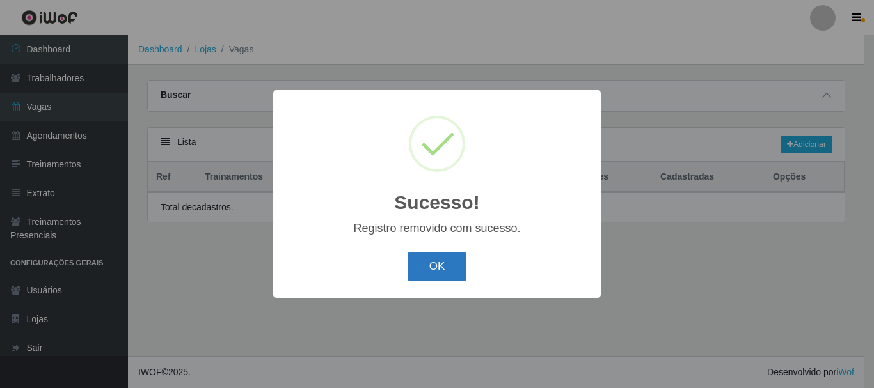
click at [445, 262] on button "OK" at bounding box center [438, 267] width 60 height 30
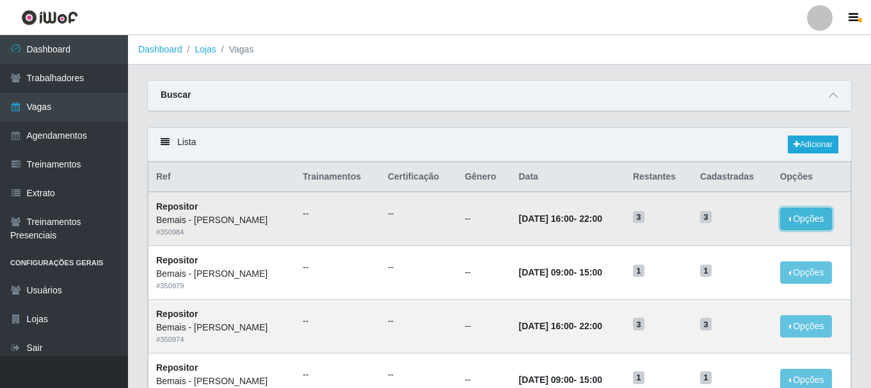
drag, startPoint x: 806, startPoint y: 220, endPoint x: 788, endPoint y: 225, distance: 19.1
click at [805, 220] on button "Opções" at bounding box center [806, 219] width 52 height 22
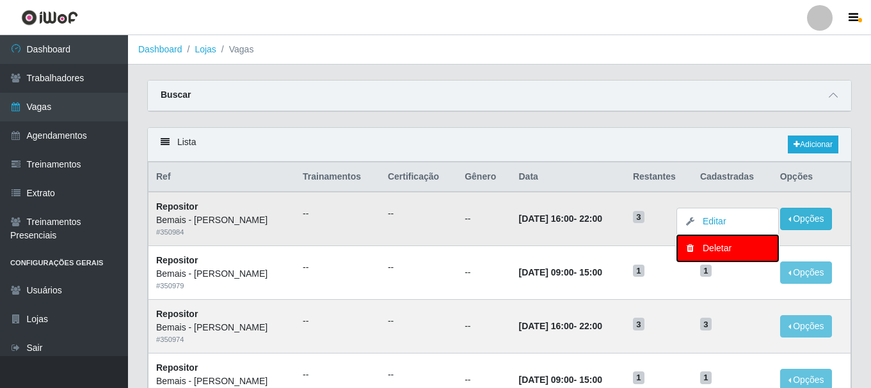
click at [708, 250] on div "Deletar" at bounding box center [728, 248] width 76 height 13
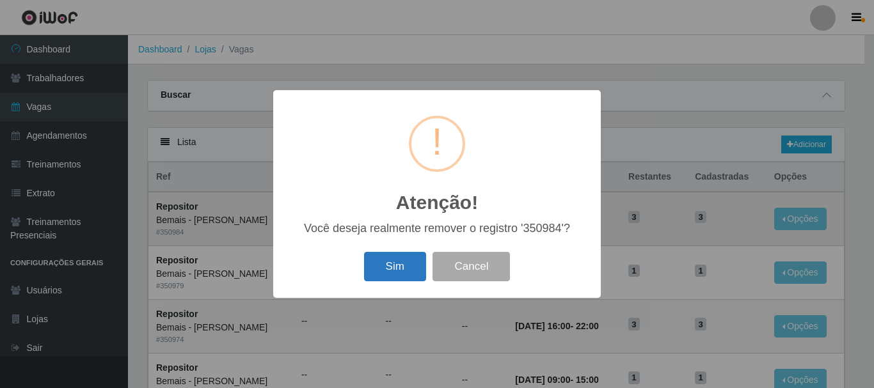
click at [400, 268] on button "Sim" at bounding box center [395, 267] width 62 height 30
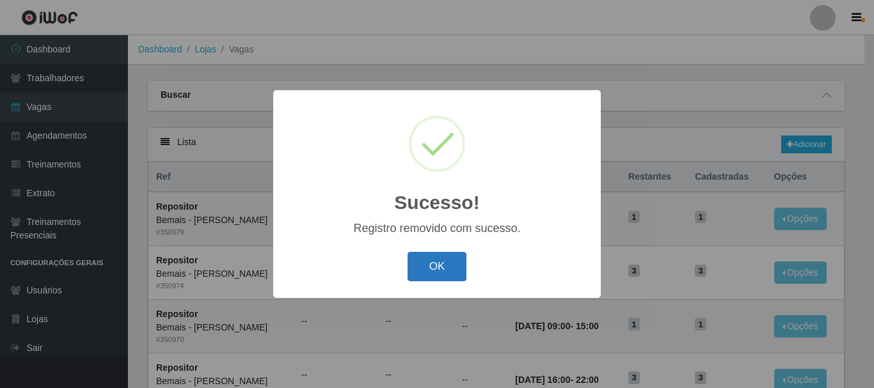
click at [419, 263] on button "OK" at bounding box center [438, 267] width 60 height 30
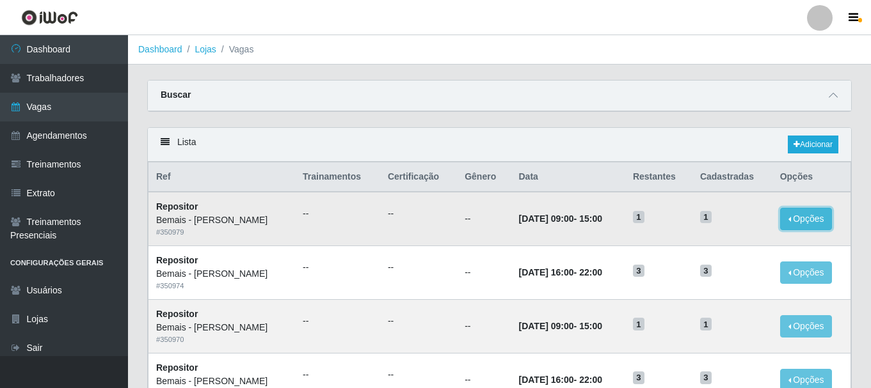
click at [798, 216] on button "Opções" at bounding box center [806, 219] width 52 height 22
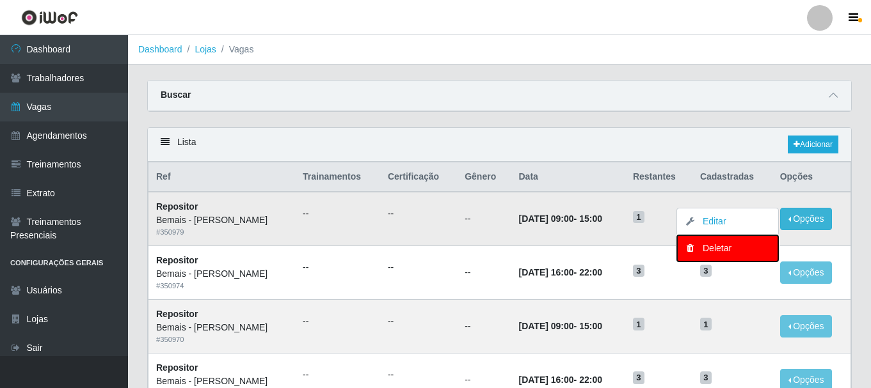
click at [724, 248] on div "Deletar" at bounding box center [728, 248] width 76 height 13
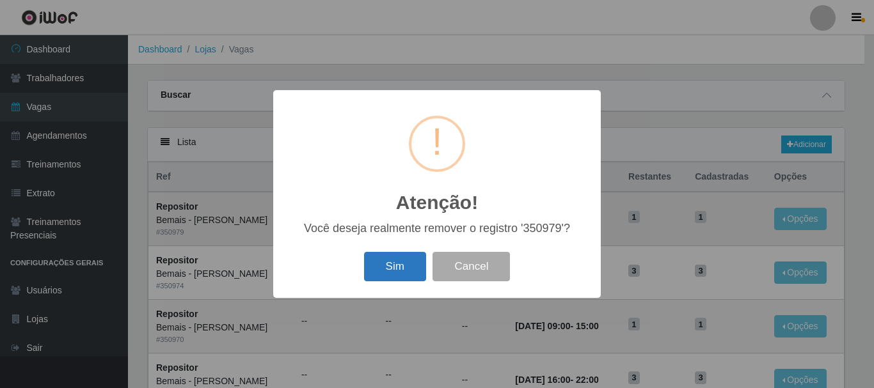
click at [409, 274] on button "Sim" at bounding box center [395, 267] width 62 height 30
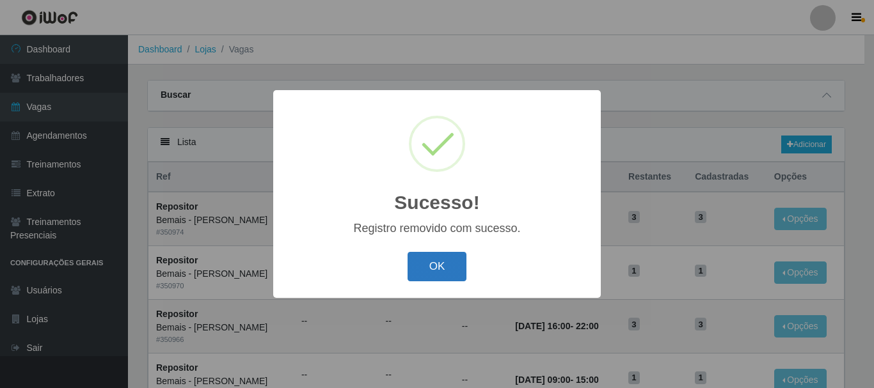
click at [436, 270] on button "OK" at bounding box center [438, 267] width 60 height 30
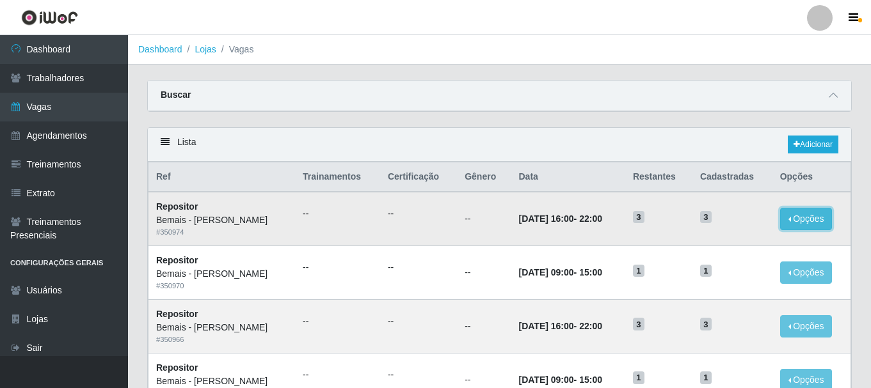
click at [792, 216] on button "Opções" at bounding box center [806, 219] width 52 height 22
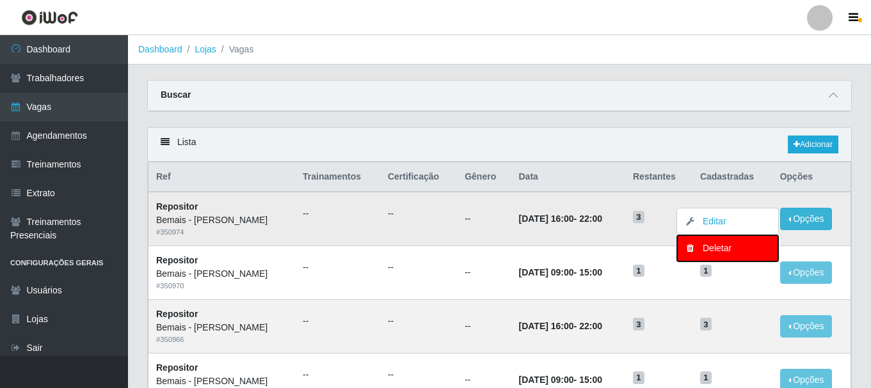
click at [731, 250] on div "Deletar" at bounding box center [728, 248] width 76 height 13
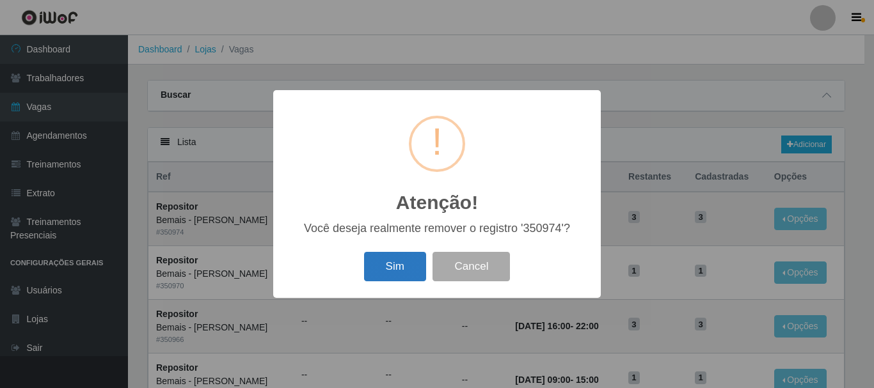
click at [376, 262] on button "Sim" at bounding box center [395, 267] width 62 height 30
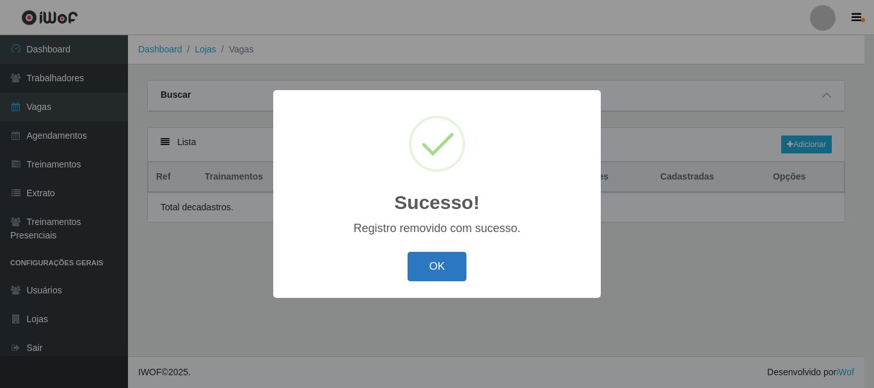
click at [422, 274] on button "OK" at bounding box center [438, 267] width 60 height 30
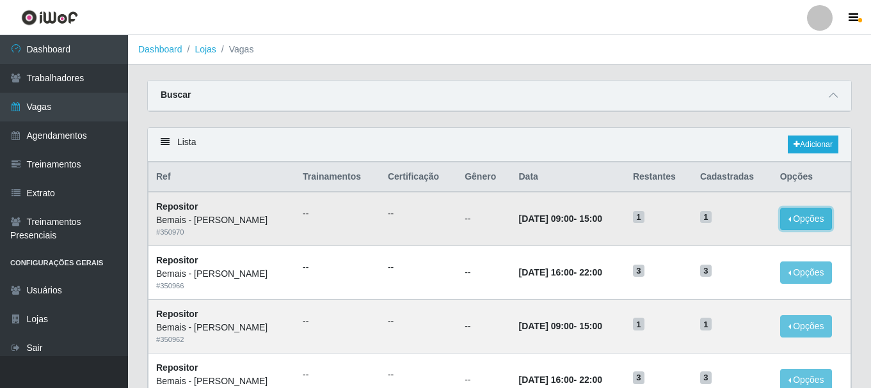
click at [800, 218] on button "Opções" at bounding box center [806, 219] width 52 height 22
click at [810, 220] on button "Opções" at bounding box center [806, 219] width 52 height 22
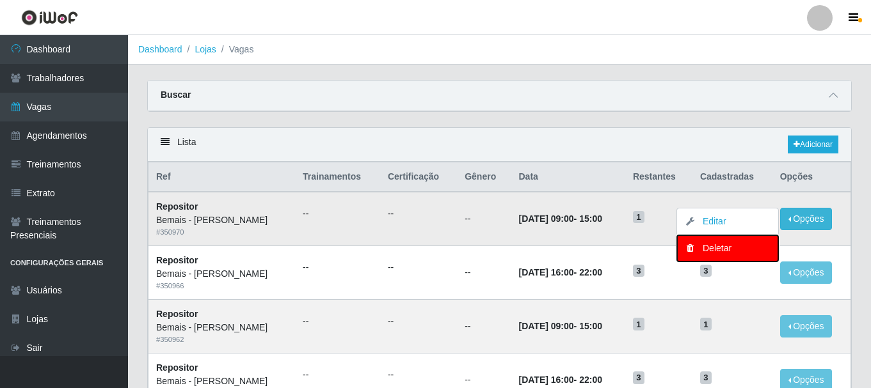
click at [732, 243] on div "Deletar" at bounding box center [728, 248] width 76 height 13
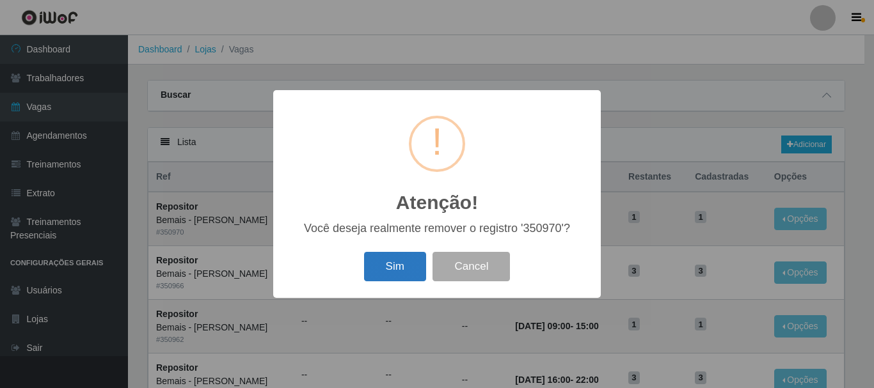
click at [401, 259] on button "Sim" at bounding box center [395, 267] width 62 height 30
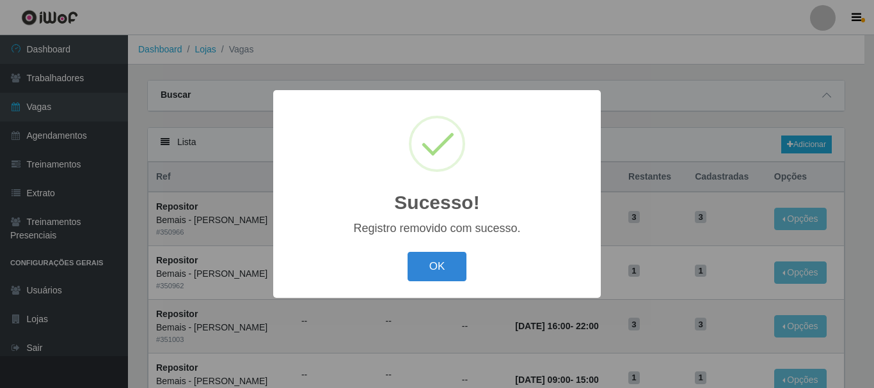
drag, startPoint x: 443, startPoint y: 255, endPoint x: 472, endPoint y: 247, distance: 30.6
click at [443, 257] on button "OK" at bounding box center [438, 267] width 60 height 30
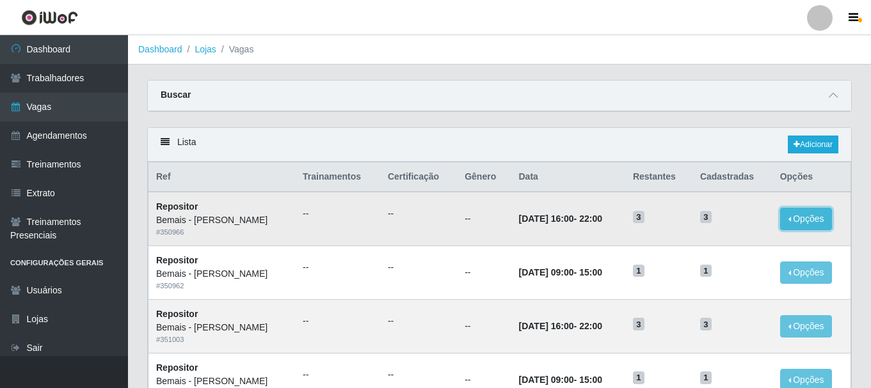
click at [799, 213] on button "Opções" at bounding box center [806, 219] width 52 height 22
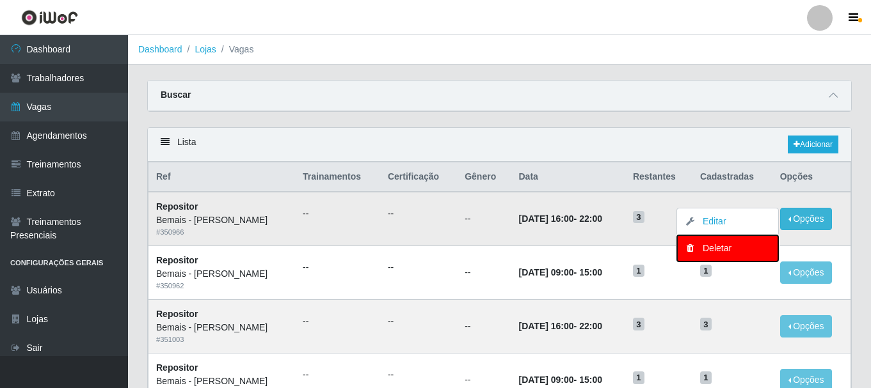
click at [719, 249] on div "Deletar" at bounding box center [728, 248] width 76 height 13
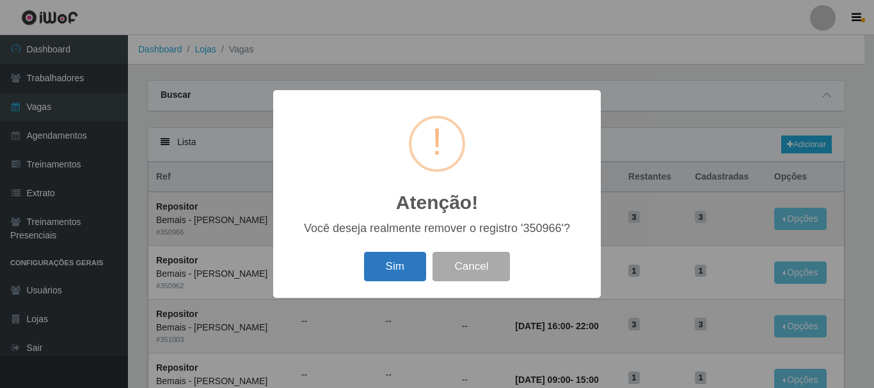
click at [388, 262] on button "Sim" at bounding box center [395, 267] width 62 height 30
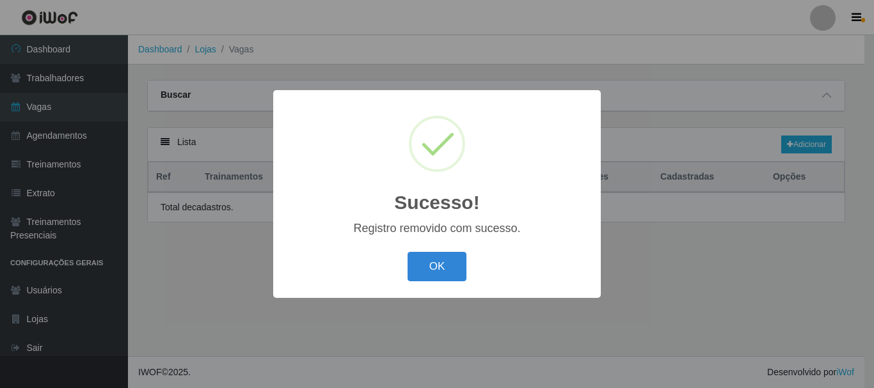
click at [808, 215] on div "Sucesso! × Registro removido com sucesso. OK Cancel" at bounding box center [437, 194] width 874 height 388
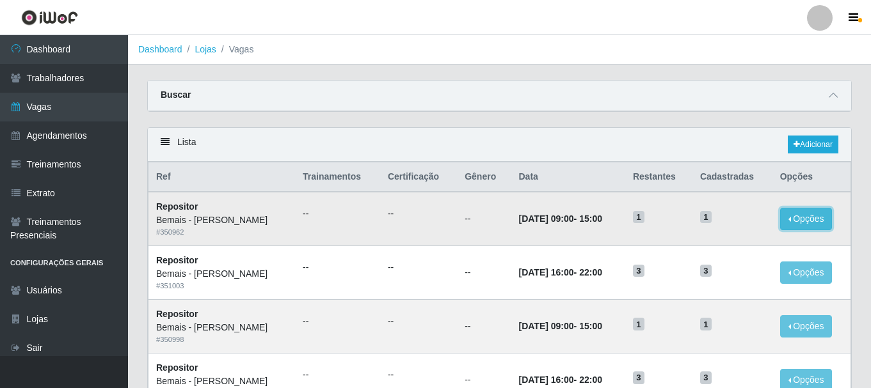
drag, startPoint x: 810, startPoint y: 222, endPoint x: 785, endPoint y: 214, distance: 26.3
click at [810, 221] on button "Opções" at bounding box center [806, 219] width 52 height 22
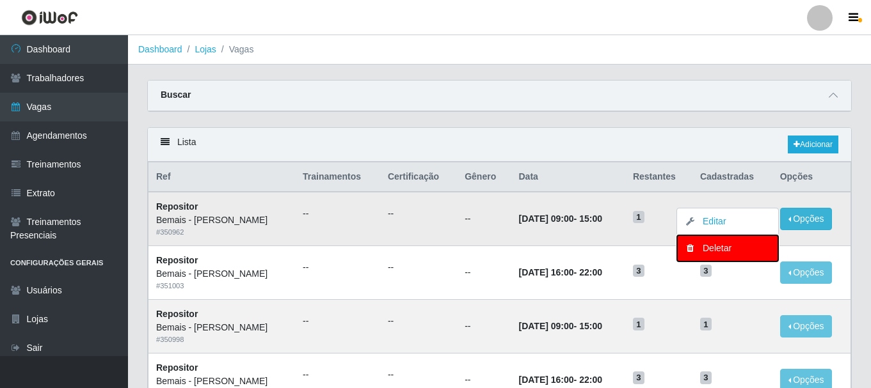
click at [729, 255] on div "Deletar" at bounding box center [728, 248] width 76 height 13
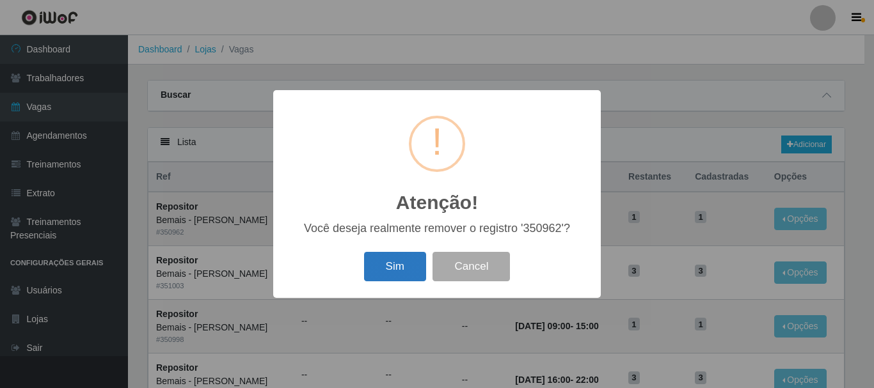
click at [402, 270] on button "Sim" at bounding box center [395, 267] width 62 height 30
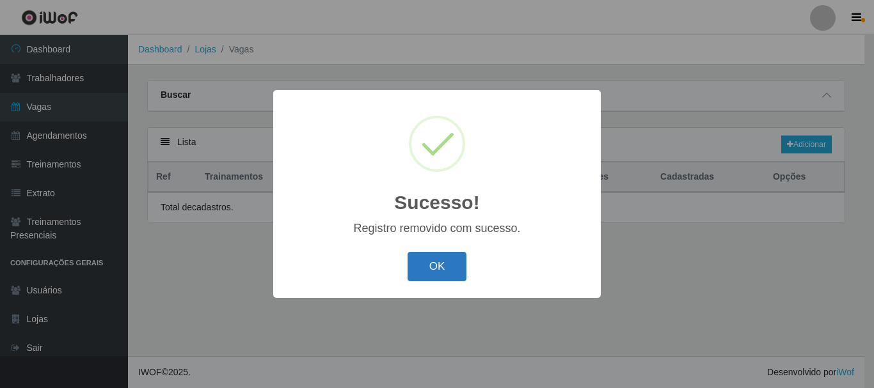
drag, startPoint x: 443, startPoint y: 264, endPoint x: 452, endPoint y: 261, distance: 9.5
click at [445, 264] on button "OK" at bounding box center [438, 267] width 60 height 30
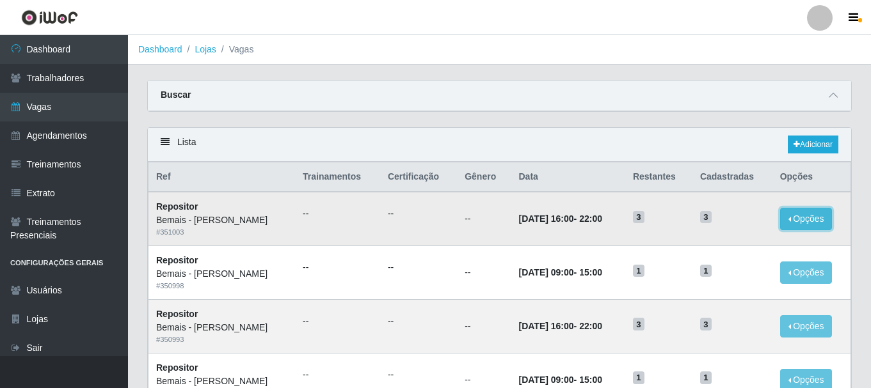
drag, startPoint x: 810, startPoint y: 221, endPoint x: 802, endPoint y: 221, distance: 7.7
click at [809, 221] on button "Opções" at bounding box center [806, 219] width 52 height 22
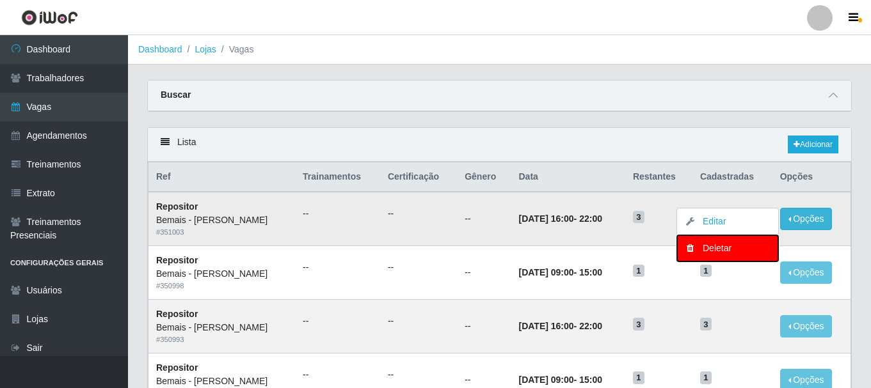
click at [705, 253] on div "Deletar" at bounding box center [728, 248] width 76 height 13
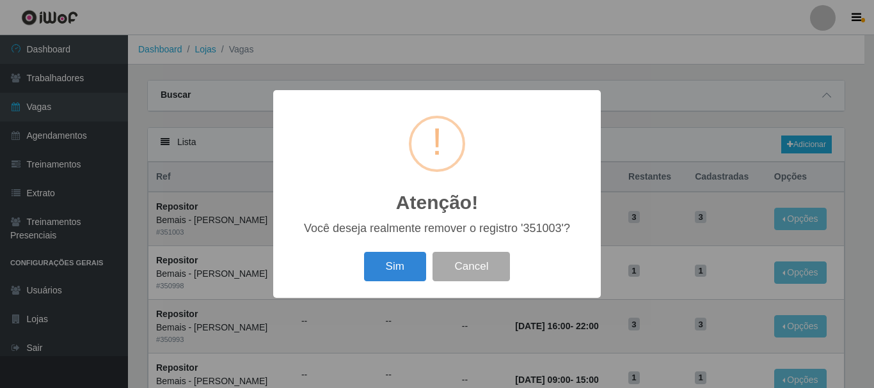
drag, startPoint x: 399, startPoint y: 262, endPoint x: 433, endPoint y: 257, distance: 33.8
click at [400, 262] on button "Sim" at bounding box center [395, 267] width 62 height 30
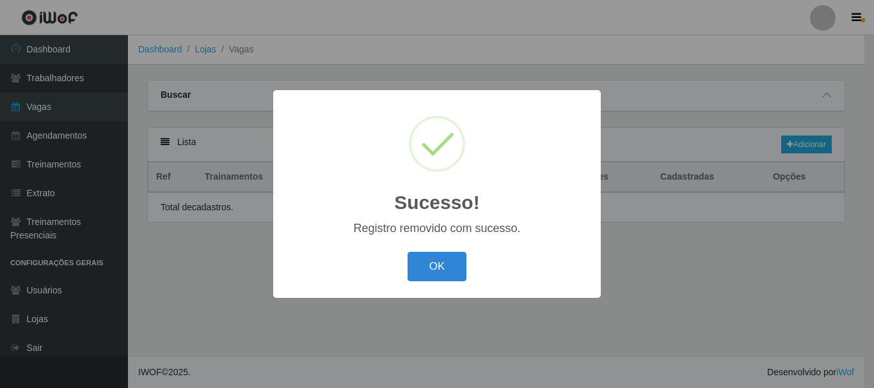
drag, startPoint x: 436, startPoint y: 260, endPoint x: 486, endPoint y: 248, distance: 52.0
click at [437, 262] on button "OK" at bounding box center [438, 267] width 60 height 30
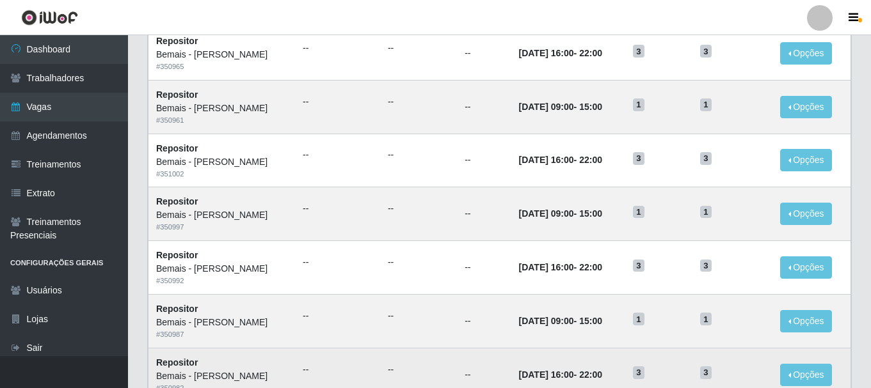
scroll to position [696, 0]
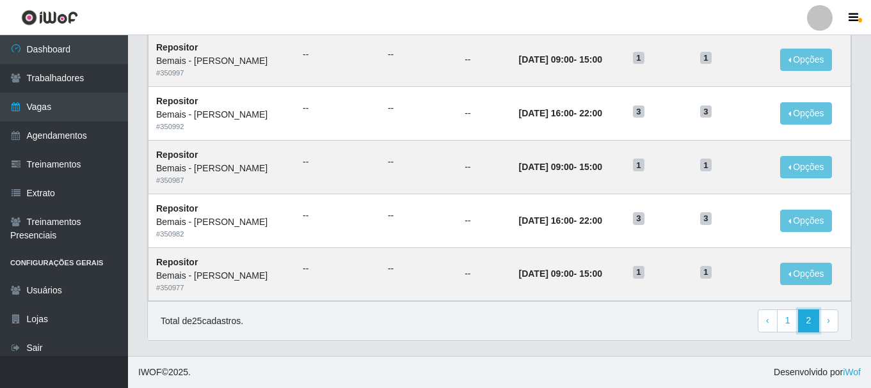
click at [810, 317] on link "2" at bounding box center [809, 321] width 22 height 23
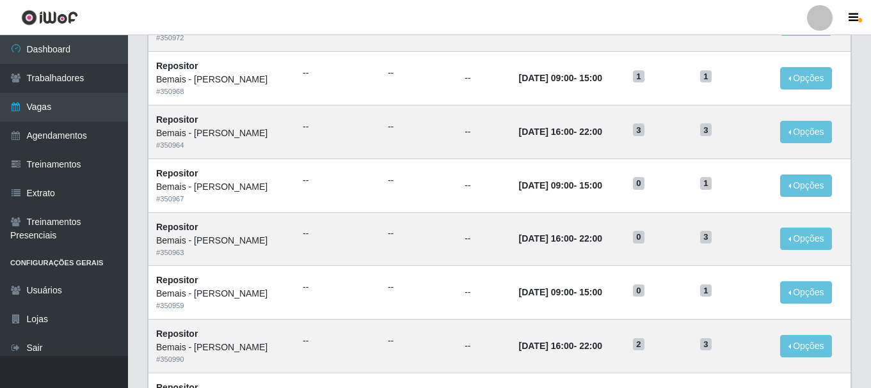
scroll to position [172, 0]
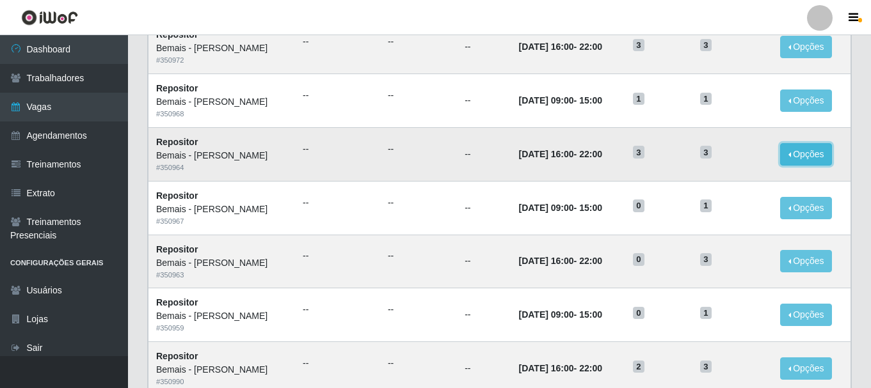
click at [793, 156] on button "Opções" at bounding box center [806, 154] width 52 height 22
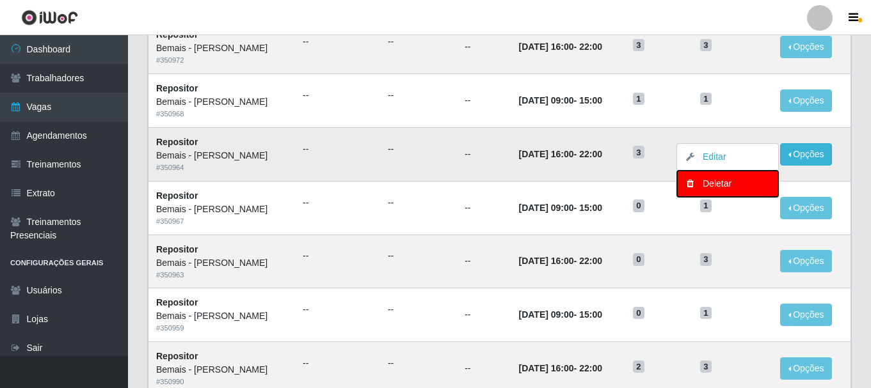
click at [750, 185] on div "Deletar" at bounding box center [728, 183] width 76 height 13
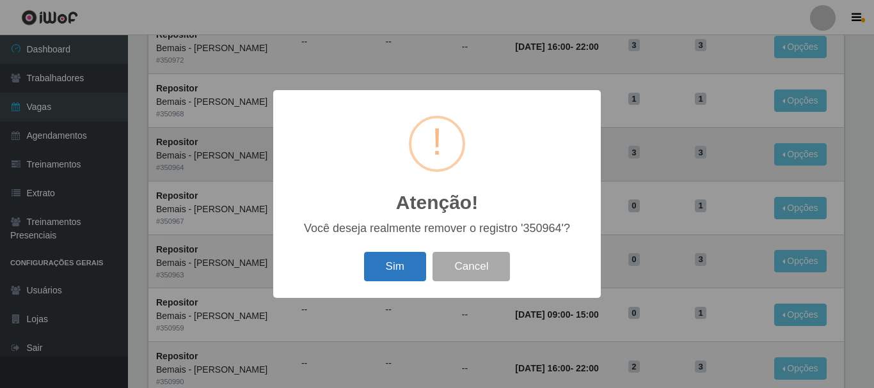
click at [410, 272] on button "Sim" at bounding box center [395, 267] width 62 height 30
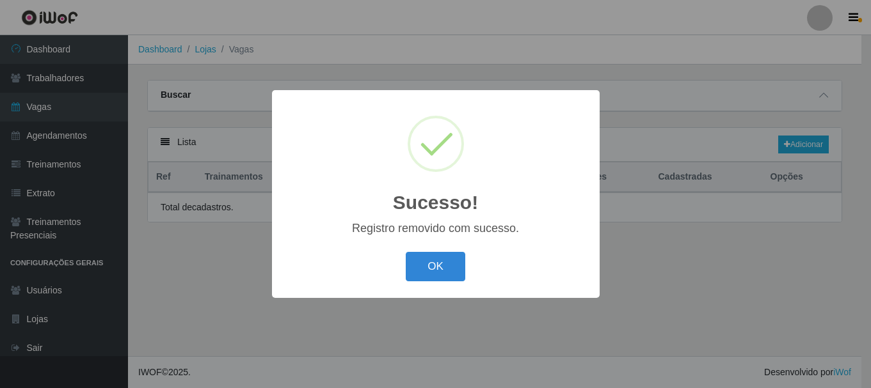
scroll to position [0, 0]
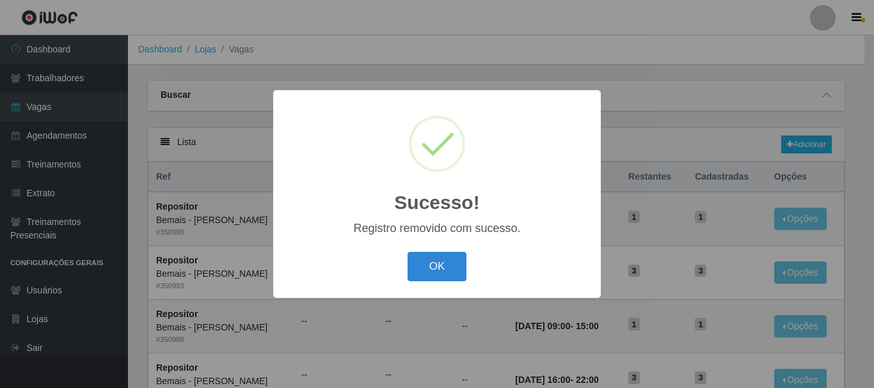
drag, startPoint x: 422, startPoint y: 276, endPoint x: 452, endPoint y: 270, distance: 30.0
click at [431, 275] on button "OK" at bounding box center [438, 267] width 60 height 30
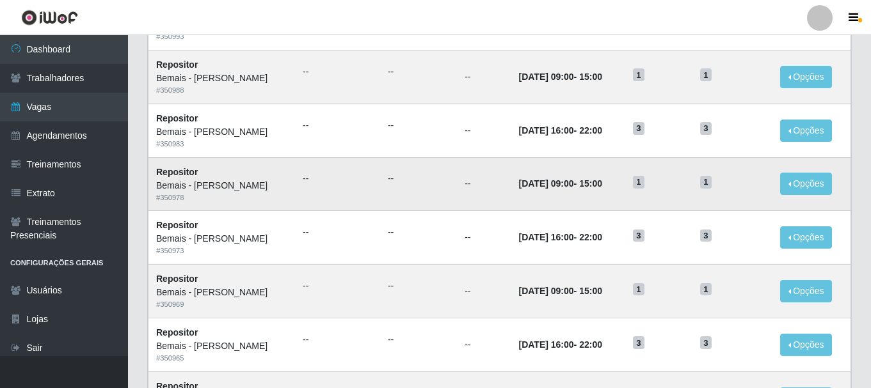
scroll to position [256, 0]
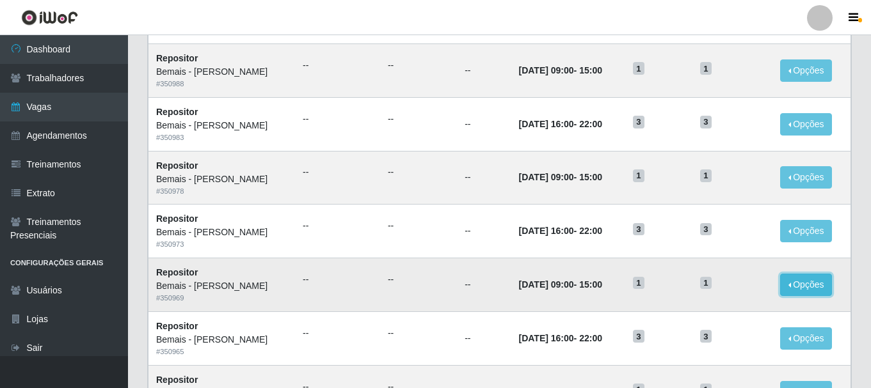
click at [811, 289] on button "Opções" at bounding box center [806, 285] width 52 height 22
click at [800, 284] on button "Opções" at bounding box center [806, 285] width 52 height 22
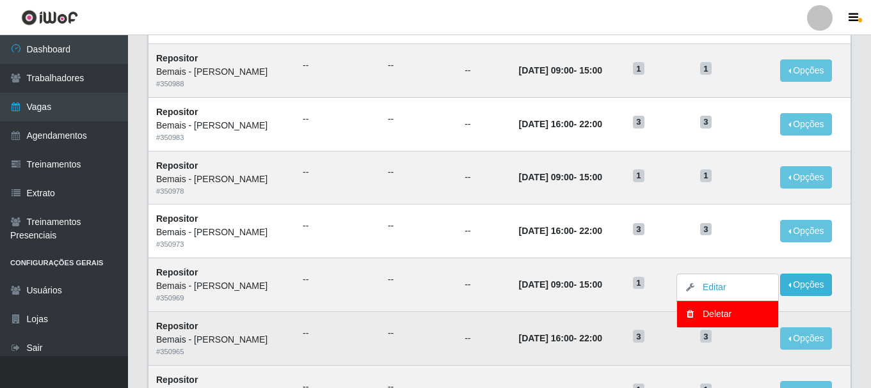
click at [746, 333] on h5 "3" at bounding box center [732, 336] width 65 height 13
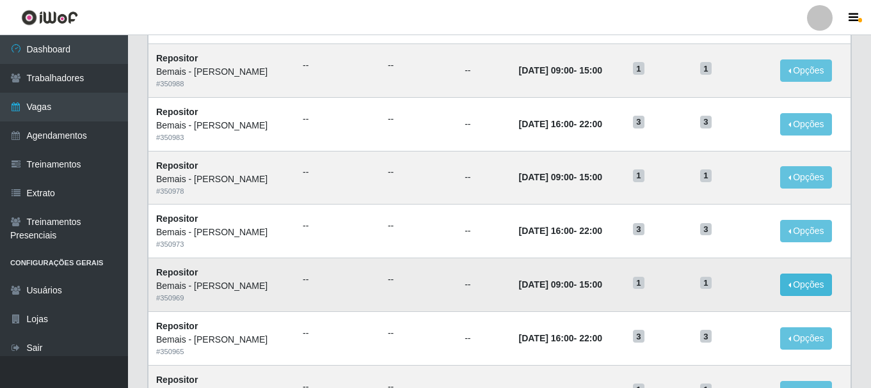
drag, startPoint x: 777, startPoint y: 287, endPoint x: 786, endPoint y: 284, distance: 10.1
click at [778, 287] on td "Opções Editar Deletar" at bounding box center [811, 286] width 79 height 54
click at [787, 283] on button "Opções" at bounding box center [806, 285] width 52 height 22
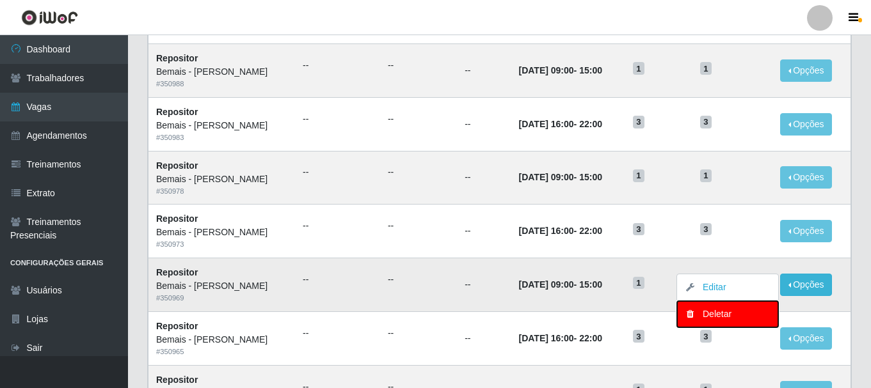
click at [736, 308] on div "Deletar" at bounding box center [728, 314] width 76 height 13
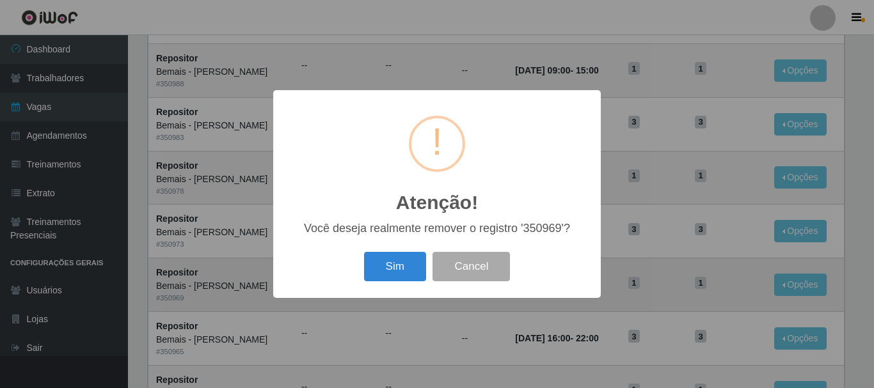
drag, startPoint x: 403, startPoint y: 272, endPoint x: 453, endPoint y: 263, distance: 50.7
click at [404, 271] on button "Sim" at bounding box center [395, 267] width 62 height 30
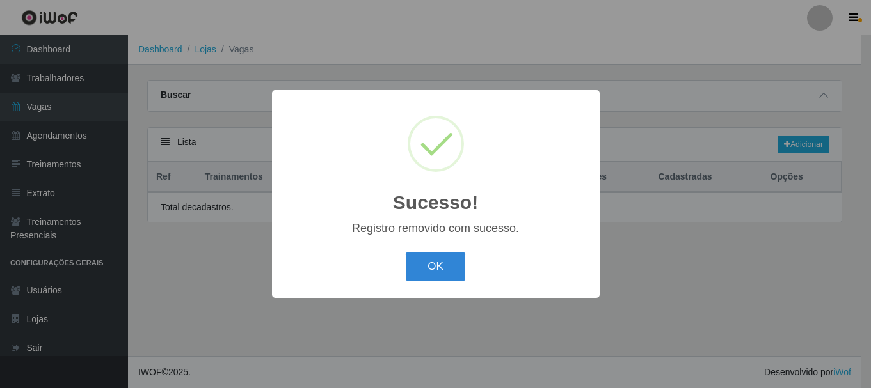
scroll to position [0, 0]
click at [428, 272] on button "OK" at bounding box center [438, 267] width 60 height 30
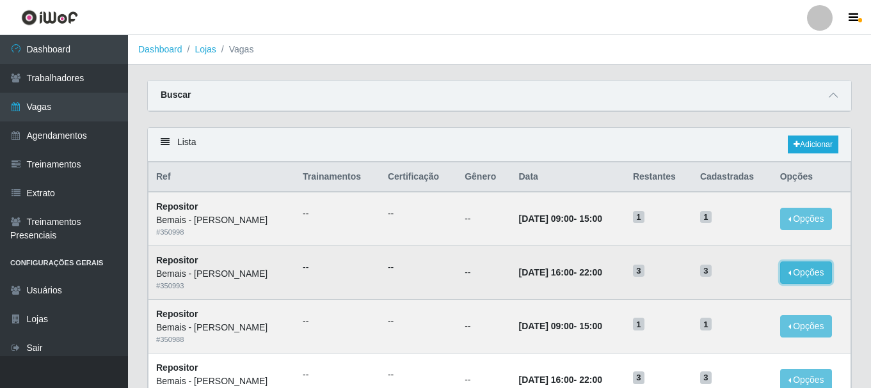
click at [795, 278] on button "Opções" at bounding box center [806, 273] width 52 height 22
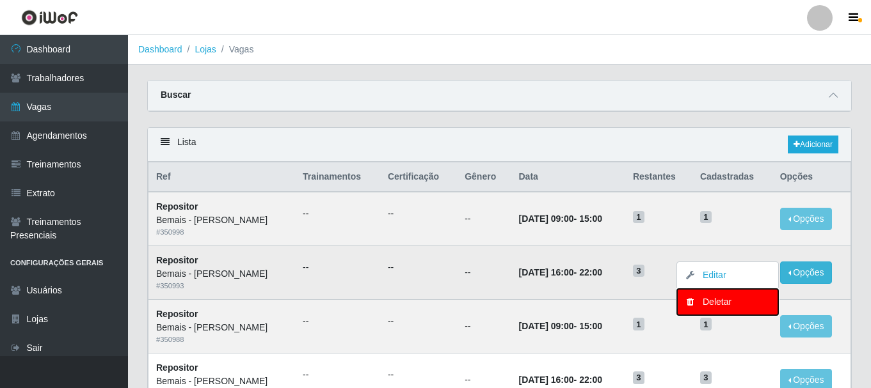
click at [735, 295] on button "Deletar" at bounding box center [727, 302] width 101 height 26
click at [735, 295] on td "3" at bounding box center [732, 273] width 80 height 54
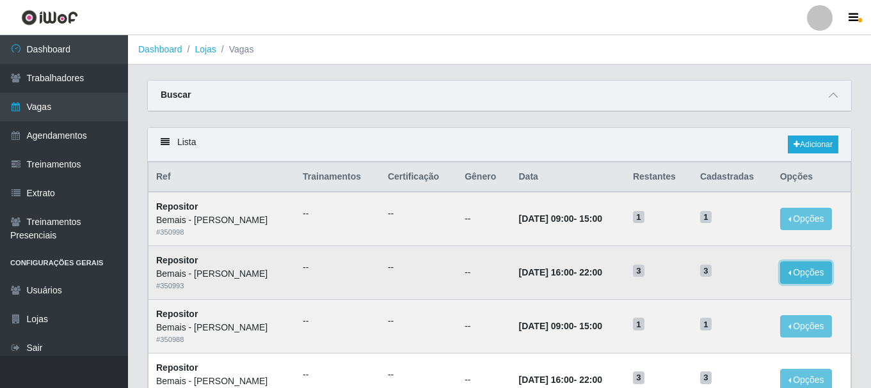
click at [810, 274] on button "Opções" at bounding box center [806, 273] width 52 height 22
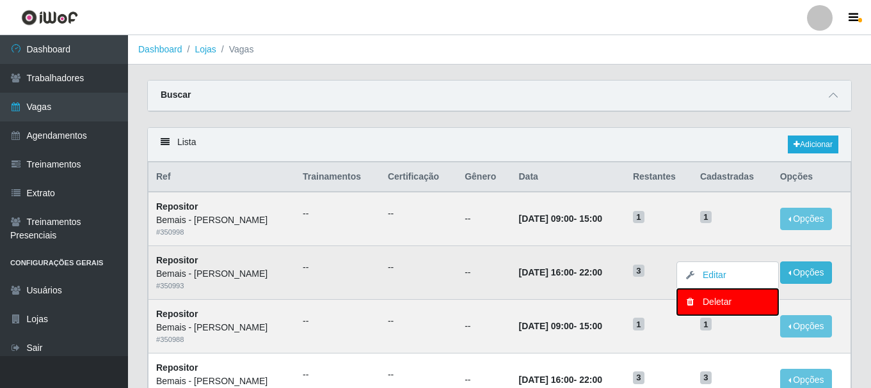
click at [751, 300] on div "Deletar" at bounding box center [728, 302] width 76 height 13
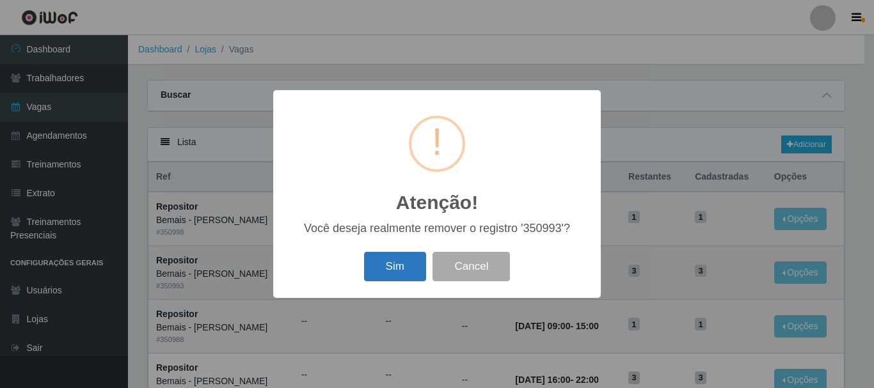
click at [385, 272] on button "Sim" at bounding box center [395, 267] width 62 height 30
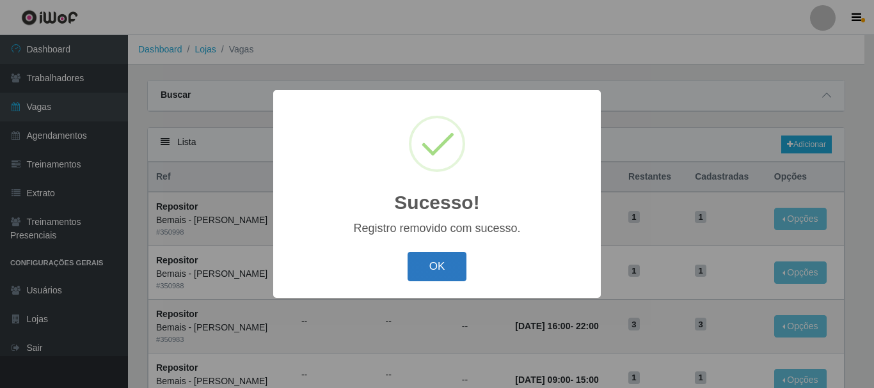
click at [429, 258] on button "OK" at bounding box center [438, 267] width 60 height 30
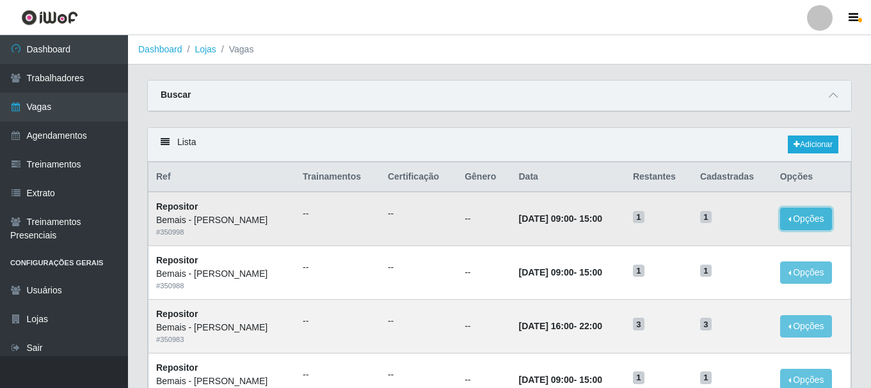
click at [822, 221] on button "Opções" at bounding box center [806, 219] width 52 height 22
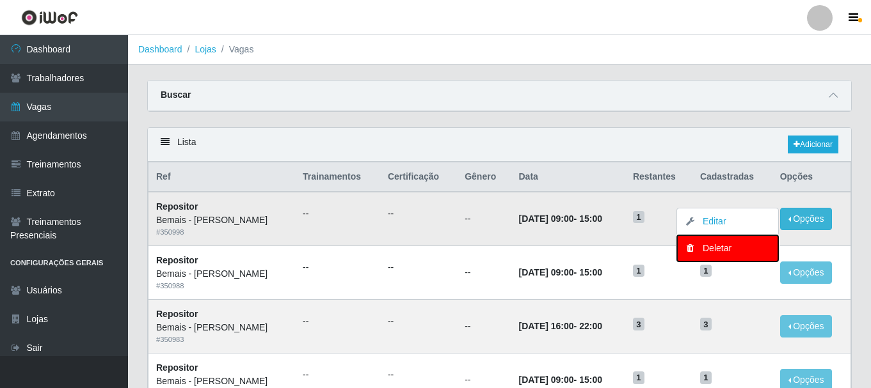
click at [726, 246] on div "Deletar" at bounding box center [728, 248] width 76 height 13
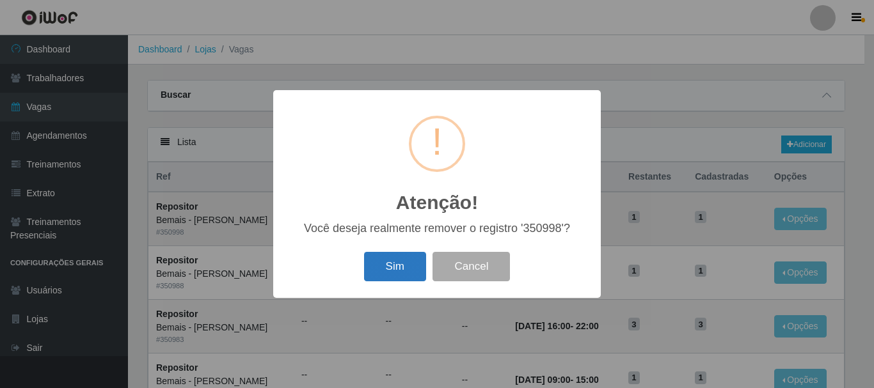
click at [404, 265] on button "Sim" at bounding box center [395, 267] width 62 height 30
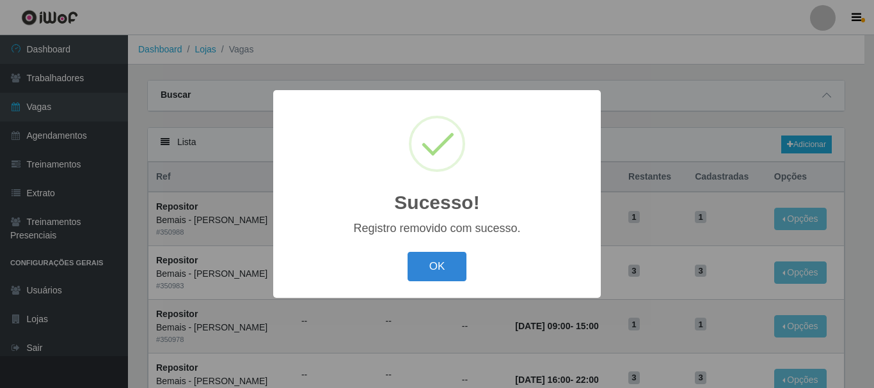
drag, startPoint x: 428, startPoint y: 271, endPoint x: 469, endPoint y: 271, distance: 41.0
click at [430, 271] on button "OK" at bounding box center [438, 267] width 60 height 30
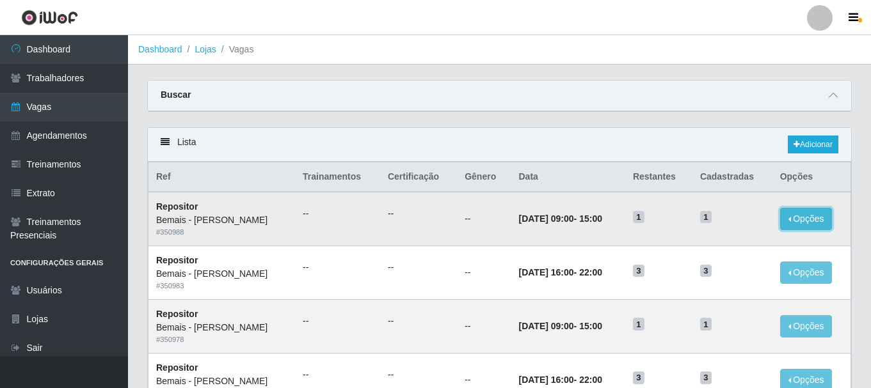
click at [800, 228] on button "Opções" at bounding box center [806, 219] width 52 height 22
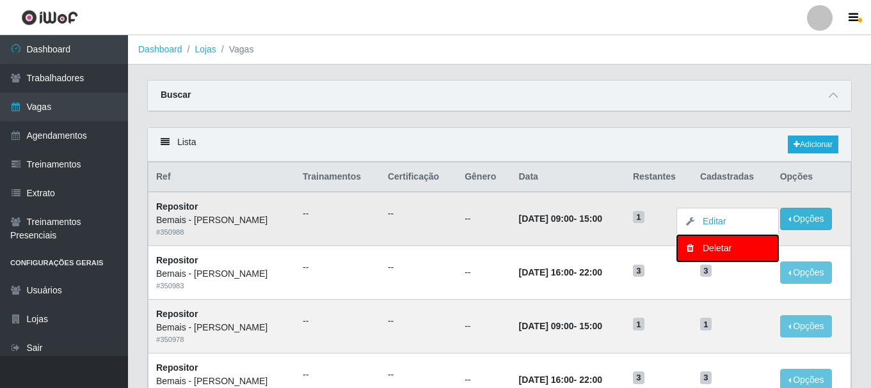
click at [739, 249] on div "Deletar" at bounding box center [728, 248] width 76 height 13
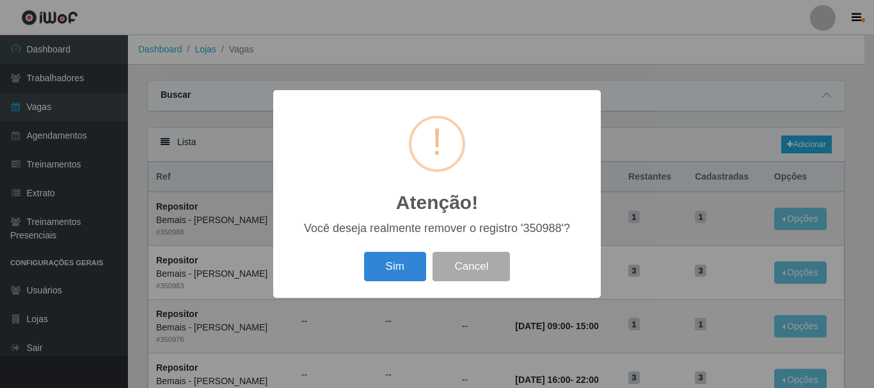
drag, startPoint x: 390, startPoint y: 272, endPoint x: 409, endPoint y: 272, distance: 19.2
click at [399, 273] on button "Sim" at bounding box center [395, 267] width 62 height 30
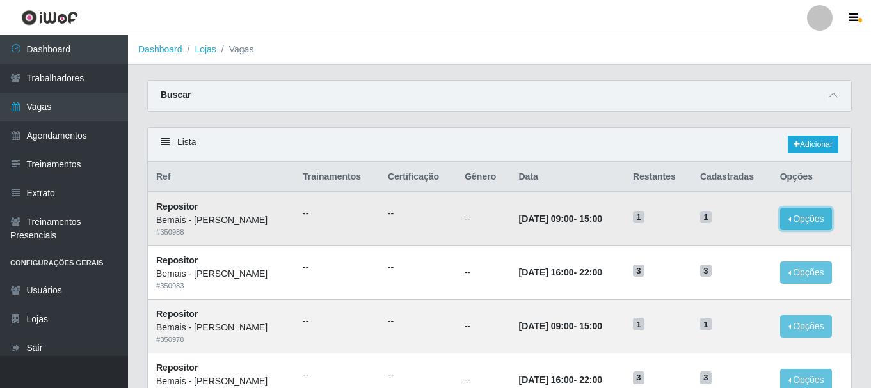
click at [815, 214] on button "Opções" at bounding box center [806, 219] width 52 height 22
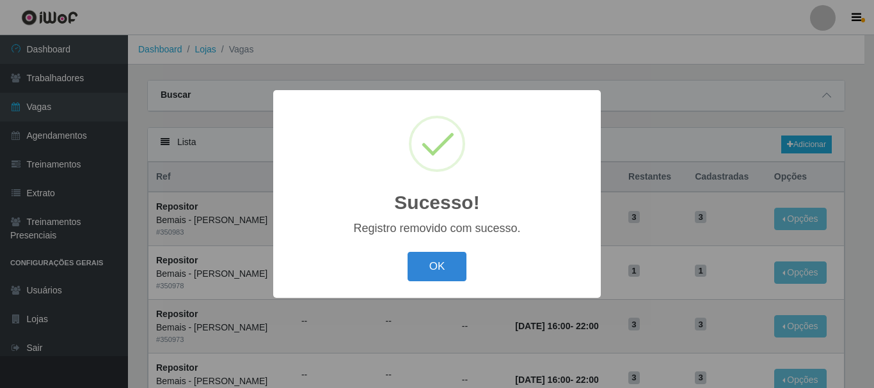
drag, startPoint x: 451, startPoint y: 269, endPoint x: 457, endPoint y: 269, distance: 6.4
click at [452, 269] on button "OK" at bounding box center [438, 267] width 60 height 30
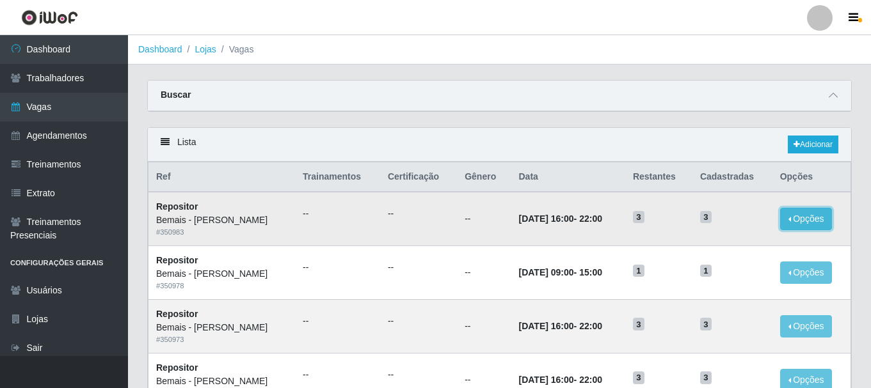
click at [792, 217] on button "Opções" at bounding box center [806, 219] width 52 height 22
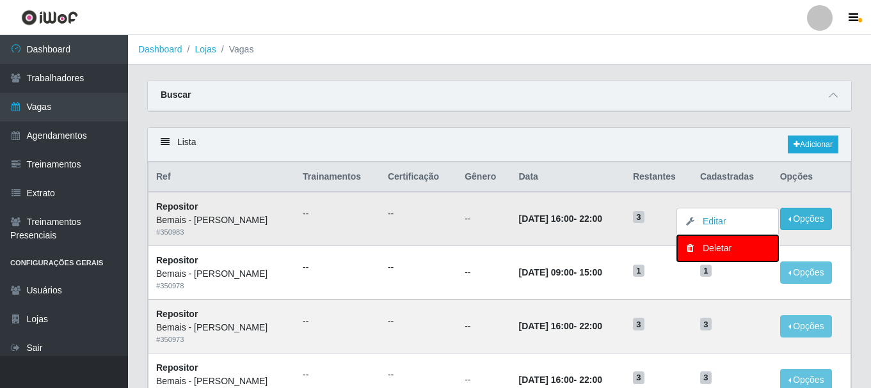
click at [744, 258] on button "Deletar" at bounding box center [727, 248] width 101 height 26
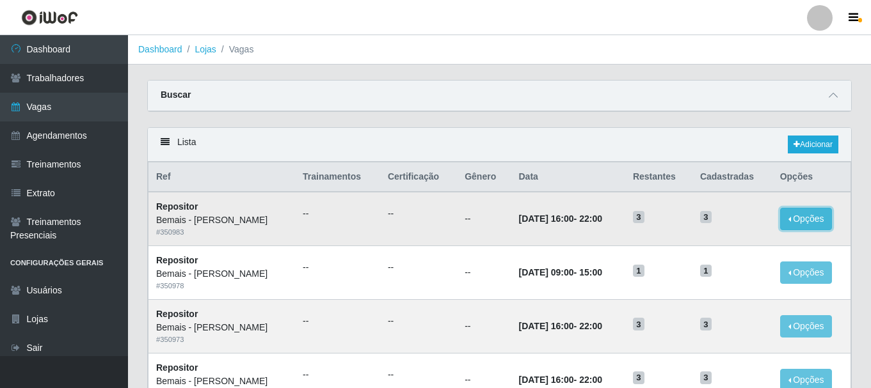
click at [802, 213] on button "Opções" at bounding box center [806, 219] width 52 height 22
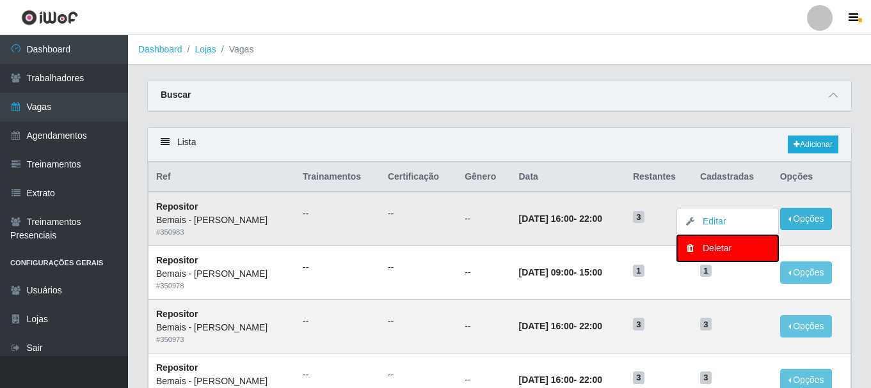
click at [731, 250] on div "Deletar" at bounding box center [728, 248] width 76 height 13
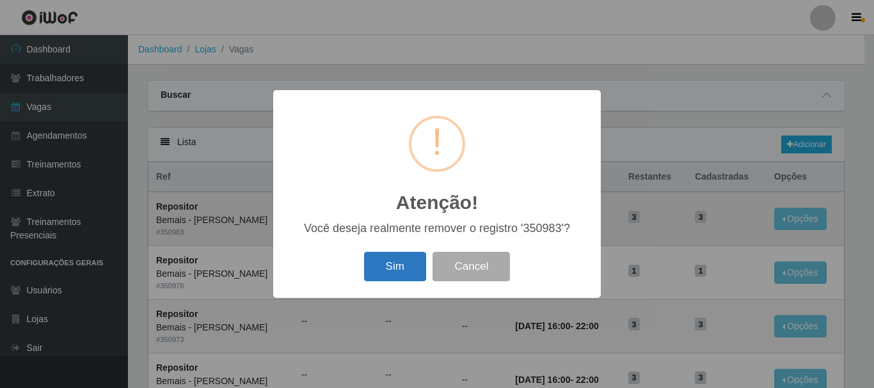
click at [399, 261] on button "Sim" at bounding box center [395, 267] width 62 height 30
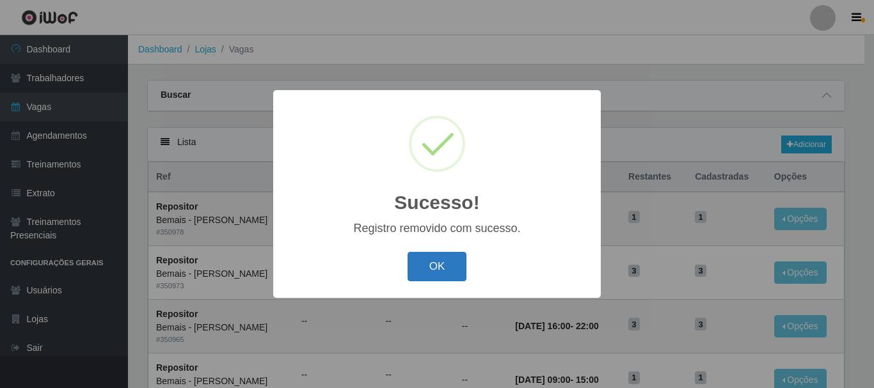
click at [459, 273] on button "OK" at bounding box center [438, 267] width 60 height 30
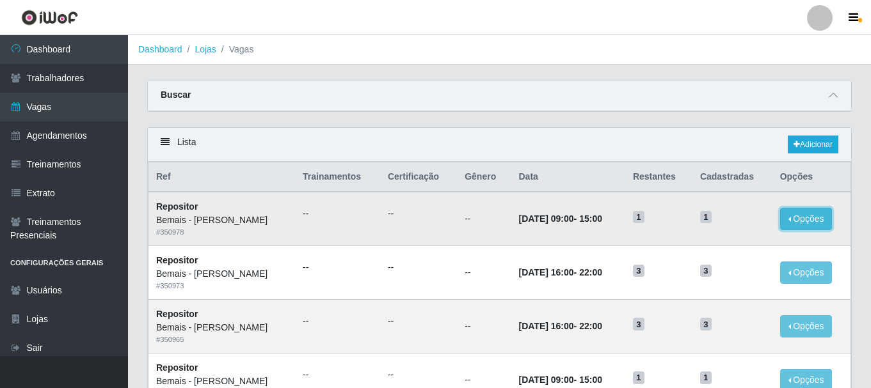
click at [801, 222] on button "Opções" at bounding box center [806, 219] width 52 height 22
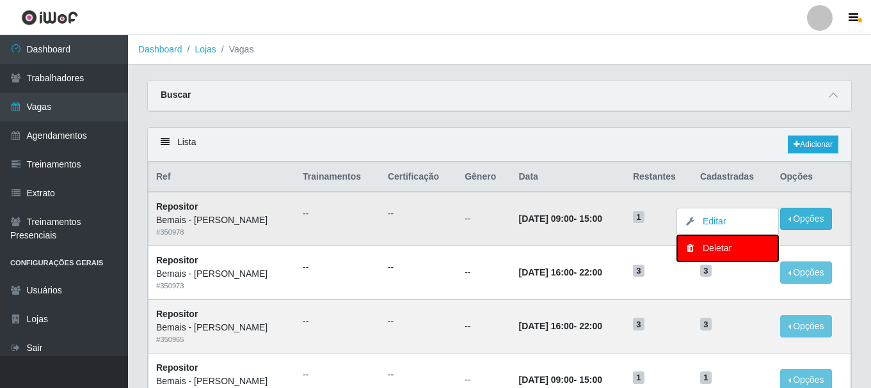
click at [726, 248] on div "Deletar" at bounding box center [728, 248] width 76 height 13
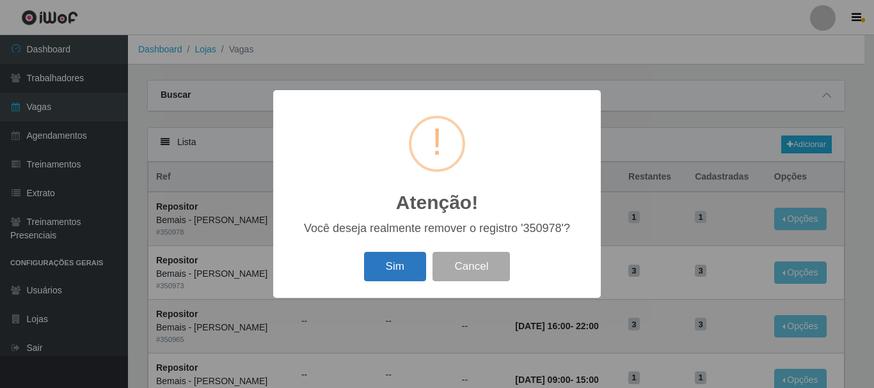
click at [390, 265] on button "Sim" at bounding box center [395, 267] width 62 height 30
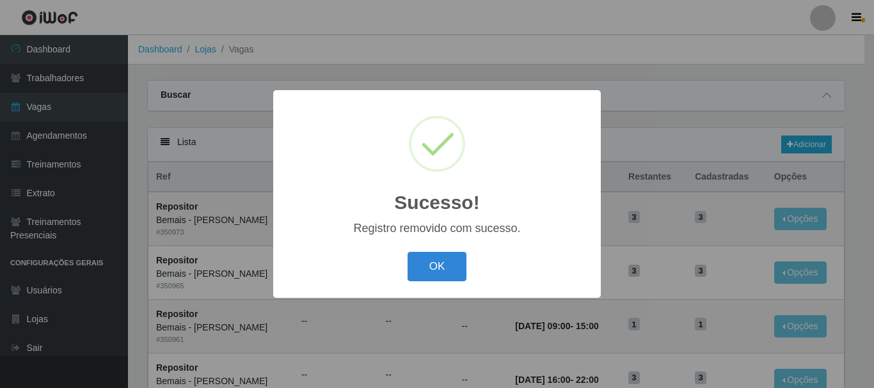
drag, startPoint x: 412, startPoint y: 257, endPoint x: 504, endPoint y: 256, distance: 91.5
click at [417, 259] on button "OK" at bounding box center [438, 267] width 60 height 30
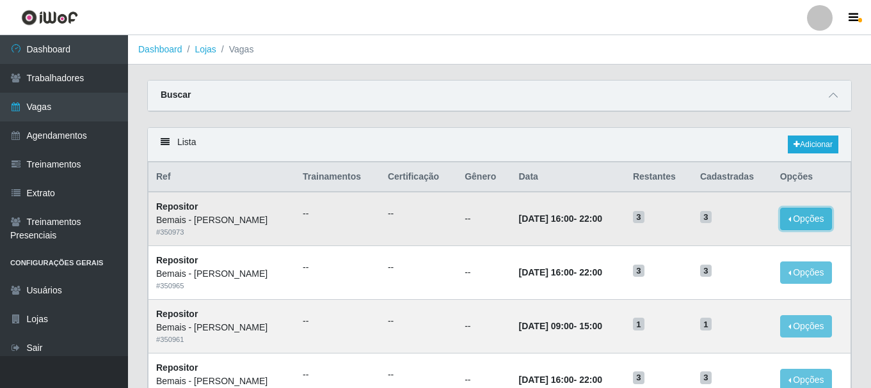
click at [808, 215] on button "Opções" at bounding box center [806, 219] width 52 height 22
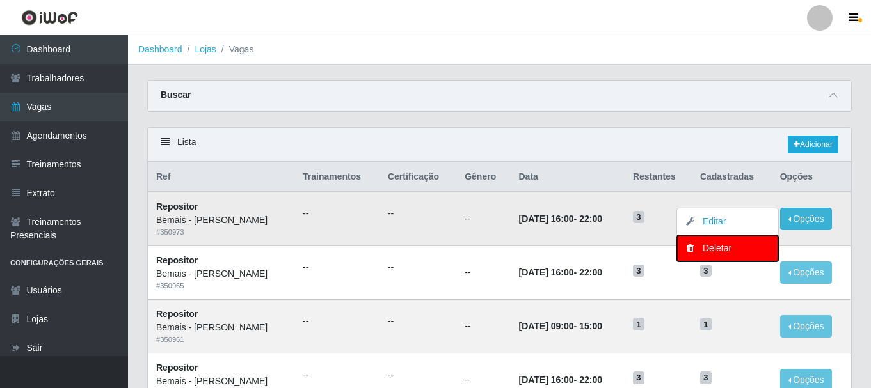
click at [726, 246] on div "Deletar" at bounding box center [728, 248] width 76 height 13
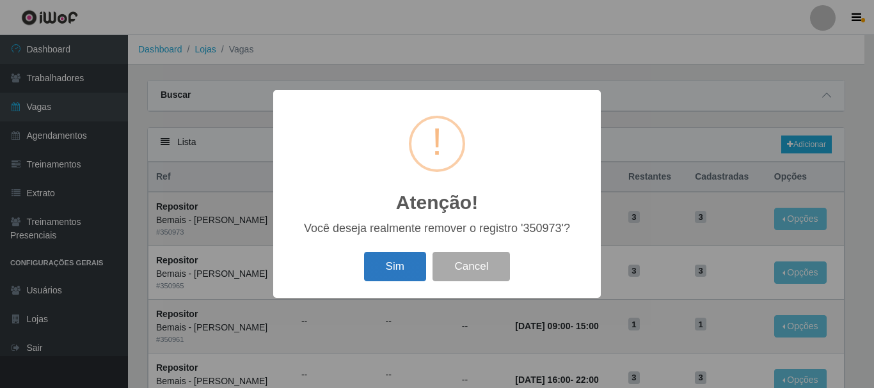
click at [399, 259] on button "Sim" at bounding box center [395, 267] width 62 height 30
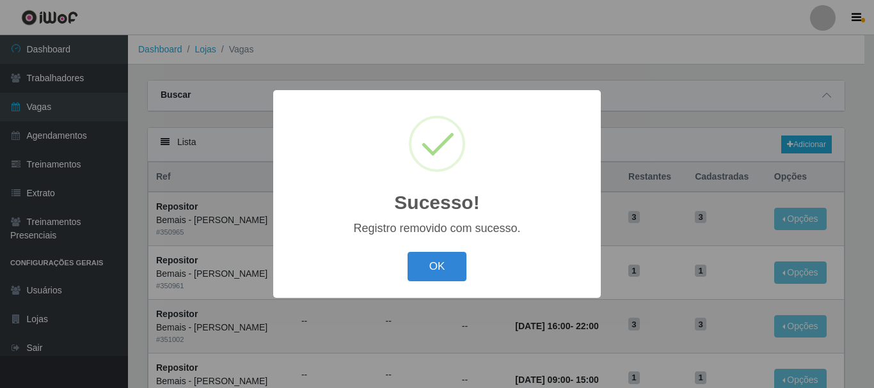
drag, startPoint x: 436, startPoint y: 266, endPoint x: 519, endPoint y: 237, distance: 88.0
click at [439, 266] on button "OK" at bounding box center [438, 267] width 60 height 30
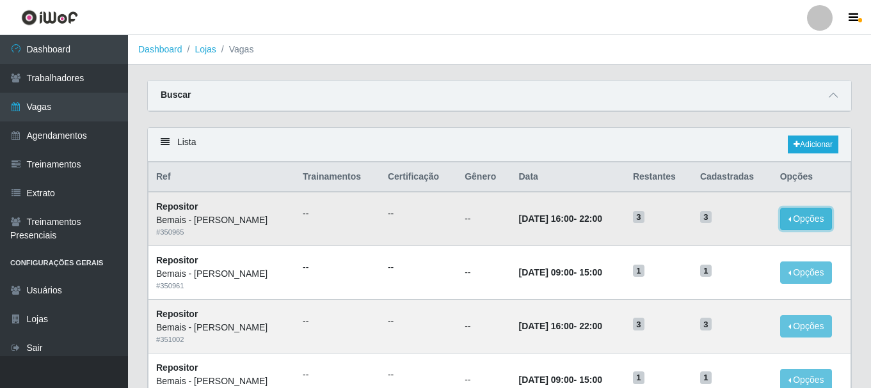
click at [799, 214] on button "Opções" at bounding box center [806, 219] width 52 height 22
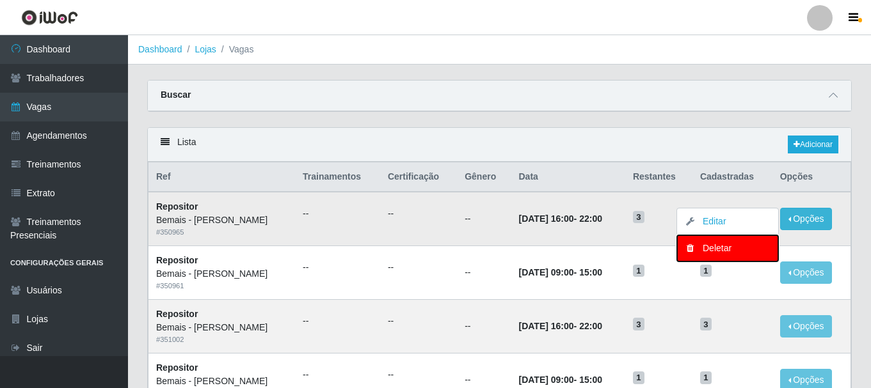
click at [723, 247] on div "Deletar" at bounding box center [728, 248] width 76 height 13
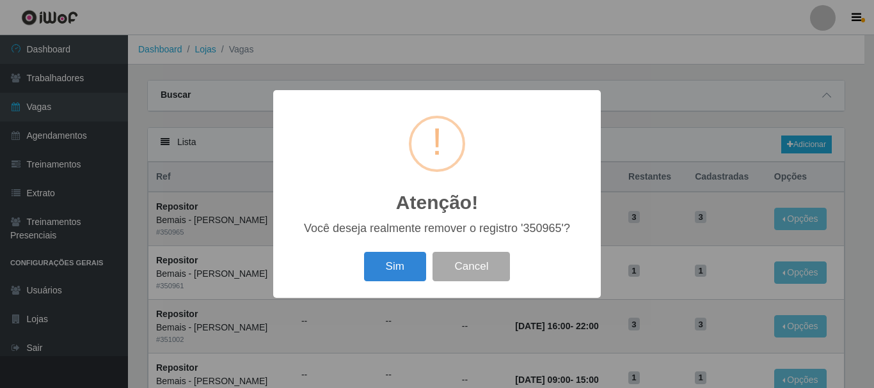
drag, startPoint x: 385, startPoint y: 262, endPoint x: 431, endPoint y: 262, distance: 46.1
click at [384, 262] on button "Sim" at bounding box center [395, 267] width 62 height 30
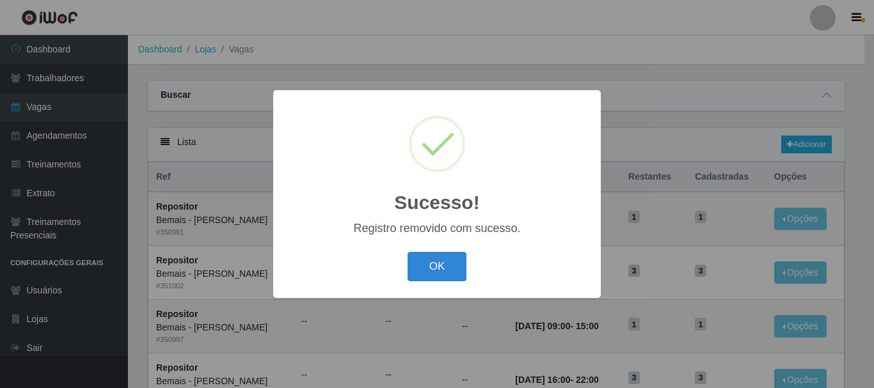
drag, startPoint x: 417, startPoint y: 268, endPoint x: 517, endPoint y: 246, distance: 102.2
click at [419, 269] on button "OK" at bounding box center [438, 267] width 60 height 30
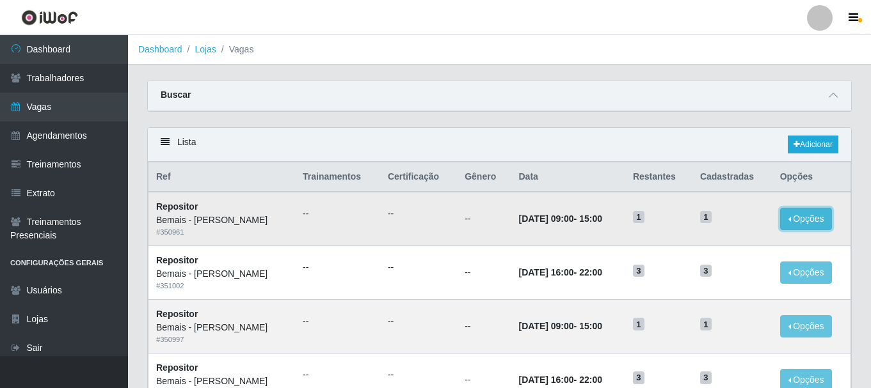
click at [797, 213] on button "Opções" at bounding box center [806, 219] width 52 height 22
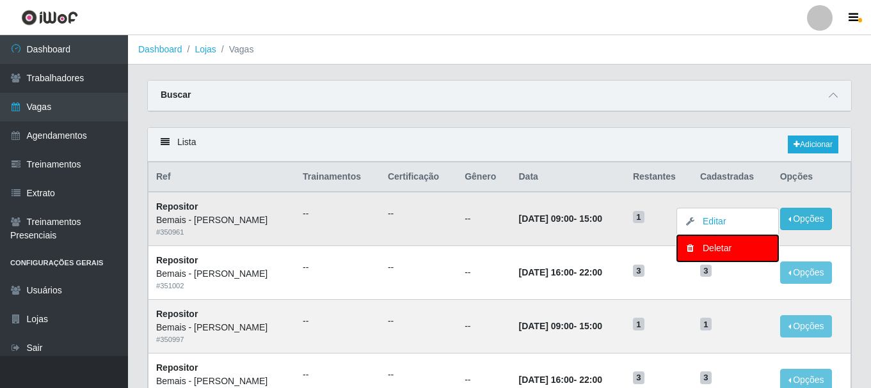
click at [731, 243] on div "Deletar" at bounding box center [728, 248] width 76 height 13
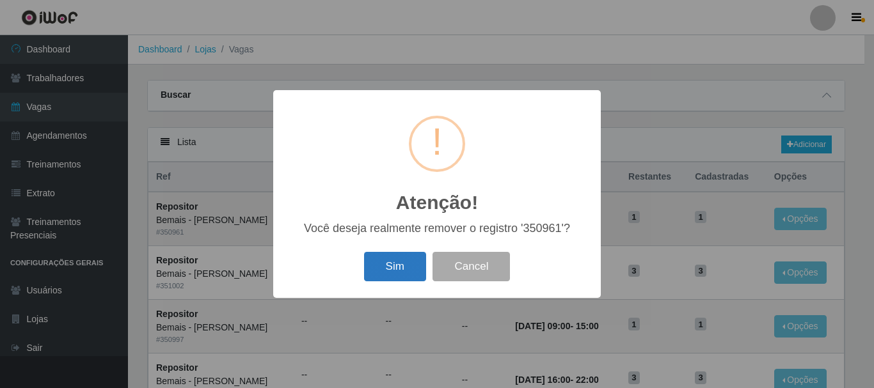
click at [405, 253] on button "Sim" at bounding box center [395, 267] width 62 height 30
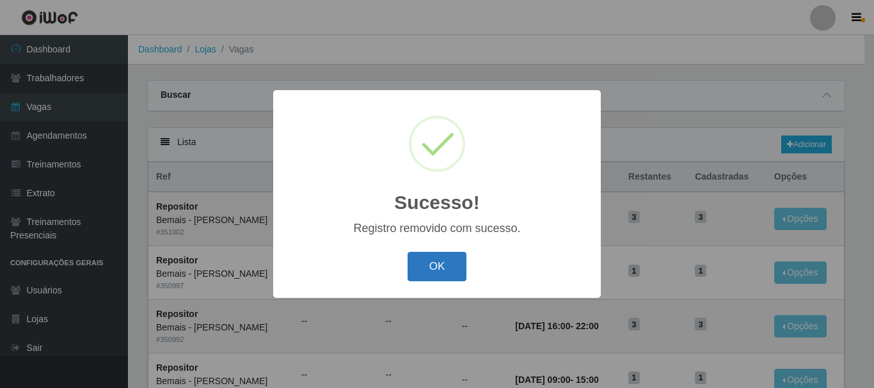
click at [432, 265] on button "OK" at bounding box center [438, 267] width 60 height 30
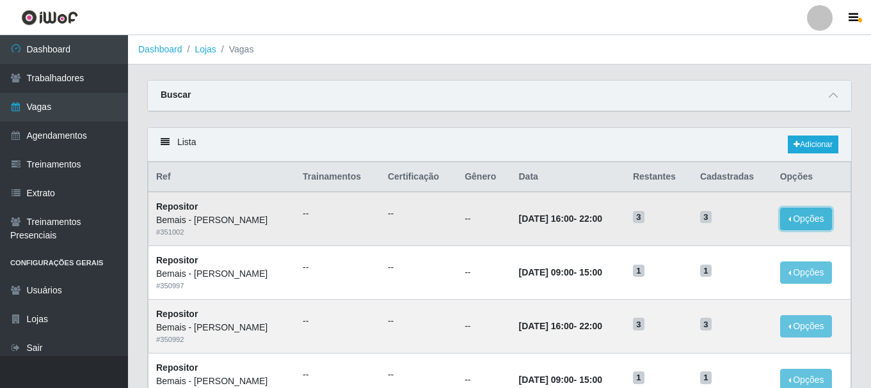
click at [794, 215] on button "Opções" at bounding box center [806, 219] width 52 height 22
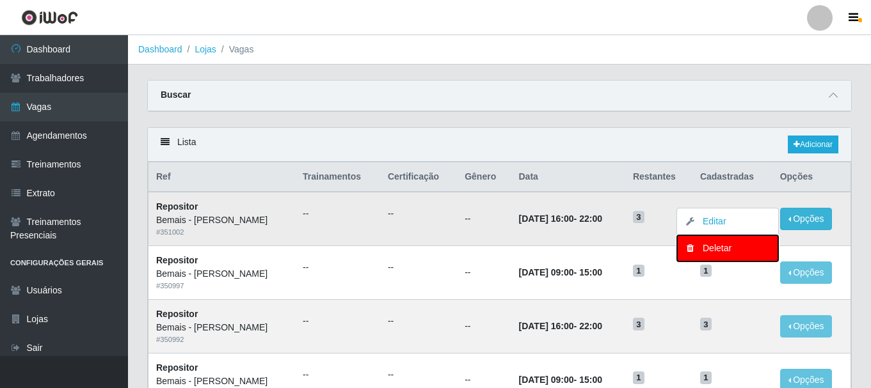
click at [730, 248] on div "Deletar" at bounding box center [728, 248] width 76 height 13
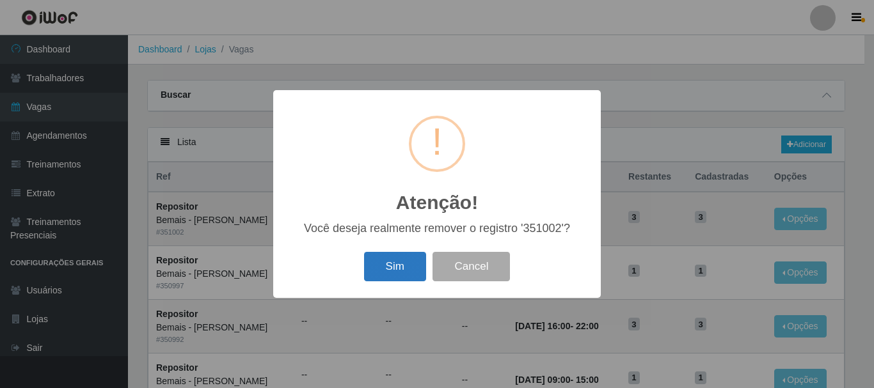
click at [393, 265] on button "Sim" at bounding box center [395, 267] width 62 height 30
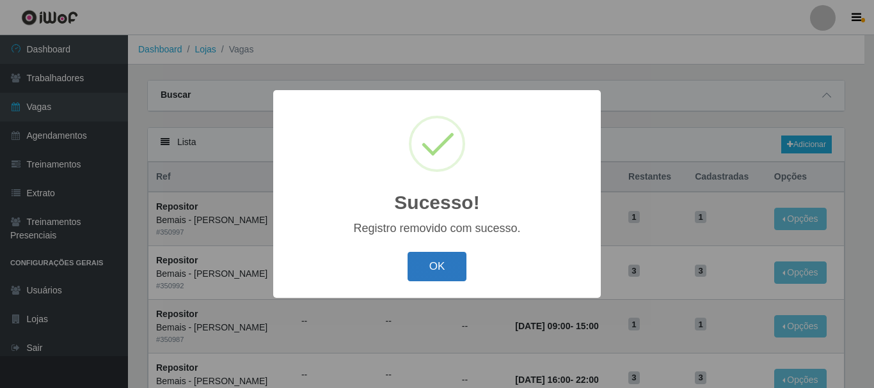
click at [427, 265] on button "OK" at bounding box center [438, 267] width 60 height 30
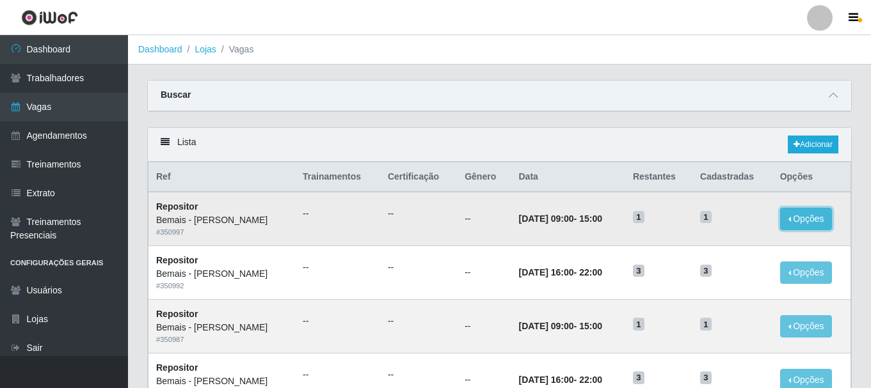
click at [800, 213] on button "Opções" at bounding box center [806, 219] width 52 height 22
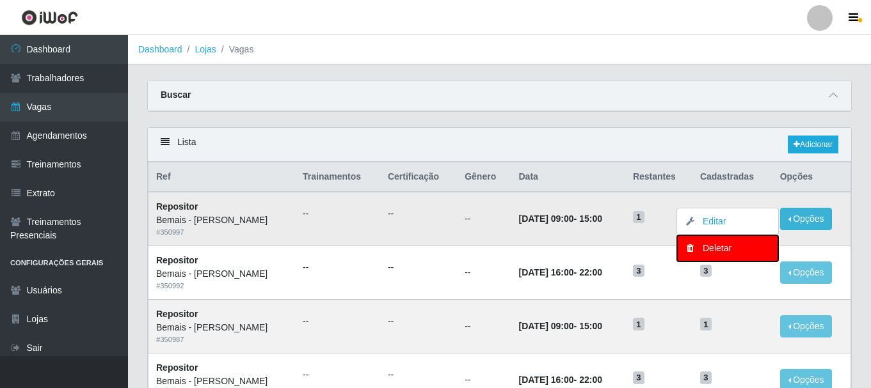
click at [710, 242] on button "Deletar" at bounding box center [727, 248] width 101 height 26
click at [710, 242] on td "1" at bounding box center [732, 219] width 80 height 54
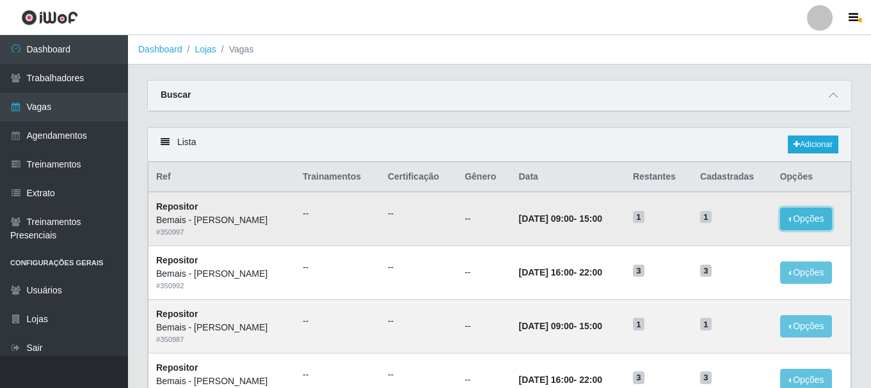
click at [799, 218] on button "Opções" at bounding box center [806, 219] width 52 height 22
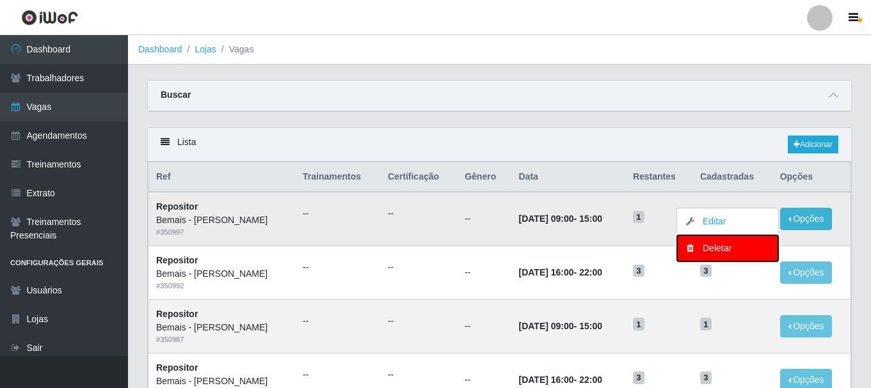
click at [704, 246] on div "Deletar" at bounding box center [728, 248] width 76 height 13
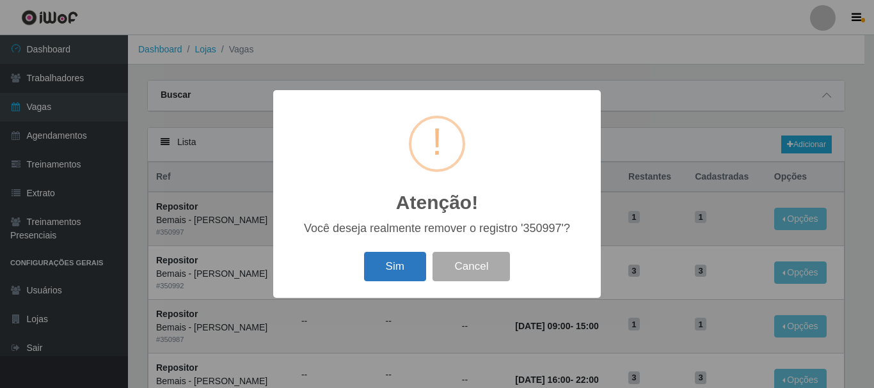
click at [380, 266] on button "Sim" at bounding box center [395, 267] width 62 height 30
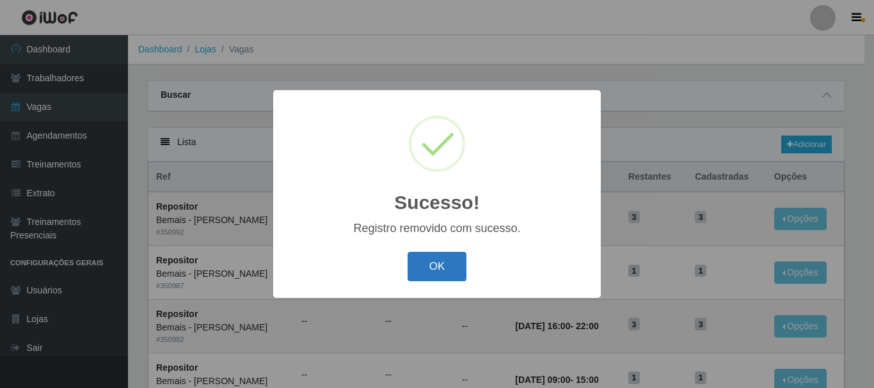
click at [442, 255] on button "OK" at bounding box center [438, 267] width 60 height 30
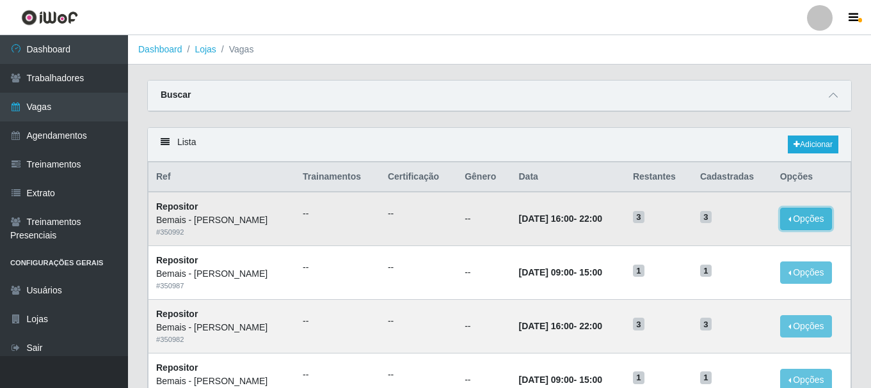
click at [796, 216] on button "Opções" at bounding box center [806, 219] width 52 height 22
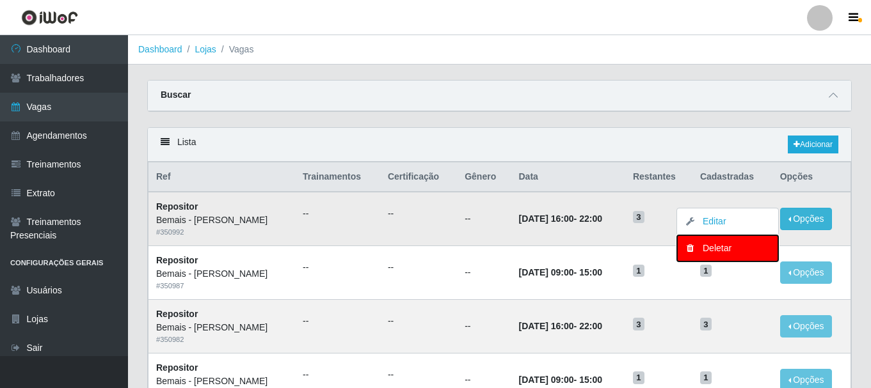
click at [717, 246] on div "Deletar" at bounding box center [728, 248] width 76 height 13
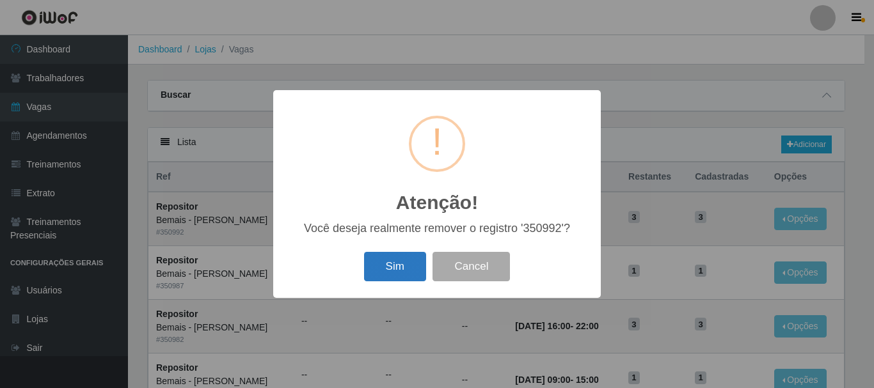
click at [404, 273] on button "Sim" at bounding box center [395, 267] width 62 height 30
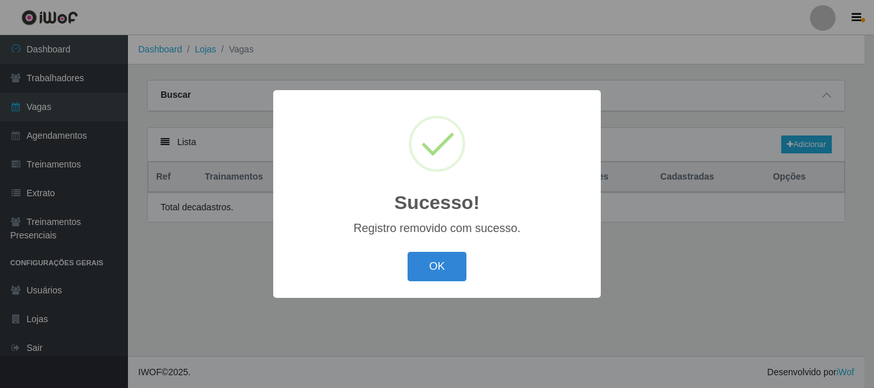
click at [803, 219] on div "Sucesso! × Registro removido com sucesso. OK Cancel" at bounding box center [437, 194] width 874 height 388
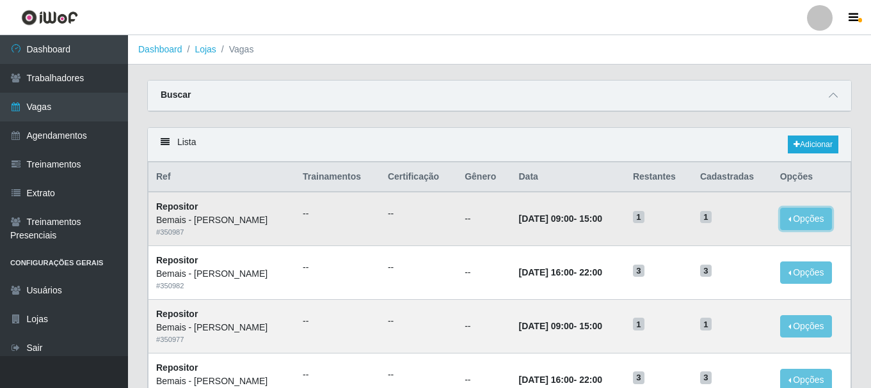
drag, startPoint x: 822, startPoint y: 217, endPoint x: 779, endPoint y: 227, distance: 43.9
click at [821, 218] on button "Opções" at bounding box center [806, 219] width 52 height 22
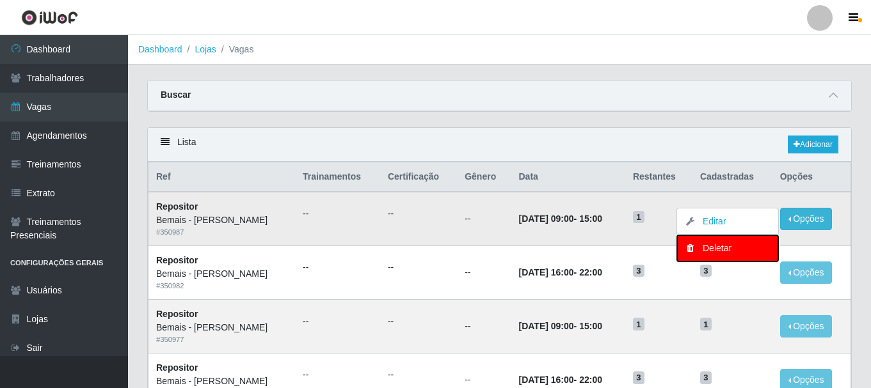
click at [721, 247] on div "Deletar" at bounding box center [728, 248] width 76 height 13
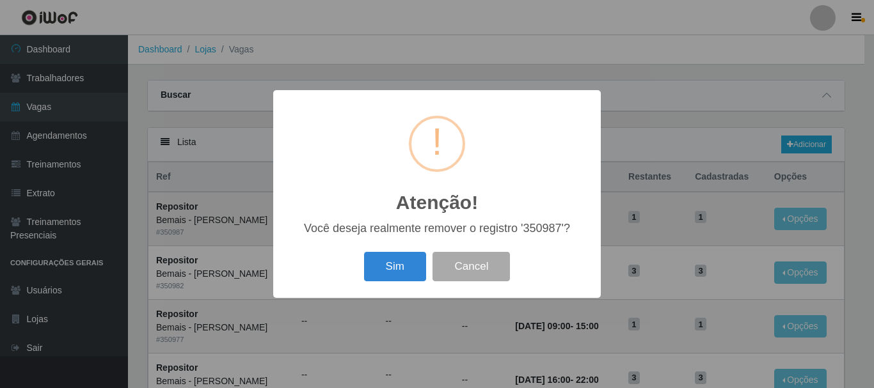
drag, startPoint x: 409, startPoint y: 274, endPoint x: 473, endPoint y: 255, distance: 66.6
click at [409, 273] on button "Sim" at bounding box center [395, 267] width 62 height 30
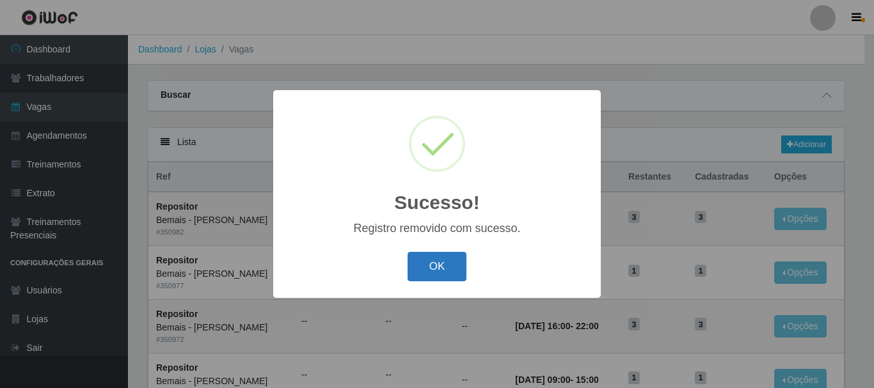
drag, startPoint x: 433, startPoint y: 269, endPoint x: 488, endPoint y: 255, distance: 56.7
click at [434, 269] on button "OK" at bounding box center [438, 267] width 60 height 30
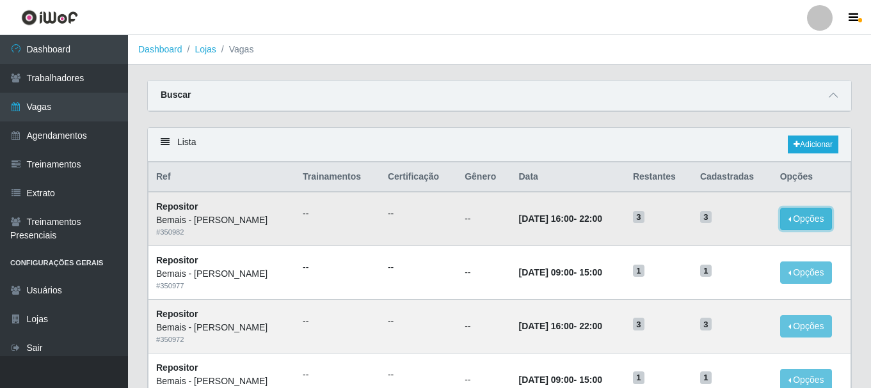
click at [804, 217] on button "Opções" at bounding box center [806, 219] width 52 height 22
click at [819, 211] on button "Opções" at bounding box center [806, 219] width 52 height 22
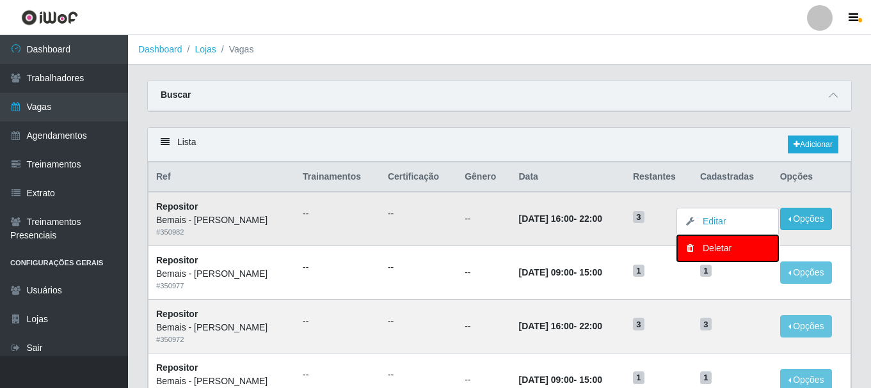
click at [730, 237] on button "Deletar" at bounding box center [727, 248] width 101 height 26
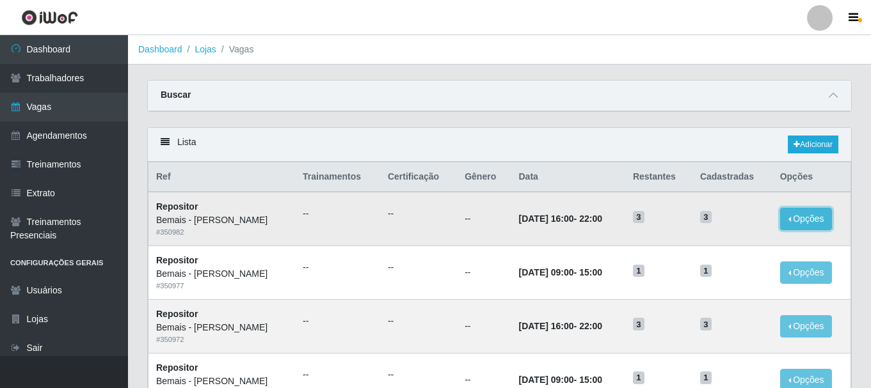
click at [817, 214] on button "Opções" at bounding box center [806, 219] width 52 height 22
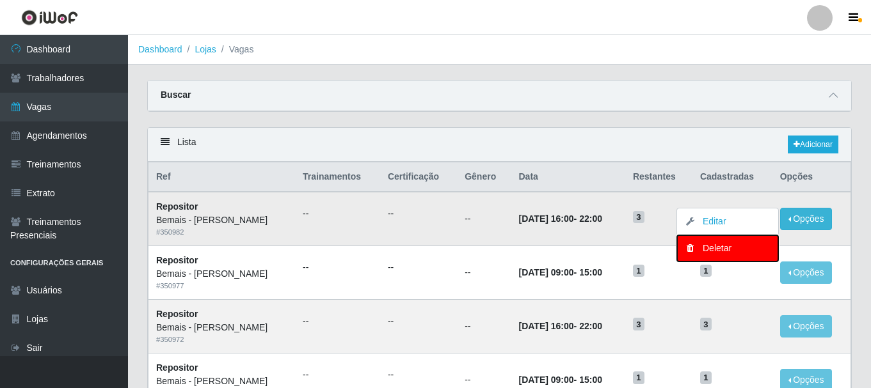
click at [751, 245] on div "Deletar" at bounding box center [728, 248] width 76 height 13
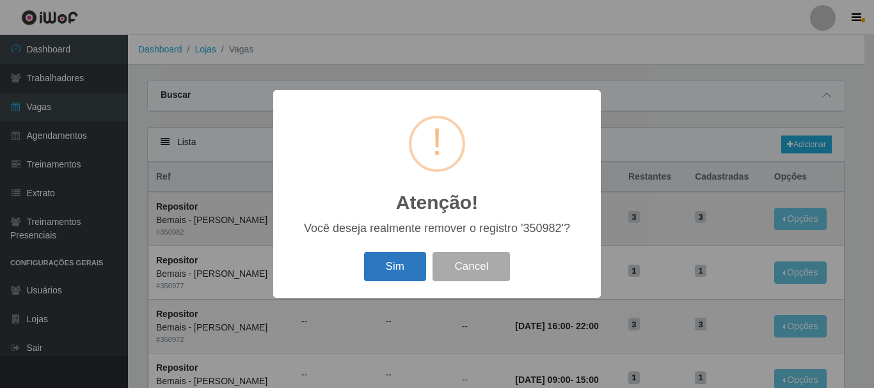
click at [397, 260] on button "Sim" at bounding box center [395, 267] width 62 height 30
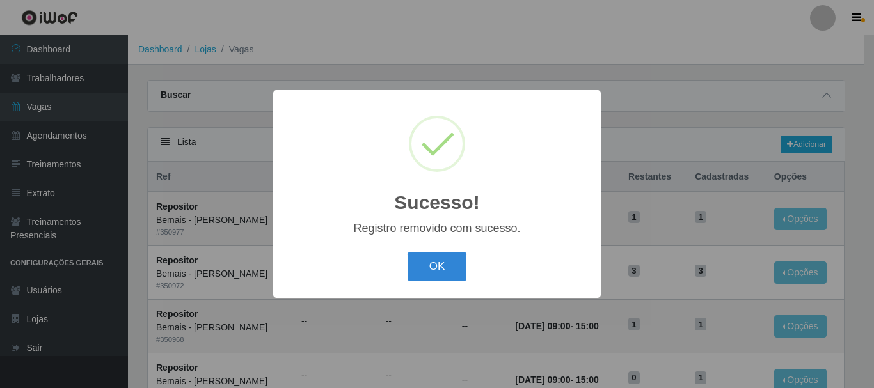
drag, startPoint x: 433, startPoint y: 262, endPoint x: 492, endPoint y: 251, distance: 60.5
click at [433, 262] on button "OK" at bounding box center [438, 267] width 60 height 30
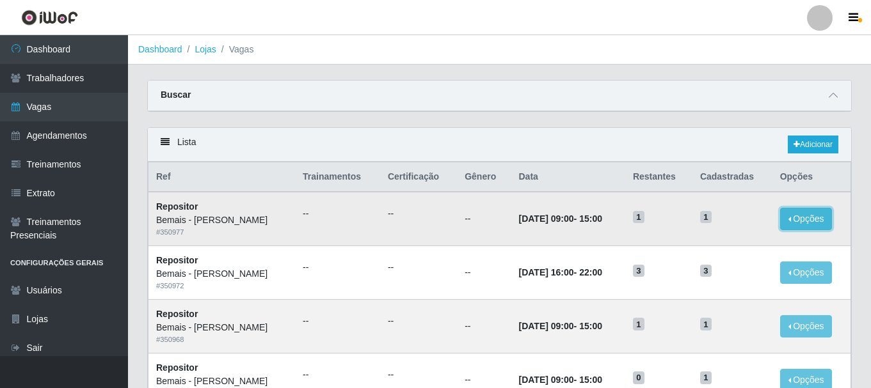
click at [792, 212] on button "Opções" at bounding box center [806, 219] width 52 height 22
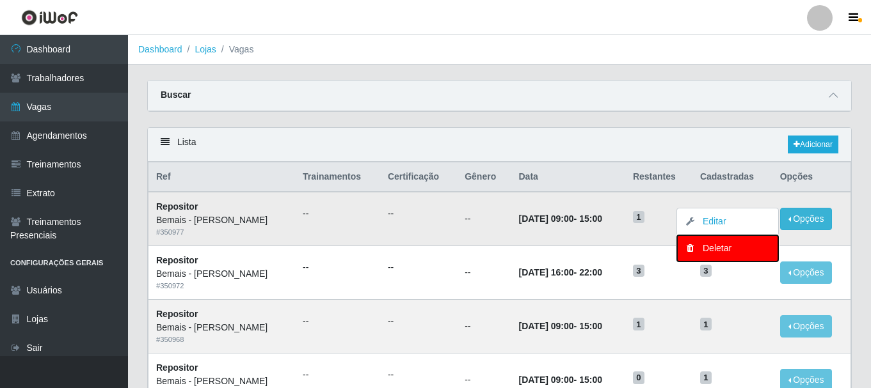
click at [719, 245] on div "Deletar" at bounding box center [728, 248] width 76 height 13
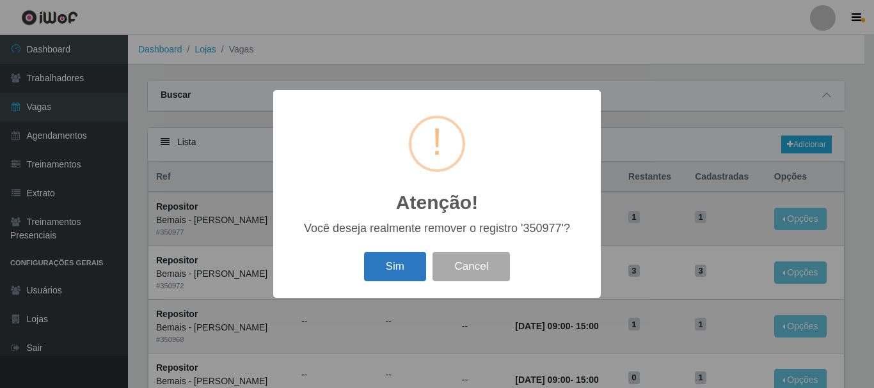
click at [394, 262] on button "Sim" at bounding box center [395, 267] width 62 height 30
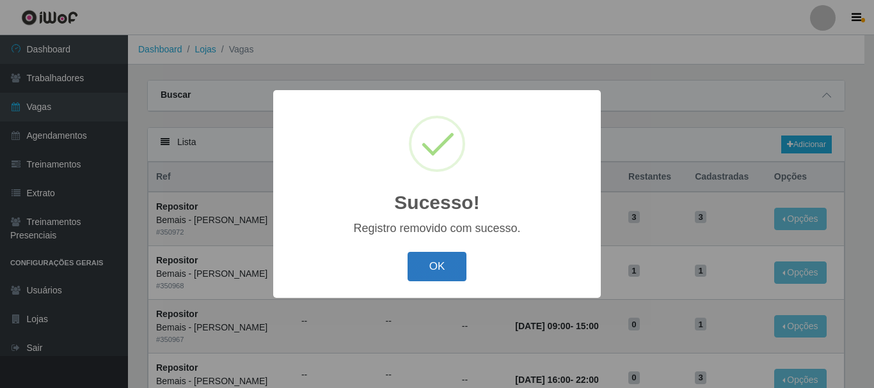
click at [449, 257] on button "OK" at bounding box center [438, 267] width 60 height 30
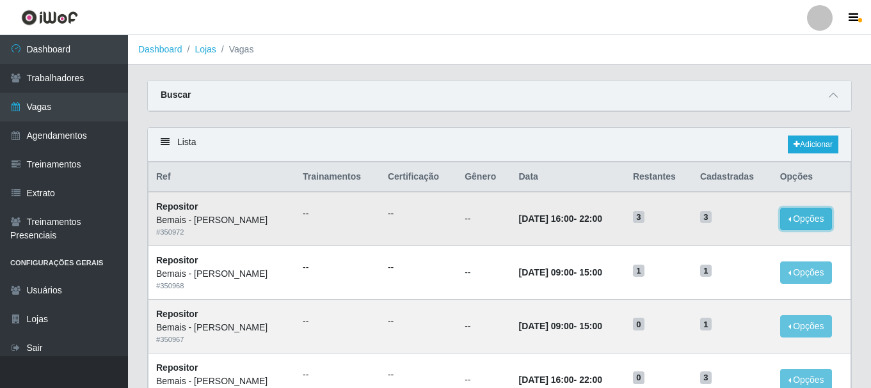
drag, startPoint x: 808, startPoint y: 219, endPoint x: 783, endPoint y: 216, distance: 25.1
click at [807, 220] on button "Opções" at bounding box center [806, 219] width 52 height 22
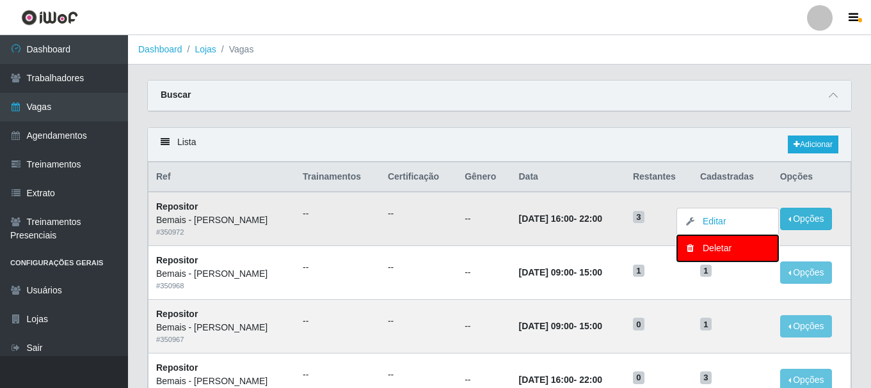
click at [710, 245] on div "Deletar" at bounding box center [728, 248] width 76 height 13
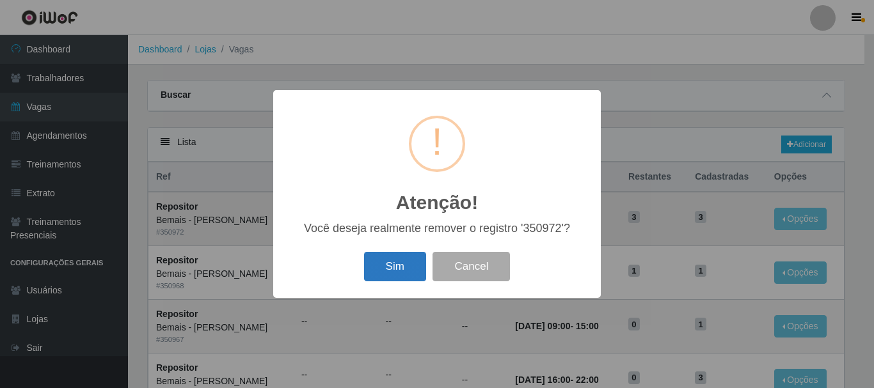
drag, startPoint x: 374, startPoint y: 262, endPoint x: 450, endPoint y: 259, distance: 75.6
click at [375, 262] on button "Sim" at bounding box center [395, 267] width 62 height 30
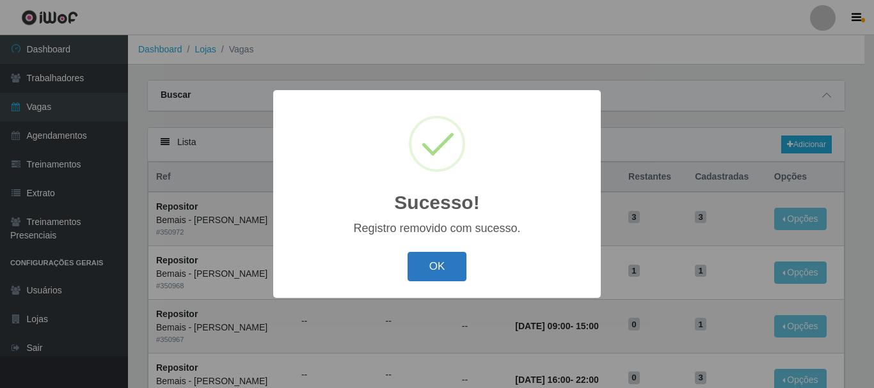
click at [442, 271] on button "OK" at bounding box center [438, 267] width 60 height 30
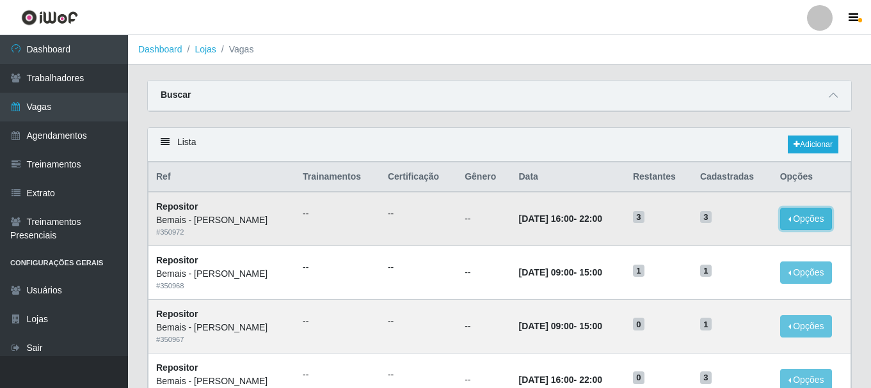
click at [795, 221] on button "Opções" at bounding box center [806, 219] width 52 height 22
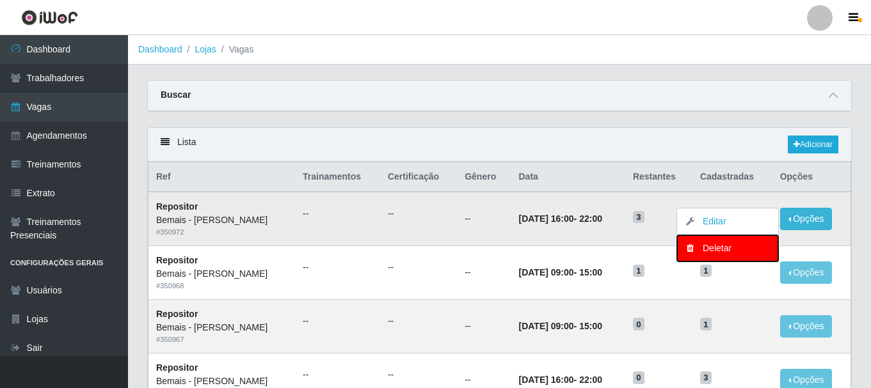
click at [723, 248] on div "Deletar" at bounding box center [728, 248] width 76 height 13
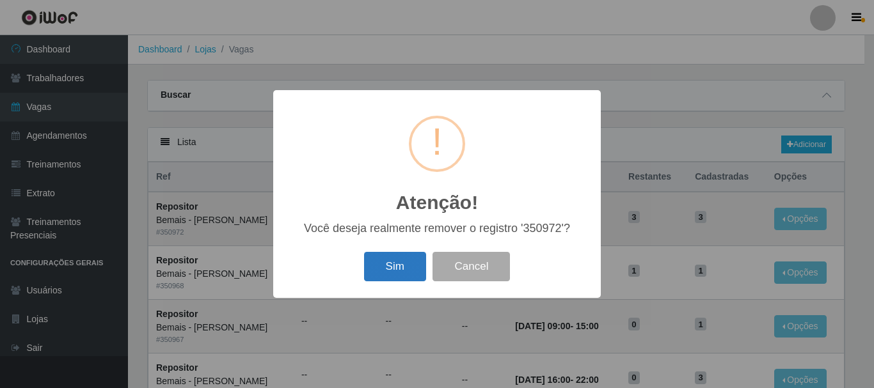
click at [393, 269] on button "Sim" at bounding box center [395, 267] width 62 height 30
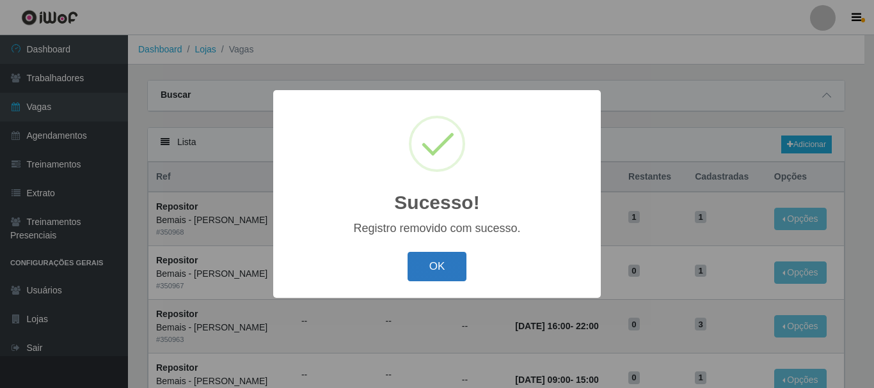
click at [445, 261] on button "OK" at bounding box center [438, 267] width 60 height 30
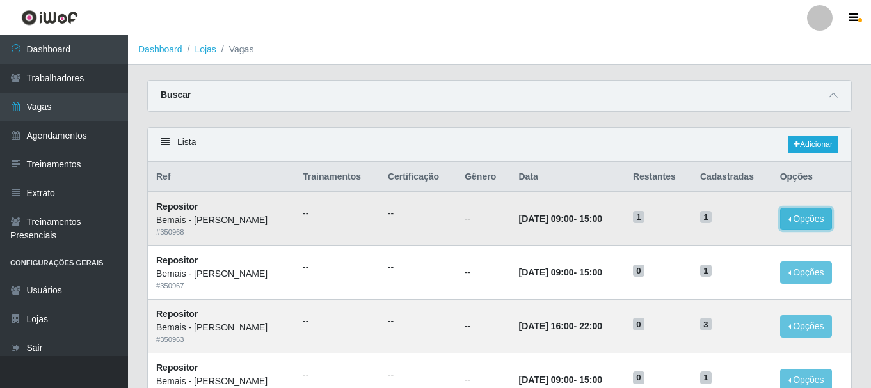
click at [795, 214] on button "Opções" at bounding box center [806, 219] width 52 height 22
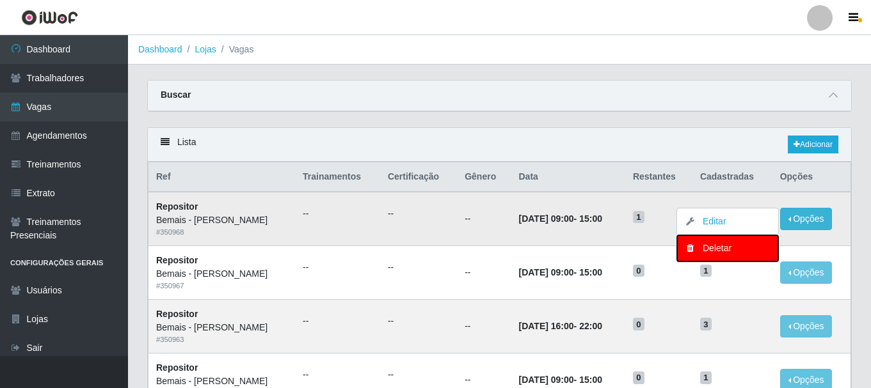
click at [715, 251] on div "Deletar" at bounding box center [728, 248] width 76 height 13
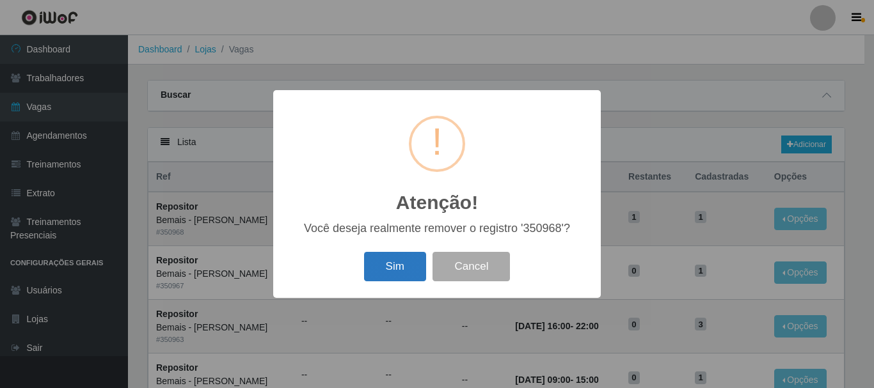
click at [399, 259] on button "Sim" at bounding box center [395, 267] width 62 height 30
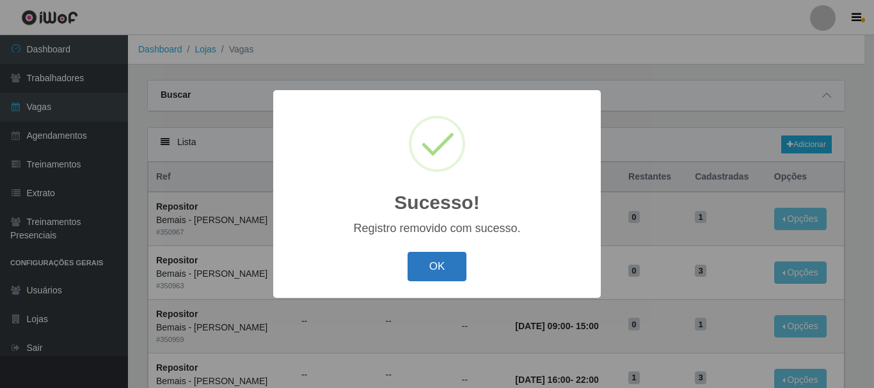
click at [438, 254] on button "OK" at bounding box center [438, 267] width 60 height 30
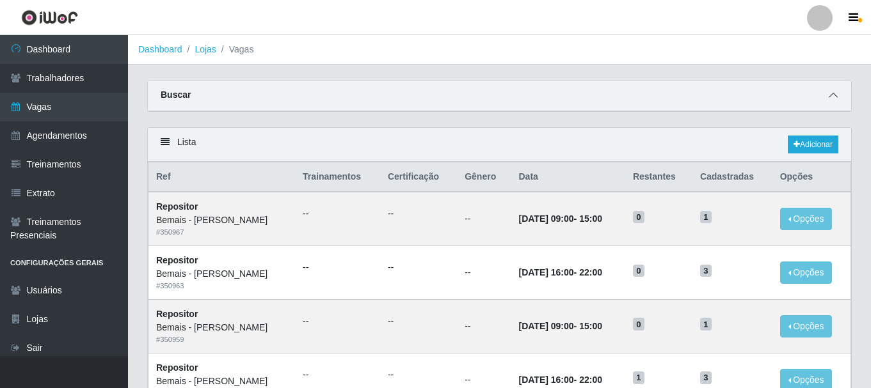
click at [832, 93] on icon at bounding box center [833, 95] width 9 height 9
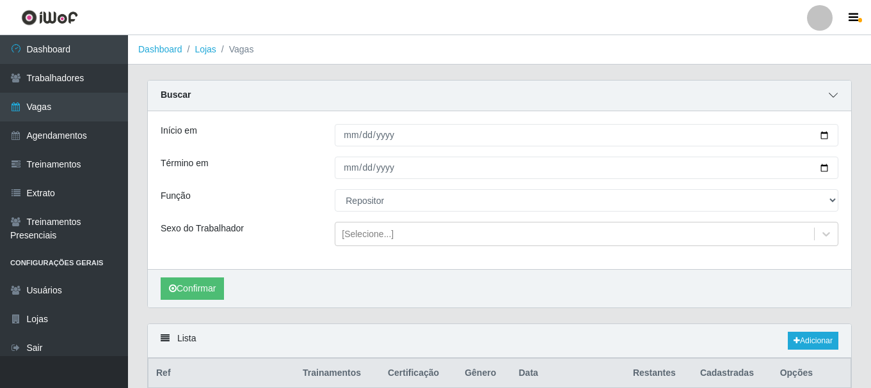
click at [832, 93] on icon at bounding box center [833, 95] width 9 height 9
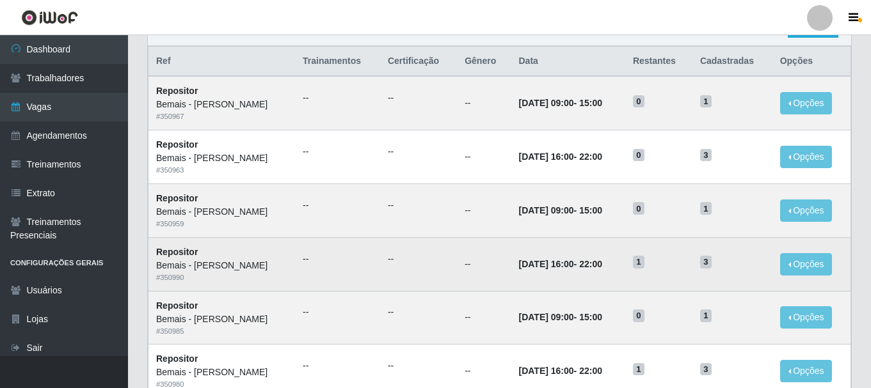
scroll to position [267, 0]
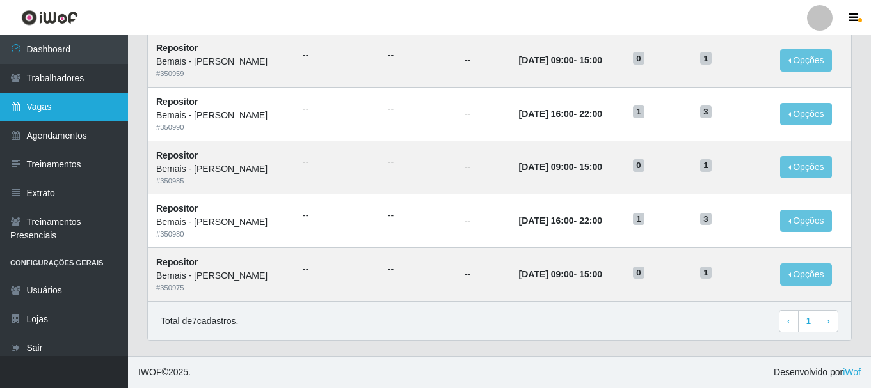
click at [86, 109] on link "Vagas" at bounding box center [64, 107] width 128 height 29
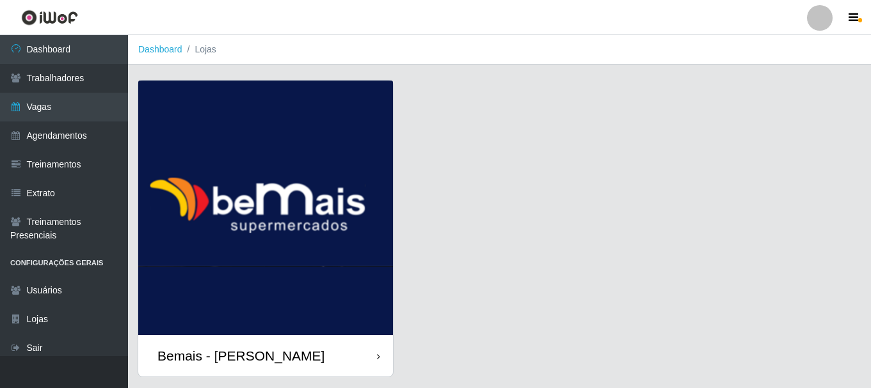
click at [308, 351] on div "Bemais - [PERSON_NAME]" at bounding box center [265, 356] width 255 height 42
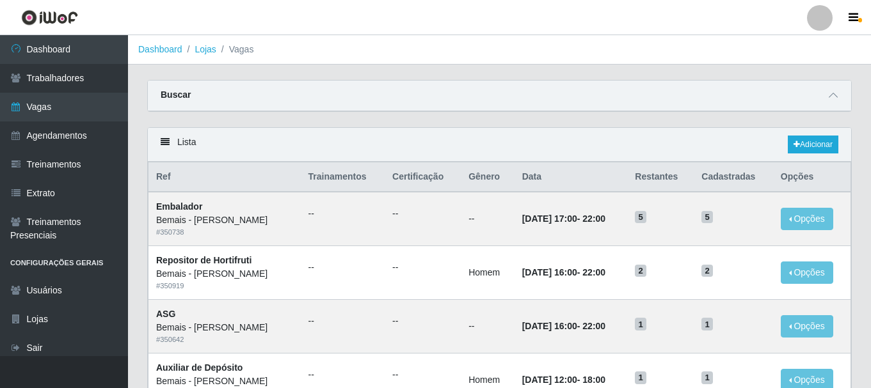
click at [839, 88] on div at bounding box center [832, 95] width 15 height 15
click at [836, 95] on icon at bounding box center [833, 95] width 9 height 9
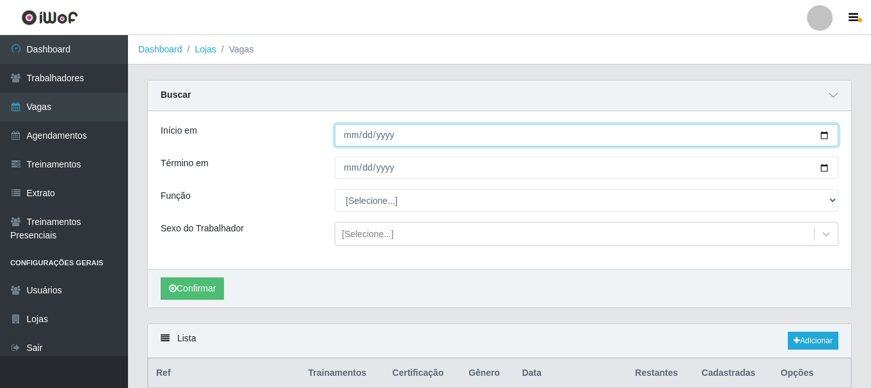
click at [825, 139] on input "Início em" at bounding box center [587, 135] width 504 height 22
type input "[DATE]"
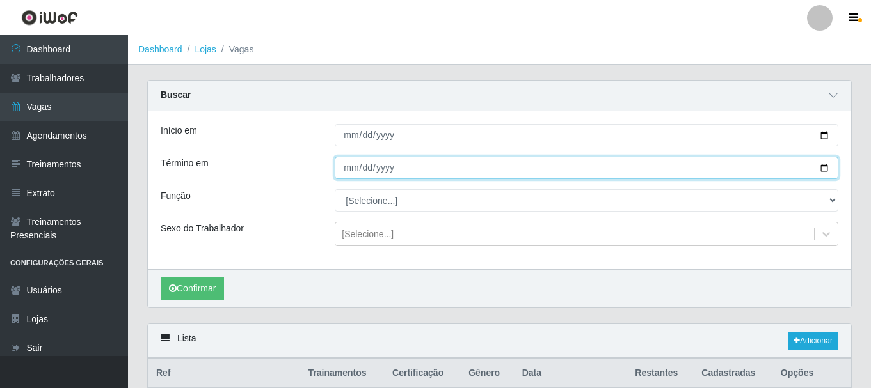
click at [827, 170] on input "Término em" at bounding box center [587, 168] width 504 height 22
type input "[DATE]"
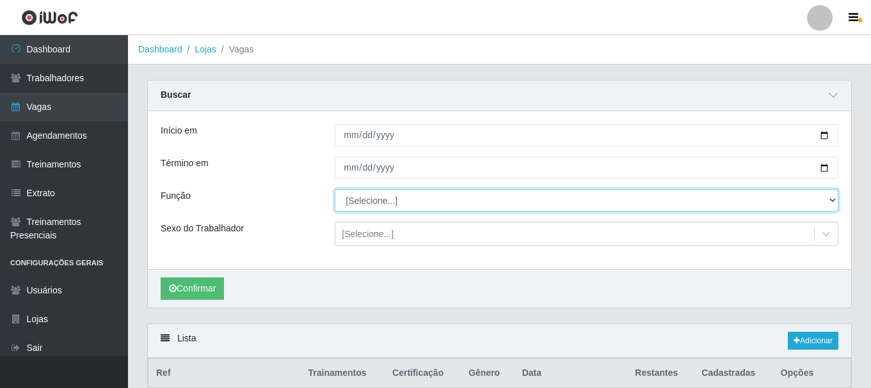
click at [532, 204] on select "[Selecione...] ASG ASG + ASG ++ Auxiliar de Depósito Auxiliar de Depósito + Aux…" at bounding box center [587, 200] width 504 height 22
select select "24"
click at [335, 190] on select "[Selecione...] ASG ASG + ASG ++ Auxiliar de Depósito Auxiliar de Depósito + Aux…" at bounding box center [587, 200] width 504 height 22
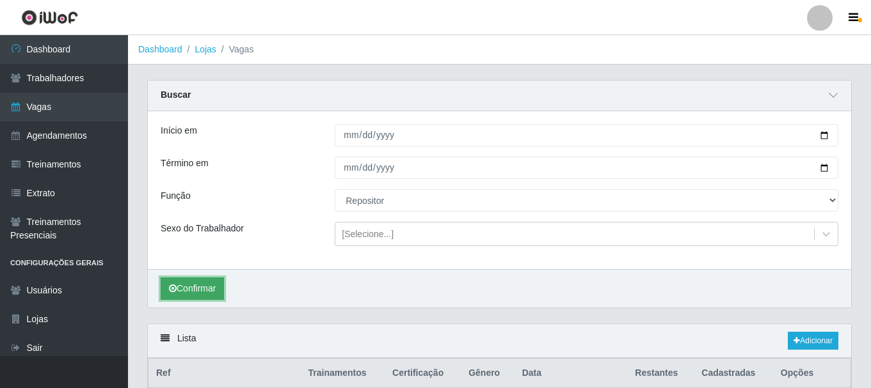
drag, startPoint x: 198, startPoint y: 299, endPoint x: 203, endPoint y: 289, distance: 12.0
click at [198, 299] on button "Confirmar" at bounding box center [192, 289] width 63 height 22
click at [203, 289] on button "Confirmar" at bounding box center [192, 289] width 63 height 22
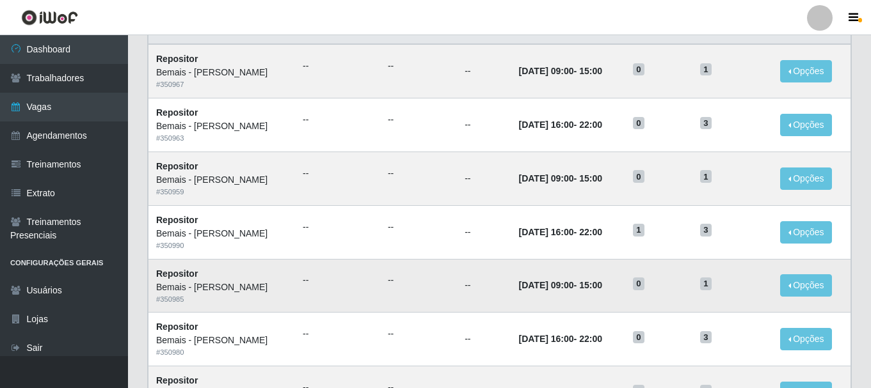
scroll to position [271, 0]
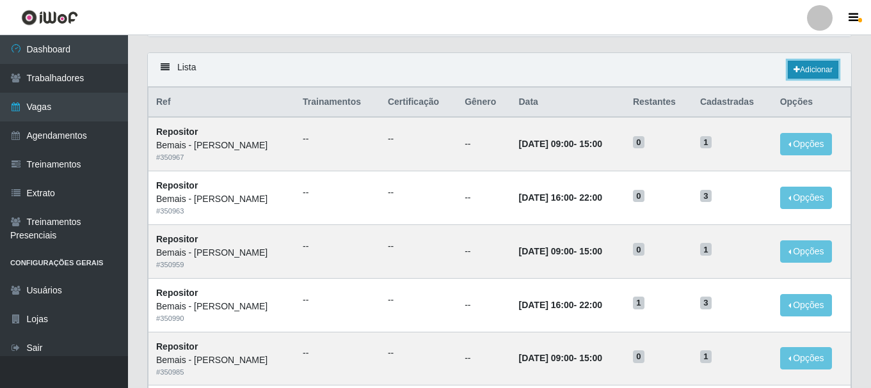
click at [801, 70] on link "Adicionar" at bounding box center [813, 70] width 51 height 18
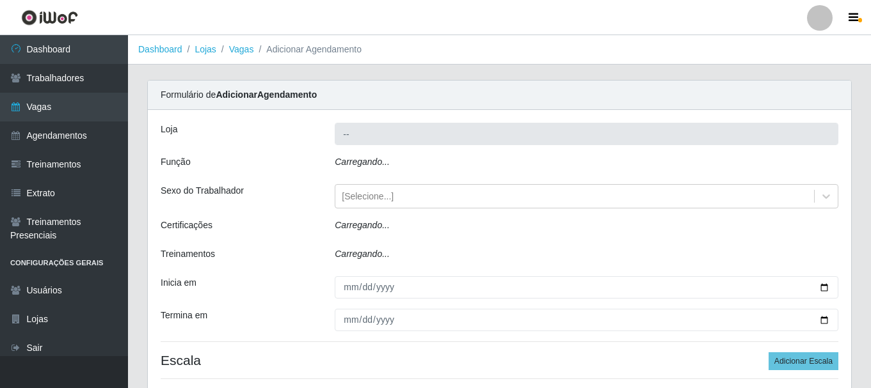
type input "Bemais - [PERSON_NAME]"
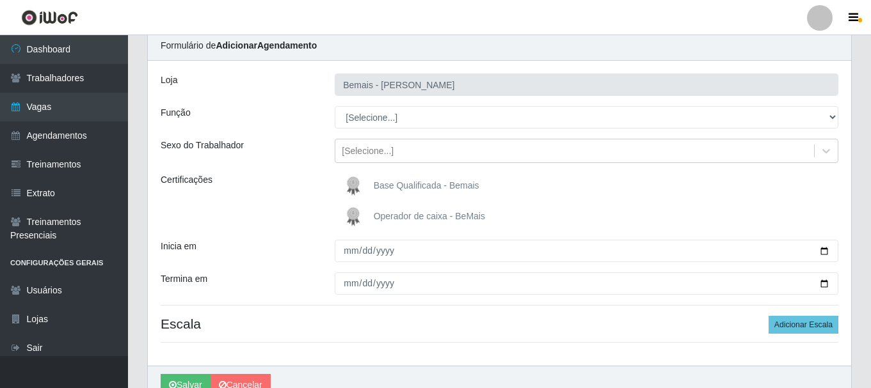
scroll to position [113, 0]
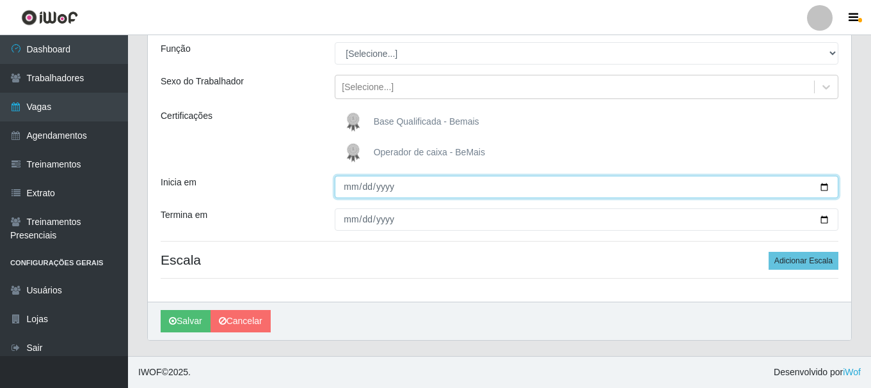
click at [819, 188] on input "Inicia em" at bounding box center [587, 187] width 504 height 22
click at [823, 190] on input "Inicia em" at bounding box center [587, 187] width 504 height 22
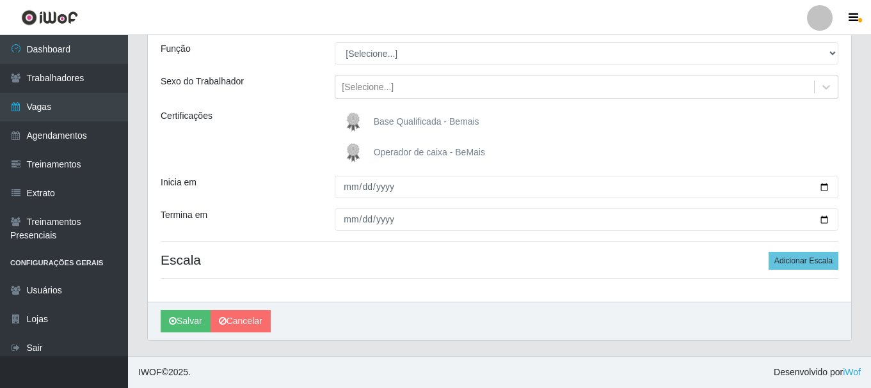
click at [645, 102] on div "[PERSON_NAME] Função [Selecione...] ASG ASG + ASG ++ Auxiliar de Depósito Auxil…" at bounding box center [499, 149] width 703 height 305
click at [407, 84] on div "[Selecione...]" at bounding box center [574, 87] width 479 height 21
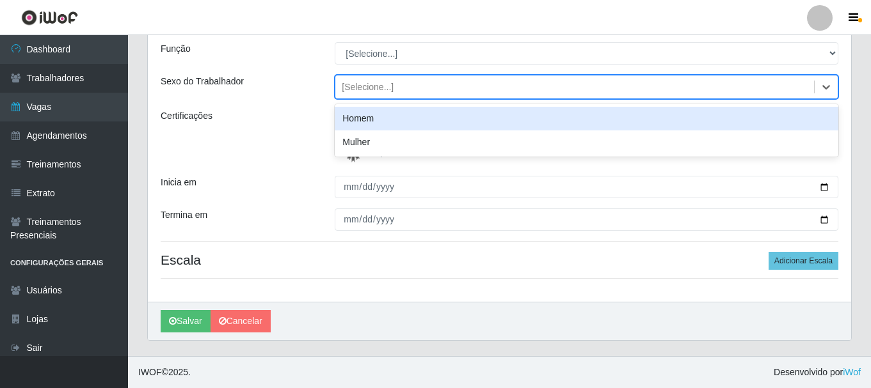
click at [409, 122] on div "Homem" at bounding box center [587, 119] width 504 height 24
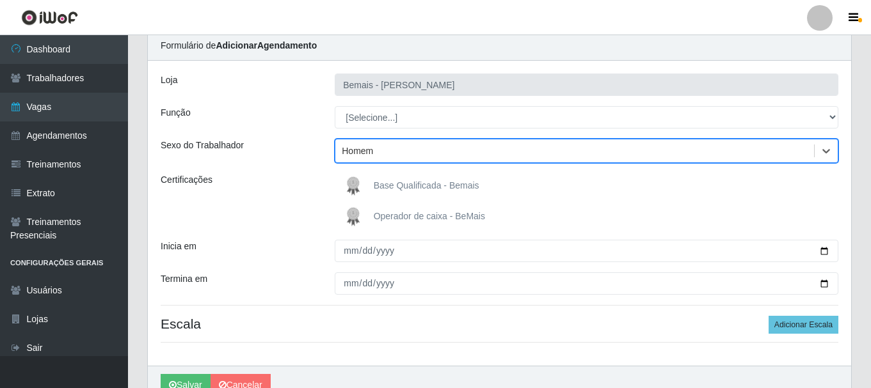
scroll to position [0, 0]
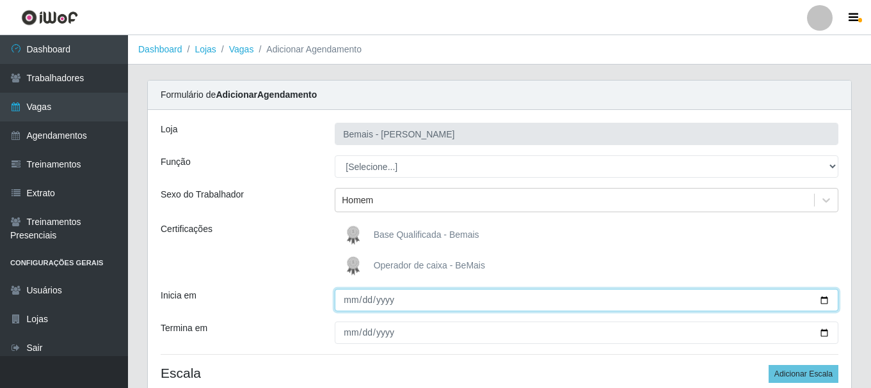
click at [822, 300] on input "Inicia em" at bounding box center [587, 300] width 504 height 22
type input "[DATE]"
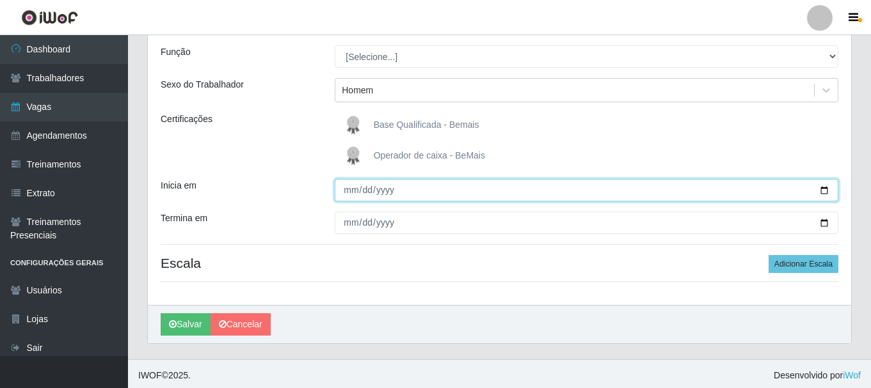
scroll to position [113, 0]
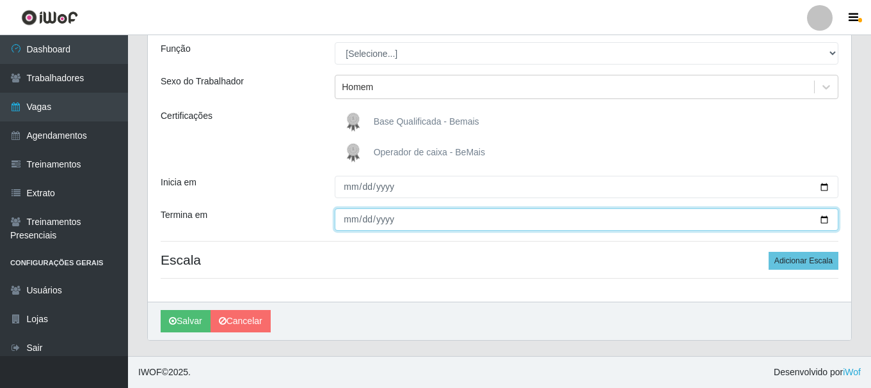
click at [822, 217] on input "Termina em" at bounding box center [587, 220] width 504 height 22
type input "[DATE]"
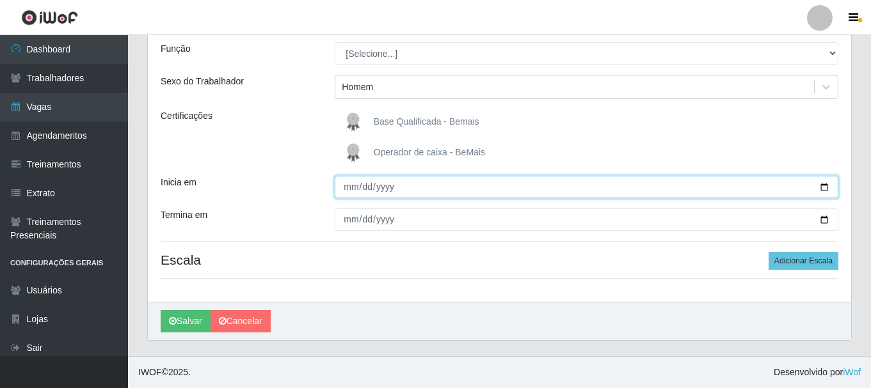
click at [823, 191] on input "[DATE]" at bounding box center [587, 187] width 504 height 22
type input "[DATE]"
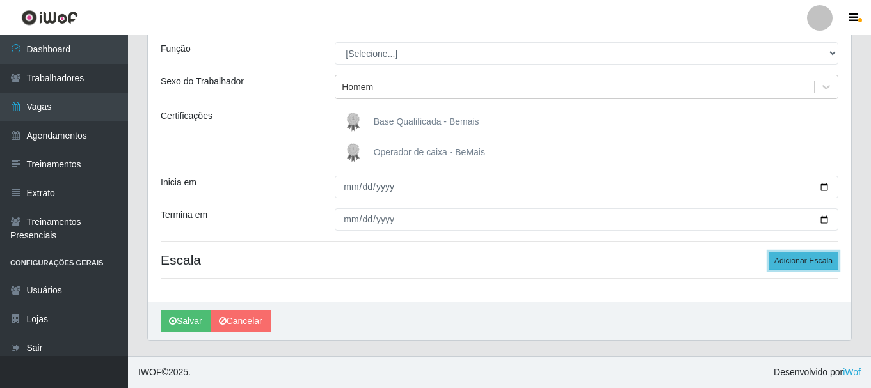
click at [820, 256] on button "Adicionar Escala" at bounding box center [804, 261] width 70 height 18
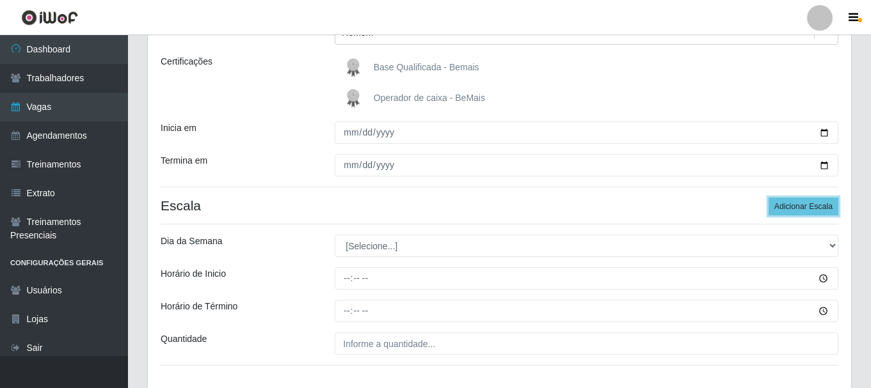
scroll to position [241, 0]
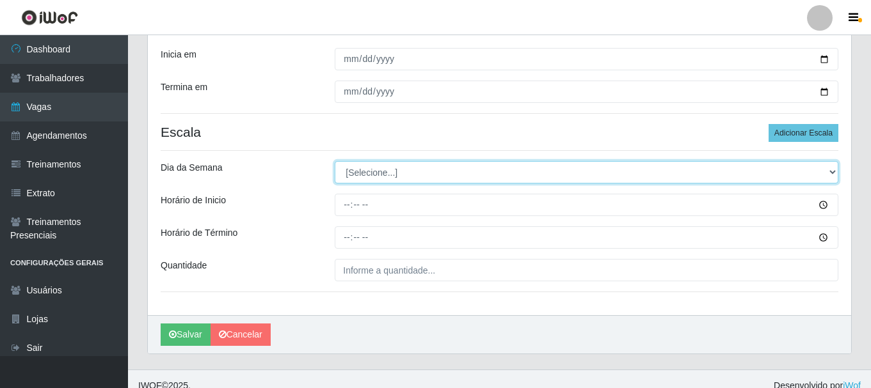
click at [411, 173] on select "[Selecione...] Segunda Terça Quarta Quinta Sexta Sábado Domingo" at bounding box center [587, 172] width 504 height 22
select select "5"
click at [335, 161] on select "[Selecione...] Segunda Terça Quarta Quinta Sexta Sábado Domingo" at bounding box center [587, 172] width 504 height 22
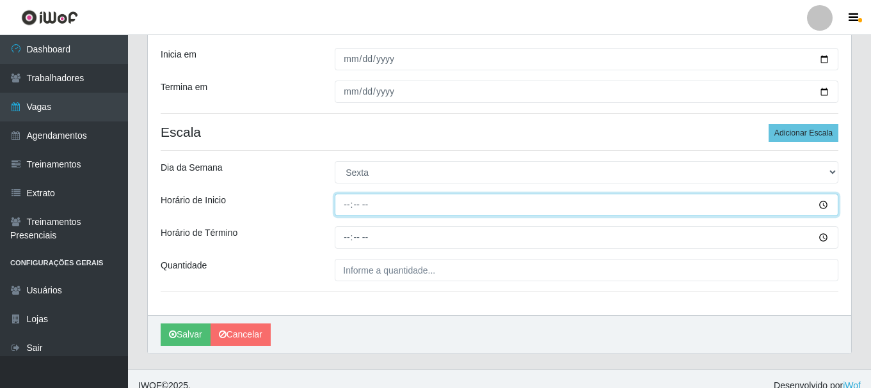
click at [349, 201] on input "Horário de Inicio" at bounding box center [587, 205] width 504 height 22
type input "09:00"
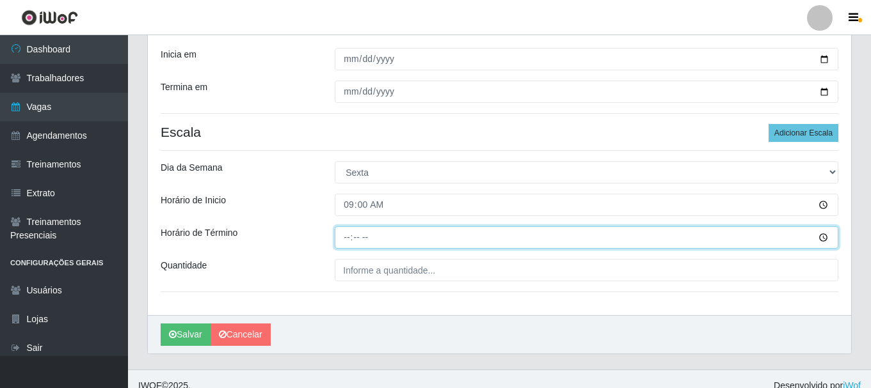
click at [346, 237] on input "Horário de Término" at bounding box center [587, 238] width 504 height 22
type input "15:00"
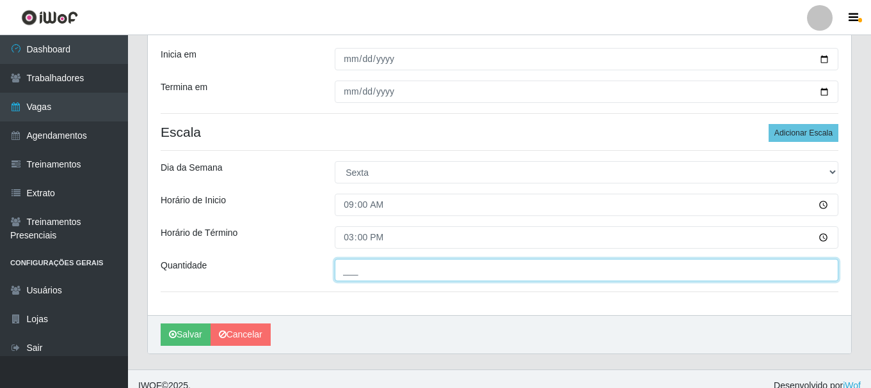
click at [367, 273] on input "___" at bounding box center [587, 270] width 504 height 22
type input "1__"
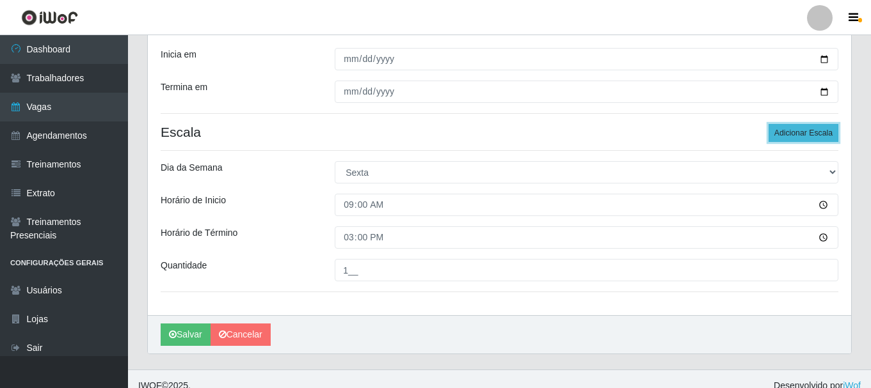
click at [813, 126] on button "Adicionar Escala" at bounding box center [804, 133] width 70 height 18
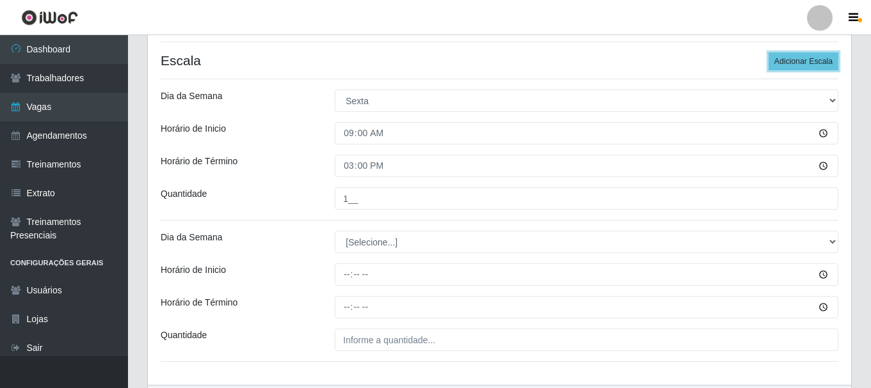
scroll to position [396, 0]
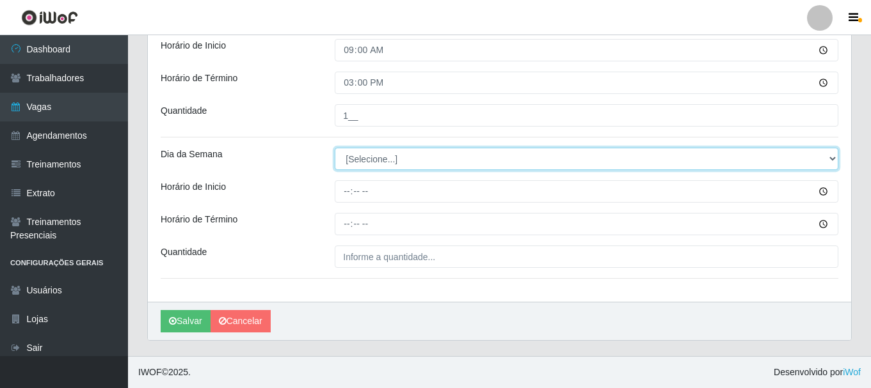
click at [367, 154] on select "[Selecione...] Segunda Terça Quarta Quinta Sexta Sábado Domingo" at bounding box center [587, 159] width 504 height 22
click at [376, 157] on select "[Selecione...] Segunda Terça Quarta Quinta Sexta Sábado Domingo" at bounding box center [587, 159] width 504 height 22
select select "5"
click at [335, 148] on select "[Selecione...] Segunda Terça Quarta Quinta Sexta Sábado Domingo" at bounding box center [587, 159] width 504 height 22
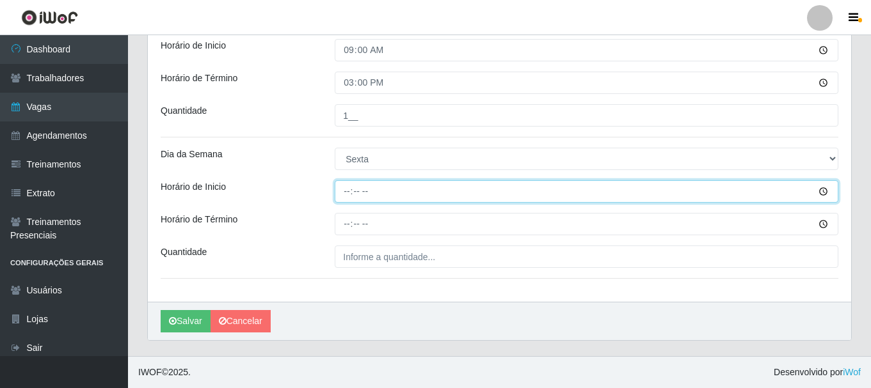
click at [346, 190] on input "Horário de Inicio" at bounding box center [587, 191] width 504 height 22
type input "16:00"
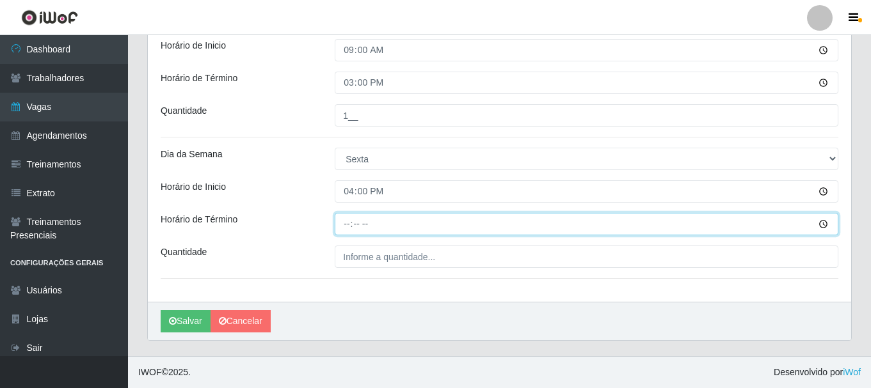
click at [345, 227] on input "Horário de Término" at bounding box center [587, 224] width 504 height 22
type input "22:00"
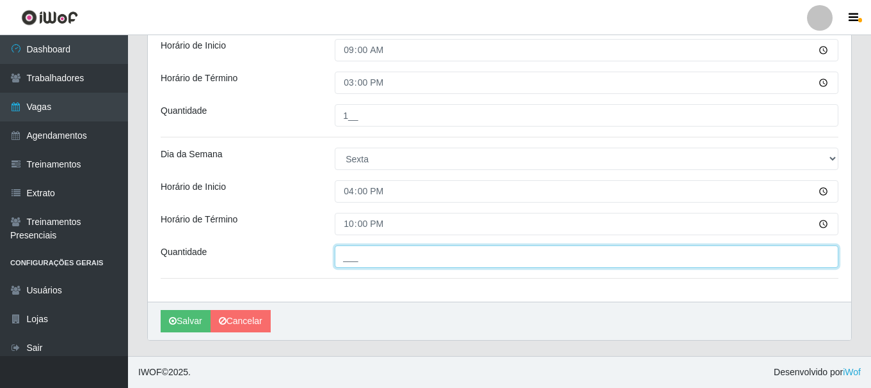
click at [354, 255] on input "___" at bounding box center [587, 257] width 504 height 22
type input "3__"
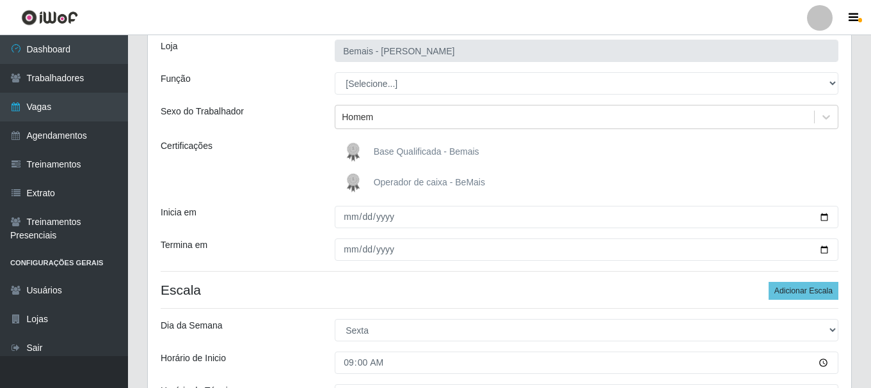
scroll to position [0, 0]
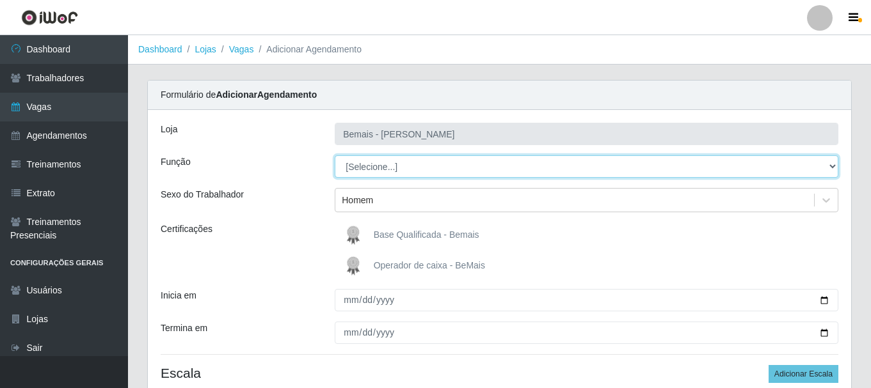
click at [389, 166] on select "[Selecione...] ASG ASG + ASG ++ Auxiliar de Depósito Auxiliar de Depósito + Aux…" at bounding box center [587, 167] width 504 height 22
select select "24"
click at [335, 156] on select "[Selecione...] ASG ASG + ASG ++ Auxiliar de Depósito Auxiliar de Depósito + Aux…" at bounding box center [587, 167] width 504 height 22
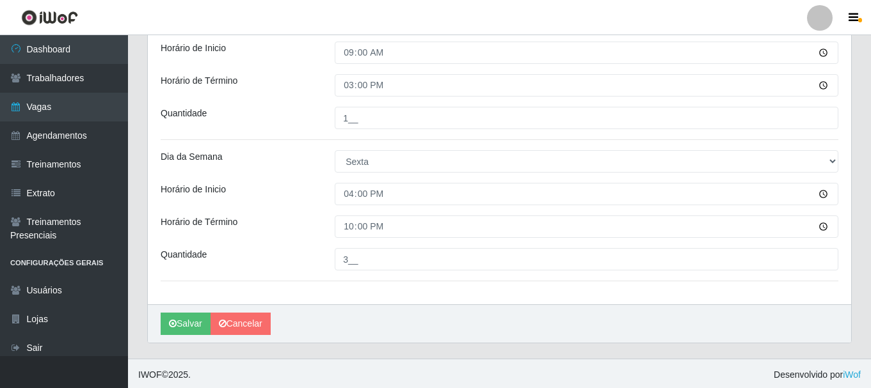
scroll to position [396, 0]
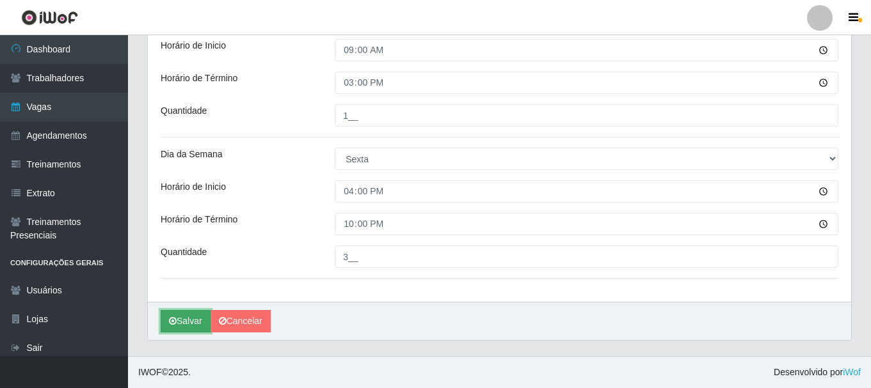
click at [197, 319] on button "Salvar" at bounding box center [186, 321] width 50 height 22
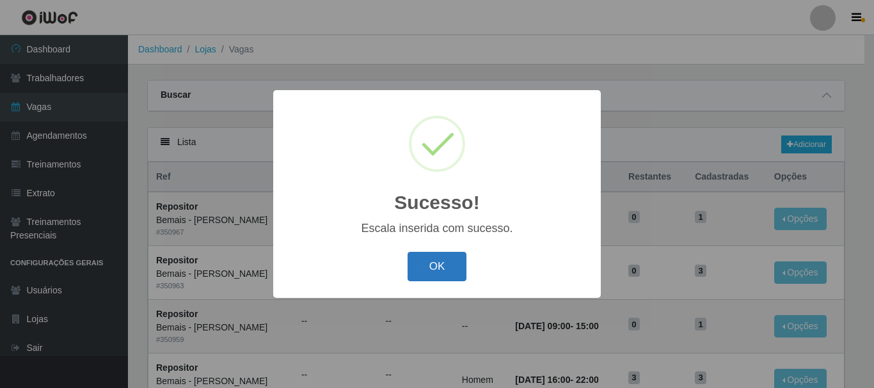
click at [441, 271] on button "OK" at bounding box center [438, 267] width 60 height 30
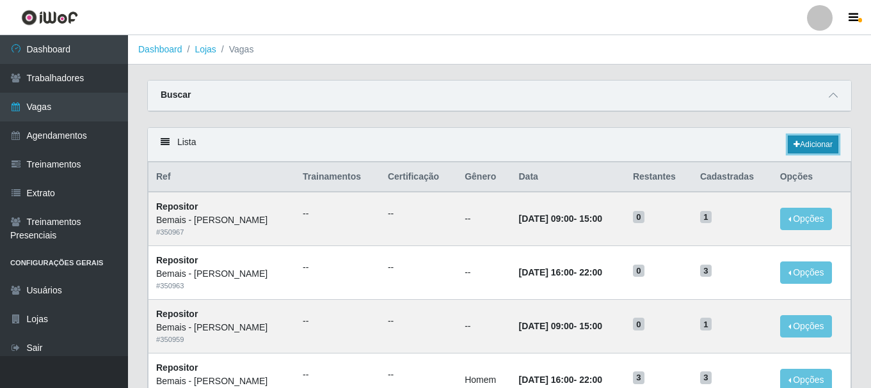
click at [827, 141] on link "Adicionar" at bounding box center [813, 145] width 51 height 18
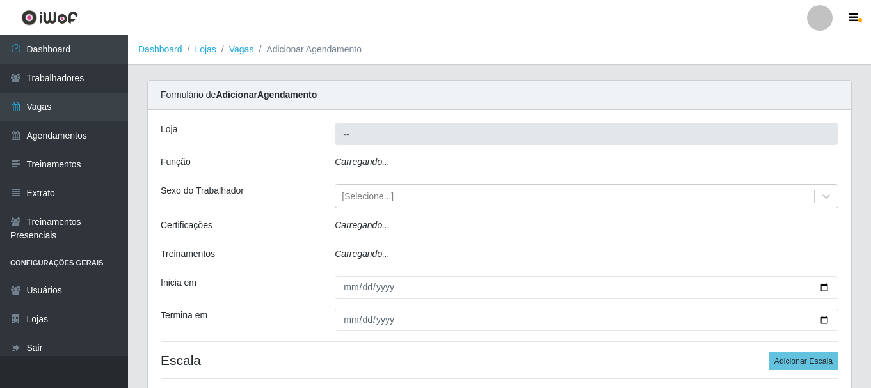
type input "Bemais - [PERSON_NAME]"
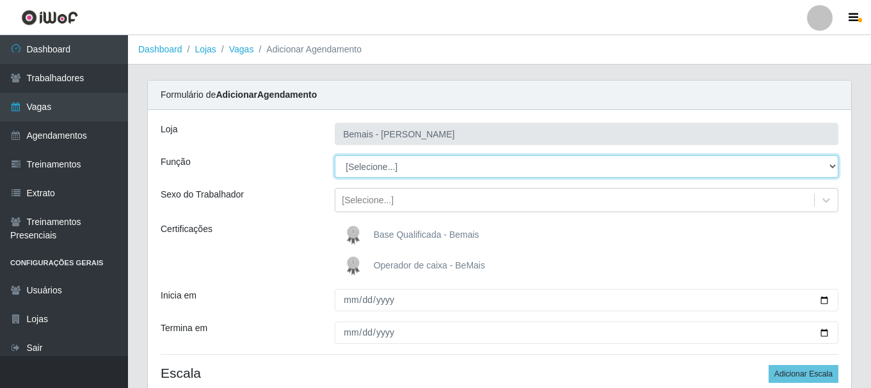
click at [397, 166] on select "[Selecione...] ASG ASG + ASG ++ Auxiliar de Depósito Auxiliar de Depósito + Aux…" at bounding box center [587, 167] width 504 height 22
select select "24"
click at [335, 156] on select "[Selecione...] ASG ASG + ASG ++ Auxiliar de Depósito Auxiliar de Depósito + Aux…" at bounding box center [587, 167] width 504 height 22
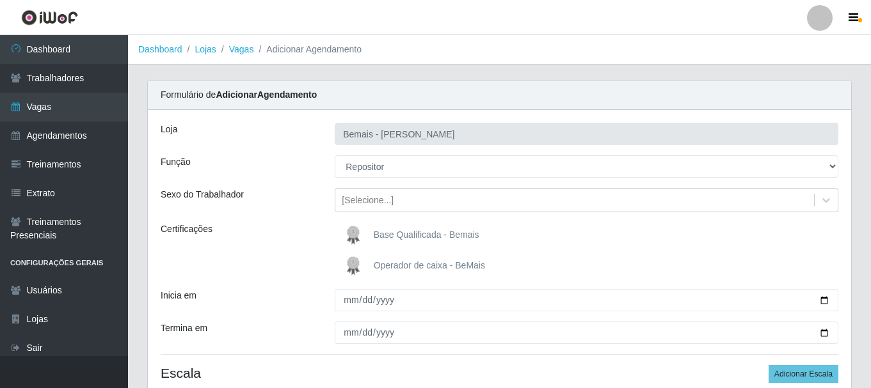
click at [406, 60] on ol "Dashboard Lojas Vagas Adicionar Agendamento" at bounding box center [499, 49] width 743 height 29
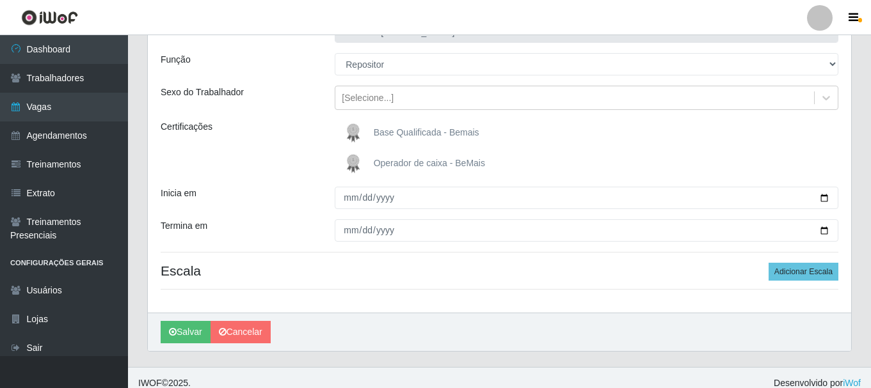
scroll to position [113, 0]
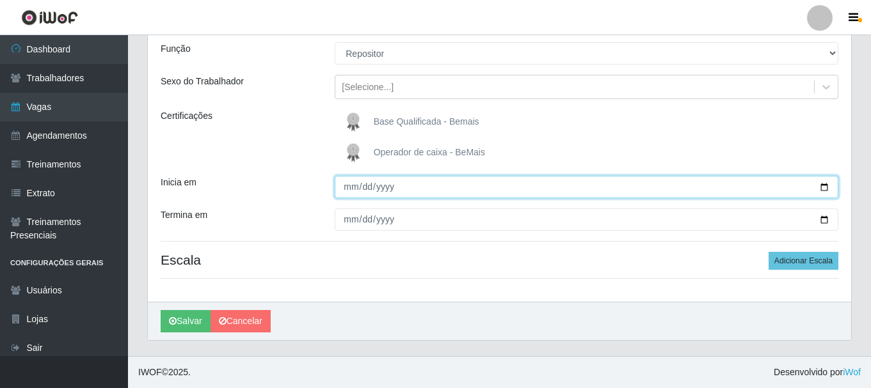
click at [823, 186] on input "Inicia em" at bounding box center [587, 187] width 504 height 22
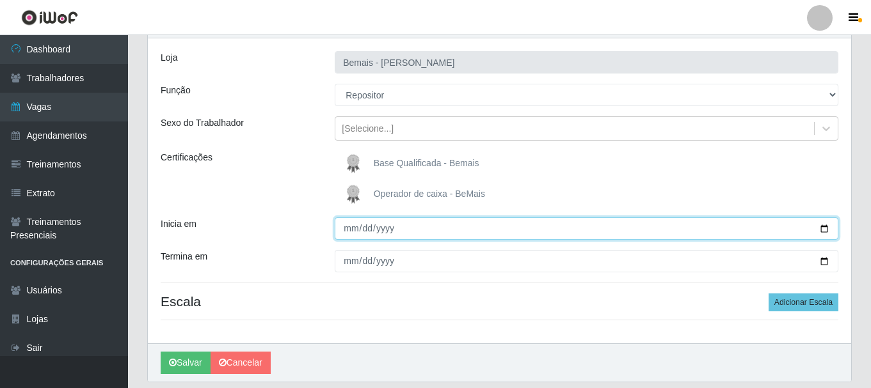
scroll to position [49, 0]
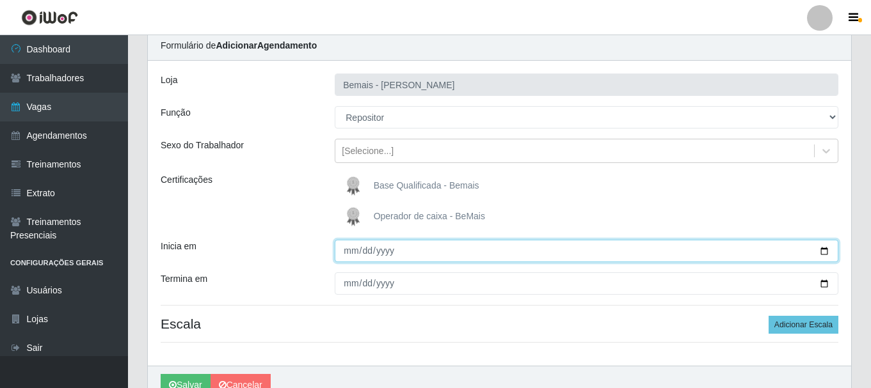
click at [820, 249] on input "[DATE]" at bounding box center [587, 251] width 504 height 22
type input "[DATE]"
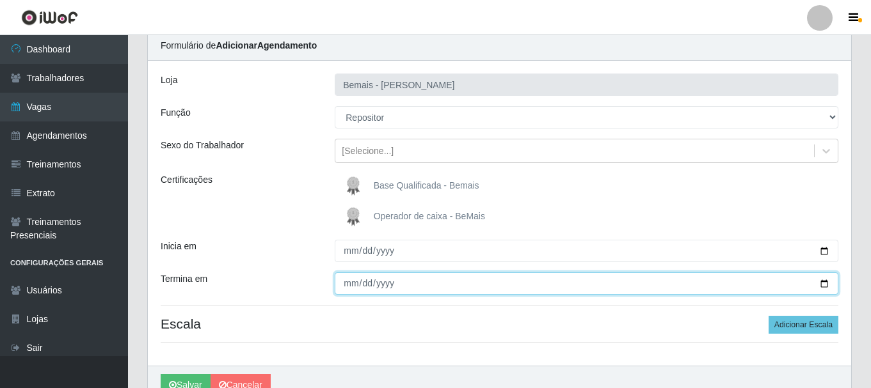
click at [824, 282] on input "Termina em" at bounding box center [587, 284] width 504 height 22
type input "[DATE]"
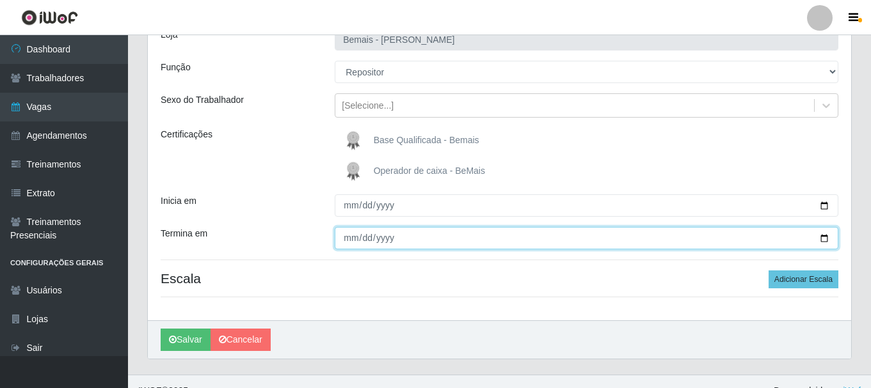
scroll to position [113, 0]
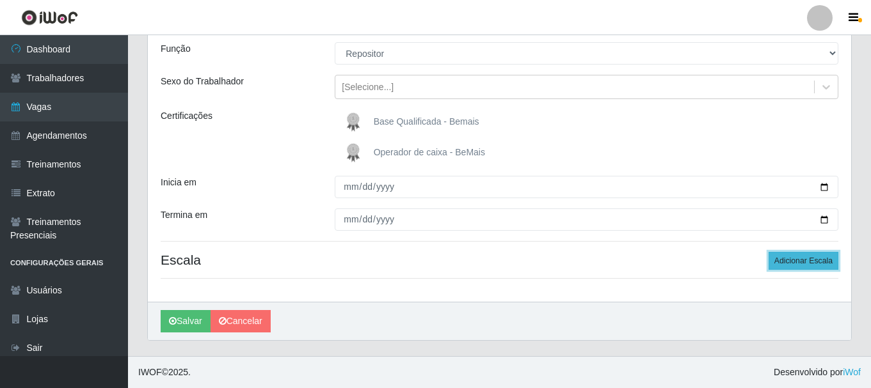
click at [793, 257] on button "Adicionar Escala" at bounding box center [804, 261] width 70 height 18
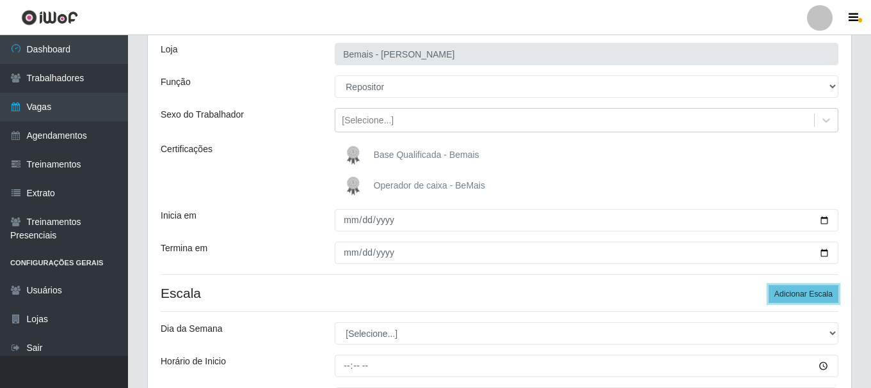
scroll to position [0, 0]
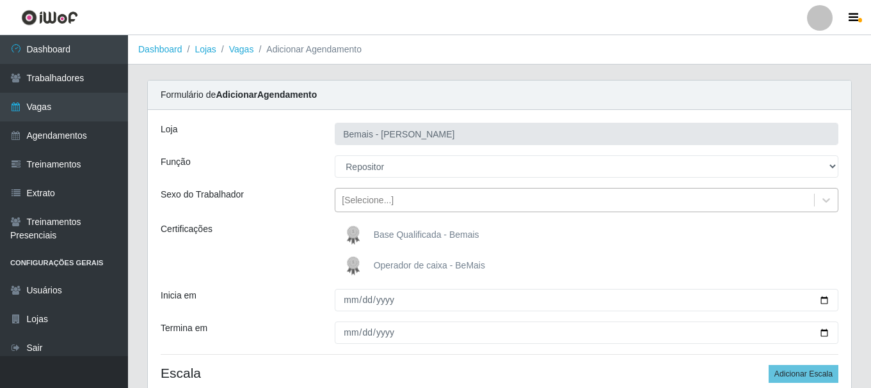
click at [367, 205] on div "[Selecione...]" at bounding box center [368, 200] width 52 height 13
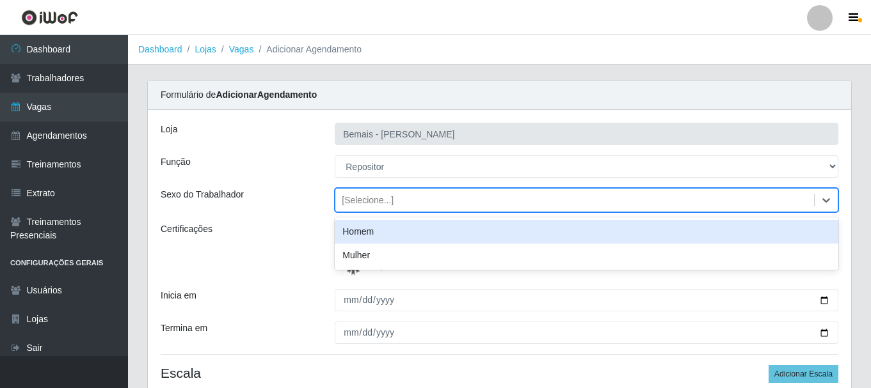
click at [382, 233] on div "Homem" at bounding box center [587, 232] width 504 height 24
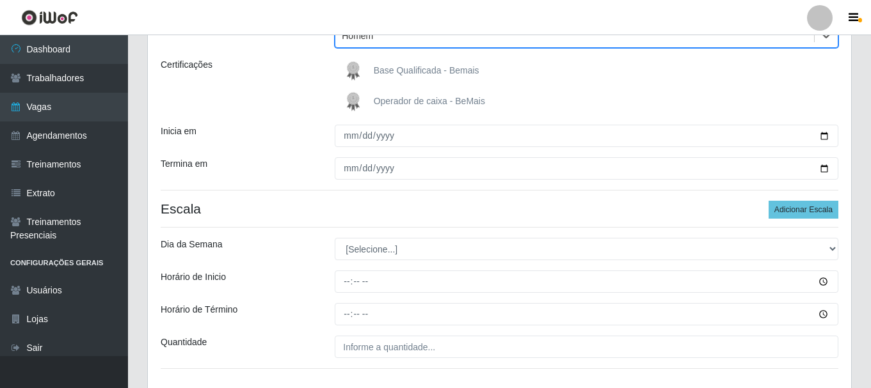
scroll to position [255, 0]
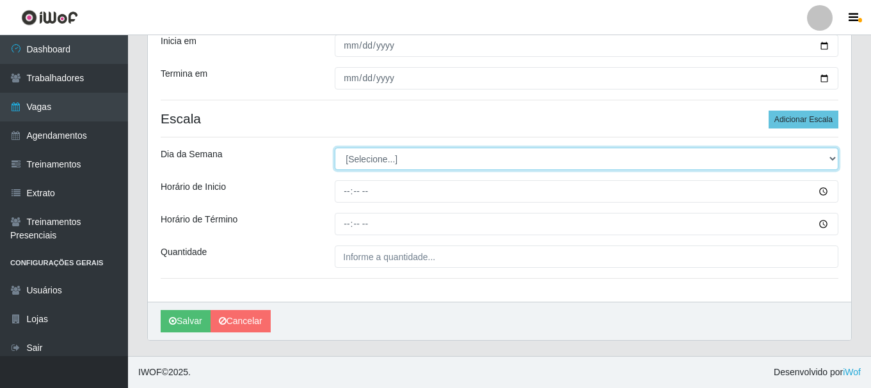
click at [372, 169] on select "[Selecione...] Segunda Terça Quarta Quinta Sexta Sábado Domingo" at bounding box center [587, 159] width 504 height 22
select select "2"
click at [335, 148] on select "[Selecione...] Segunda Terça Quarta Quinta Sexta Sábado Domingo" at bounding box center [587, 159] width 504 height 22
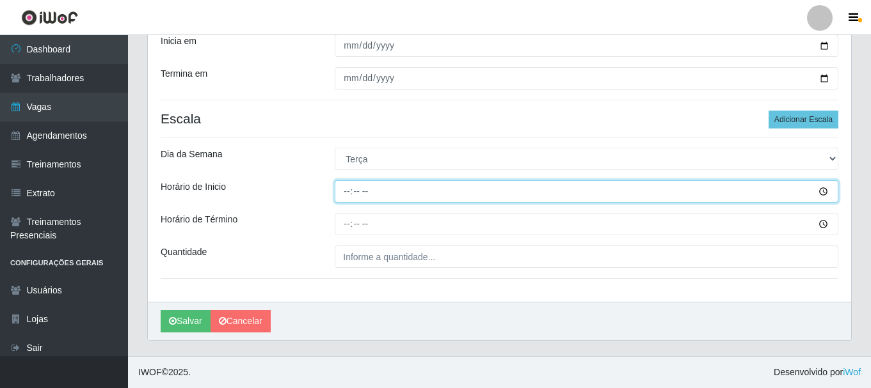
click at [347, 195] on input "Horário de Inicio" at bounding box center [587, 191] width 504 height 22
type input "16:00"
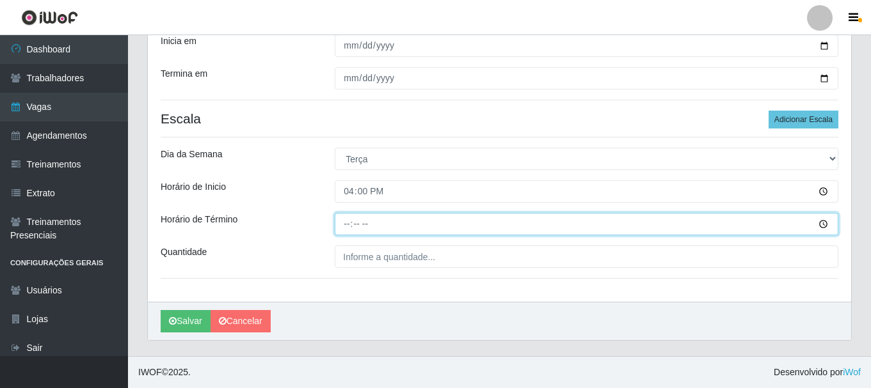
click at [353, 228] on input "Horário de Término" at bounding box center [587, 224] width 504 height 22
drag, startPoint x: 353, startPoint y: 228, endPoint x: 347, endPoint y: 230, distance: 6.7
click at [352, 228] on input "Horário de Término" at bounding box center [587, 224] width 504 height 22
type input "22:00"
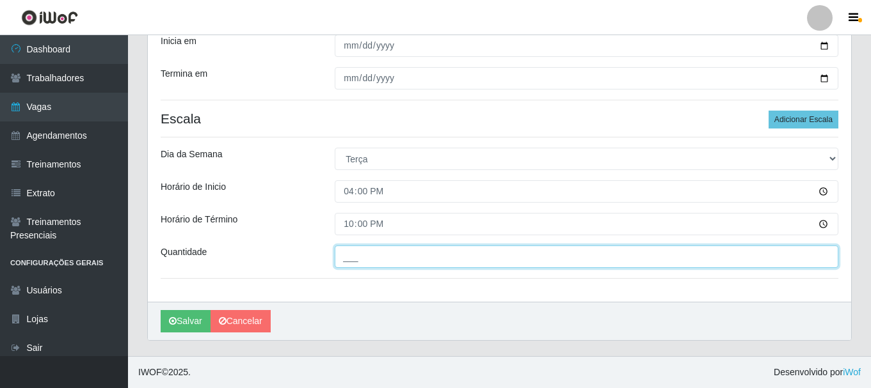
click at [369, 251] on input "___" at bounding box center [587, 257] width 504 height 22
type input "3__"
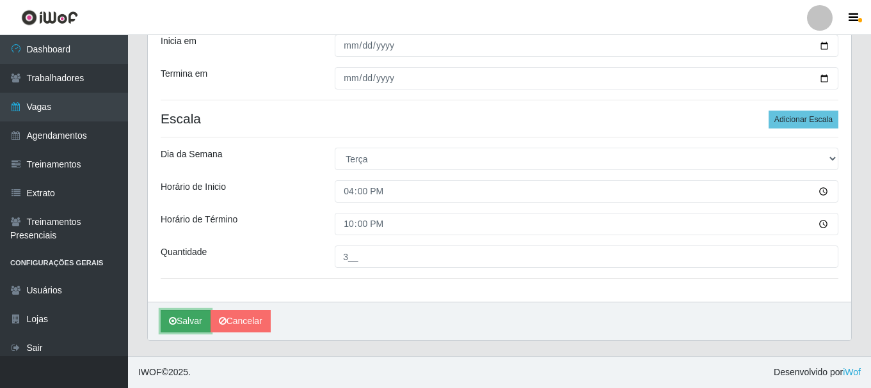
click at [192, 315] on button "Salvar" at bounding box center [186, 321] width 50 height 22
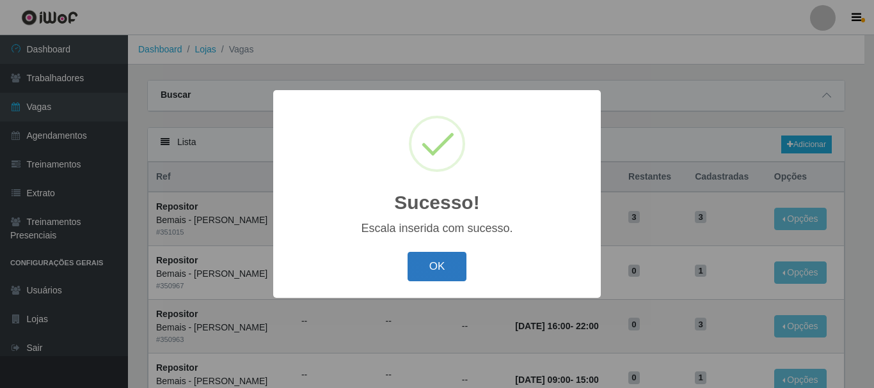
click at [417, 270] on button "OK" at bounding box center [438, 267] width 60 height 30
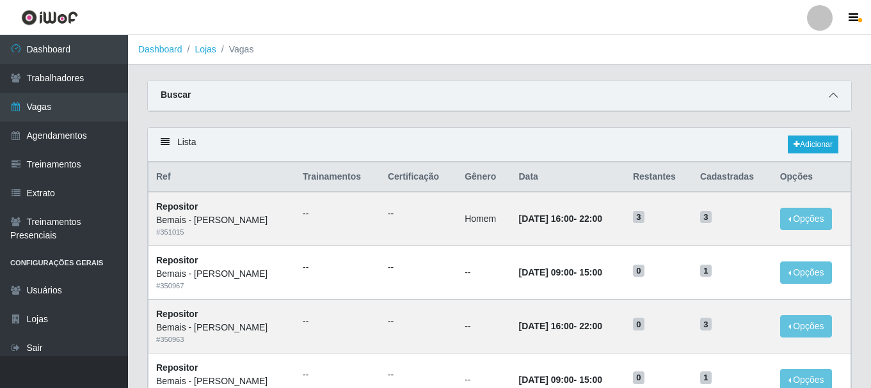
click at [835, 95] on icon at bounding box center [833, 95] width 9 height 9
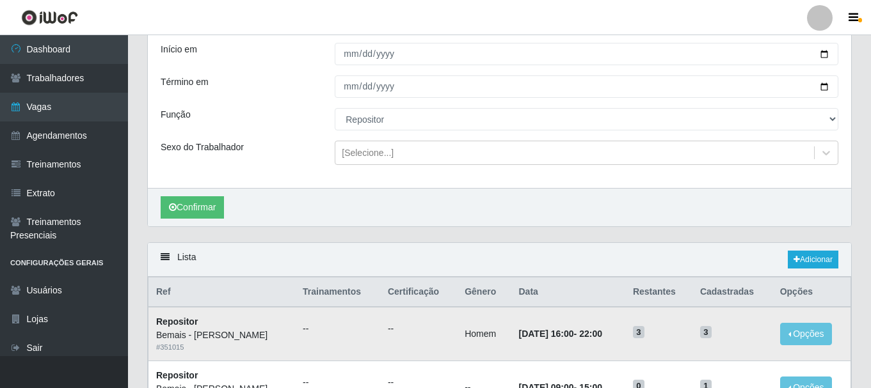
scroll to position [192, 0]
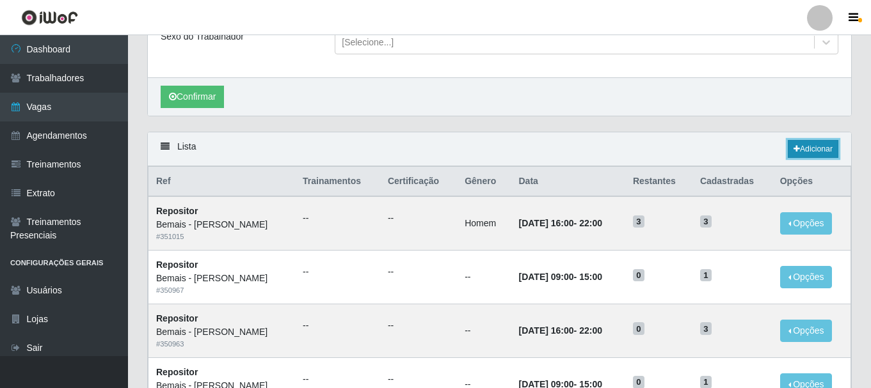
click at [821, 145] on link "Adicionar" at bounding box center [813, 149] width 51 height 18
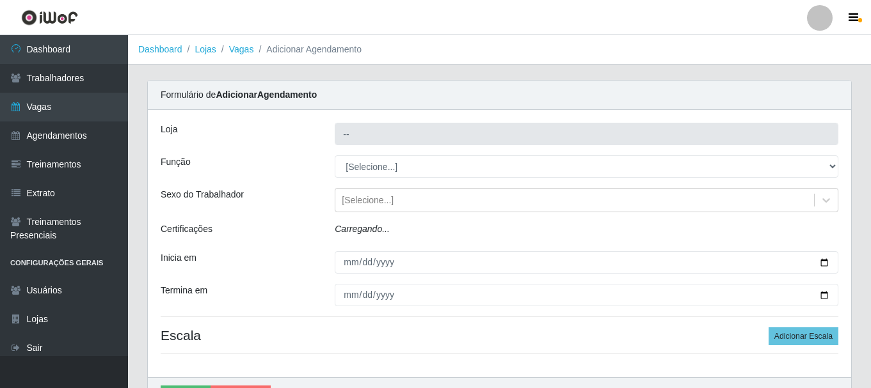
type input "Bemais - [PERSON_NAME]"
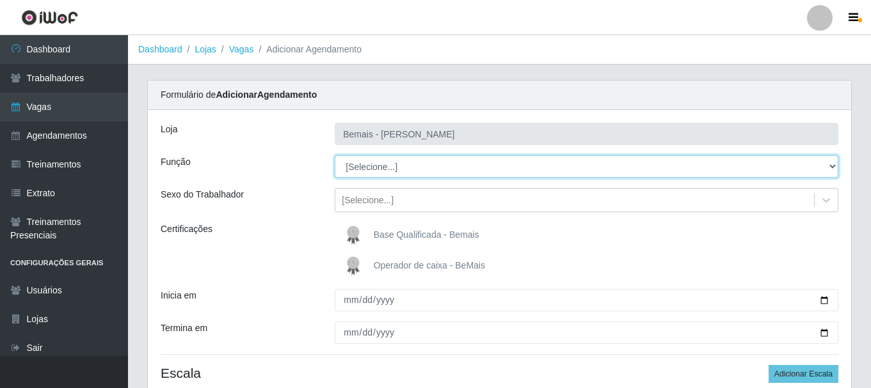
click at [564, 160] on select "[Selecione...] ASG ASG + ASG ++ Auxiliar de Depósito Auxiliar de Depósito + Aux…" at bounding box center [587, 167] width 504 height 22
select select "24"
click at [335, 156] on select "[Selecione...] ASG ASG + ASG ++ Auxiliar de Depósito Auxiliar de Depósito + Aux…" at bounding box center [587, 167] width 504 height 22
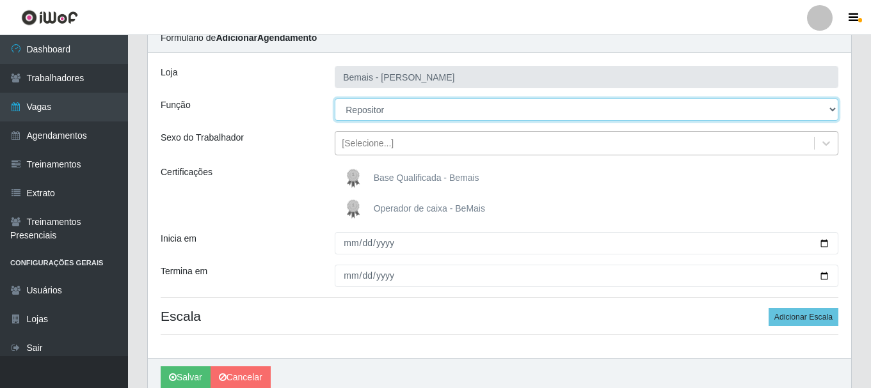
scroll to position [113, 0]
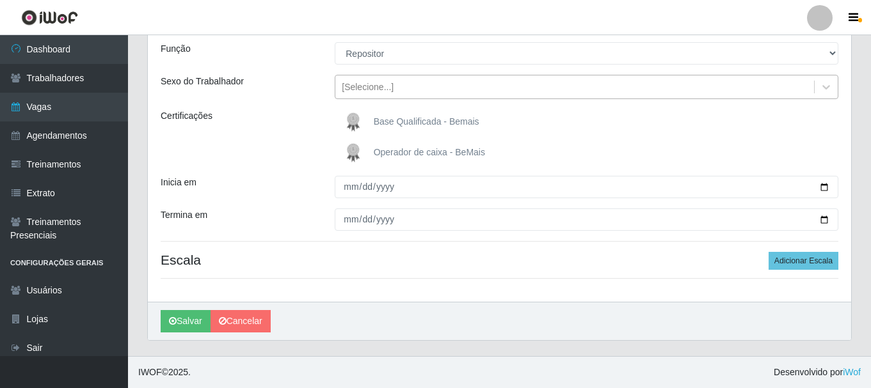
click at [348, 84] on div "[Selecione...]" at bounding box center [368, 87] width 52 height 13
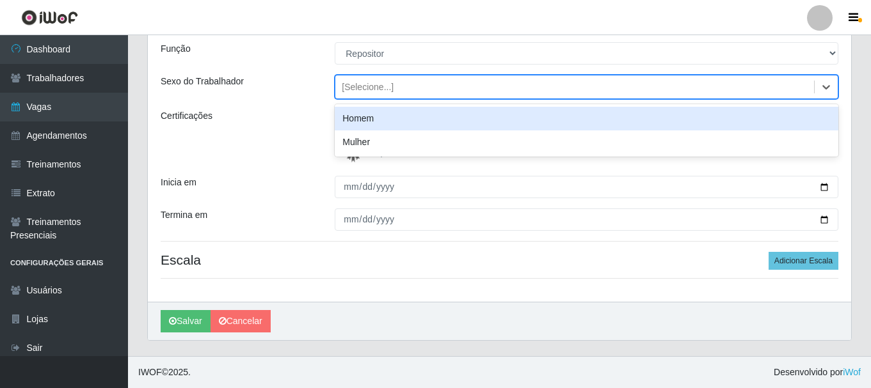
click at [364, 122] on div "Homem" at bounding box center [587, 119] width 504 height 24
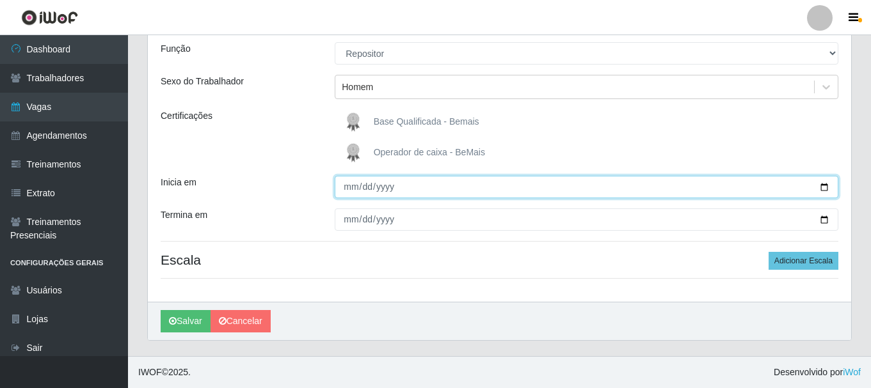
click at [829, 187] on input "Inicia em" at bounding box center [587, 187] width 504 height 22
type input "[DATE]"
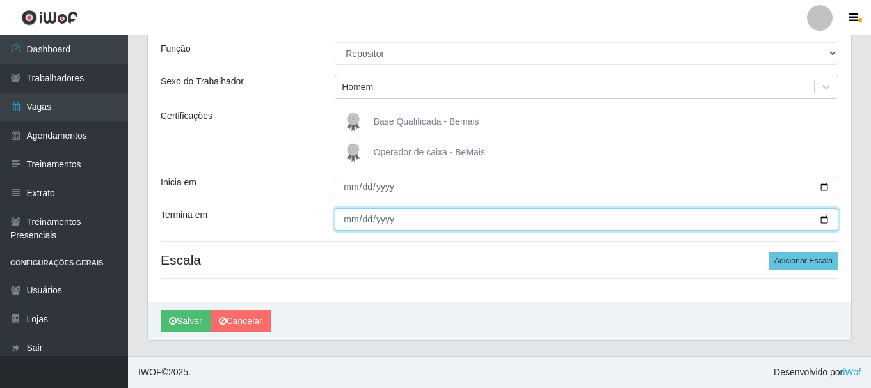
click at [824, 220] on input "Termina em" at bounding box center [587, 220] width 504 height 22
type input "[DATE]"
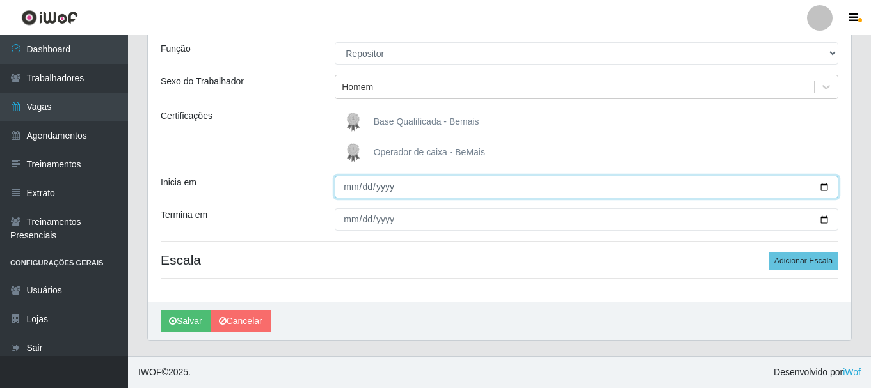
click at [367, 189] on input "[DATE]" at bounding box center [587, 187] width 504 height 22
type input "[DATE]"
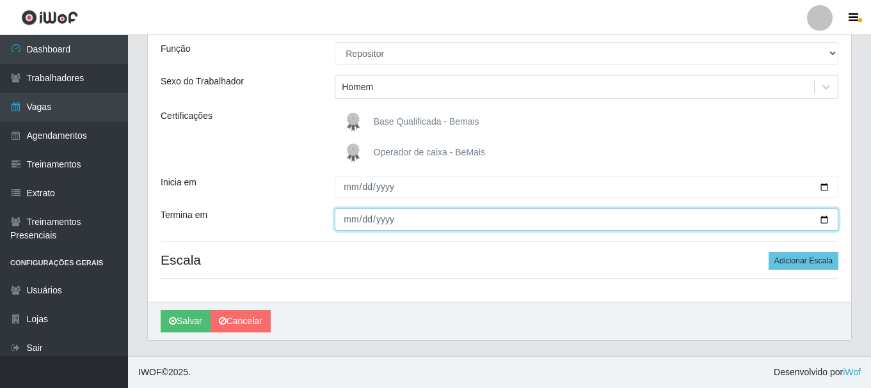
click at [527, 210] on input "[DATE]" at bounding box center [587, 220] width 504 height 22
drag, startPoint x: 527, startPoint y: 210, endPoint x: 519, endPoint y: 212, distance: 8.5
click at [527, 211] on input "[DATE]" at bounding box center [587, 220] width 504 height 22
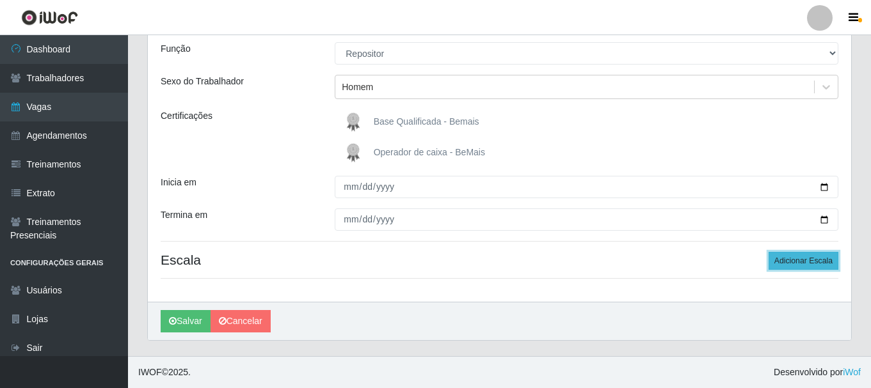
click at [795, 262] on button "Adicionar Escala" at bounding box center [804, 261] width 70 height 18
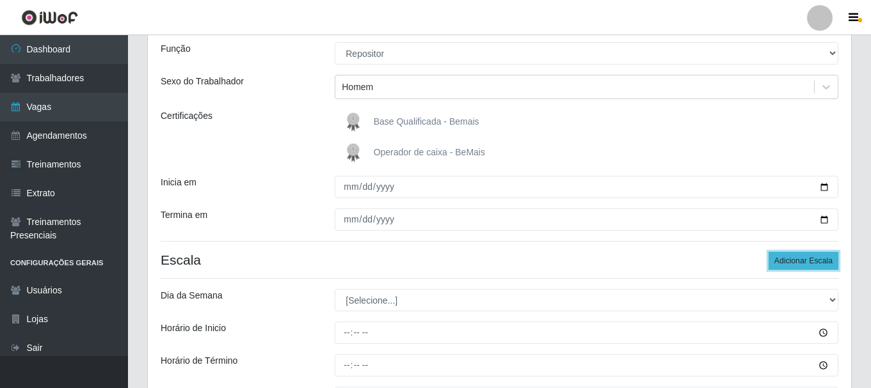
click at [795, 262] on button "Adicionar Escala" at bounding box center [804, 261] width 70 height 18
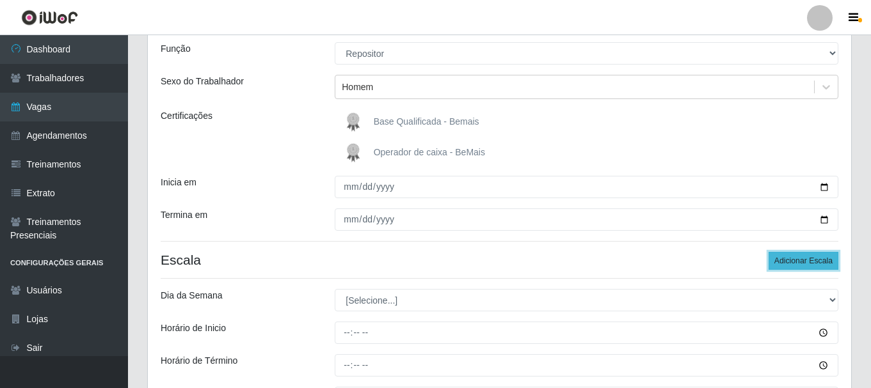
click at [795, 262] on button "Adicionar Escala" at bounding box center [804, 261] width 70 height 18
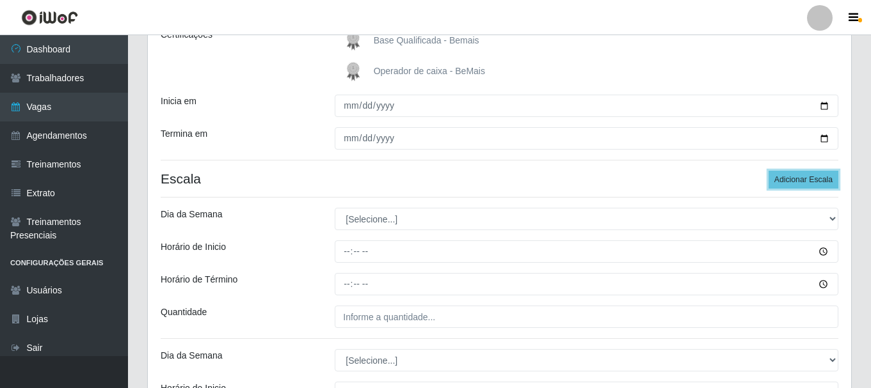
scroll to position [305, 0]
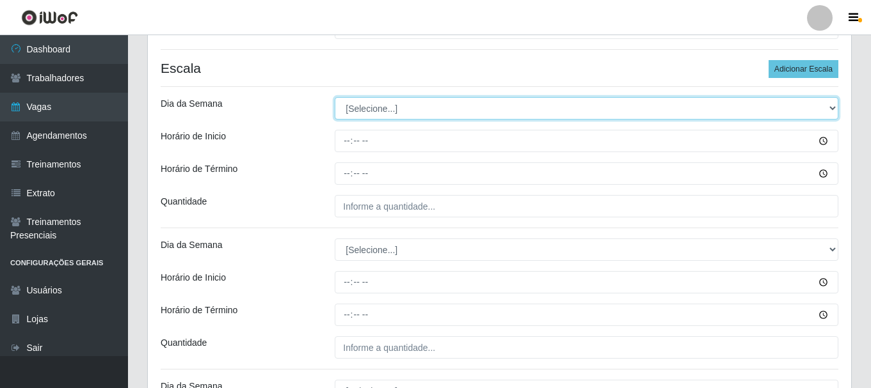
click at [358, 111] on select "[Selecione...] Segunda Terça Quarta Quinta Sexta Sábado Domingo" at bounding box center [587, 108] width 504 height 22
select select "1"
click at [335, 97] on select "[Selecione...] Segunda Terça Quarta Quinta Sexta Sábado Domingo" at bounding box center [587, 108] width 504 height 22
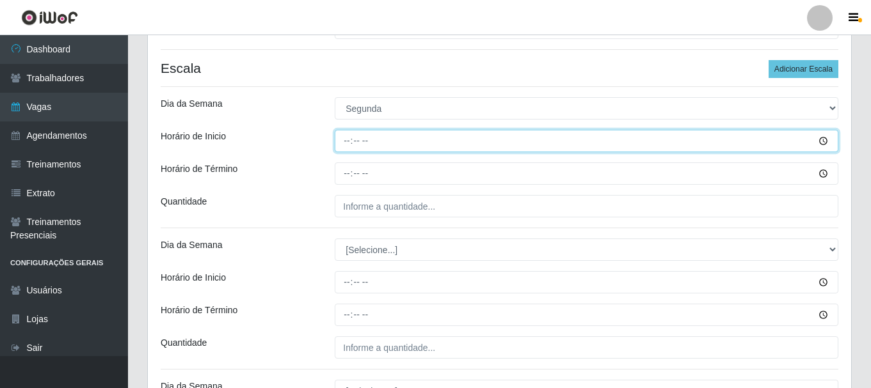
click at [344, 140] on input "Horário de Inicio" at bounding box center [587, 141] width 504 height 22
type input "09:00"
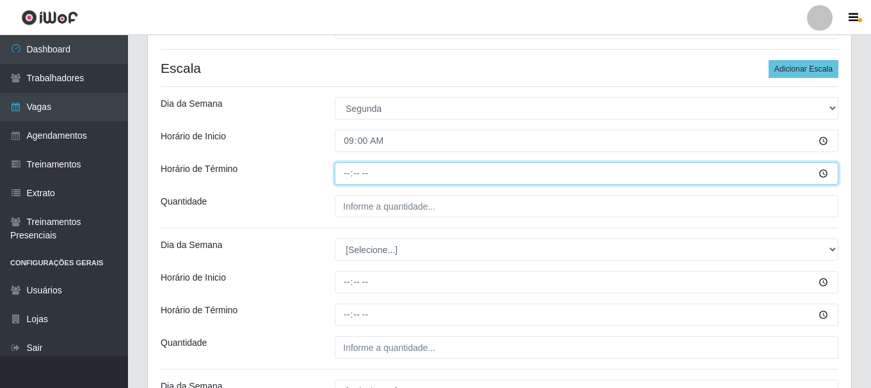
click at [346, 170] on input "Horário de Término" at bounding box center [587, 174] width 504 height 22
type input "13:00"
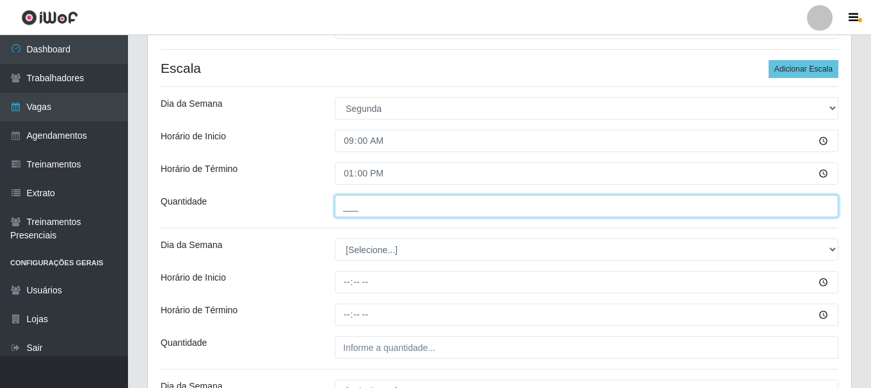
click at [385, 209] on input "___" at bounding box center [587, 206] width 504 height 22
type input "1__"
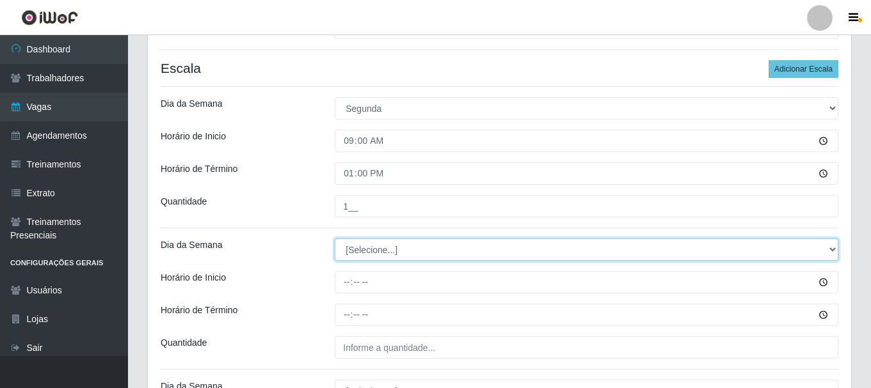
click at [367, 246] on select "[Selecione...] Segunda Terça Quarta Quinta Sexta Sábado Domingo" at bounding box center [587, 250] width 504 height 22
click at [371, 248] on select "[Selecione...] Segunda Terça Quarta Quinta Sexta Sábado Domingo" at bounding box center [587, 250] width 504 height 22
select select "1"
click at [335, 239] on select "[Selecione...] Segunda Terça Quarta Quinta Sexta Sábado Domingo" at bounding box center [587, 250] width 504 height 22
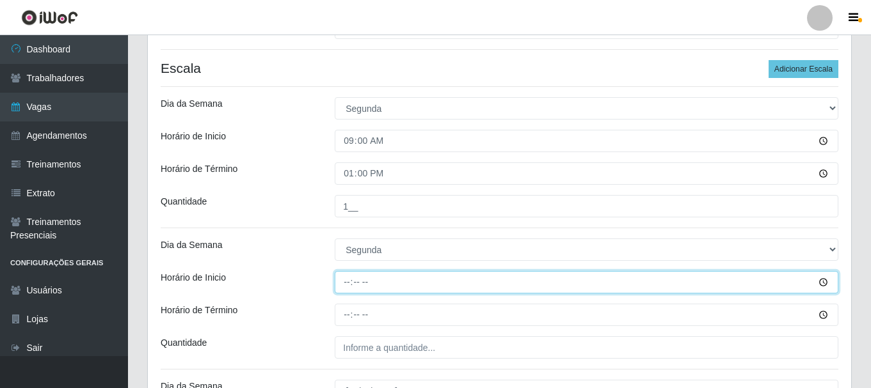
click at [347, 282] on input "Horário de Inicio" at bounding box center [587, 282] width 504 height 22
type input "16:00"
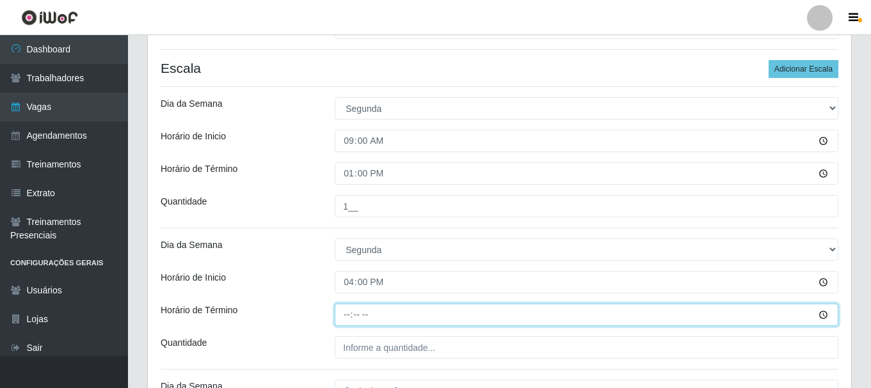
click at [345, 315] on input "Horário de Término" at bounding box center [587, 315] width 504 height 22
type input "22:00"
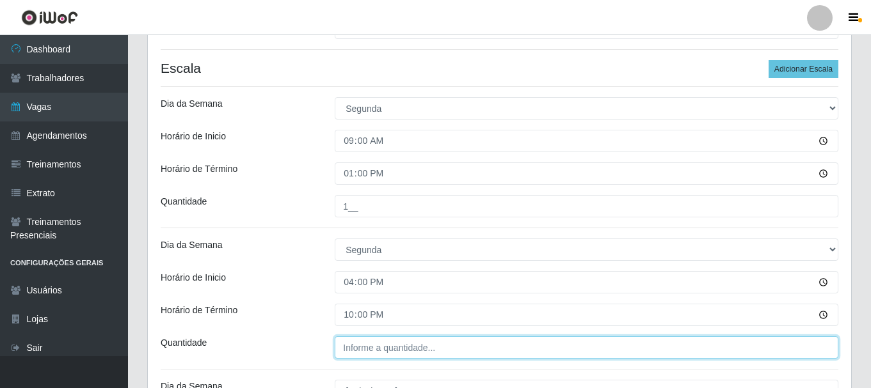
type input "___"
click at [364, 349] on input "___" at bounding box center [587, 348] width 504 height 22
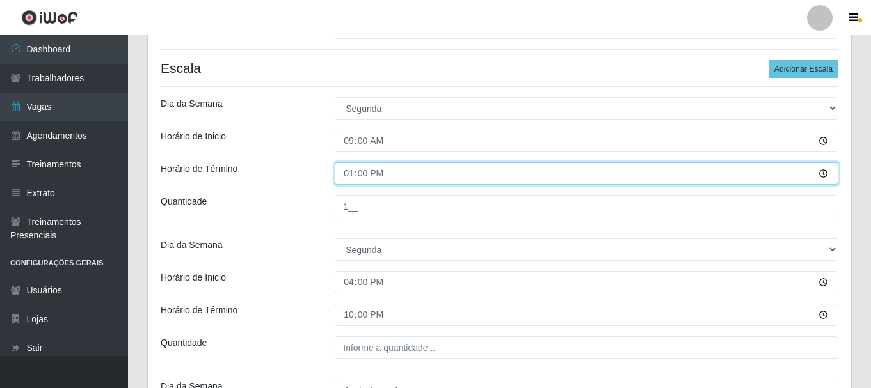
click at [349, 173] on input "13:00" at bounding box center [587, 174] width 504 height 22
type input "15:00"
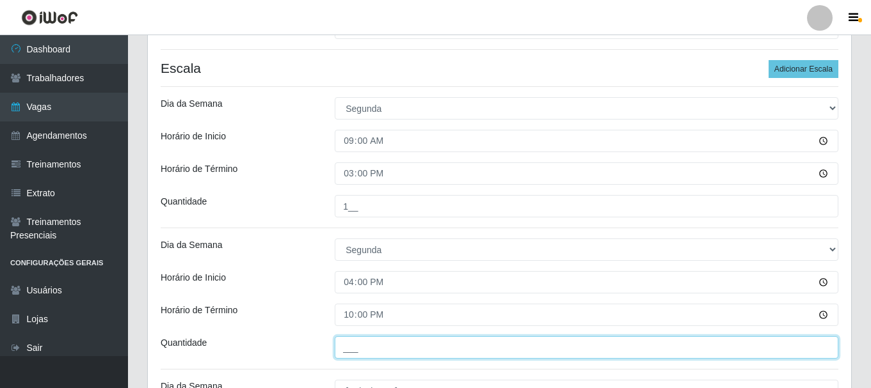
drag, startPoint x: 367, startPoint y: 349, endPoint x: 382, endPoint y: 340, distance: 17.8
click at [367, 349] on input "___" at bounding box center [587, 348] width 504 height 22
type input "3__"
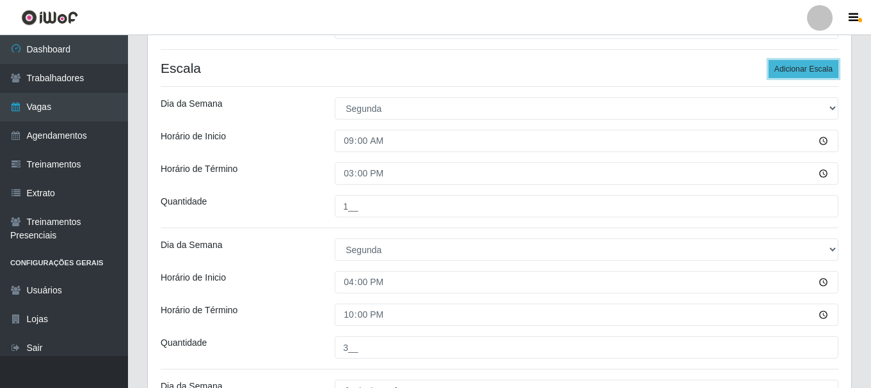
click at [811, 64] on button "Adicionar Escala" at bounding box center [804, 69] width 70 height 18
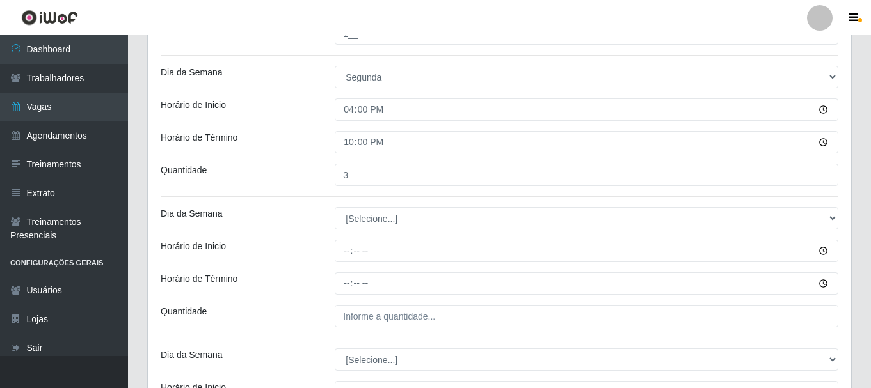
scroll to position [497, 0]
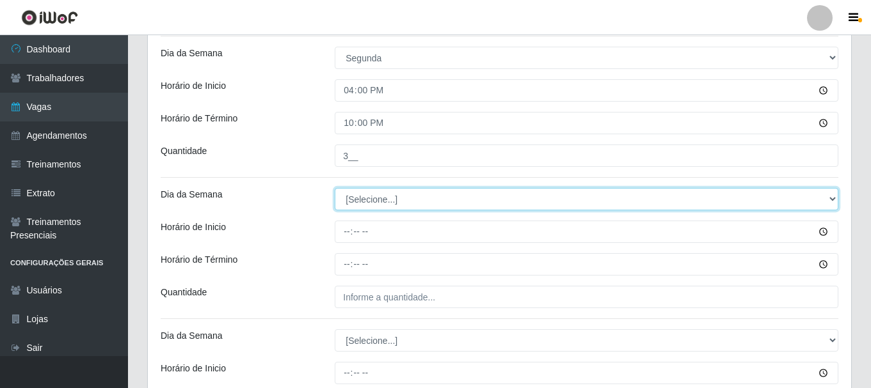
click at [379, 195] on select "[Selecione...] Segunda Terça Quarta Quinta Sexta Sábado Domingo" at bounding box center [587, 199] width 504 height 22
select select "2"
click at [335, 188] on select "[Selecione...] Segunda Terça Quarta Quinta Sexta Sábado Domingo" at bounding box center [587, 199] width 504 height 22
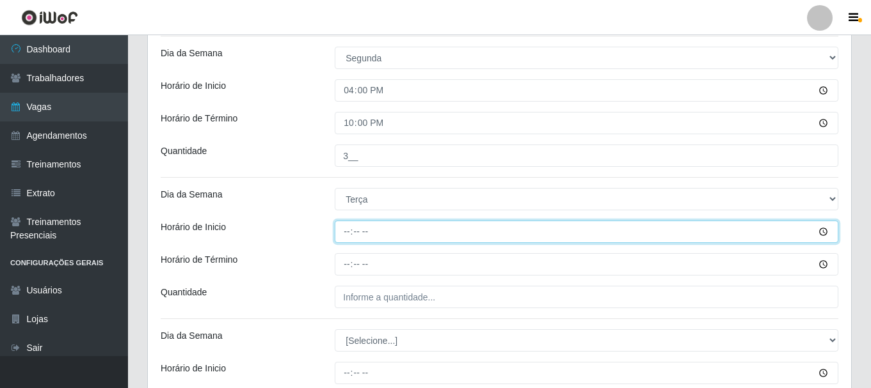
click at [347, 236] on input "Horário de Inicio" at bounding box center [587, 232] width 504 height 22
type input "09:00"
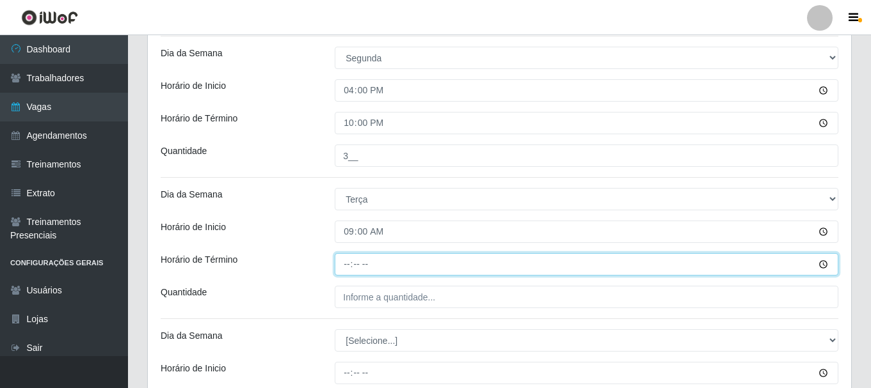
click at [349, 267] on input "Horário de Término" at bounding box center [587, 264] width 504 height 22
type input "15:00"
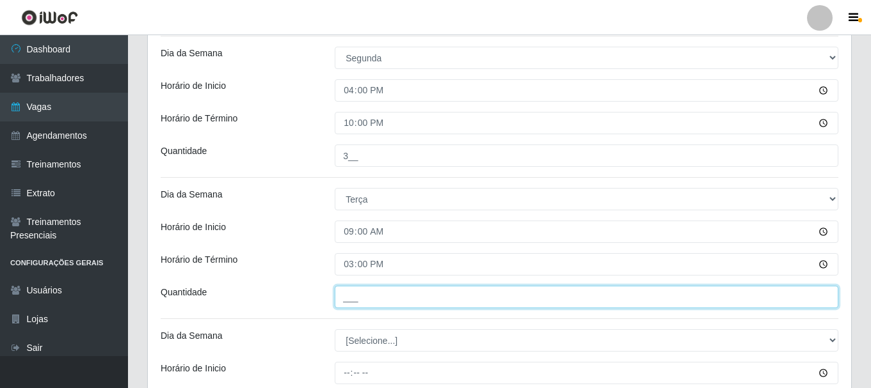
click at [369, 298] on input "___" at bounding box center [587, 297] width 504 height 22
type input "1__"
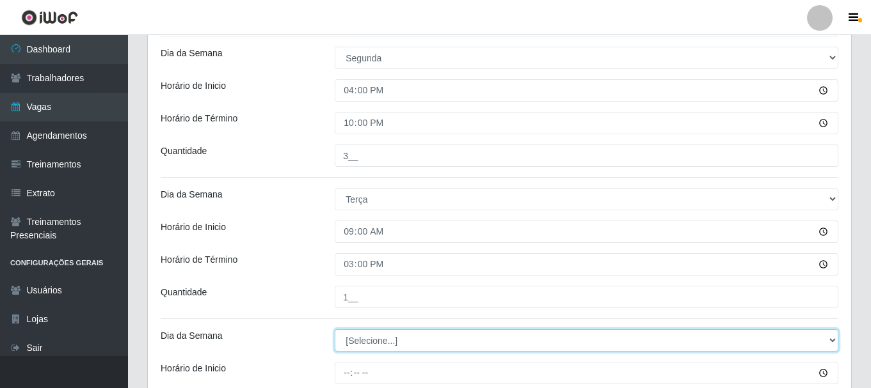
drag, startPoint x: 358, startPoint y: 344, endPoint x: 363, endPoint y: 341, distance: 6.6
click at [358, 344] on select "[Selecione...] Segunda Terça Quarta Quinta Sexta Sábado Domingo" at bounding box center [587, 341] width 504 height 22
select select "2"
click at [335, 330] on select "[Selecione...] Segunda Terça Quarta Quinta Sexta Sábado Domingo" at bounding box center [587, 341] width 504 height 22
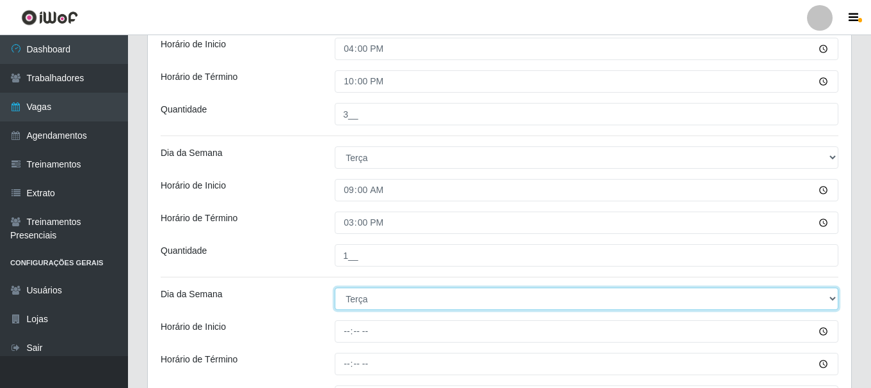
scroll to position [625, 0]
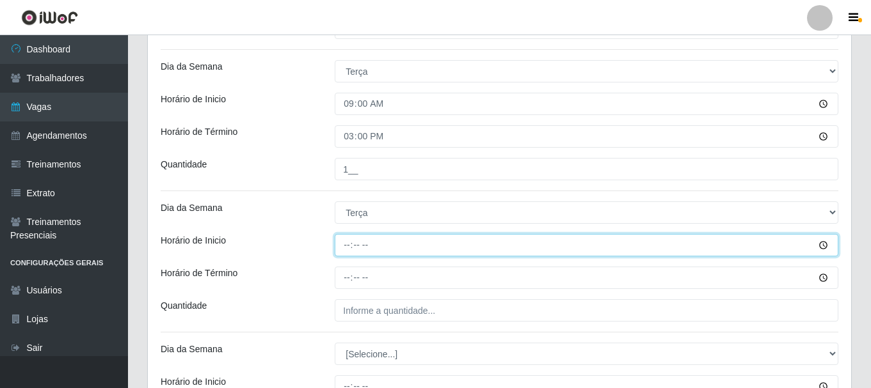
click at [345, 246] on input "Horário de Inicio" at bounding box center [587, 245] width 504 height 22
type input "16:00"
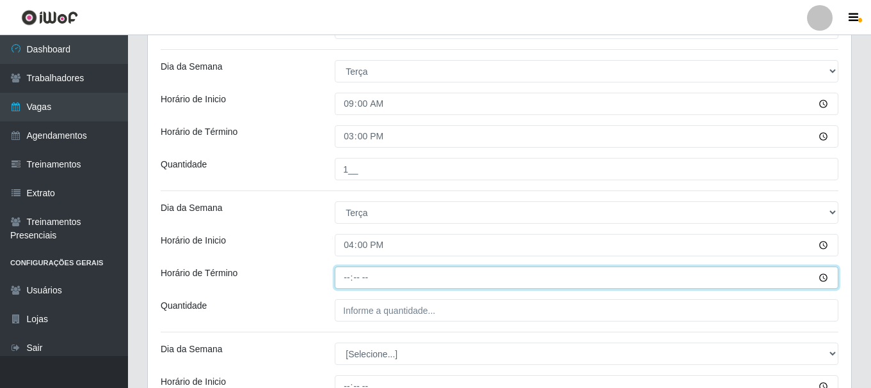
drag, startPoint x: 348, startPoint y: 276, endPoint x: 364, endPoint y: 250, distance: 31.3
click at [351, 270] on input "Horário de Término" at bounding box center [587, 278] width 504 height 22
type input "22:00"
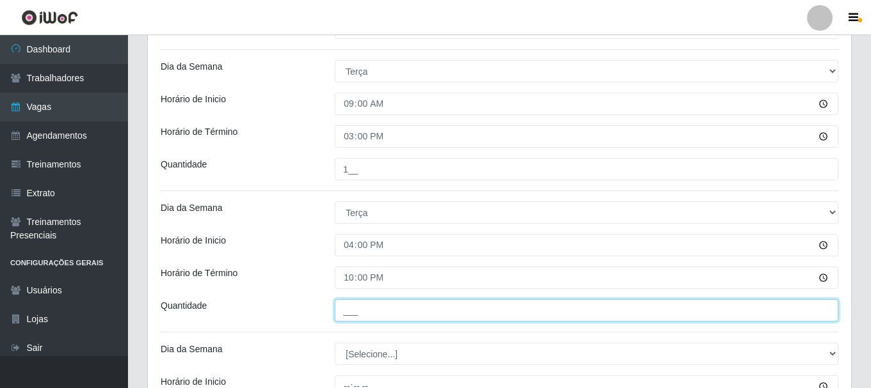
click at [363, 315] on input "___" at bounding box center [587, 310] width 504 height 22
type input "3__"
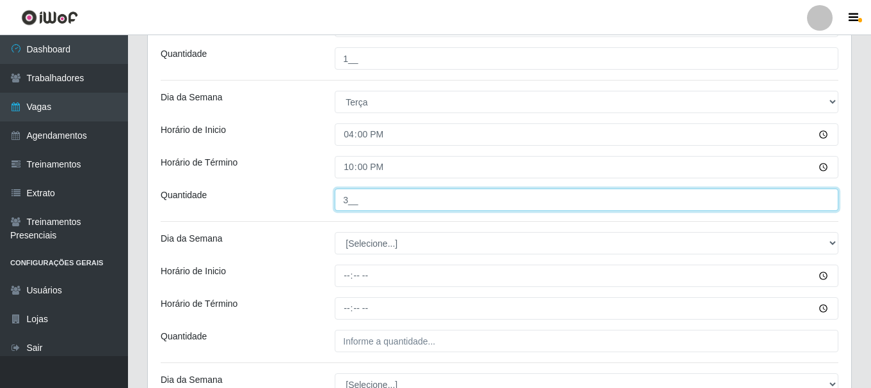
scroll to position [817, 0]
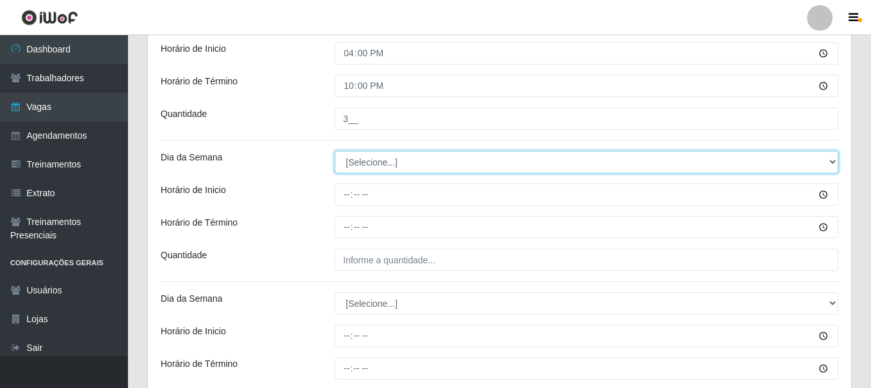
drag, startPoint x: 380, startPoint y: 160, endPoint x: 376, endPoint y: 169, distance: 10.0
click at [380, 160] on select "[Selecione...] Segunda Terça Quarta Quinta Sexta Sábado Domingo" at bounding box center [587, 162] width 504 height 22
select select "3"
click at [335, 151] on select "[Selecione...] Segunda Terça Quarta Quinta Sexta Sábado Domingo" at bounding box center [587, 162] width 504 height 22
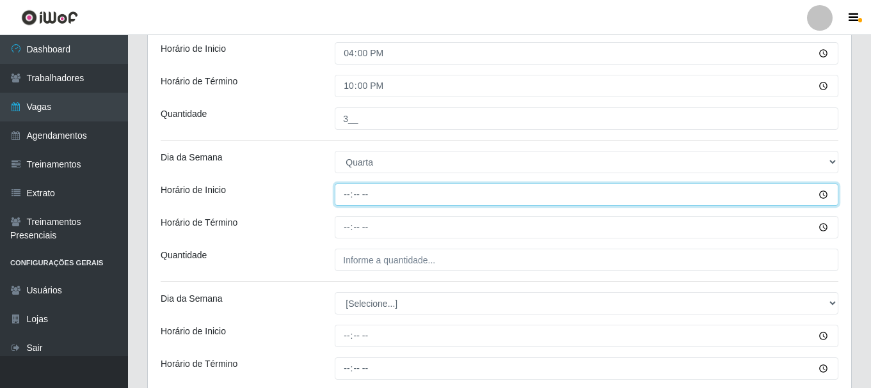
click at [345, 197] on input "Horário de Inicio" at bounding box center [587, 195] width 504 height 22
type input "09:00"
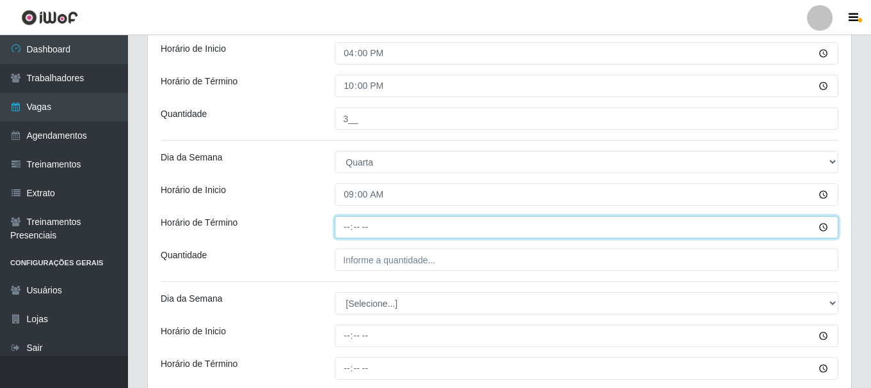
click at [341, 223] on input "Horário de Término" at bounding box center [587, 227] width 504 height 22
type input "15:00"
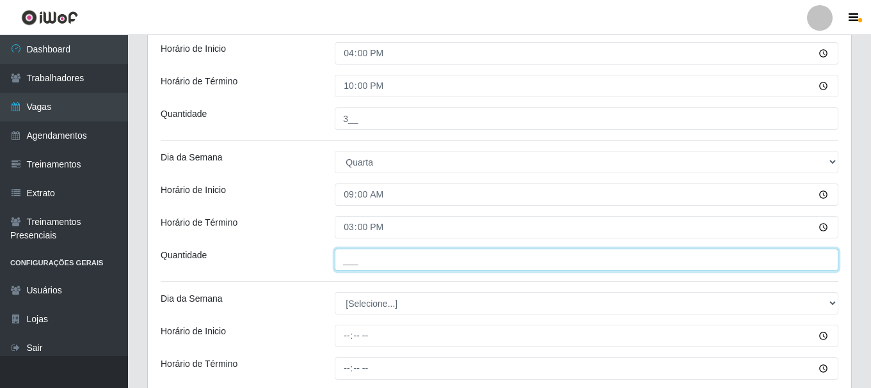
click at [350, 253] on input "___" at bounding box center [587, 260] width 504 height 22
type input "1__"
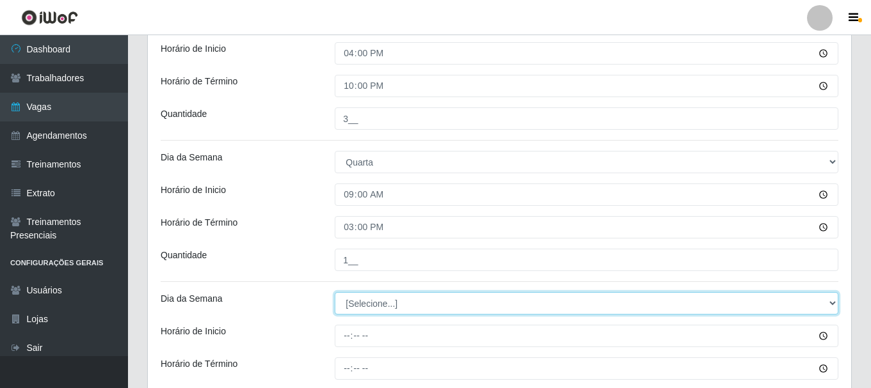
click at [378, 307] on select "[Selecione...] Segunda Terça Quarta Quinta Sexta Sábado Domingo" at bounding box center [587, 303] width 504 height 22
select select "3"
click at [335, 292] on select "[Selecione...] Segunda Terça Quarta Quinta Sexta Sábado Domingo" at bounding box center [587, 303] width 504 height 22
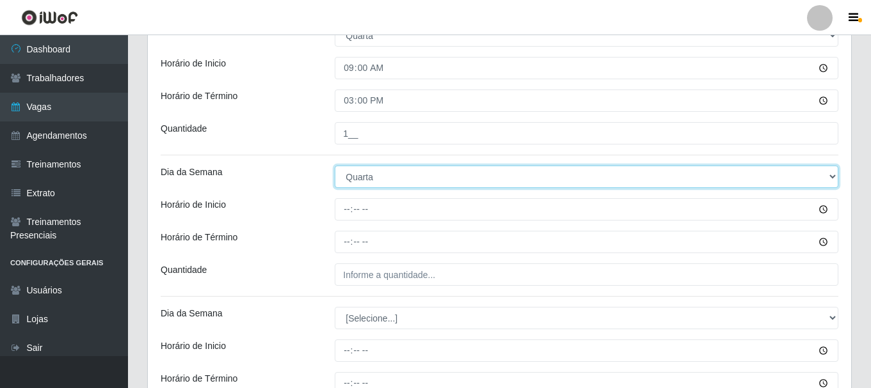
scroll to position [945, 0]
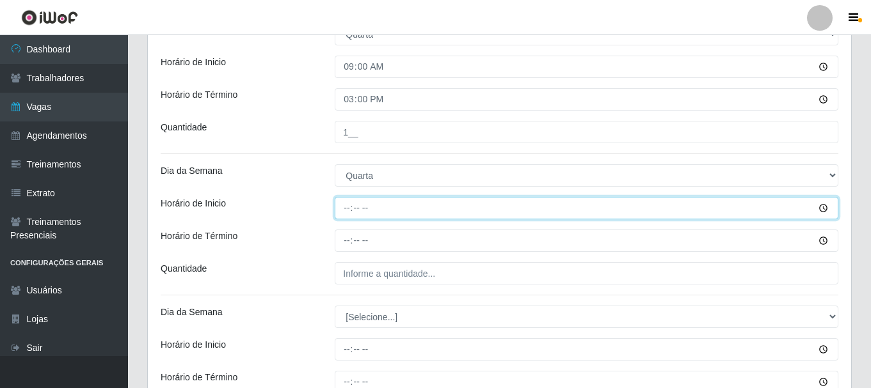
click at [348, 212] on input "Horário de Inicio" at bounding box center [587, 208] width 504 height 22
type input "16:00"
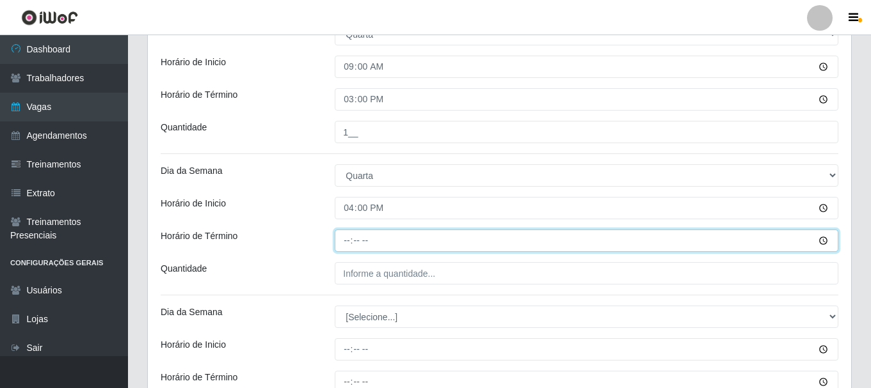
click at [340, 237] on input "Horário de Término" at bounding box center [587, 241] width 504 height 22
type input "22:00"
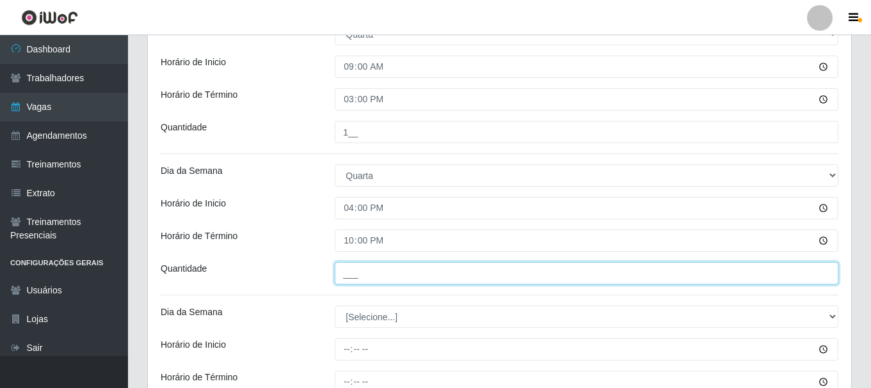
click at [359, 273] on input "___" at bounding box center [587, 273] width 504 height 22
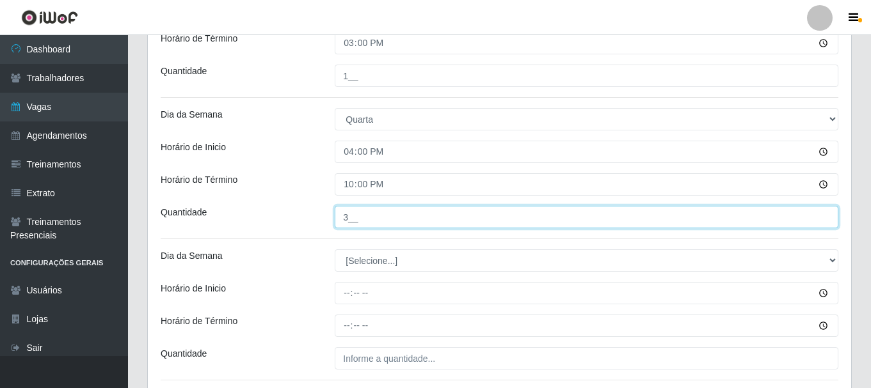
scroll to position [1073, 0]
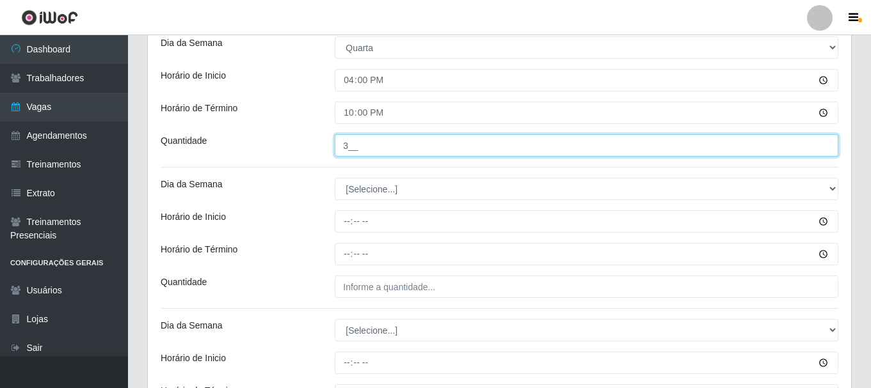
type input "3__"
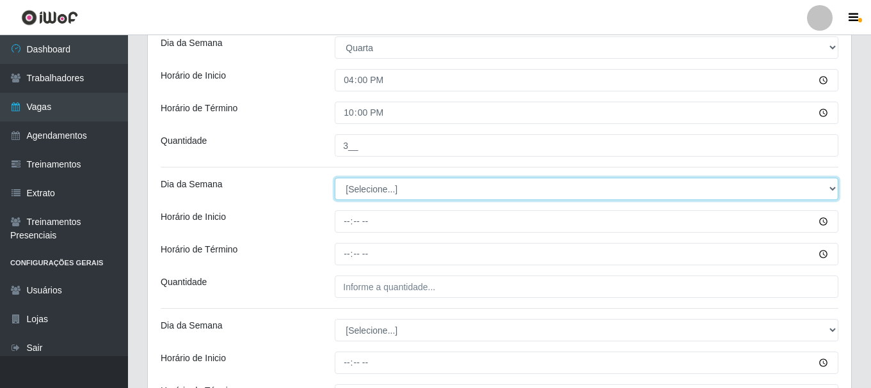
click at [380, 186] on select "[Selecione...] Segunda Terça Quarta Quinta Sexta Sábado Domingo" at bounding box center [587, 189] width 504 height 22
select select "4"
click at [335, 178] on select "[Selecione...] Segunda Terça Quarta Quinta Sexta Sábado Domingo" at bounding box center [587, 189] width 504 height 22
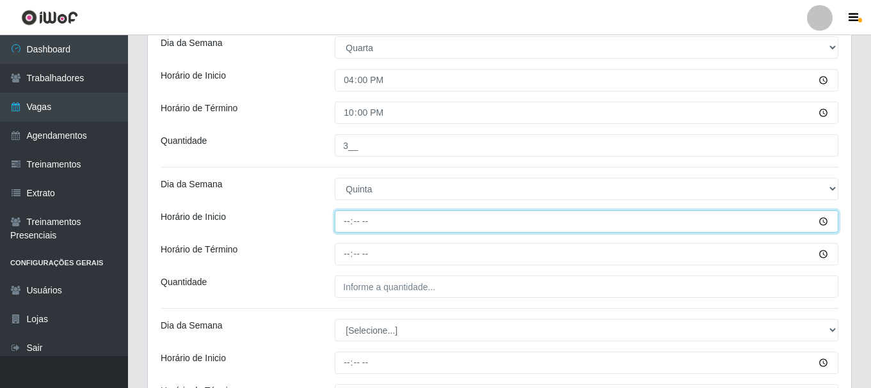
drag, startPoint x: 349, startPoint y: 223, endPoint x: 353, endPoint y: 208, distance: 15.2
click at [349, 220] on input "Horário de Inicio" at bounding box center [587, 222] width 504 height 22
type input "09:00"
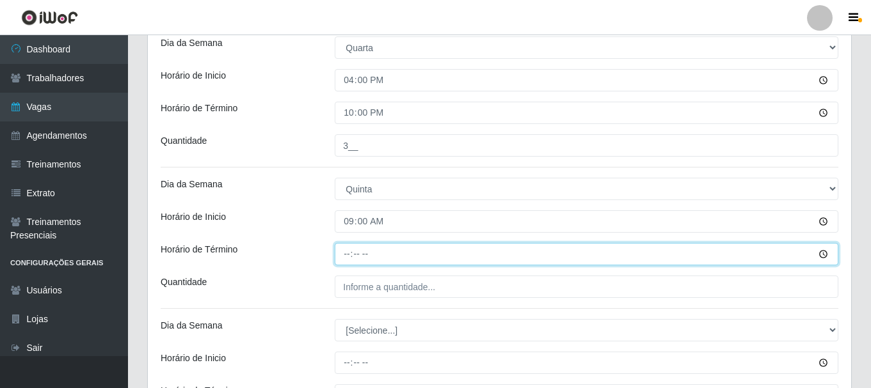
click at [348, 255] on input "Horário de Término" at bounding box center [587, 254] width 504 height 22
type input "15:00"
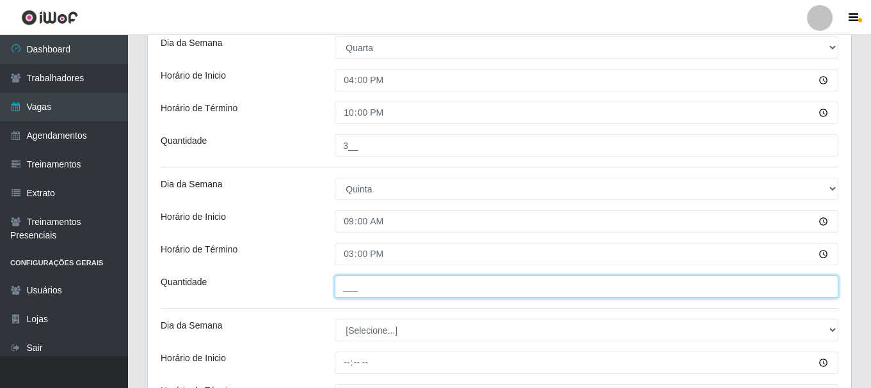
click at [359, 284] on input "___" at bounding box center [587, 287] width 504 height 22
type input "1__"
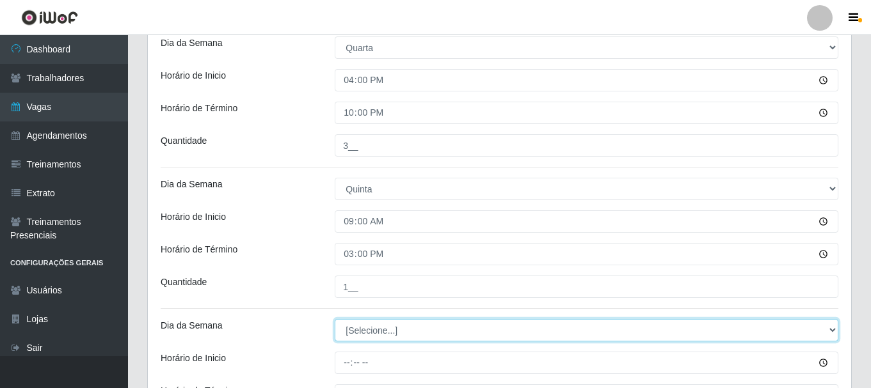
click at [365, 328] on select "[Selecione...] Segunda Terça Quarta Quinta Sexta Sábado Domingo" at bounding box center [587, 330] width 504 height 22
select select "4"
click at [335, 319] on select "[Selecione...] Segunda Terça Quarta Quinta Sexta Sábado Domingo" at bounding box center [587, 330] width 504 height 22
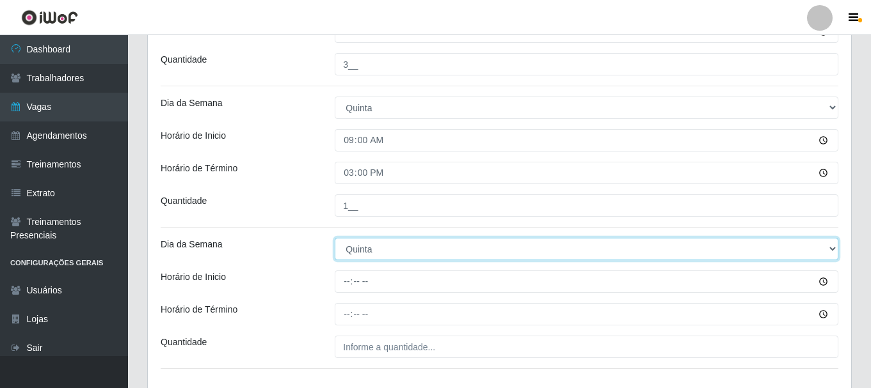
scroll to position [1245, 0]
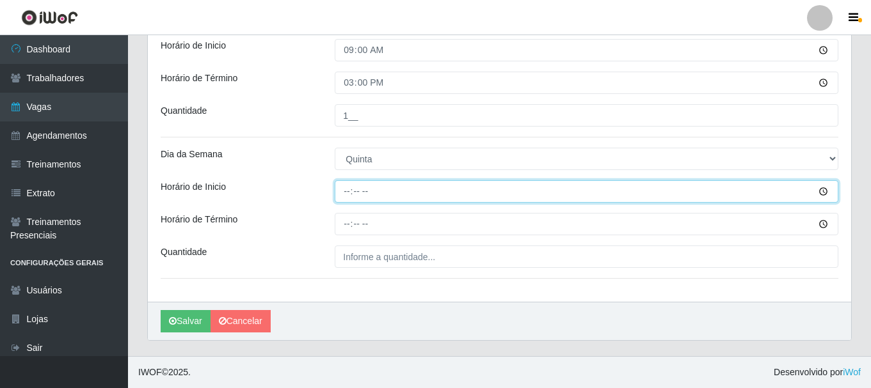
click at [347, 195] on input "Horário de Inicio" at bounding box center [587, 191] width 504 height 22
type input "16:00"
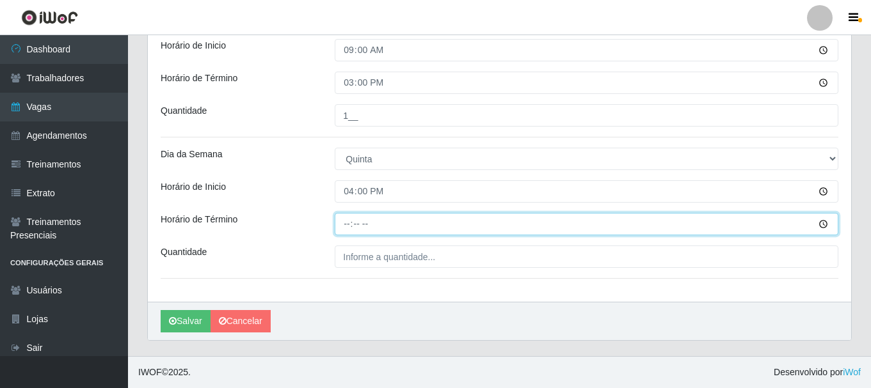
click at [344, 222] on input "Horário de Término" at bounding box center [587, 224] width 504 height 22
type input "22:00"
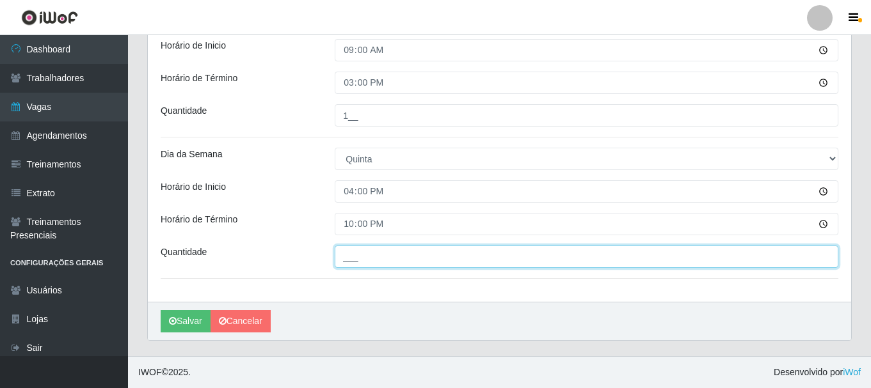
click at [380, 260] on input "___" at bounding box center [587, 257] width 504 height 22
type input "3__"
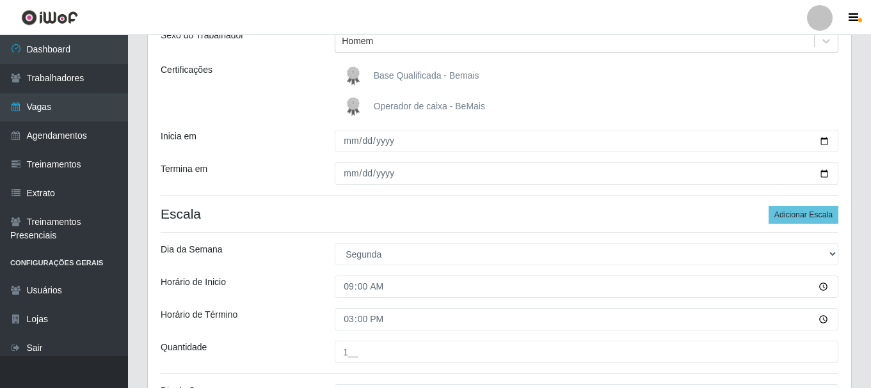
scroll to position [157, 0]
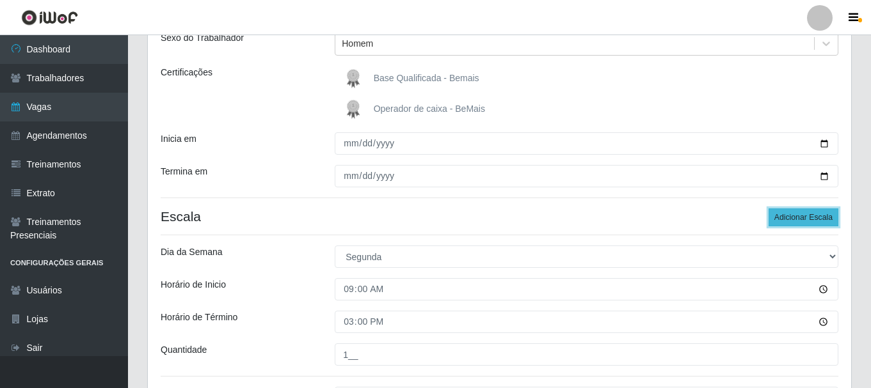
click at [807, 216] on button "Adicionar Escala" at bounding box center [804, 218] width 70 height 18
click at [806, 212] on button "Adicionar Escala" at bounding box center [804, 218] width 70 height 18
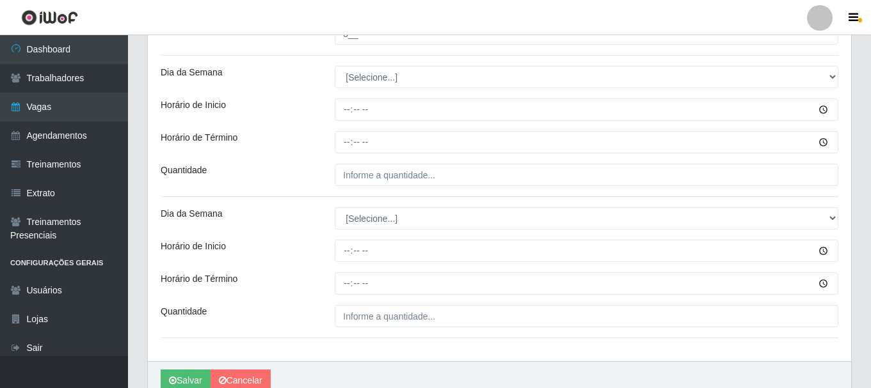
scroll to position [1437, 0]
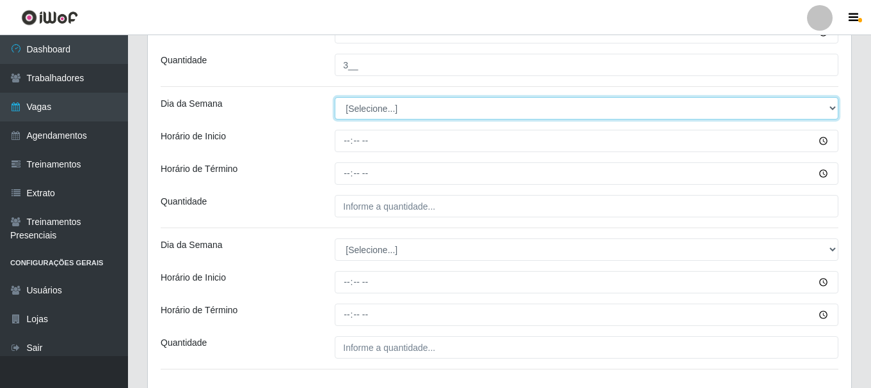
click at [367, 104] on select "[Selecione...] Segunda Terça Quarta Quinta Sexta Sábado Domingo" at bounding box center [587, 108] width 504 height 22
click at [360, 109] on select "[Selecione...] Segunda Terça Quarta Quinta Sexta Sábado Domingo" at bounding box center [587, 108] width 504 height 22
select select "5"
click at [335, 97] on select "[Selecione...] Segunda Terça Quarta Quinta Sexta Sábado Domingo" at bounding box center [587, 108] width 504 height 22
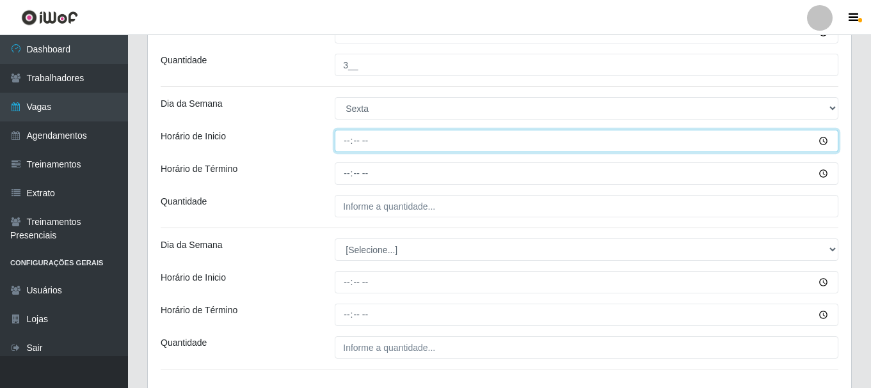
click at [342, 138] on input "Horário de Inicio" at bounding box center [587, 141] width 504 height 22
type input "09:00"
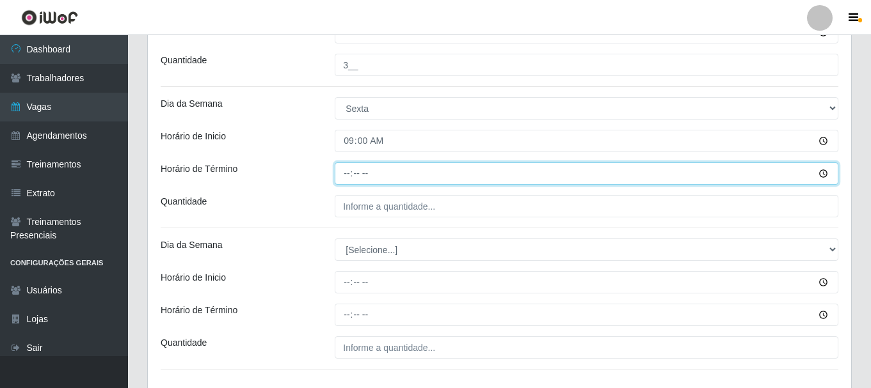
drag, startPoint x: 347, startPoint y: 180, endPoint x: 337, endPoint y: 161, distance: 21.2
click at [347, 178] on input "Horário de Término" at bounding box center [587, 174] width 504 height 22
type input "15:00"
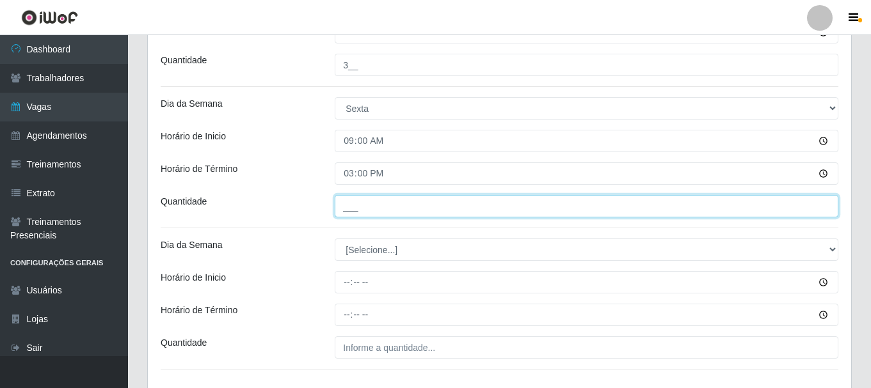
click at [382, 211] on input "___" at bounding box center [587, 206] width 504 height 22
type input "1__"
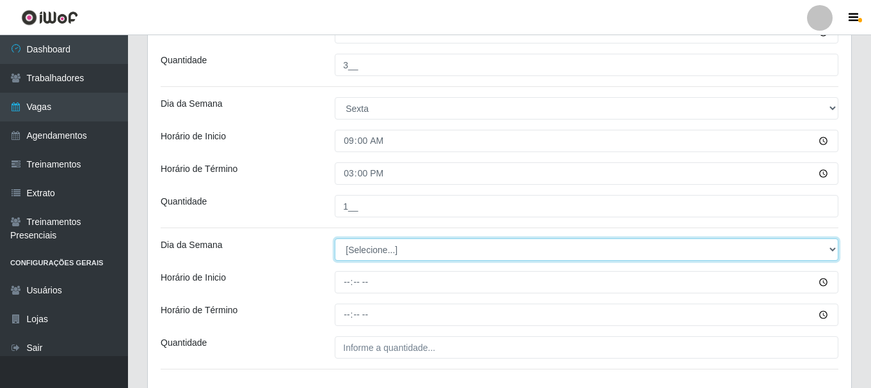
click at [365, 247] on select "[Selecione...] Segunda Terça Quarta Quinta Sexta Sábado Domingo" at bounding box center [587, 250] width 504 height 22
select select "5"
click at [335, 239] on select "[Selecione...] Segunda Terça Quarta Quinta Sexta Sábado Domingo" at bounding box center [587, 250] width 504 height 22
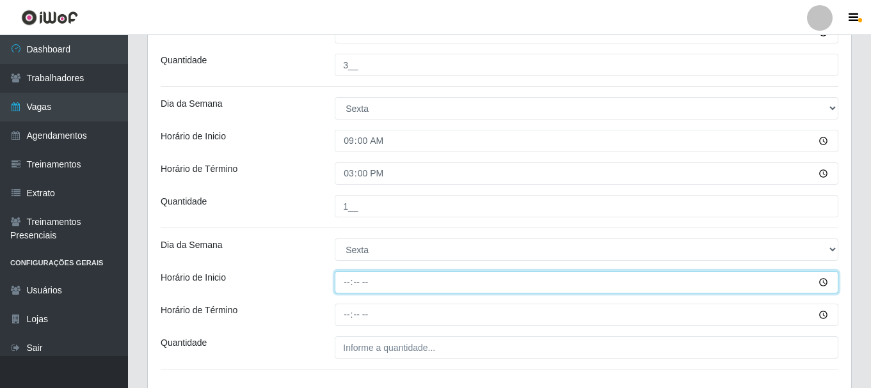
click at [344, 285] on input "Horário de Inicio" at bounding box center [587, 282] width 504 height 22
type input "16:00"
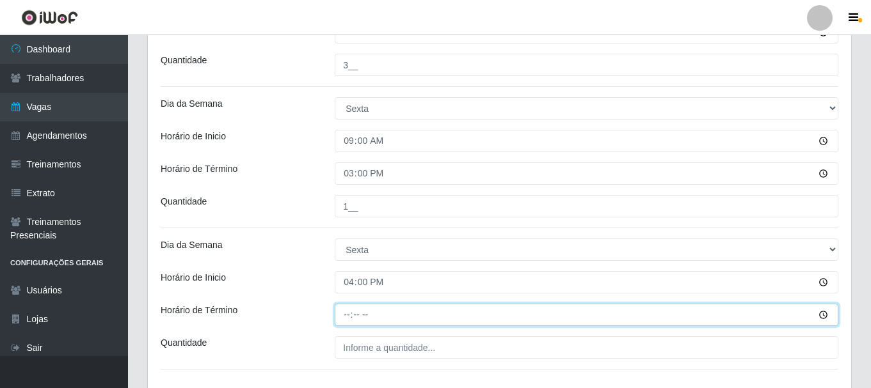
click at [347, 315] on input "Horário de Término" at bounding box center [587, 315] width 504 height 22
type input "22:00"
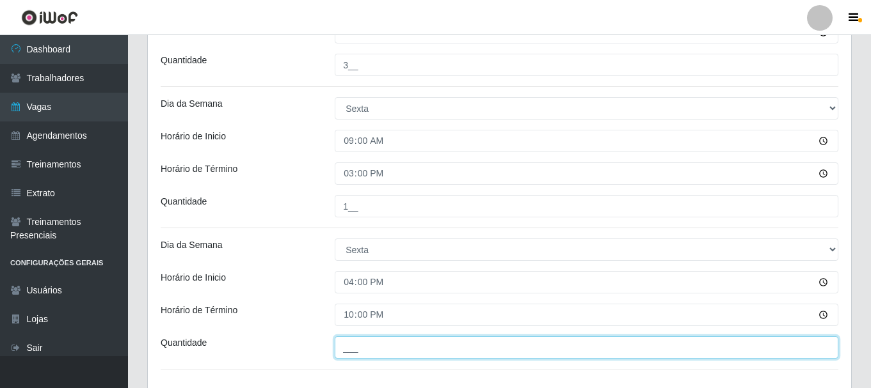
click at [351, 346] on input "___" at bounding box center [587, 348] width 504 height 22
type input "3__"
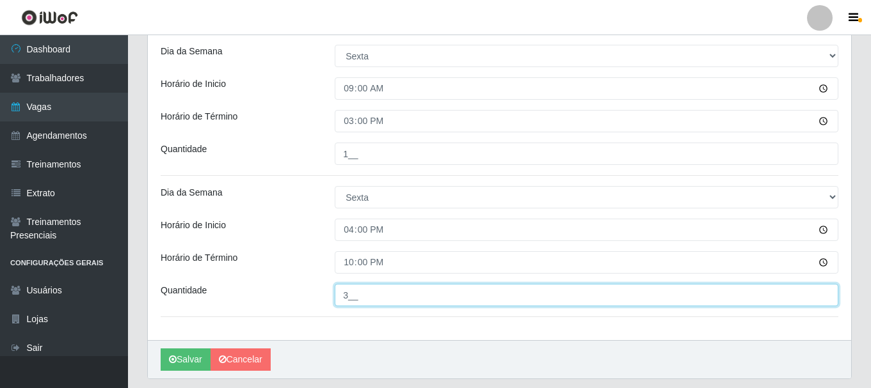
scroll to position [1527, 0]
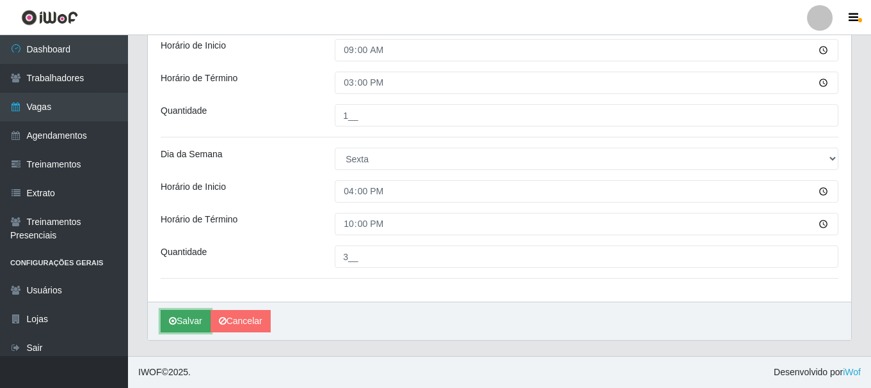
click at [192, 319] on button "Salvar" at bounding box center [186, 321] width 50 height 22
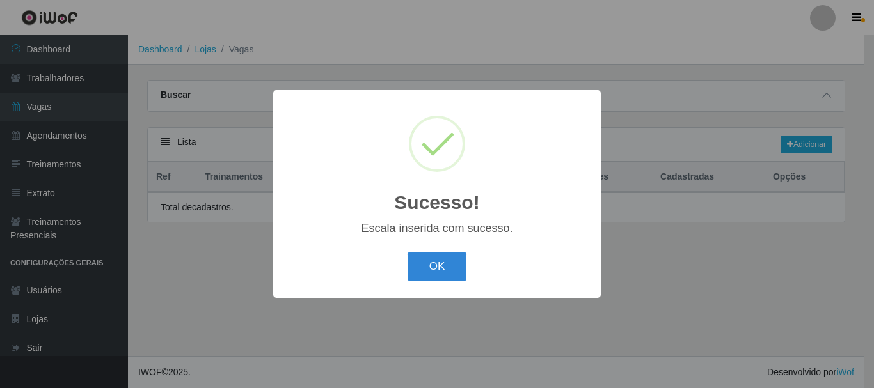
select select "24"
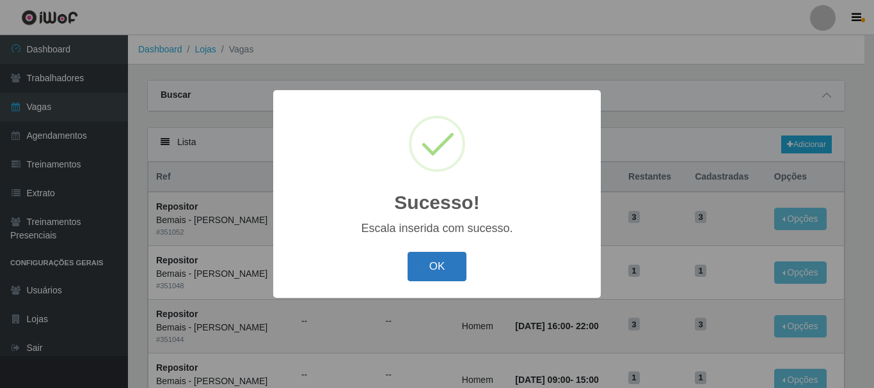
click at [421, 271] on button "OK" at bounding box center [438, 267] width 60 height 30
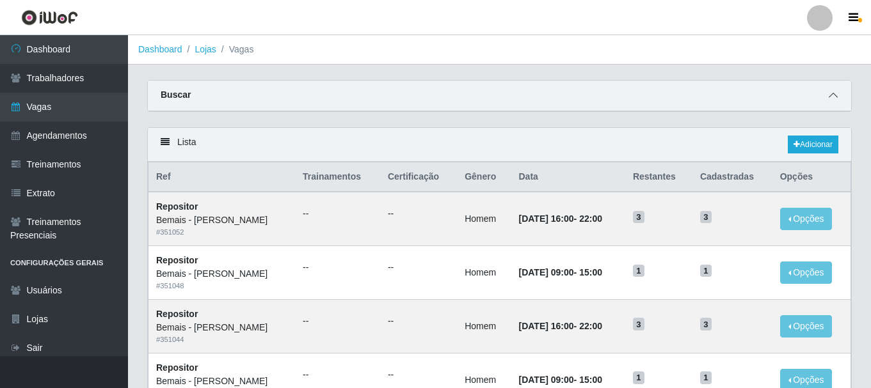
click at [836, 90] on span at bounding box center [832, 95] width 15 height 15
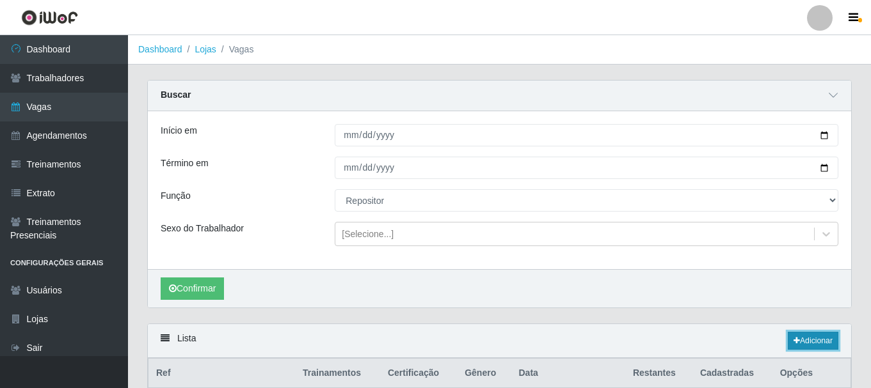
click at [817, 339] on link "Adicionar" at bounding box center [813, 341] width 51 height 18
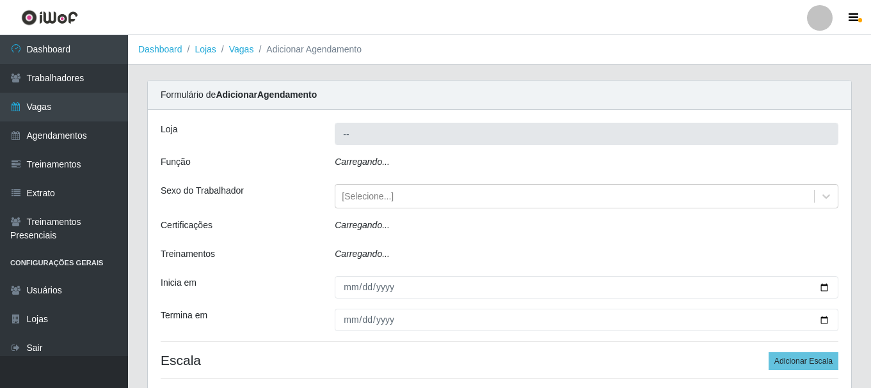
type input "Bemais - [PERSON_NAME]"
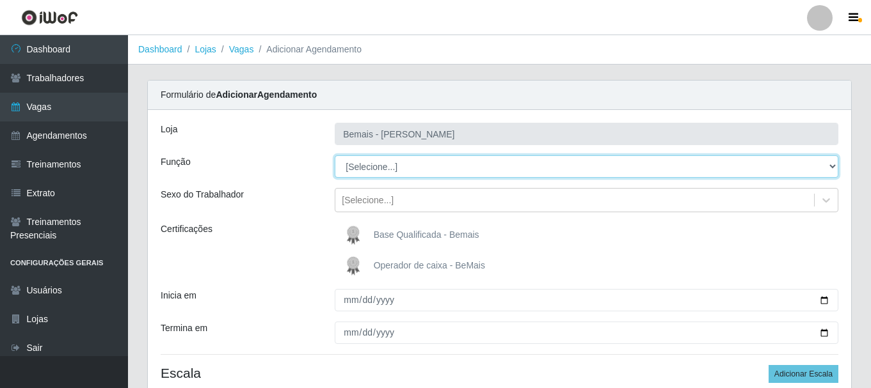
click at [737, 163] on select "[Selecione...] ASG ASG + ASG ++ Auxiliar de Depósito Auxiliar de Depósito + Aux…" at bounding box center [587, 167] width 504 height 22
select select "82"
click at [335, 156] on select "[Selecione...] ASG ASG + ASG ++ Auxiliar de Depósito Auxiliar de Depósito + Aux…" at bounding box center [587, 167] width 504 height 22
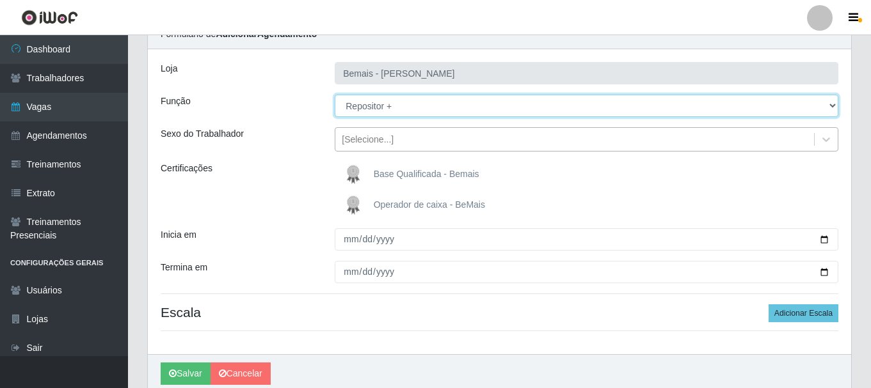
scroll to position [113, 0]
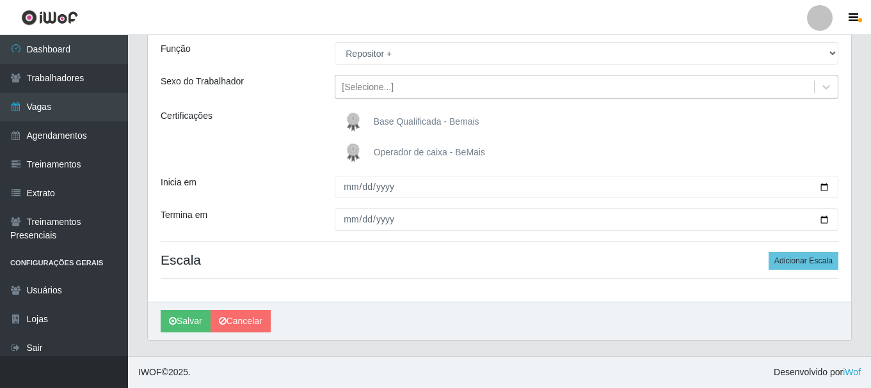
click at [403, 95] on div "[Selecione...]" at bounding box center [574, 87] width 479 height 21
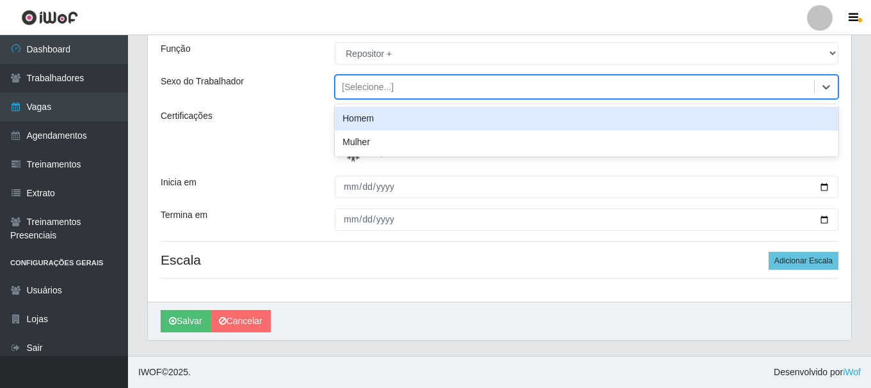
click at [403, 117] on div "Homem" at bounding box center [587, 119] width 504 height 24
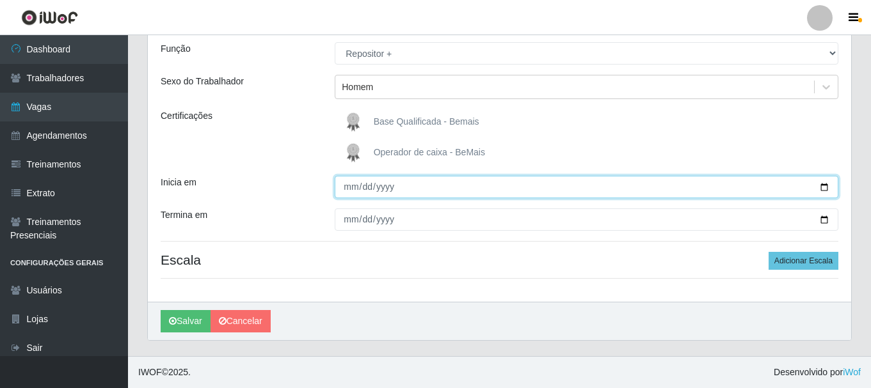
click at [822, 188] on input "Inicia em" at bounding box center [587, 187] width 504 height 22
type input "[DATE]"
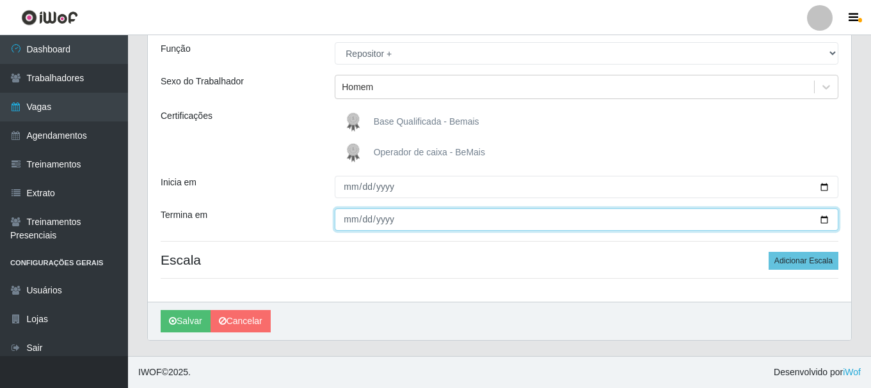
click at [825, 218] on input "Termina em" at bounding box center [587, 220] width 504 height 22
type input "[DATE]"
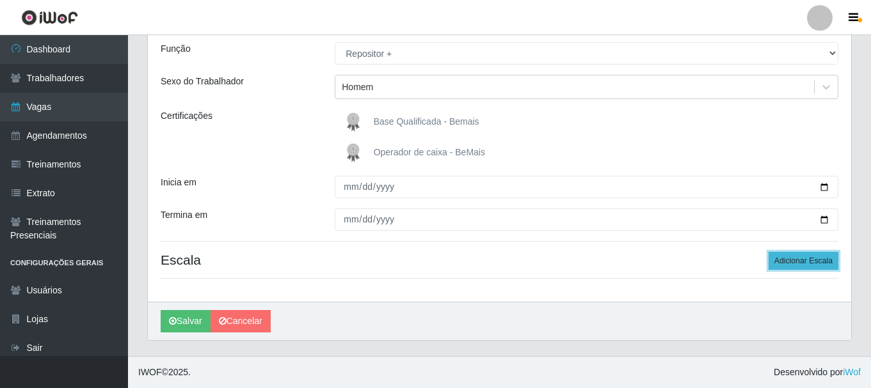
click at [794, 260] on button "Adicionar Escala" at bounding box center [804, 261] width 70 height 18
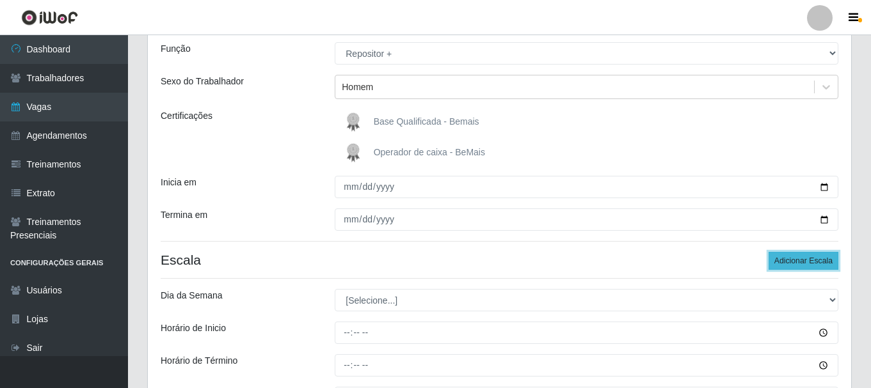
click at [794, 260] on button "Adicionar Escala" at bounding box center [804, 261] width 70 height 18
click at [791, 259] on button "Adicionar Escala" at bounding box center [804, 261] width 70 height 18
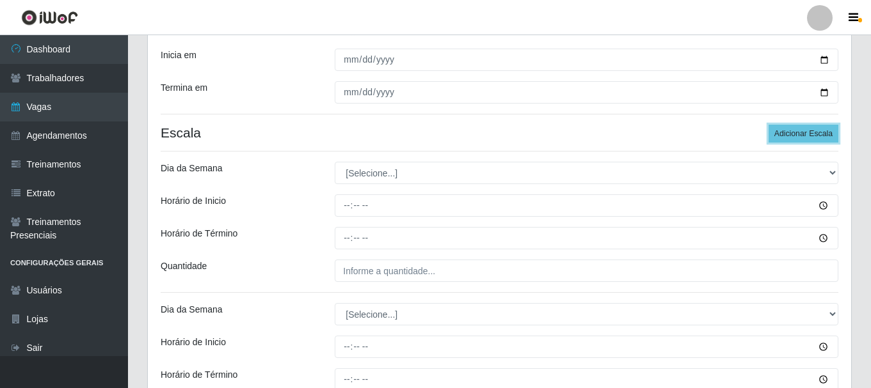
scroll to position [241, 0]
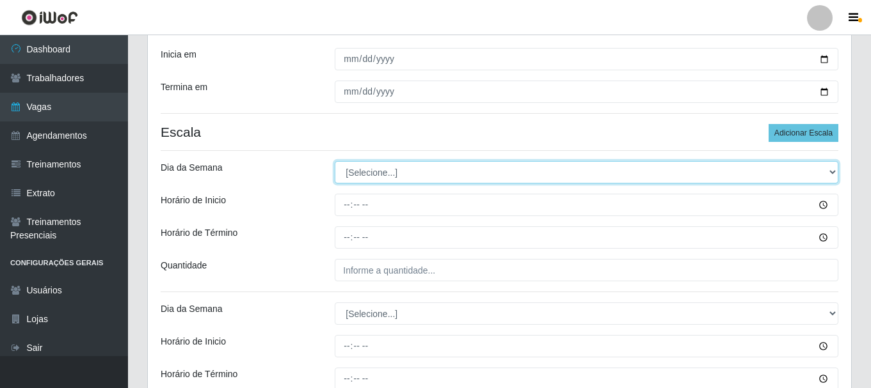
click at [399, 171] on select "[Selecione...] Segunda Terça Quarta Quinta Sexta Sábado Domingo" at bounding box center [587, 172] width 504 height 22
select select "6"
click at [335, 161] on select "[Selecione...] Segunda Terça Quarta Quinta Sexta Sábado Domingo" at bounding box center [587, 172] width 504 height 22
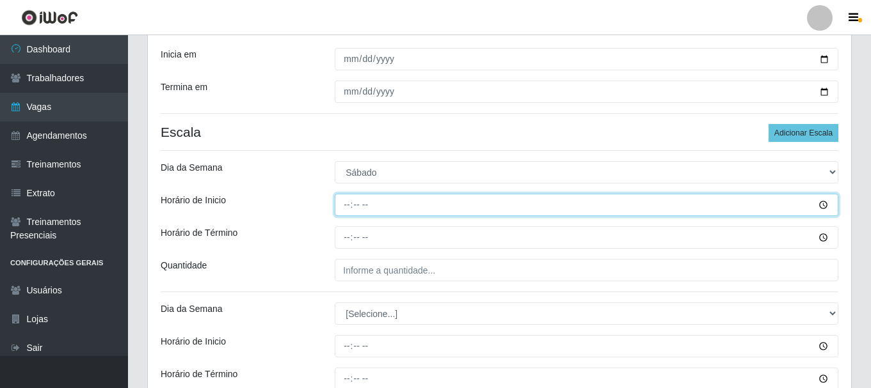
click at [345, 209] on input "Horário de Inicio" at bounding box center [587, 205] width 504 height 22
type input "09:00"
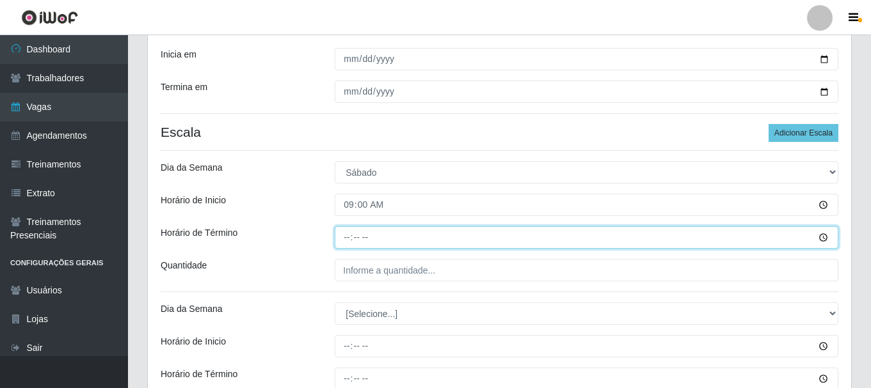
click at [347, 240] on input "Horário de Término" at bounding box center [587, 238] width 504 height 22
type input "15:00"
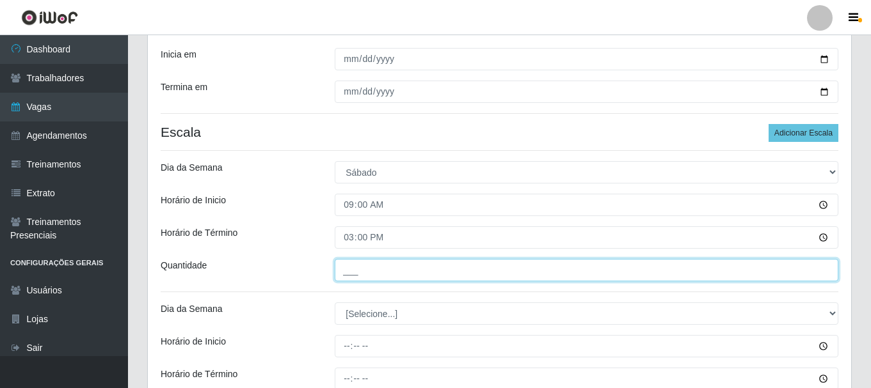
click at [351, 271] on input "___" at bounding box center [587, 270] width 504 height 22
type input "1__"
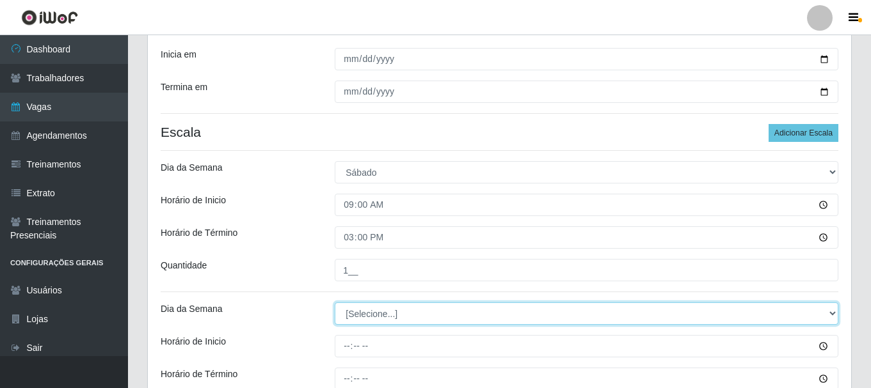
click at [367, 318] on select "[Selecione...] Segunda Terça Quarta Quinta Sexta Sábado Domingo" at bounding box center [587, 314] width 504 height 22
select select "6"
click at [335, 303] on select "[Selecione...] Segunda Terça Quarta Quinta Sexta Sábado Domingo" at bounding box center [587, 314] width 504 height 22
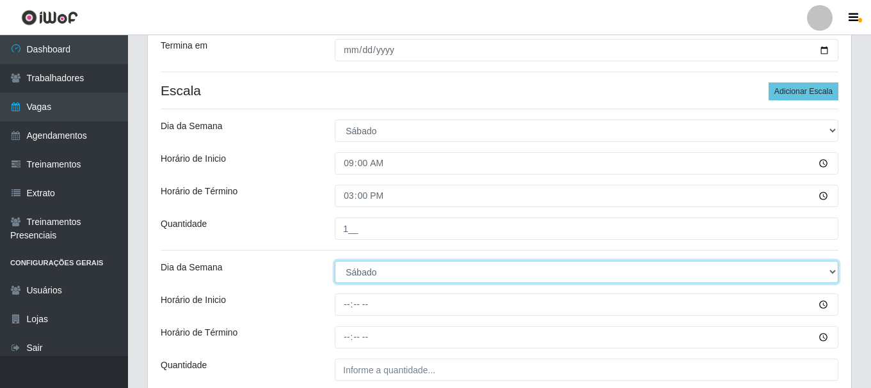
scroll to position [305, 0]
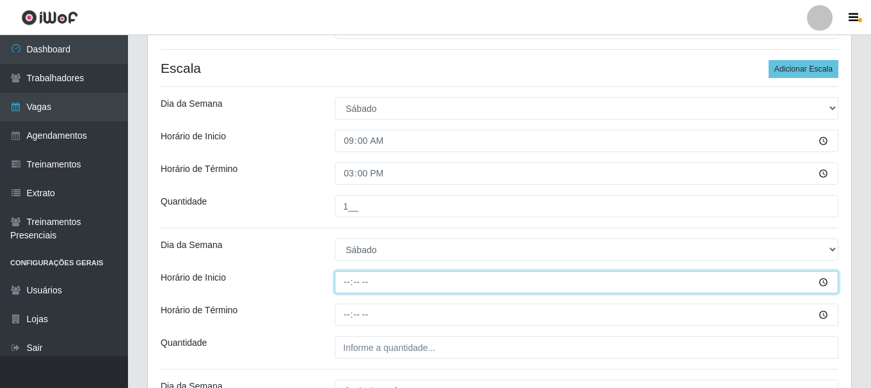
click at [340, 285] on input "Horário de Inicio" at bounding box center [587, 282] width 504 height 22
type input "16:00"
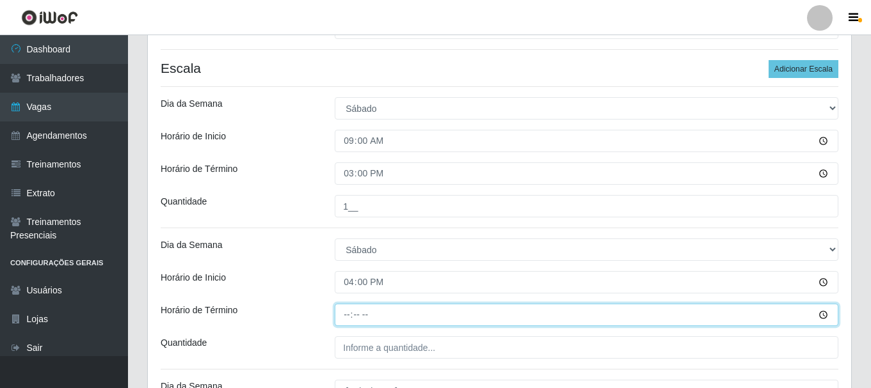
click at [351, 318] on input "Horário de Término" at bounding box center [587, 315] width 504 height 22
type input "22:00"
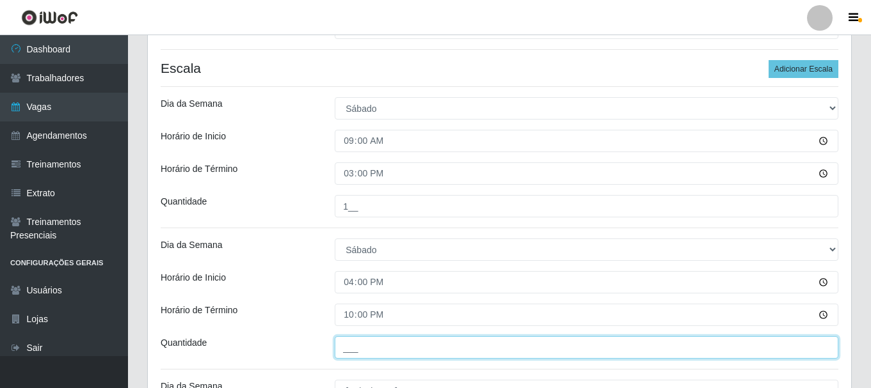
click at [363, 355] on input "___" at bounding box center [587, 348] width 504 height 22
type input "2__"
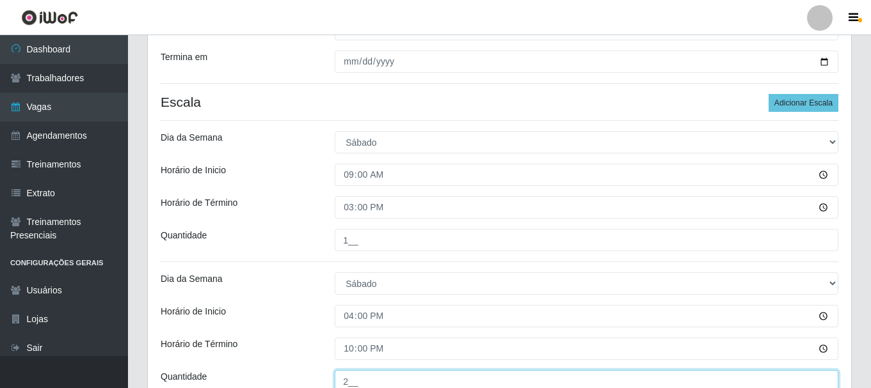
scroll to position [241, 0]
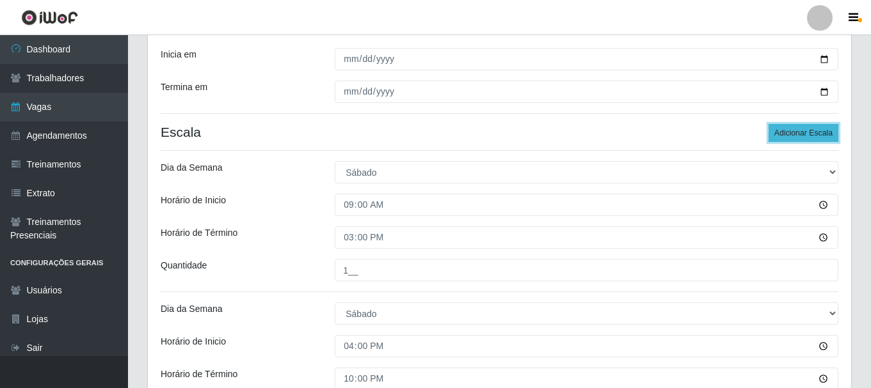
click at [815, 134] on button "Adicionar Escala" at bounding box center [804, 133] width 70 height 18
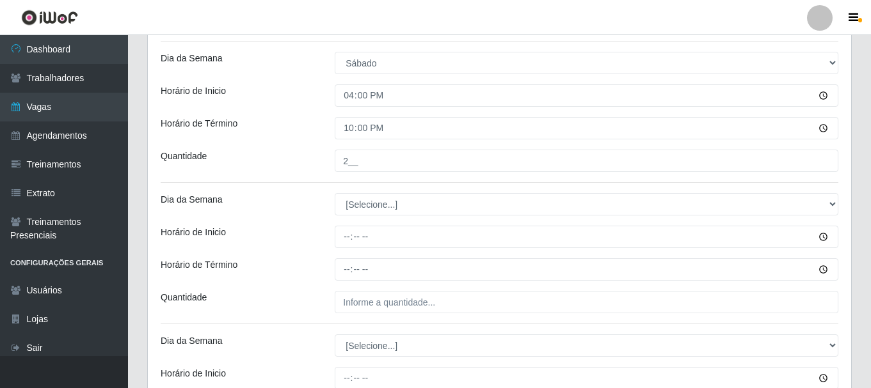
scroll to position [497, 0]
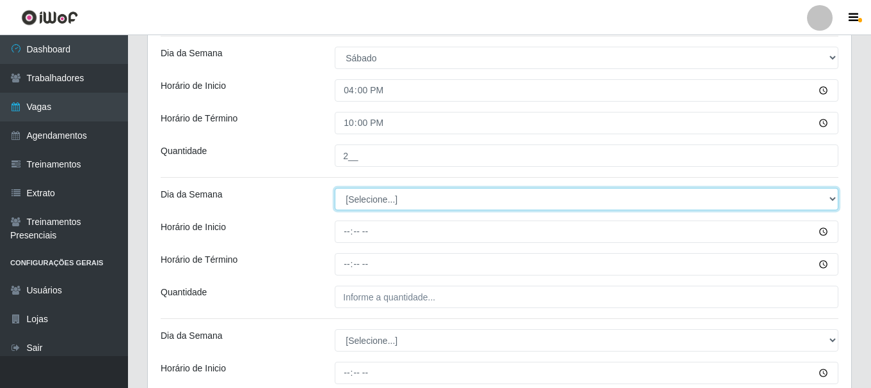
click at [388, 201] on select "[Selecione...] Segunda Terça Quarta Quinta Sexta Sábado Domingo" at bounding box center [587, 199] width 504 height 22
select select "0"
click at [335, 188] on select "[Selecione...] Segunda Terça Quarta Quinta Sexta Sábado Domingo" at bounding box center [587, 199] width 504 height 22
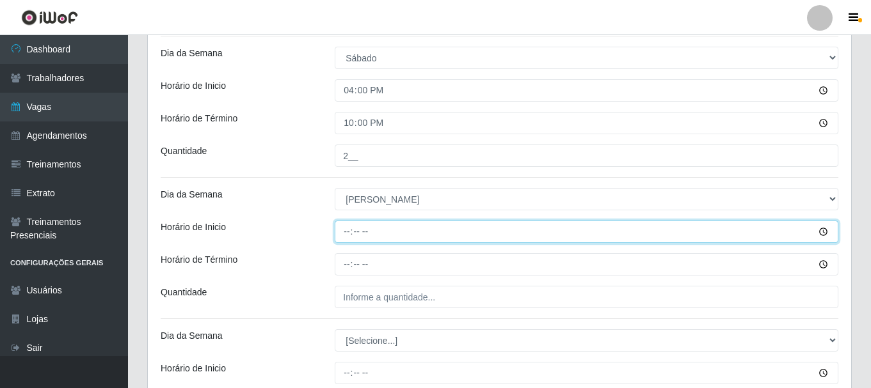
click at [350, 233] on input "Horário de Inicio" at bounding box center [587, 232] width 504 height 22
type input "09:00"
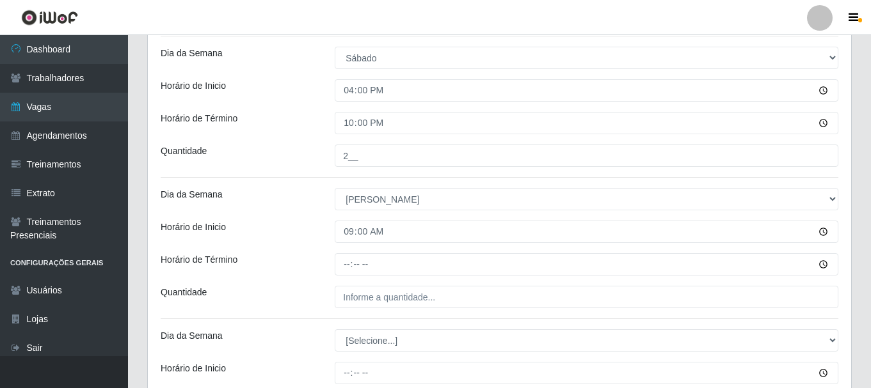
drag, startPoint x: 334, startPoint y: 267, endPoint x: 343, endPoint y: 267, distance: 9.0
click at [343, 267] on div at bounding box center [586, 264] width 523 height 22
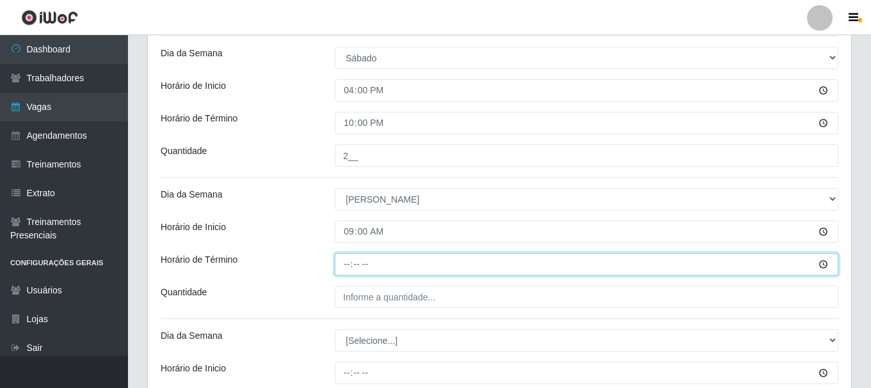
click at [351, 266] on input "Horário de Término" at bounding box center [587, 264] width 504 height 22
type input "15:00"
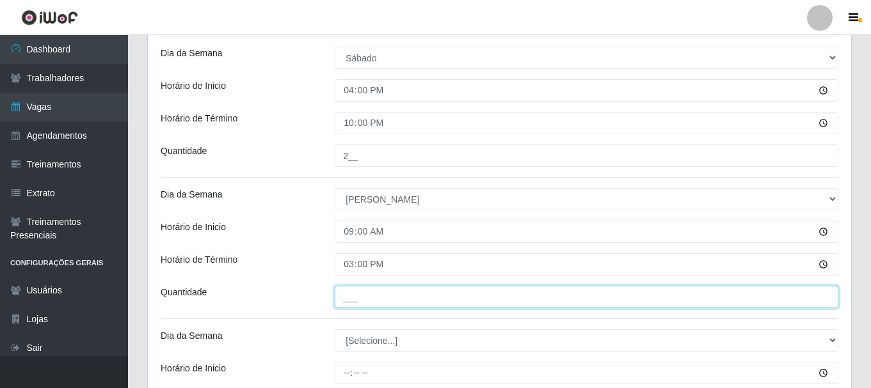
click at [362, 298] on input "___" at bounding box center [587, 297] width 504 height 22
type input "1__"
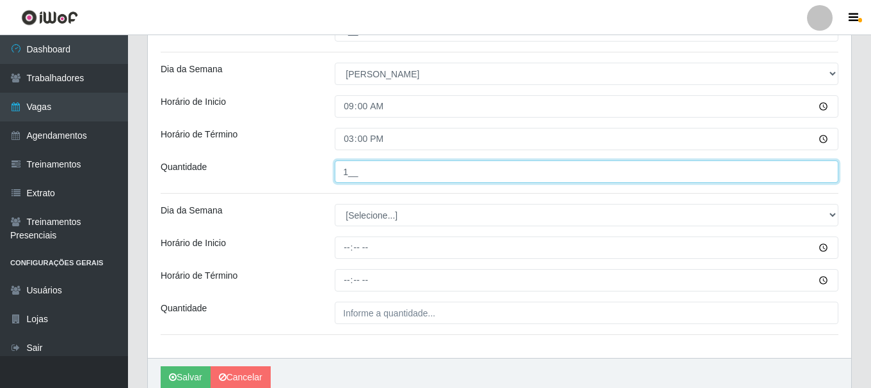
scroll to position [625, 0]
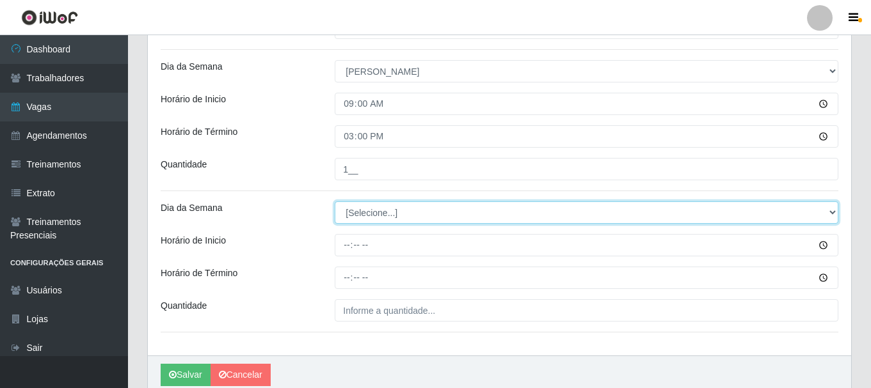
click at [371, 209] on select "[Selecione...] Segunda Terça Quarta Quinta Sexta Sábado Domingo" at bounding box center [587, 213] width 504 height 22
select select "0"
click at [335, 202] on select "[Selecione...] Segunda Terça Quarta Quinta Sexta Sábado Domingo" at bounding box center [587, 213] width 504 height 22
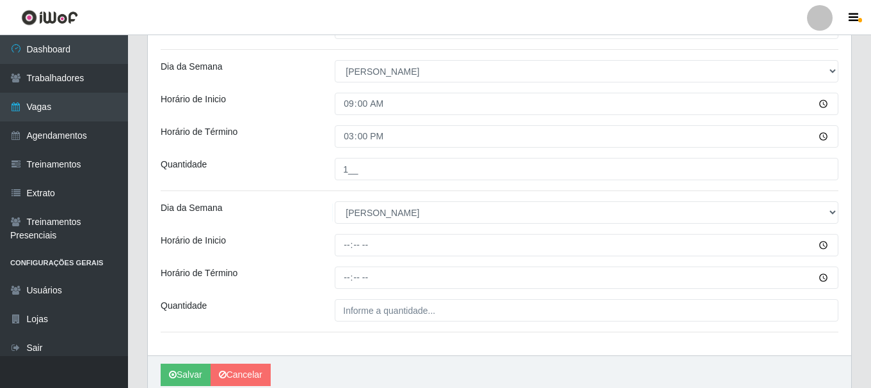
click at [371, 357] on div "[PERSON_NAME]" at bounding box center [499, 375] width 703 height 38
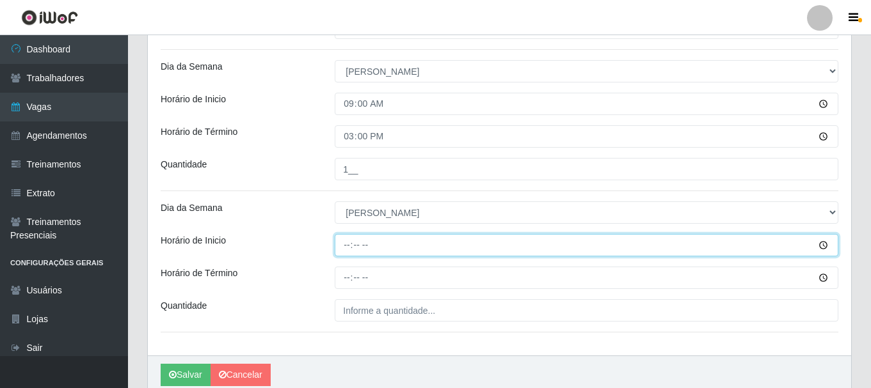
click at [349, 241] on input "Horário de Inicio" at bounding box center [587, 245] width 504 height 22
type input "13:00"
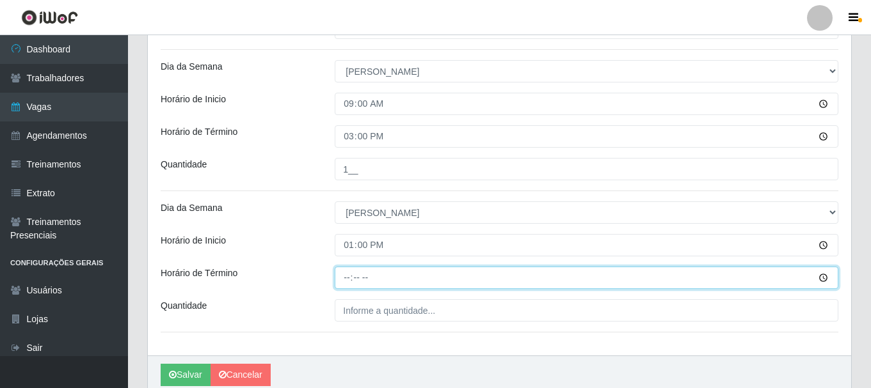
click at [351, 280] on input "Horário de Término" at bounding box center [587, 278] width 504 height 22
type input "19:00"
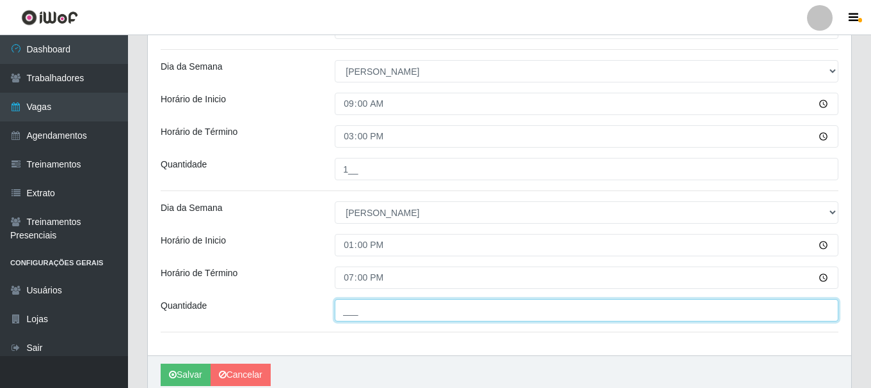
click at [366, 310] on input "___" at bounding box center [587, 310] width 504 height 22
type input "2__"
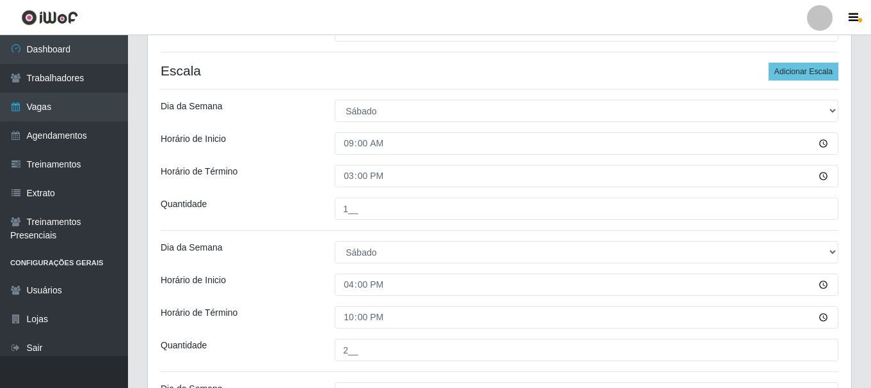
scroll to position [241, 0]
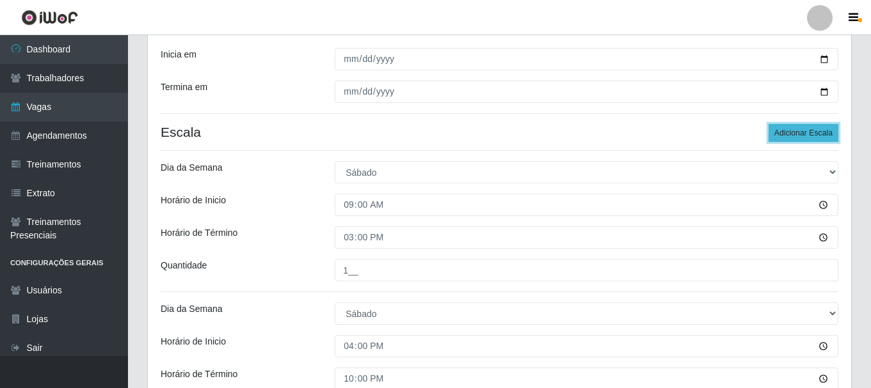
click at [808, 129] on button "Adicionar Escala" at bounding box center [804, 133] width 70 height 18
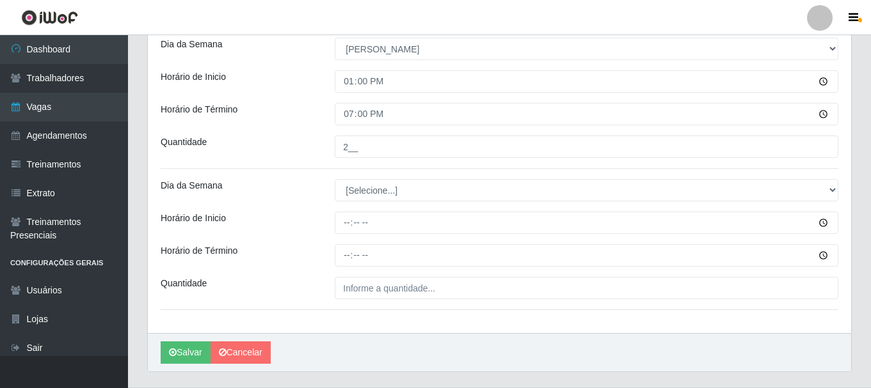
scroll to position [820, 0]
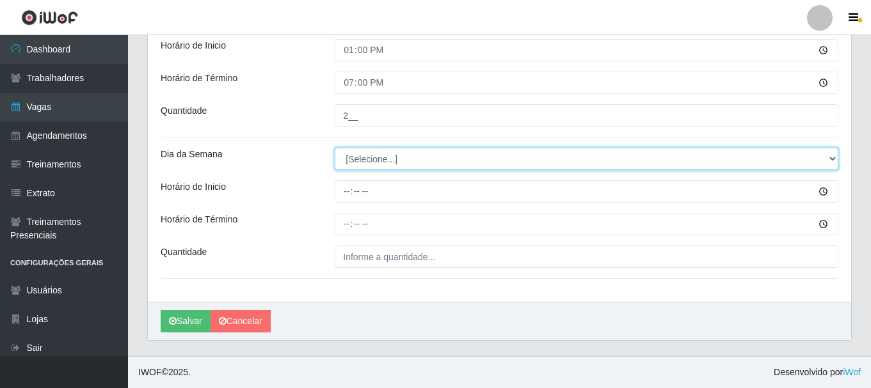
click at [365, 155] on select "[Selecione...] Segunda Terça Quarta Quinta Sexta Sábado Domingo" at bounding box center [587, 159] width 504 height 22
click at [370, 160] on select "[Selecione...] Segunda Terça Quarta Quinta Sexta Sábado Domingo" at bounding box center [587, 159] width 504 height 22
select select "0"
click at [335, 148] on select "[Selecione...] Segunda Terça Quarta Quinta Sexta Sábado Domingo" at bounding box center [587, 159] width 504 height 22
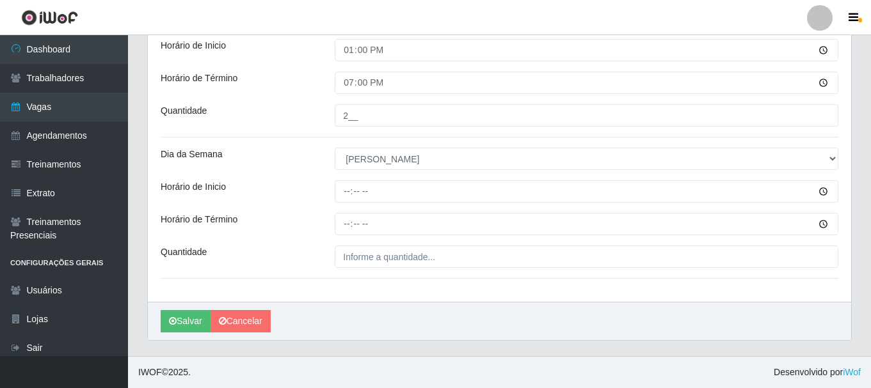
drag, startPoint x: 371, startPoint y: 167, endPoint x: 390, endPoint y: 294, distance: 128.9
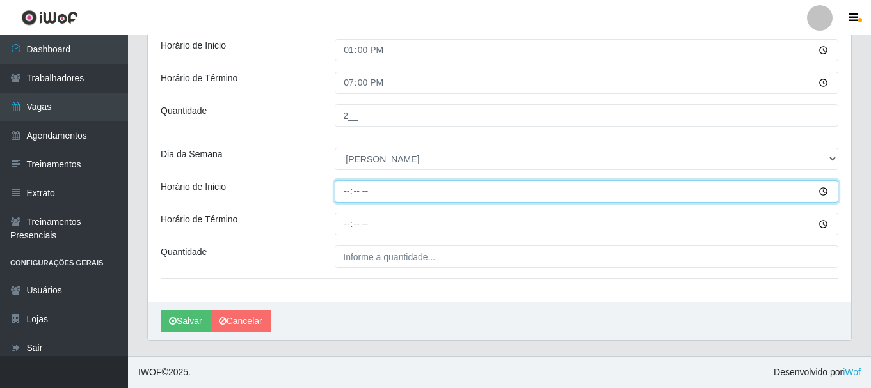
click at [349, 190] on input "Horário de Inicio" at bounding box center [587, 191] width 504 height 22
type input "15:00"
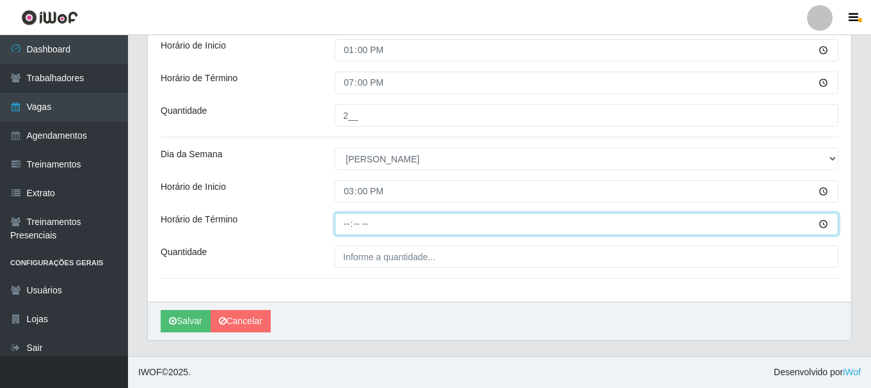
click at [347, 221] on input "Horário de Término" at bounding box center [587, 224] width 504 height 22
type input "21:00"
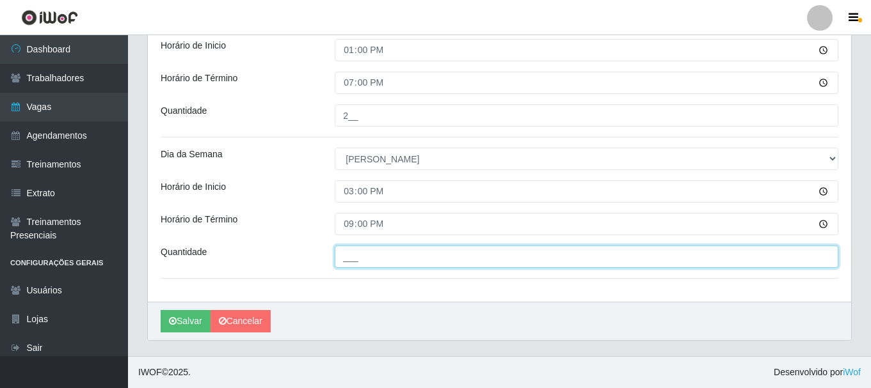
click at [369, 255] on input "___" at bounding box center [587, 257] width 504 height 22
type input "2__"
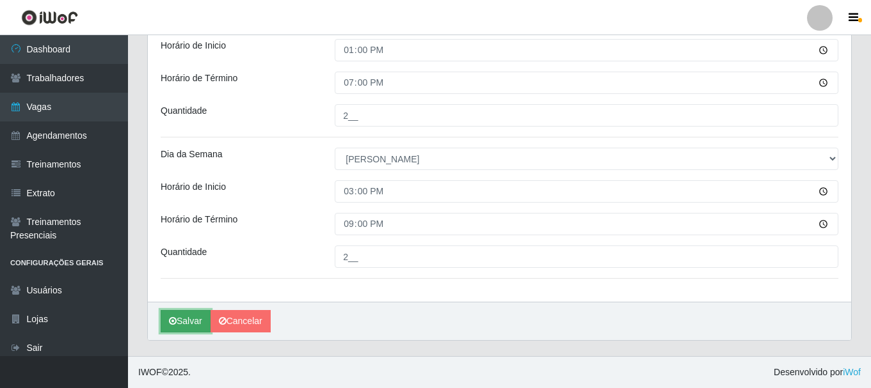
click at [198, 320] on button "Salvar" at bounding box center [186, 321] width 50 height 22
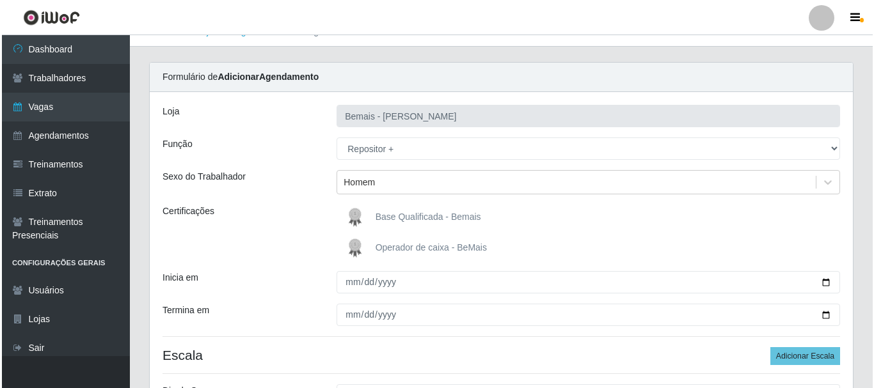
scroll to position [0, 0]
